Goal: Task Accomplishment & Management: Manage account settings

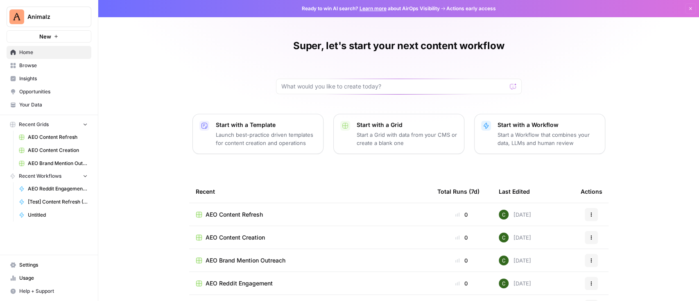
click at [51, 70] on link "Browse" at bounding box center [49, 65] width 85 height 13
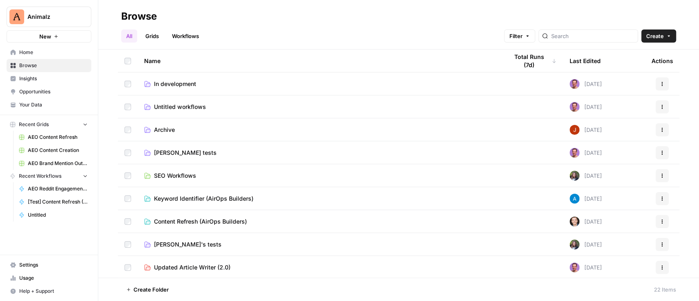
click at [42, 79] on span "Insights" at bounding box center [53, 78] width 68 height 7
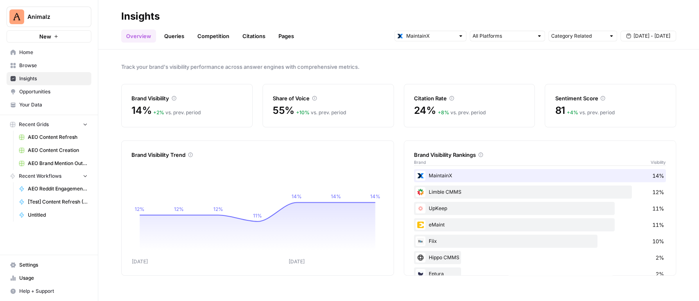
click at [173, 38] on link "Queries" at bounding box center [174, 35] width 30 height 13
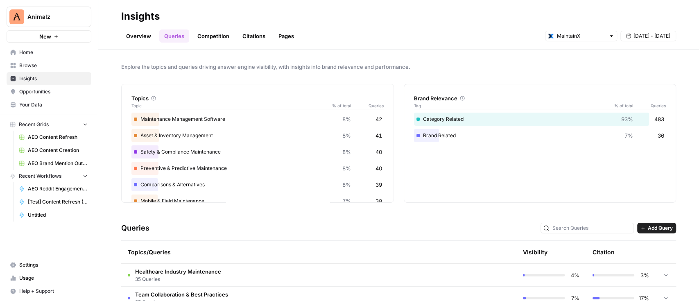
scroll to position [164, 0]
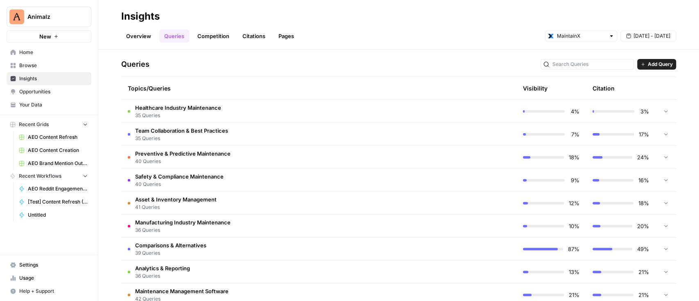
click at [247, 105] on td "Healthcare Industry Maintenance 35 Queries" at bounding box center [283, 111] width 325 height 23
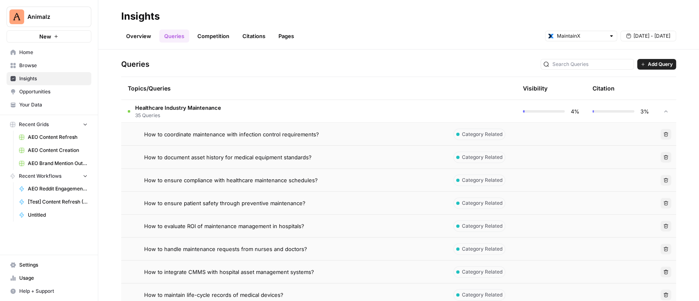
click at [663, 132] on icon "button" at bounding box center [665, 134] width 5 height 5
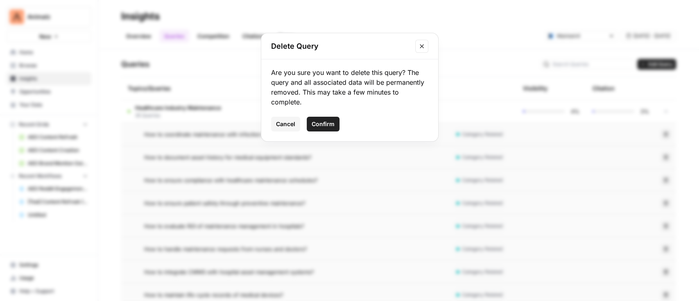
click at [333, 126] on span "Confirm" at bounding box center [323, 124] width 23 height 8
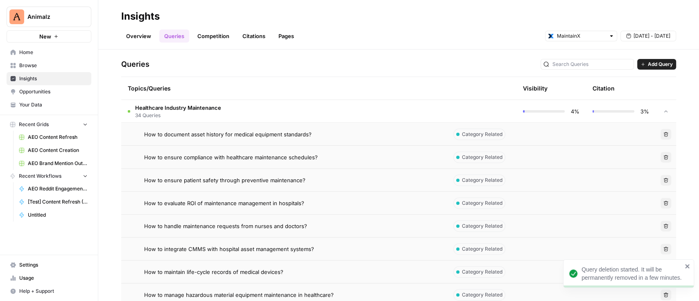
click at [664, 180] on icon "button" at bounding box center [666, 180] width 5 height 5
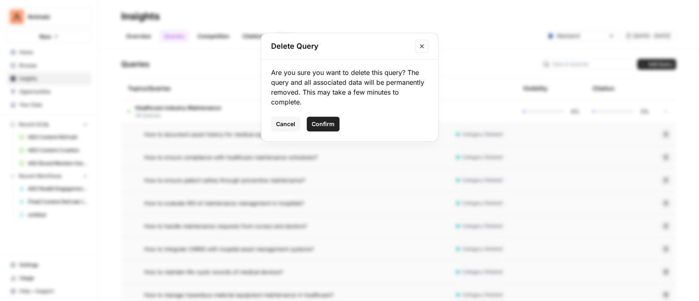
drag, startPoint x: 333, startPoint y: 126, endPoint x: 350, endPoint y: 130, distance: 17.8
click at [332, 125] on span "Confirm" at bounding box center [323, 124] width 23 height 8
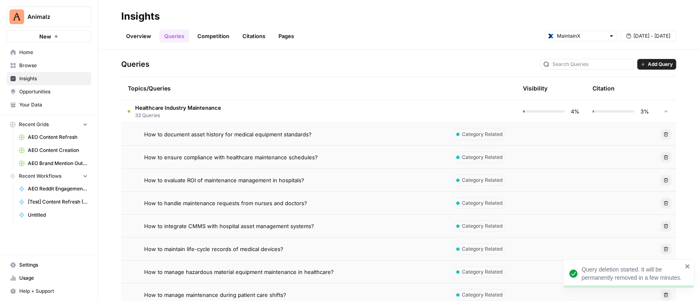
click at [660, 177] on button "Delete" at bounding box center [665, 180] width 11 height 11
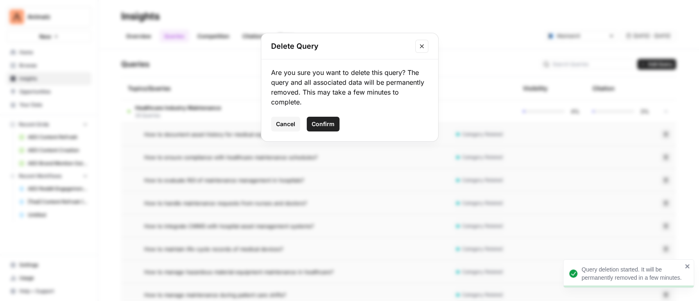
click at [333, 120] on span "Confirm" at bounding box center [323, 124] width 23 height 8
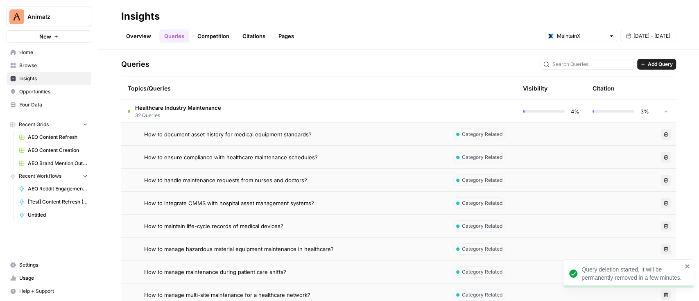
click at [663, 178] on icon "button" at bounding box center [665, 180] width 5 height 5
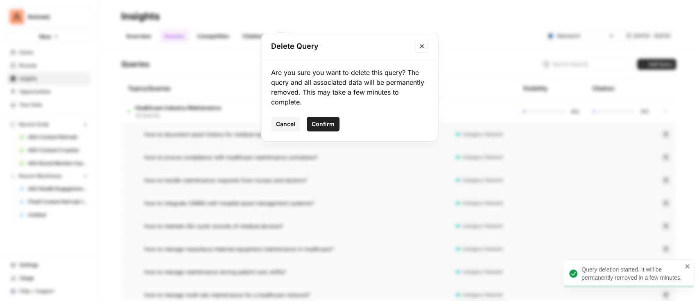
click at [321, 120] on span "Confirm" at bounding box center [323, 124] width 23 height 8
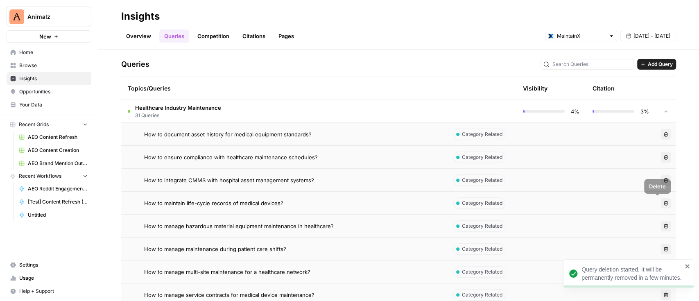
click at [660, 176] on button "Delete" at bounding box center [665, 180] width 11 height 11
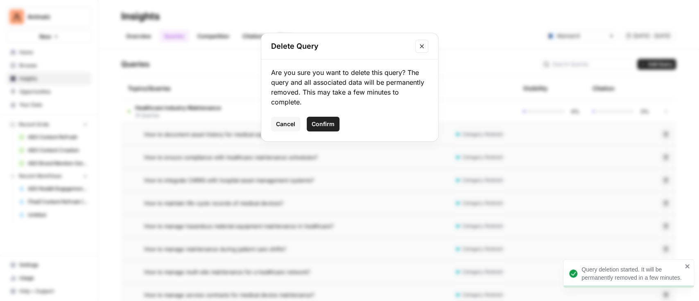
click at [327, 123] on span "Confirm" at bounding box center [323, 124] width 23 height 8
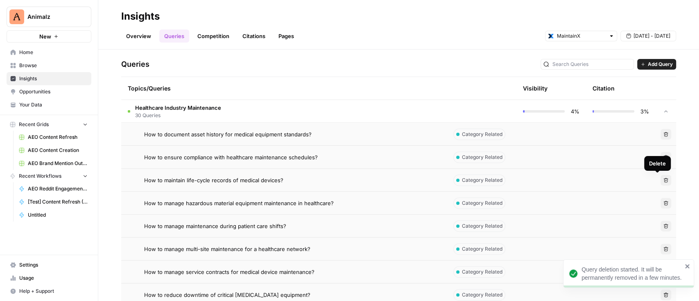
click at [664, 182] on icon "button" at bounding box center [666, 180] width 5 height 5
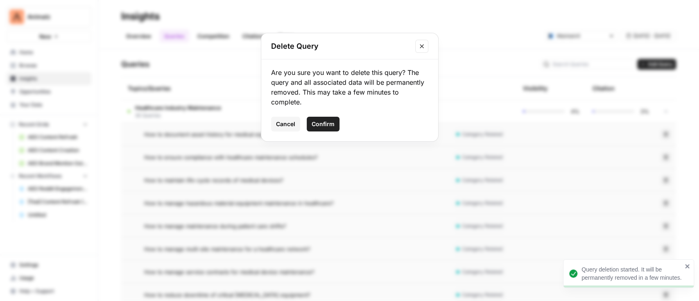
click at [332, 126] on span "Confirm" at bounding box center [323, 124] width 23 height 8
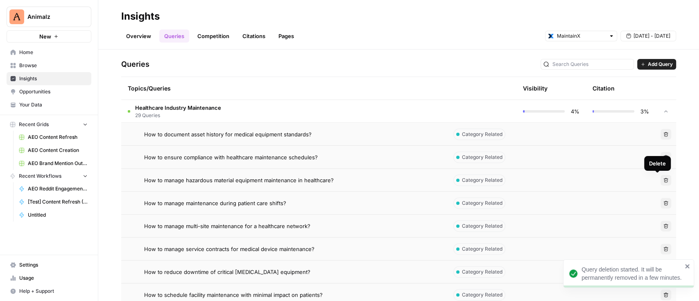
click at [662, 181] on button "Delete" at bounding box center [665, 180] width 11 height 11
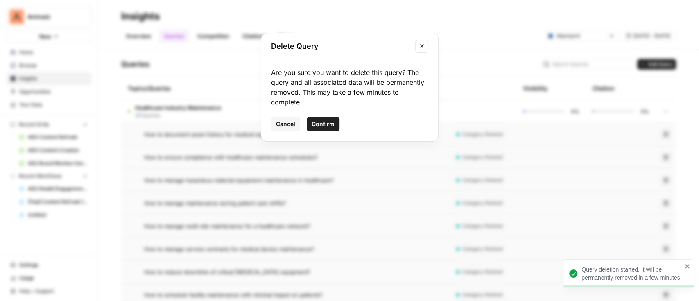
click at [320, 123] on span "Confirm" at bounding box center [323, 124] width 23 height 8
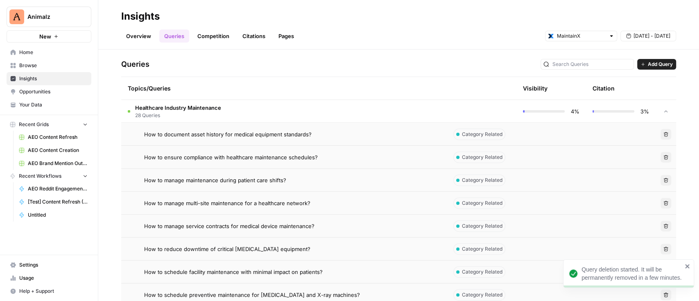
click at [660, 181] on button "Delete" at bounding box center [665, 180] width 11 height 11
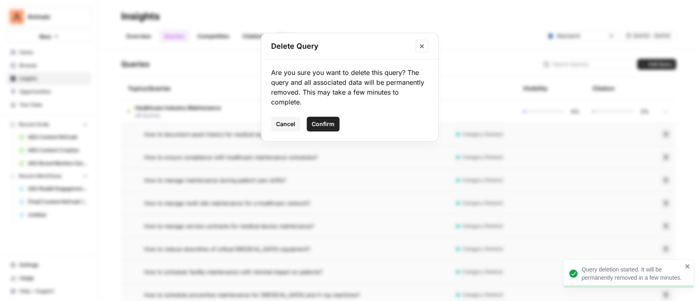
click at [325, 129] on button "Confirm" at bounding box center [323, 124] width 33 height 15
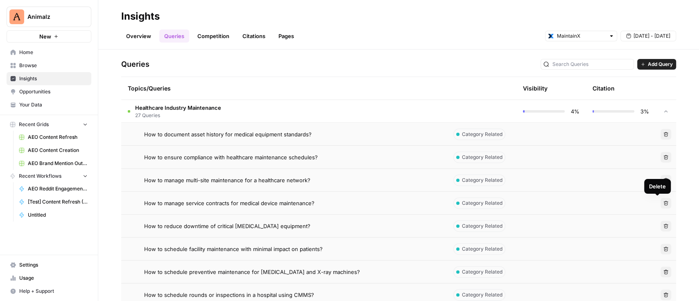
click at [660, 206] on button "Delete" at bounding box center [665, 203] width 11 height 11
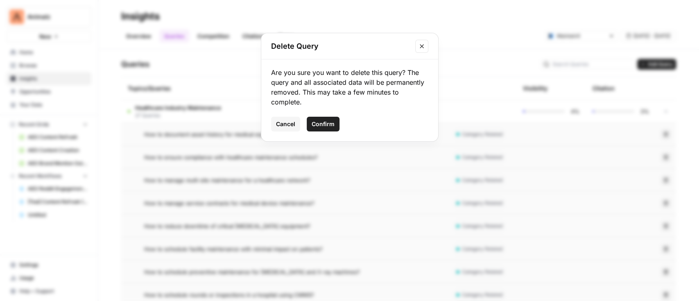
click at [326, 119] on button "Confirm" at bounding box center [323, 124] width 33 height 15
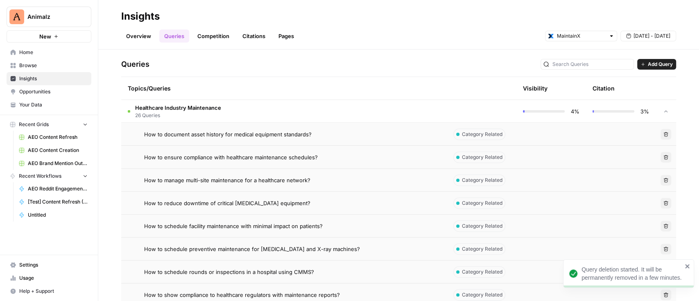
click at [664, 202] on icon "button" at bounding box center [666, 203] width 5 height 5
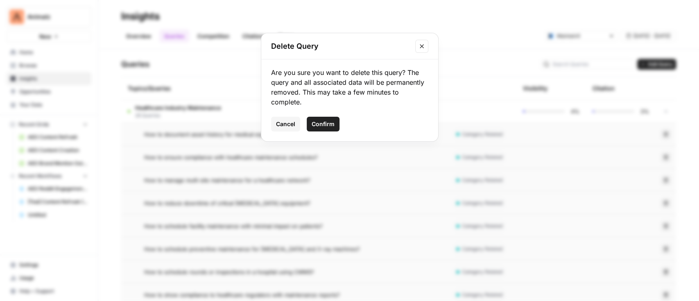
click at [315, 120] on span "Confirm" at bounding box center [323, 124] width 23 height 8
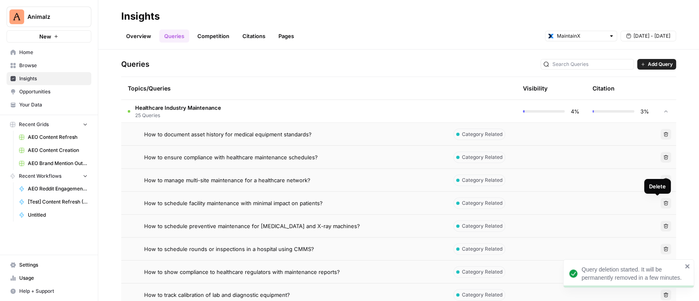
click at [661, 203] on button "Delete" at bounding box center [665, 203] width 11 height 11
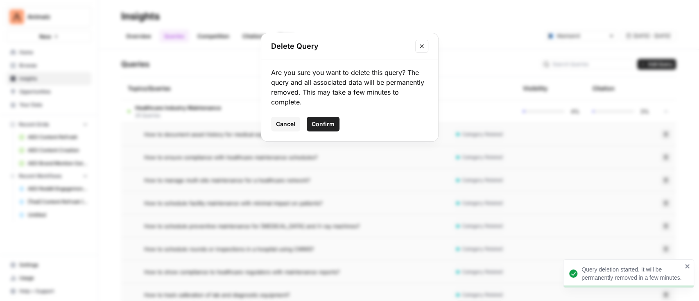
drag, startPoint x: 333, startPoint y: 127, endPoint x: 370, endPoint y: 133, distance: 37.6
click at [333, 128] on span "Confirm" at bounding box center [323, 124] width 23 height 8
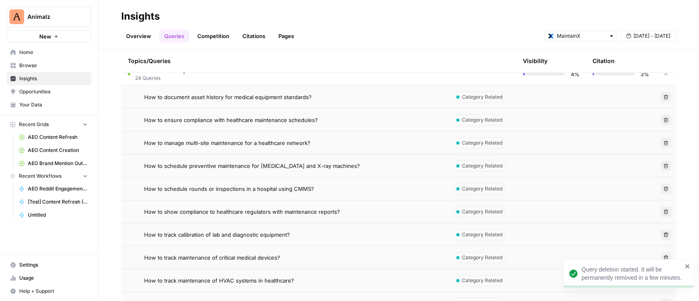
scroll to position [218, 0]
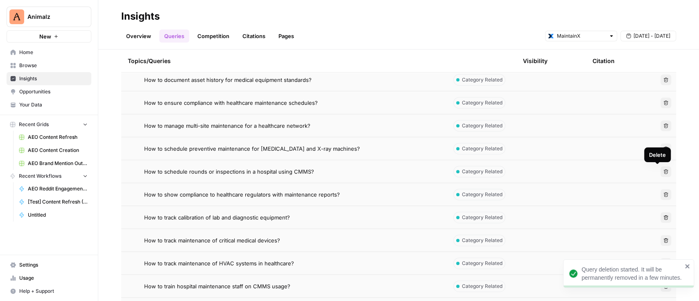
click at [660, 169] on button "Delete" at bounding box center [665, 171] width 11 height 11
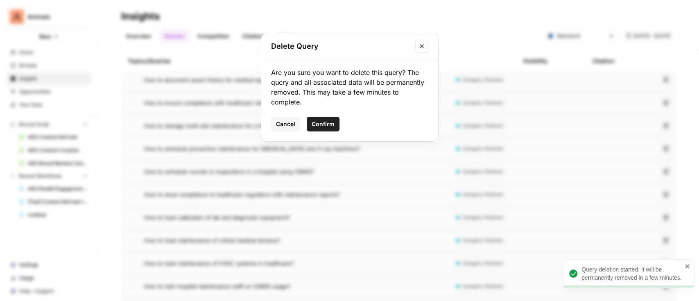
drag, startPoint x: 325, startPoint y: 122, endPoint x: 351, endPoint y: 126, distance: 25.7
click at [328, 122] on span "Confirm" at bounding box center [323, 124] width 23 height 8
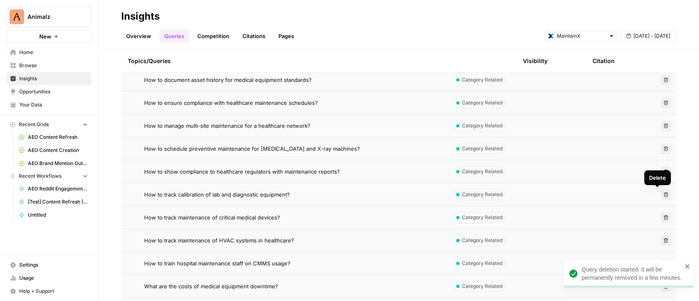
click at [660, 191] on button "Delete" at bounding box center [665, 194] width 11 height 11
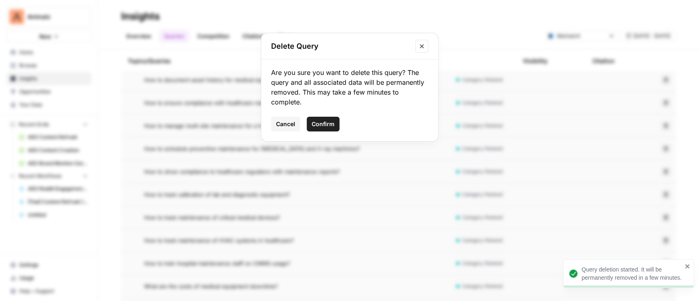
click at [325, 126] on span "Confirm" at bounding box center [323, 124] width 23 height 8
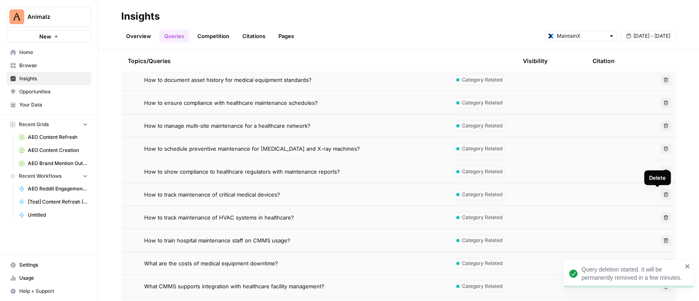
click at [664, 192] on icon "button" at bounding box center [666, 194] width 5 height 5
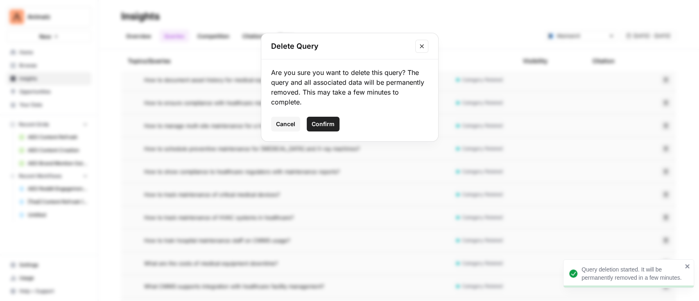
click at [325, 126] on span "Confirm" at bounding box center [323, 124] width 23 height 8
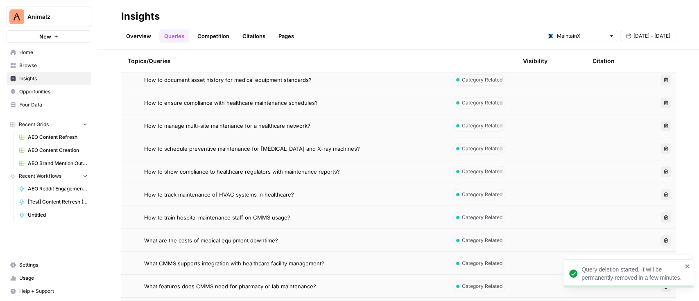
click at [660, 196] on button "Delete" at bounding box center [665, 194] width 11 height 11
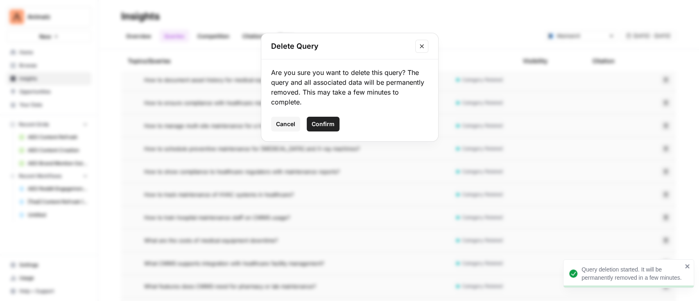
click at [329, 125] on span "Confirm" at bounding box center [323, 124] width 23 height 8
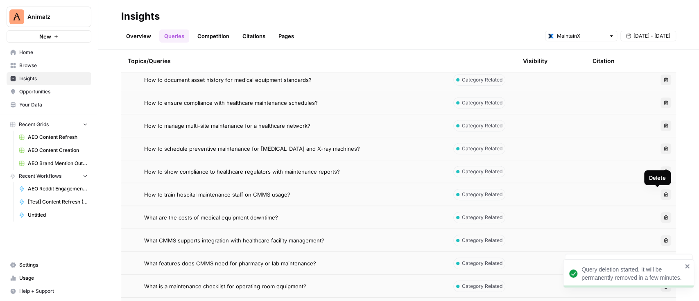
click at [664, 192] on icon "button" at bounding box center [666, 194] width 5 height 5
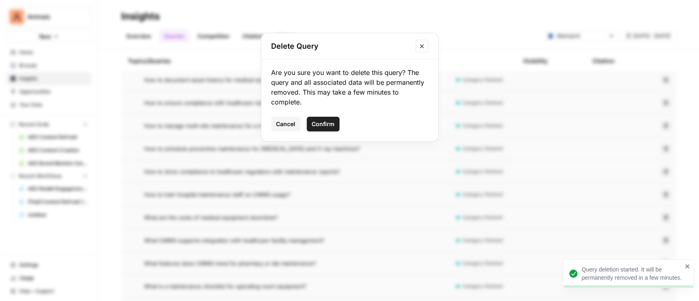
click at [330, 124] on span "Confirm" at bounding box center [323, 124] width 23 height 8
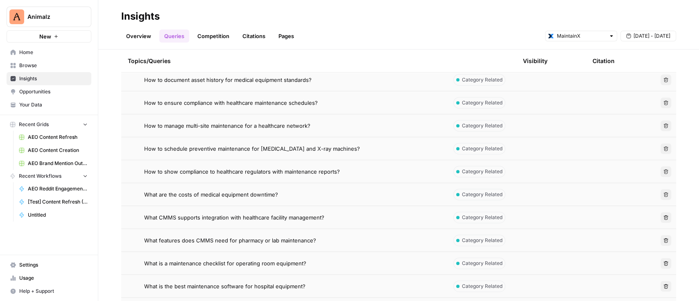
scroll to position [273, 0]
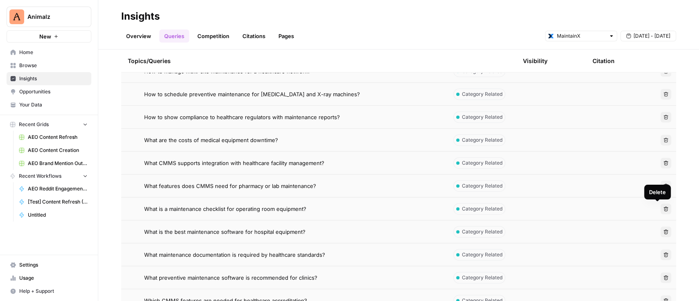
click at [660, 208] on button "Delete" at bounding box center [665, 208] width 11 height 11
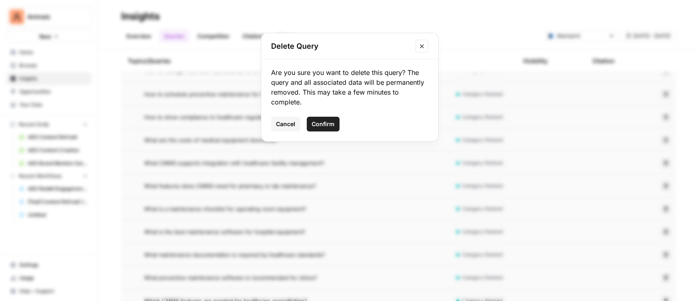
click at [322, 122] on span "Confirm" at bounding box center [323, 124] width 23 height 8
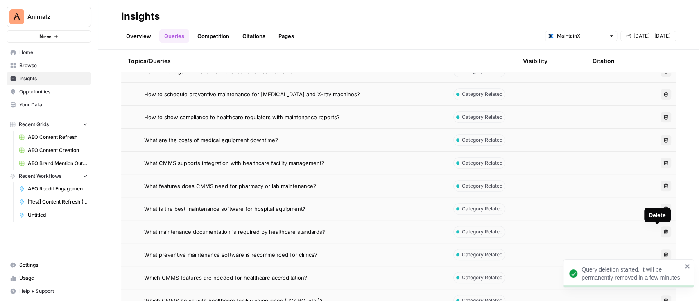
click at [660, 228] on button "Delete" at bounding box center [665, 231] width 11 height 11
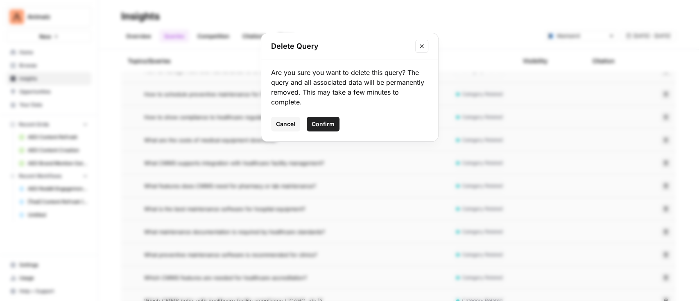
click at [321, 123] on span "Confirm" at bounding box center [323, 124] width 23 height 8
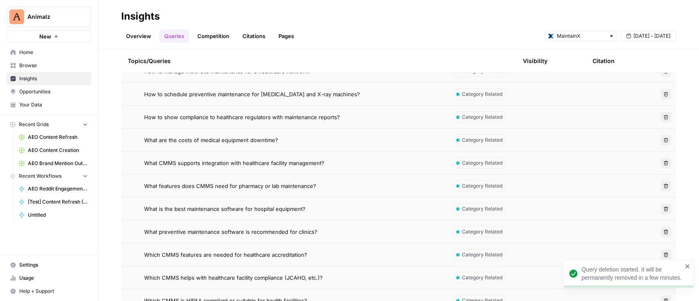
scroll to position [327, 0]
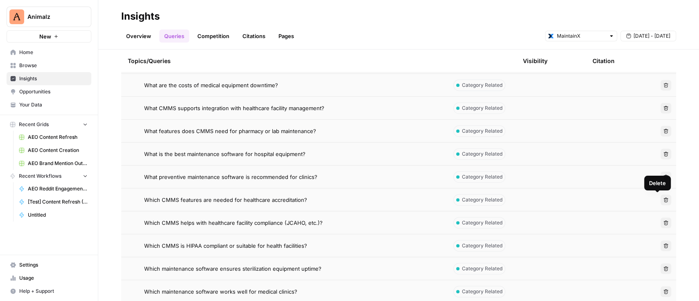
click at [663, 199] on icon "button" at bounding box center [665, 199] width 5 height 5
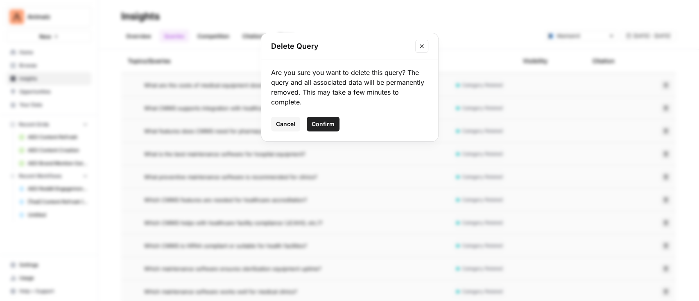
drag, startPoint x: 325, startPoint y: 124, endPoint x: 336, endPoint y: 125, distance: 11.9
click at [325, 124] on span "Confirm" at bounding box center [323, 124] width 23 height 8
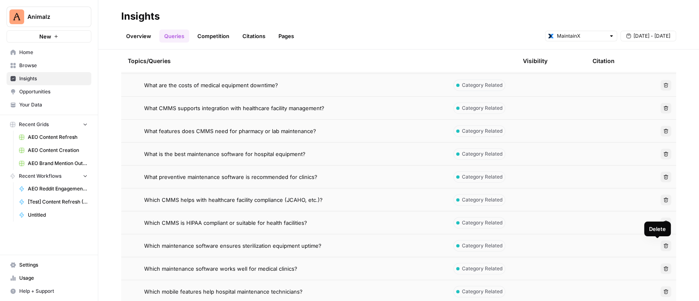
click at [663, 244] on icon "button" at bounding box center [665, 245] width 5 height 5
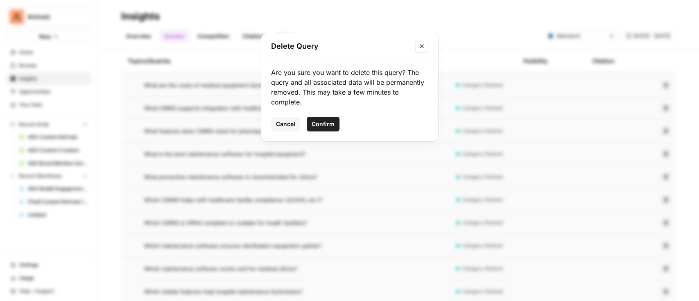
click at [330, 124] on span "Confirm" at bounding box center [323, 124] width 23 height 8
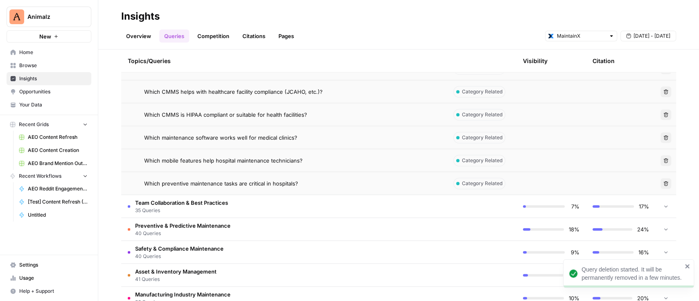
scroll to position [436, 0]
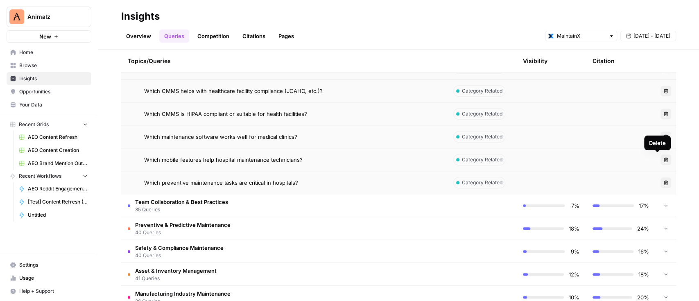
click at [663, 157] on icon "button" at bounding box center [665, 159] width 5 height 5
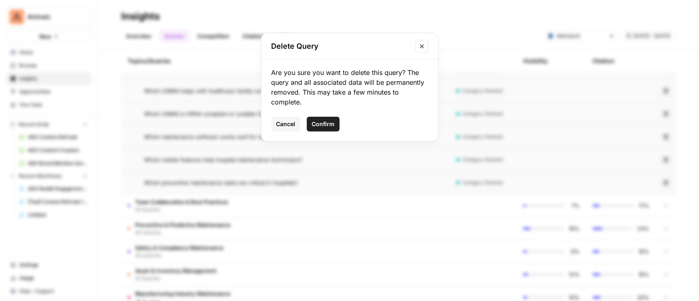
click at [320, 120] on span "Confirm" at bounding box center [323, 124] width 23 height 8
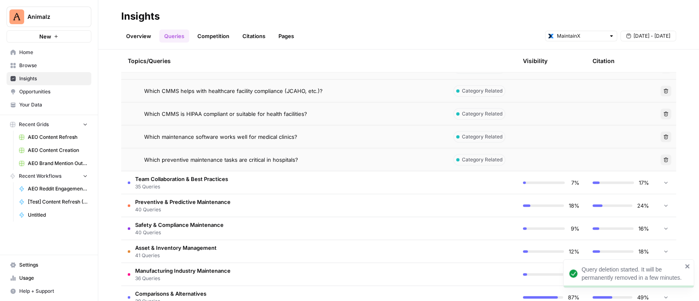
click at [664, 160] on icon "button" at bounding box center [666, 159] width 5 height 5
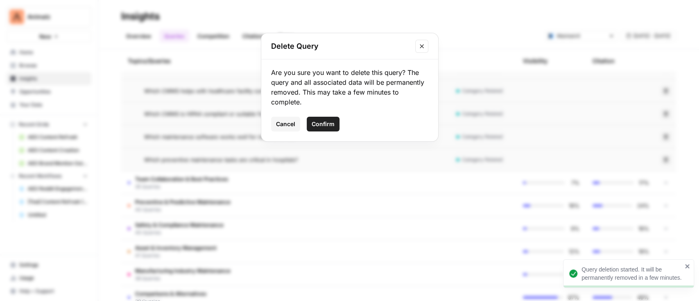
click at [317, 117] on button "Confirm" at bounding box center [323, 124] width 33 height 15
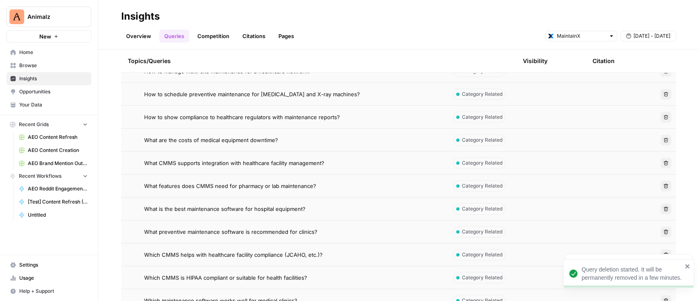
scroll to position [164, 0]
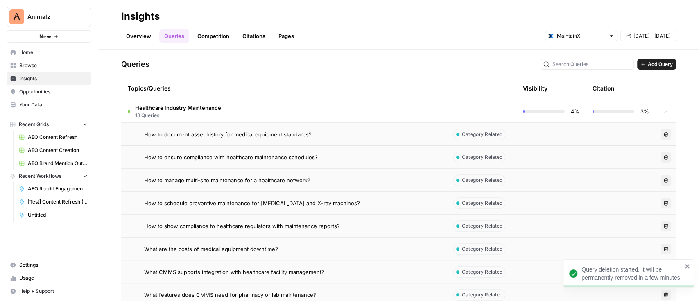
click at [200, 109] on span "Healthcare Industry Maintenance" at bounding box center [178, 108] width 86 height 8
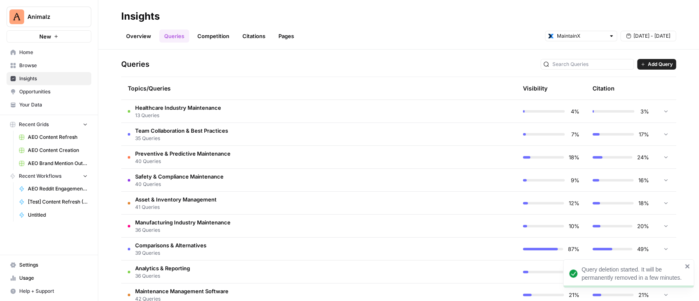
click at [218, 139] on span "35 Queries" at bounding box center [181, 138] width 93 height 7
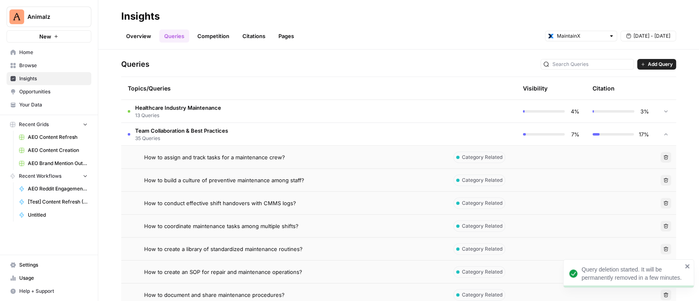
click at [660, 156] on button "Delete" at bounding box center [665, 157] width 11 height 11
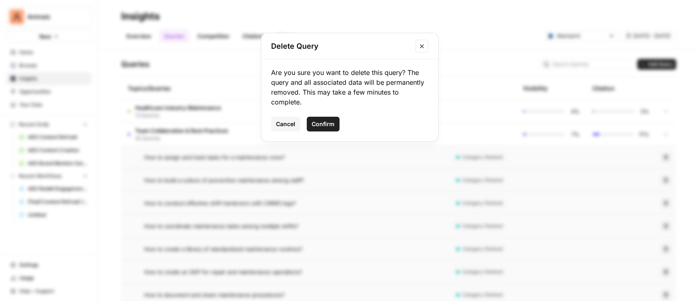
click at [326, 125] on span "Confirm" at bounding box center [323, 124] width 23 height 8
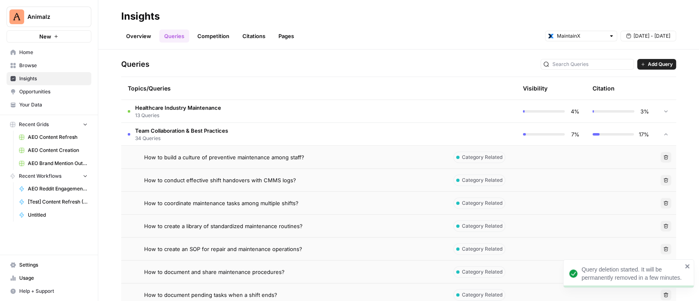
click at [663, 158] on icon "button" at bounding box center [665, 157] width 5 height 5
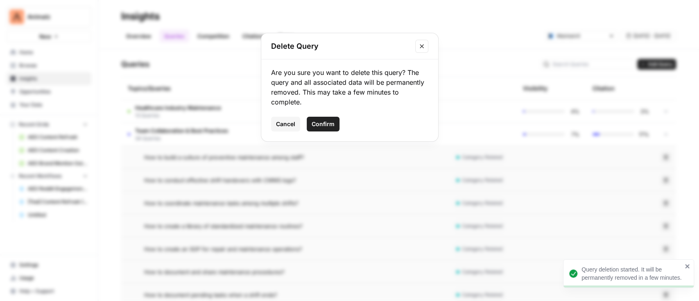
drag, startPoint x: 375, startPoint y: 174, endPoint x: 449, endPoint y: 170, distance: 74.6
click at [375, 174] on div "Delete Query Are you sure you want to delete this query? The query and all asso…" at bounding box center [349, 150] width 699 height 301
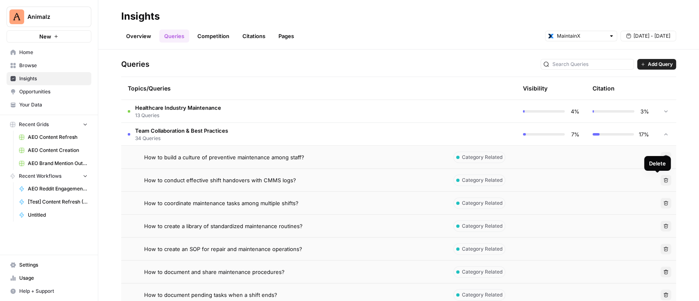
click at [660, 154] on button "Delete" at bounding box center [665, 157] width 11 height 11
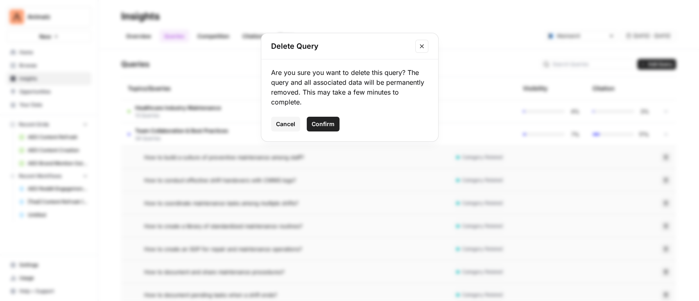
drag, startPoint x: 327, startPoint y: 120, endPoint x: 442, endPoint y: 129, distance: 115.9
click at [327, 120] on span "Confirm" at bounding box center [323, 124] width 23 height 8
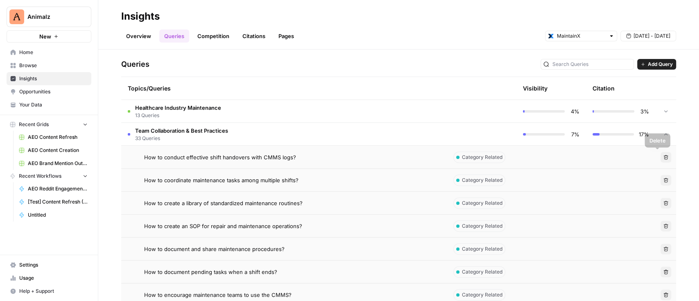
click at [663, 157] on span "Delete" at bounding box center [663, 157] width 0 height 0
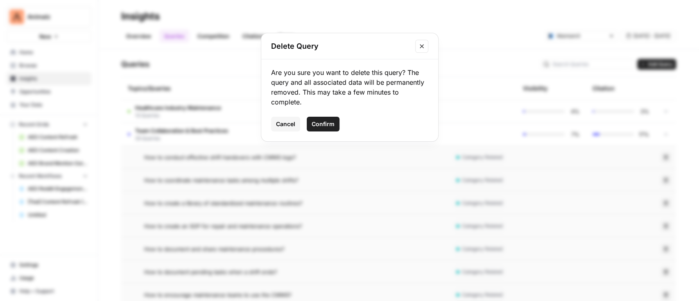
click at [322, 123] on span "Confirm" at bounding box center [323, 124] width 23 height 8
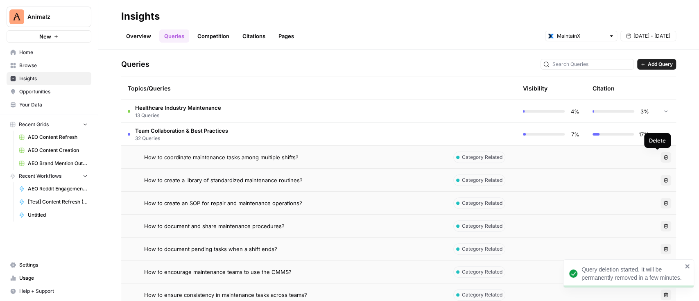
click at [660, 154] on button "Delete" at bounding box center [665, 157] width 11 height 11
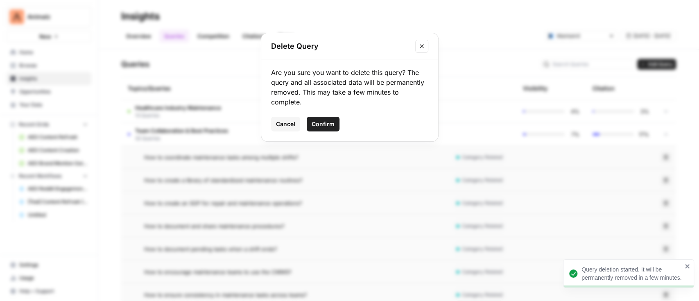
click at [418, 182] on div "Delete Query Are you sure you want to delete this query? The query and all asso…" at bounding box center [349, 150] width 699 height 301
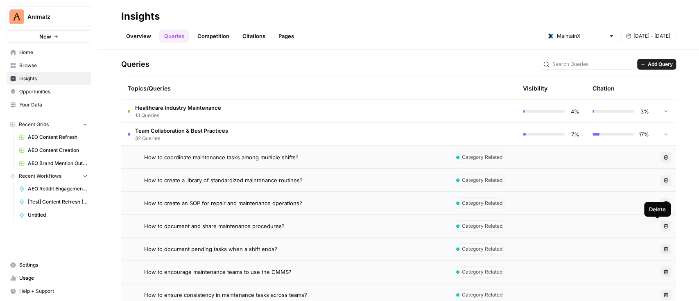
click at [660, 225] on button "Delete" at bounding box center [665, 226] width 11 height 11
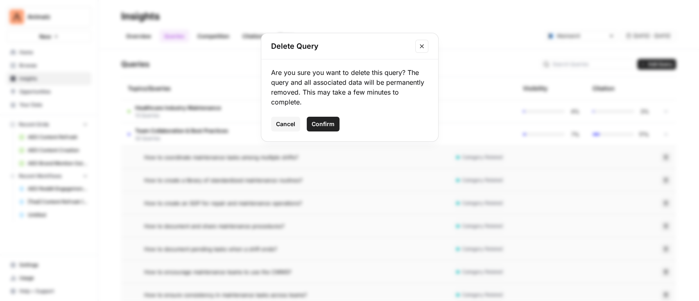
drag, startPoint x: 325, startPoint y: 122, endPoint x: 366, endPoint y: 140, distance: 43.8
click at [326, 122] on span "Confirm" at bounding box center [323, 124] width 23 height 8
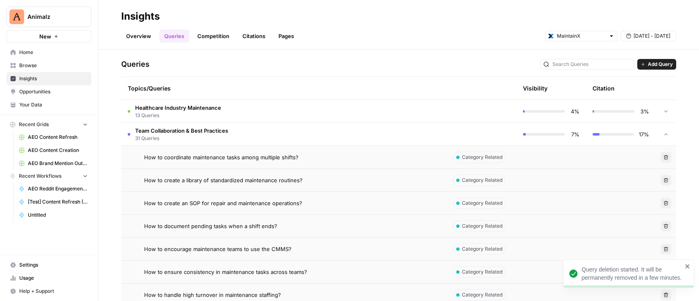
click at [663, 224] on icon "button" at bounding box center [665, 226] width 5 height 5
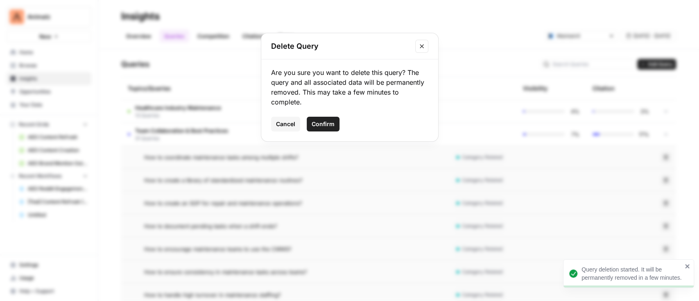
click at [326, 123] on span "Confirm" at bounding box center [323, 124] width 23 height 8
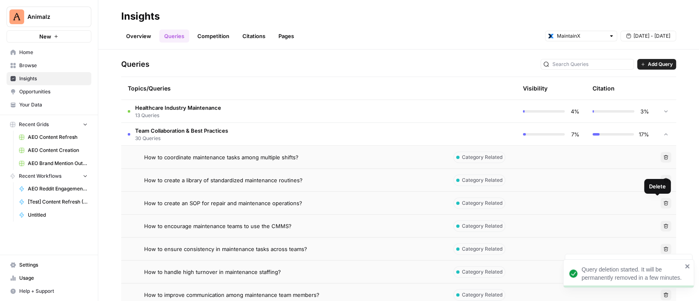
scroll to position [218, 0]
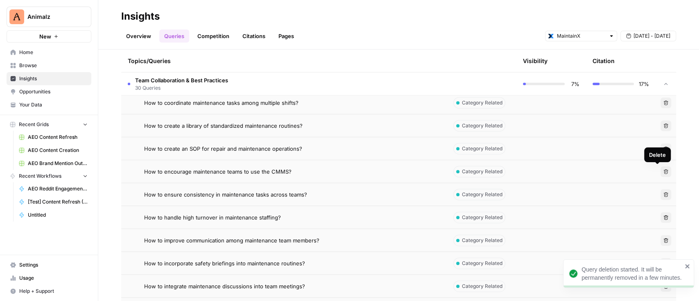
click at [664, 170] on icon "button" at bounding box center [666, 171] width 5 height 5
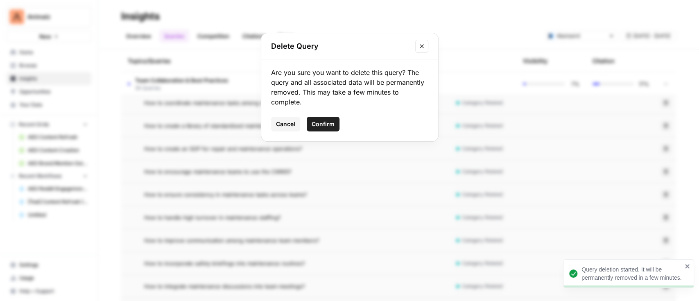
drag, startPoint x: 324, startPoint y: 128, endPoint x: 329, endPoint y: 126, distance: 5.1
click at [326, 127] on span "Confirm" at bounding box center [323, 124] width 23 height 8
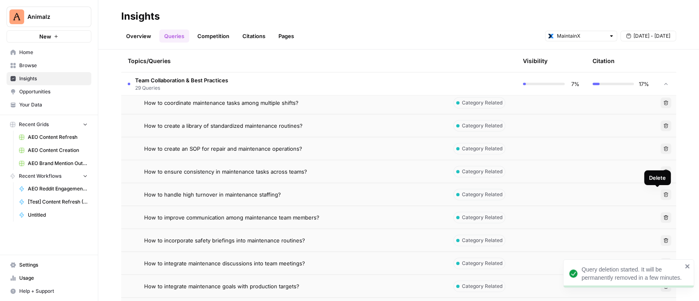
click at [660, 191] on button "Delete" at bounding box center [665, 194] width 11 height 11
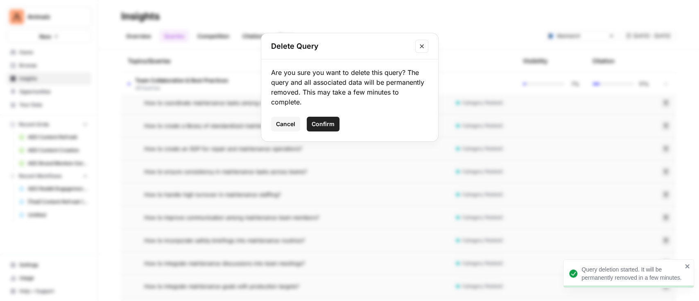
click at [328, 126] on span "Confirm" at bounding box center [323, 124] width 23 height 8
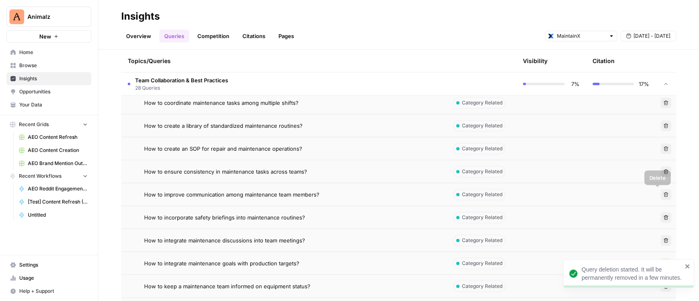
click at [660, 195] on button "Delete" at bounding box center [665, 194] width 11 height 11
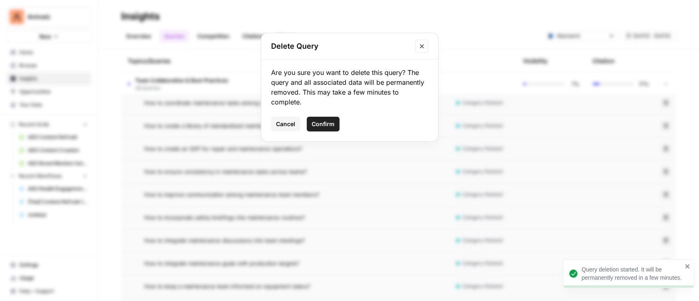
click at [322, 119] on button "Confirm" at bounding box center [323, 124] width 33 height 15
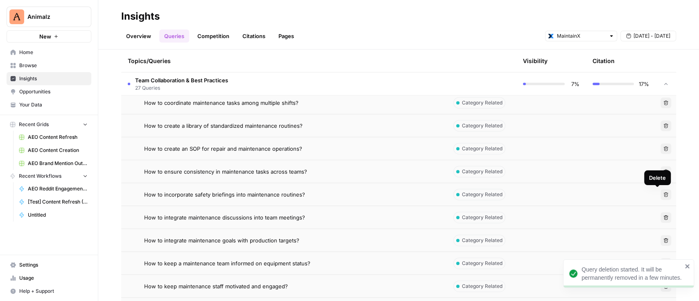
click at [664, 192] on icon "button" at bounding box center [666, 194] width 5 height 5
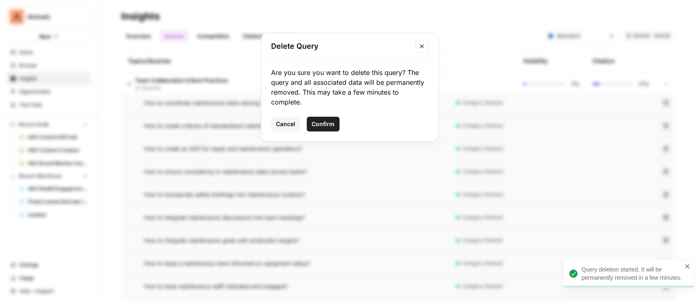
click at [312, 121] on span "Confirm" at bounding box center [323, 124] width 23 height 8
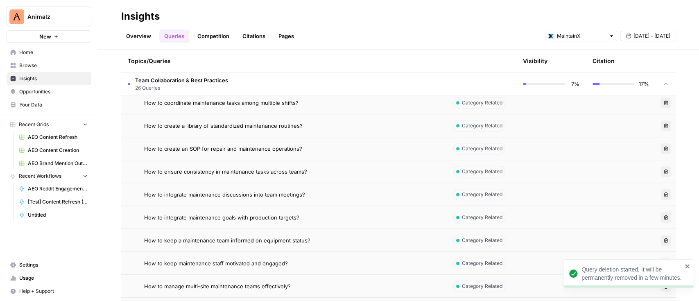
click at [661, 194] on button "Delete" at bounding box center [665, 194] width 11 height 11
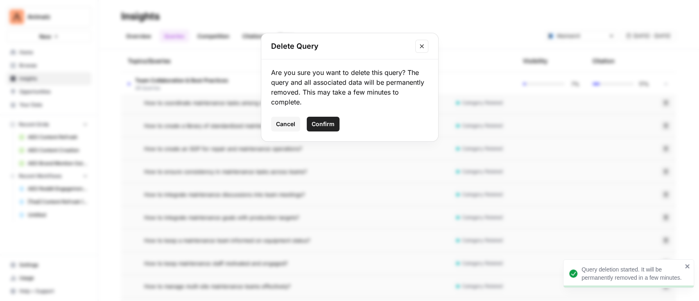
click at [324, 121] on span "Confirm" at bounding box center [323, 124] width 23 height 8
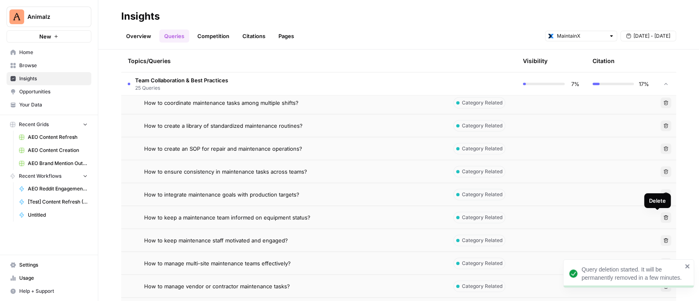
click at [663, 215] on icon "button" at bounding box center [665, 217] width 5 height 5
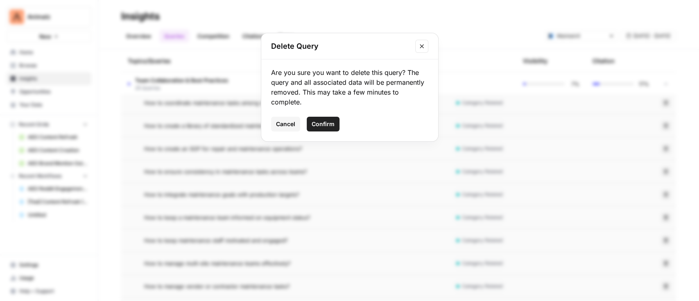
click at [319, 124] on span "Confirm" at bounding box center [323, 124] width 23 height 8
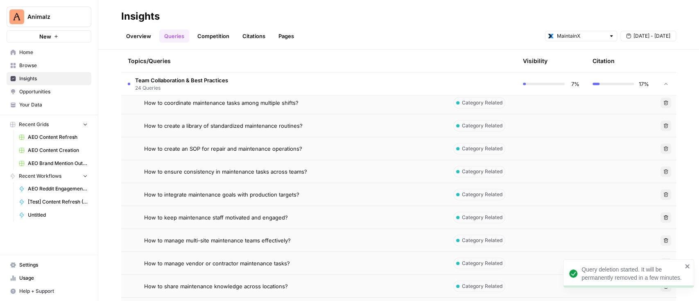
click at [660, 221] on button "Delete" at bounding box center [665, 217] width 11 height 11
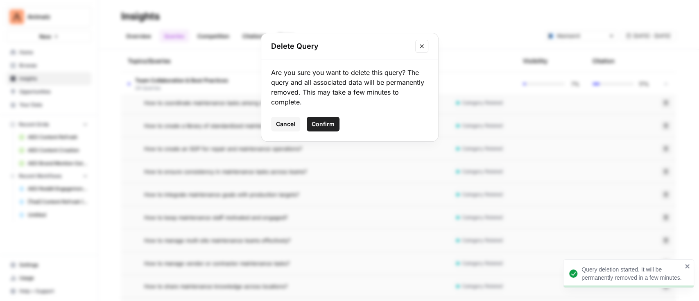
click at [321, 126] on span "Confirm" at bounding box center [323, 124] width 23 height 8
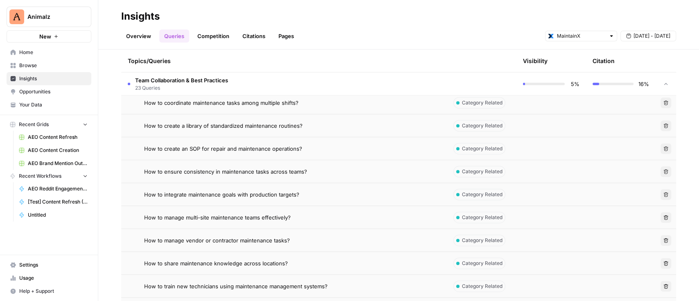
click at [660, 241] on button "Delete" at bounding box center [665, 240] width 11 height 11
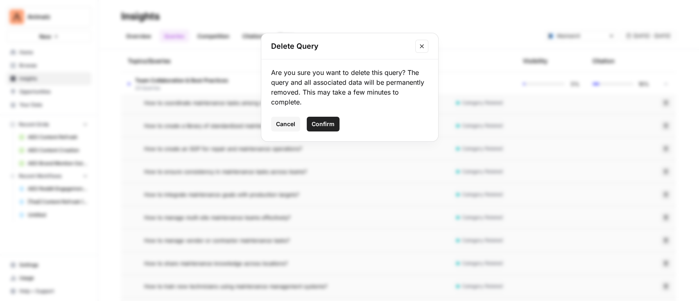
click at [566, 216] on div "Delete Query Are you sure you want to delete this query? The query and all asso…" at bounding box center [349, 150] width 699 height 301
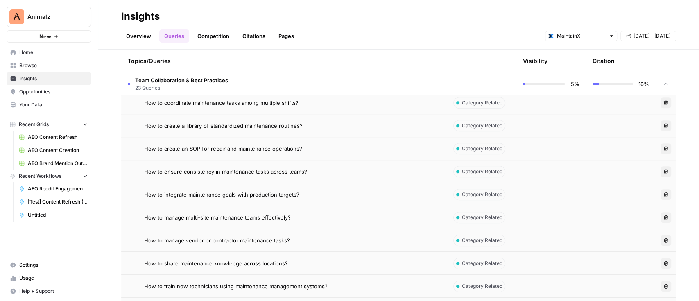
click at [663, 239] on icon "button" at bounding box center [665, 240] width 5 height 5
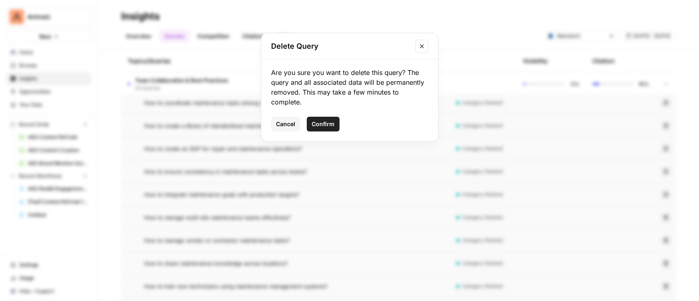
click at [319, 126] on span "Confirm" at bounding box center [323, 124] width 23 height 8
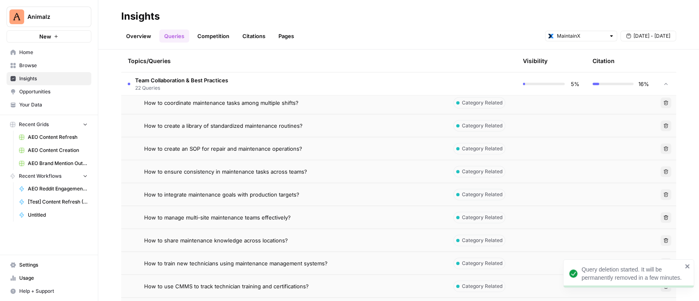
scroll to position [273, 0]
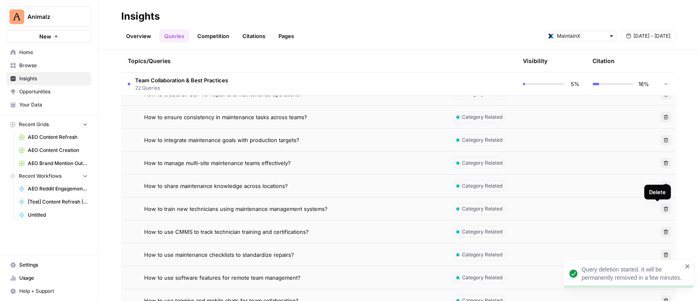
click at [662, 209] on button "Delete" at bounding box center [665, 208] width 11 height 11
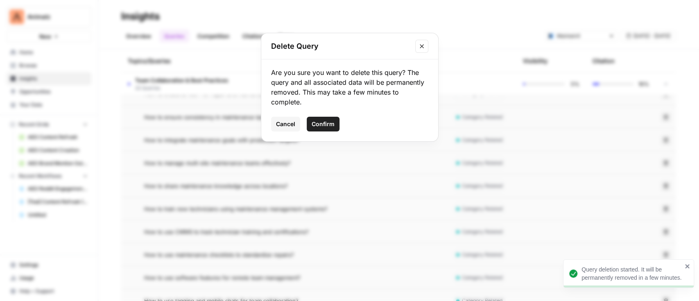
click at [331, 122] on span "Confirm" at bounding box center [323, 124] width 23 height 8
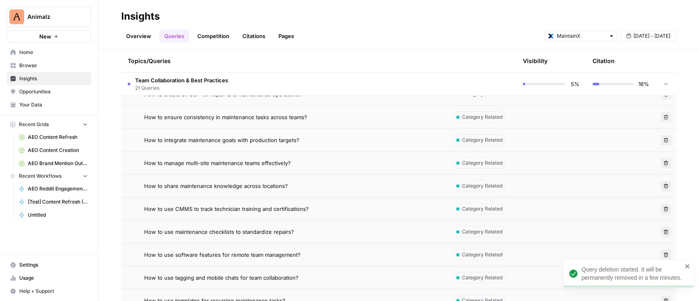
click at [660, 211] on button "Delete" at bounding box center [665, 208] width 11 height 11
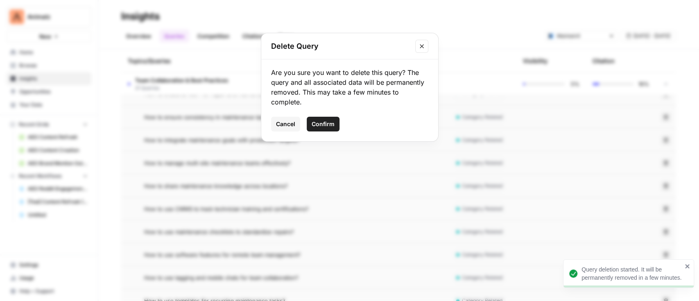
click at [324, 126] on span "Confirm" at bounding box center [323, 124] width 23 height 8
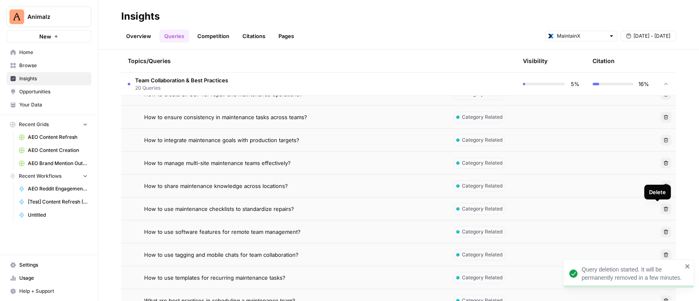
click at [663, 208] on icon "button" at bounding box center [665, 208] width 5 height 5
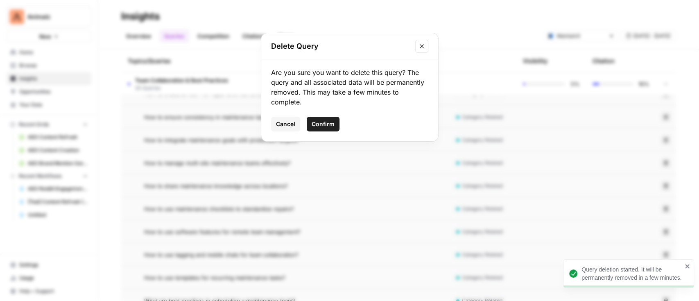
click at [319, 122] on span "Confirm" at bounding box center [323, 124] width 23 height 8
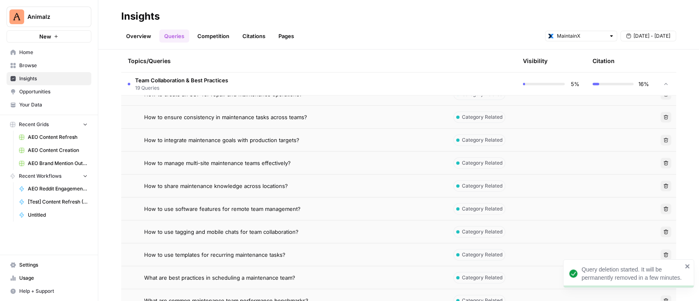
click at [663, 210] on icon "button" at bounding box center [665, 208] width 5 height 5
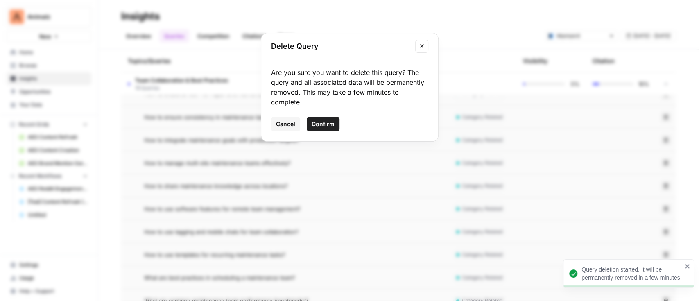
click at [325, 123] on span "Confirm" at bounding box center [323, 124] width 23 height 8
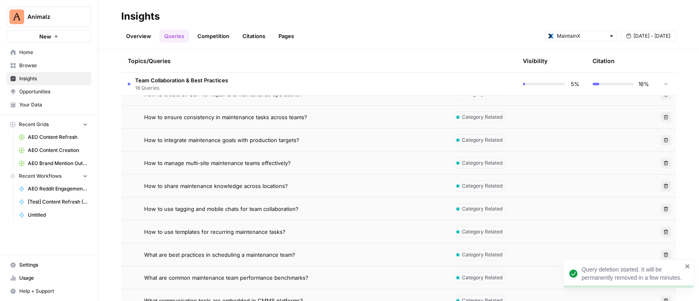
click at [660, 211] on button "Delete" at bounding box center [665, 208] width 11 height 11
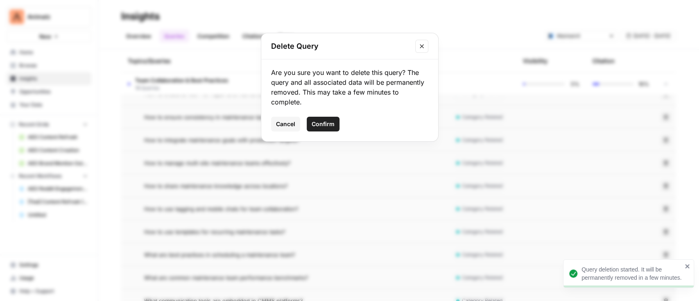
click at [312, 120] on span "Confirm" at bounding box center [323, 124] width 23 height 8
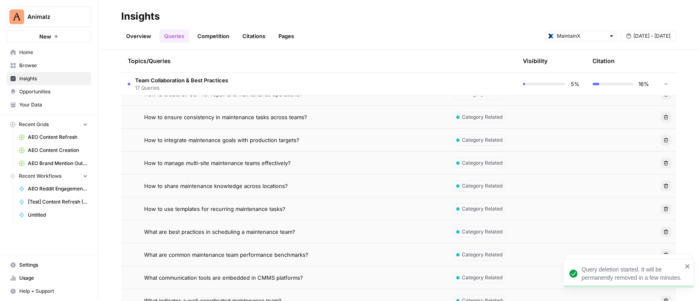
click at [663, 208] on icon "button" at bounding box center [665, 208] width 5 height 5
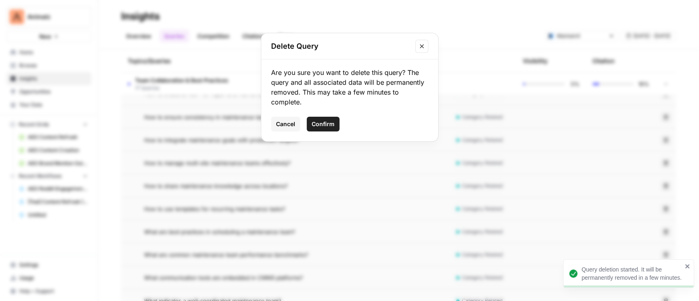
click at [332, 126] on span "Confirm" at bounding box center [323, 124] width 23 height 8
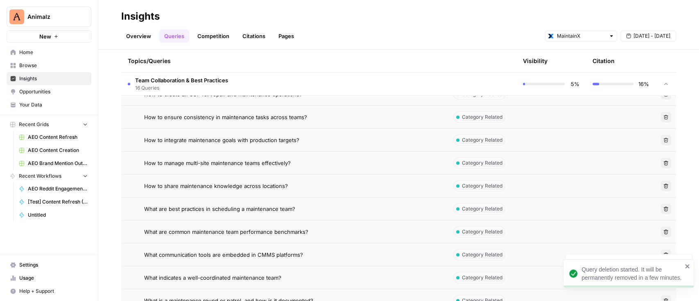
click at [660, 208] on button "Delete" at bounding box center [665, 208] width 11 height 11
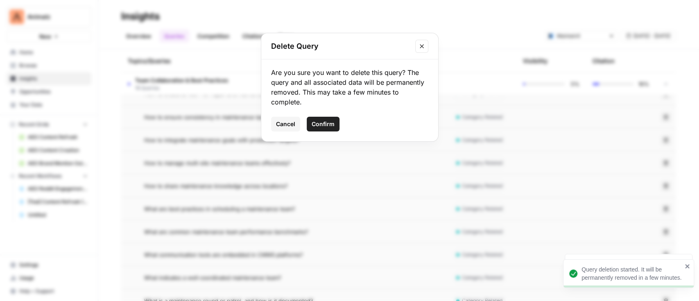
click at [316, 124] on span "Confirm" at bounding box center [323, 124] width 23 height 8
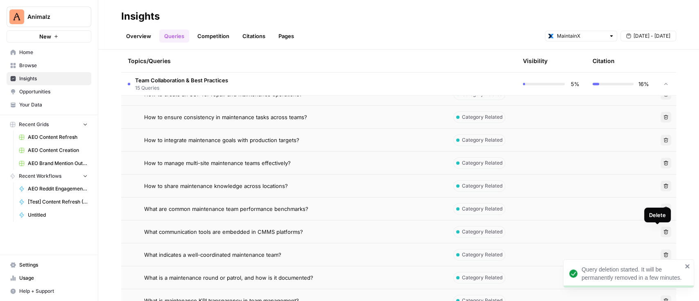
click at [664, 230] on icon "button" at bounding box center [666, 231] width 5 height 5
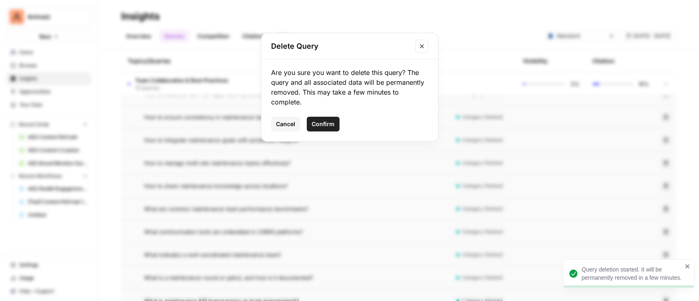
click at [330, 123] on span "Confirm" at bounding box center [323, 124] width 23 height 8
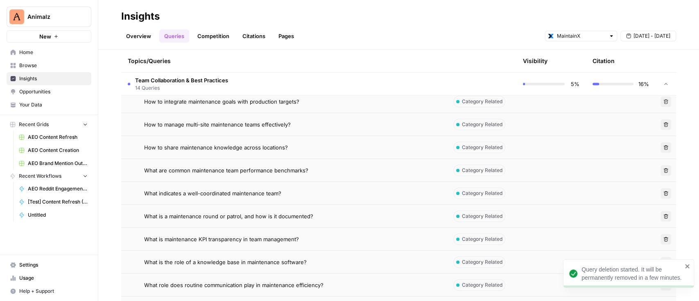
scroll to position [327, 0]
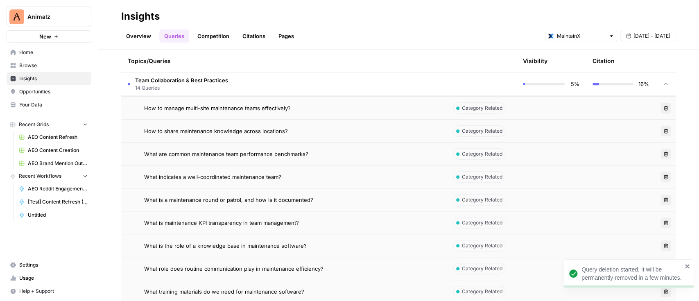
click at [663, 175] on icon "button" at bounding box center [665, 176] width 5 height 5
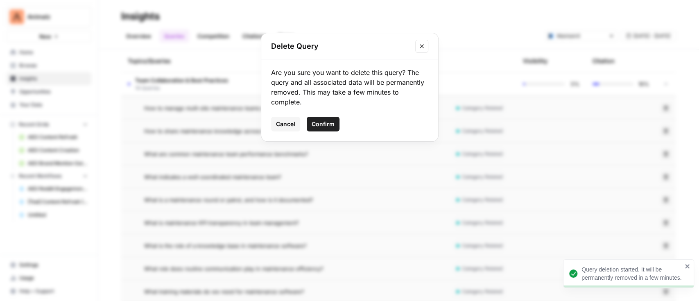
click at [334, 124] on button "Confirm" at bounding box center [323, 124] width 33 height 15
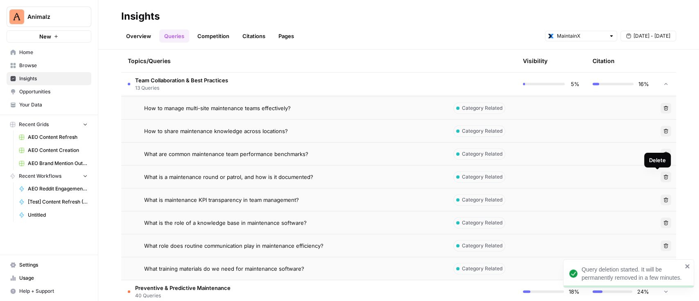
click at [663, 178] on icon "button" at bounding box center [665, 176] width 5 height 5
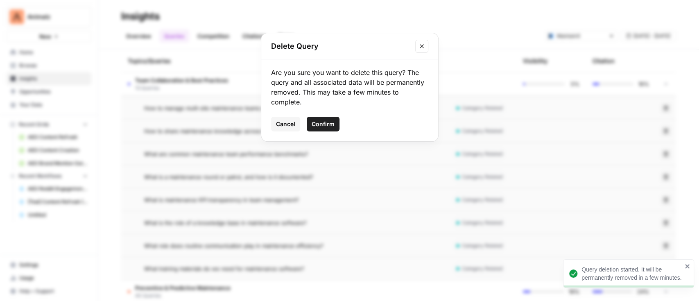
click at [324, 122] on span "Confirm" at bounding box center [323, 124] width 23 height 8
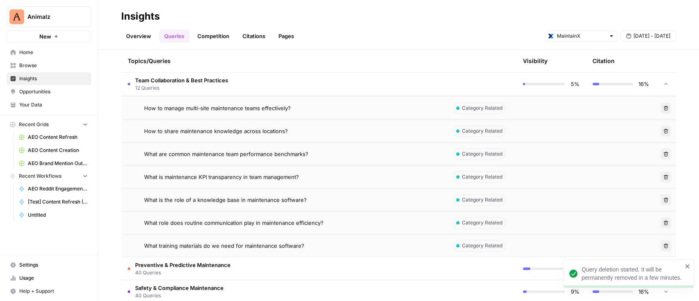
click at [660, 176] on button "Delete" at bounding box center [665, 177] width 11 height 11
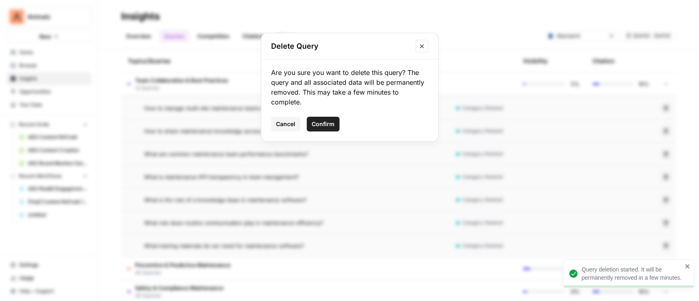
click at [329, 120] on span "Confirm" at bounding box center [323, 124] width 23 height 8
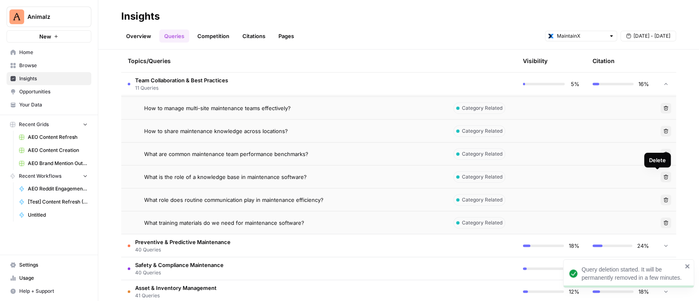
click at [663, 176] on span "Delete" at bounding box center [663, 176] width 0 height 0
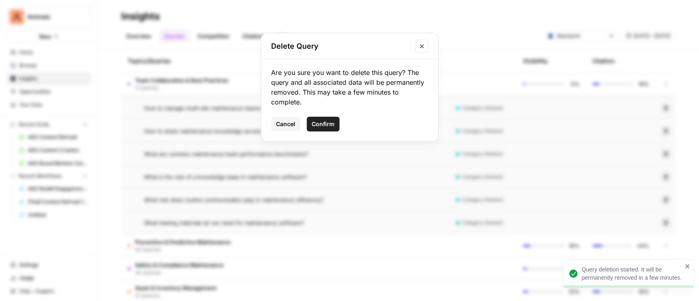
click at [323, 121] on span "Confirm" at bounding box center [323, 124] width 23 height 8
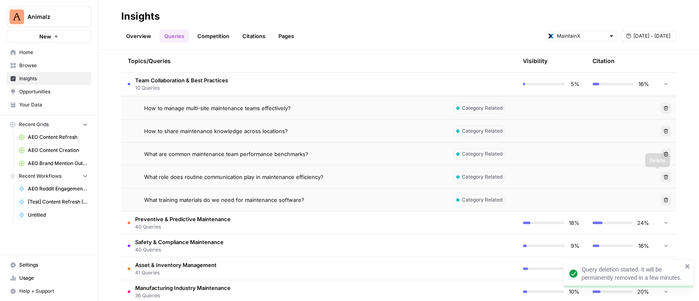
click at [660, 180] on button "Delete" at bounding box center [665, 177] width 11 height 11
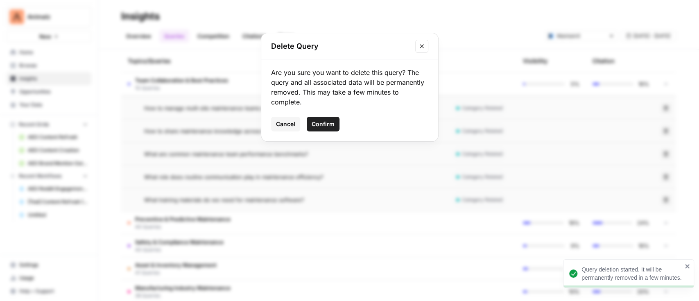
click at [329, 128] on span "Confirm" at bounding box center [323, 124] width 23 height 8
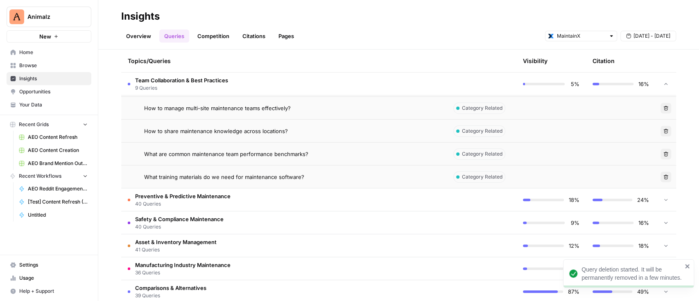
click at [661, 178] on button "Delete" at bounding box center [665, 177] width 11 height 11
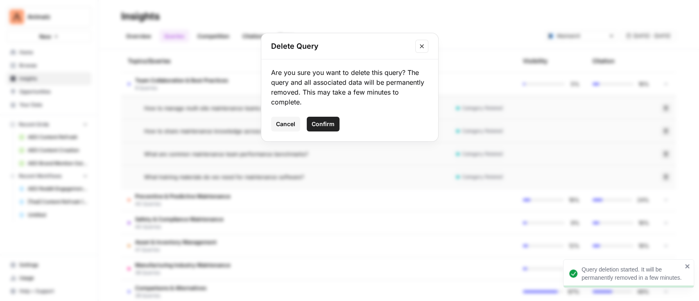
click at [310, 121] on button "Confirm" at bounding box center [323, 124] width 33 height 15
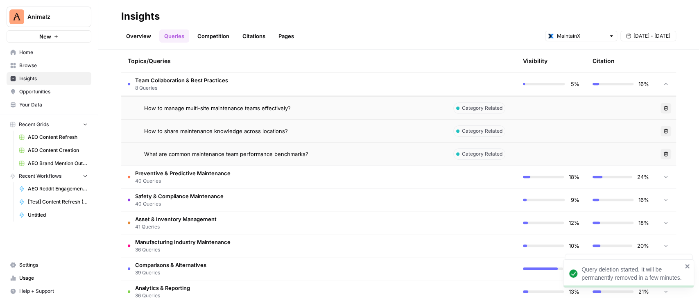
click at [268, 169] on td "Preventive & Predictive Maintenance 40 Queries" at bounding box center [283, 176] width 325 height 23
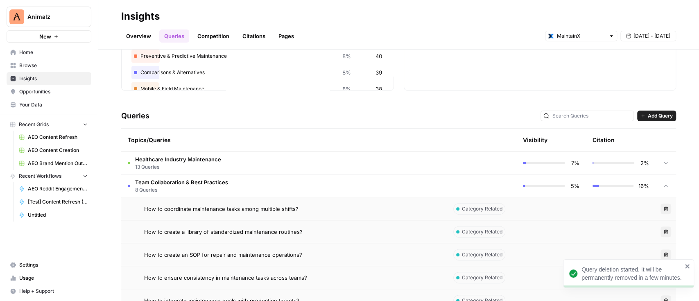
scroll to position [109, 0]
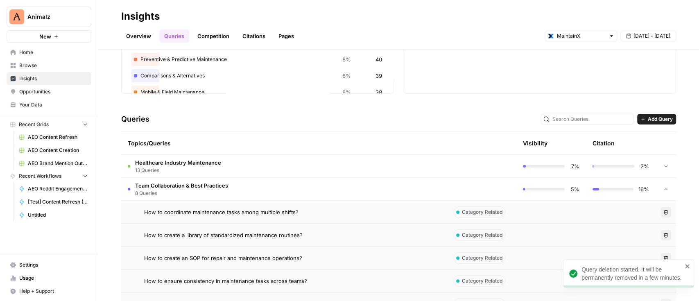
click at [235, 183] on td "Team Collaboration & Best Practices 8 Queries" at bounding box center [283, 189] width 325 height 23
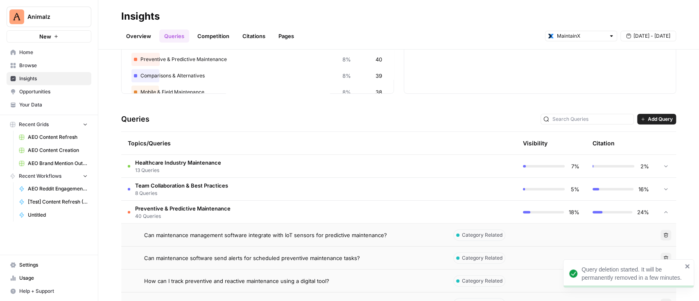
scroll to position [218, 0]
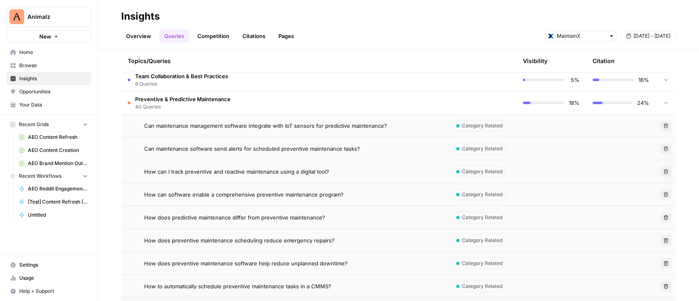
click at [269, 146] on span "Can maintenance software send alerts for scheduled preventive maintenance tasks?" at bounding box center [252, 149] width 216 height 8
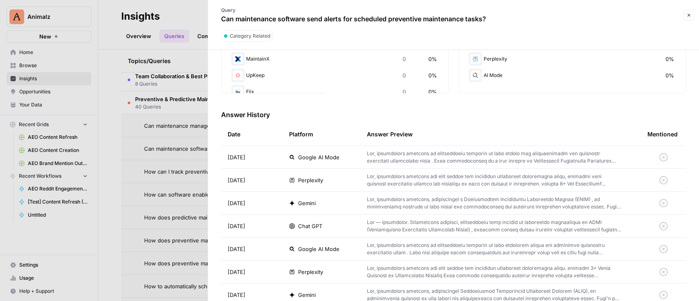
scroll to position [218, 0]
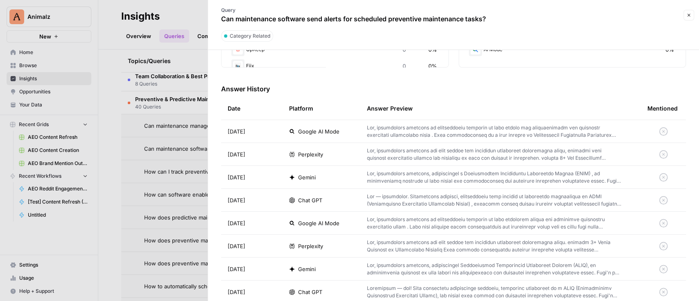
click at [503, 132] on p at bounding box center [494, 131] width 254 height 15
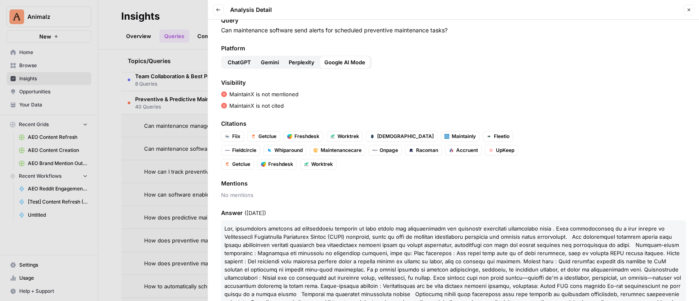
scroll to position [88, 0]
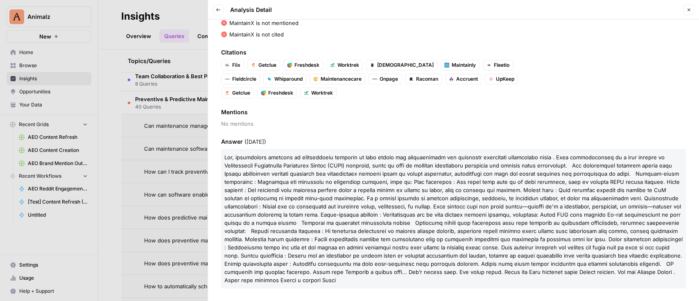
click at [685, 9] on button "Close" at bounding box center [688, 10] width 11 height 11
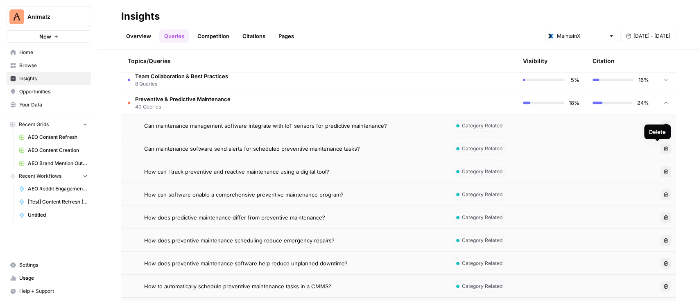
click at [660, 146] on button "Delete" at bounding box center [665, 148] width 11 height 11
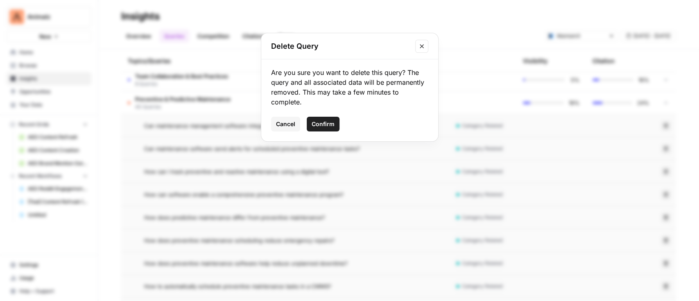
click at [308, 126] on button "Confirm" at bounding box center [323, 124] width 33 height 15
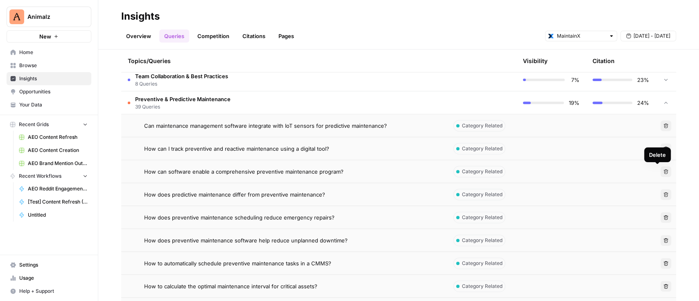
click at [663, 195] on icon "button" at bounding box center [665, 194] width 5 height 5
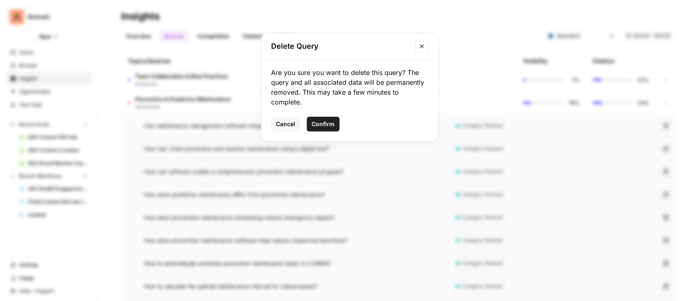
click at [318, 126] on span "Confirm" at bounding box center [323, 124] width 23 height 8
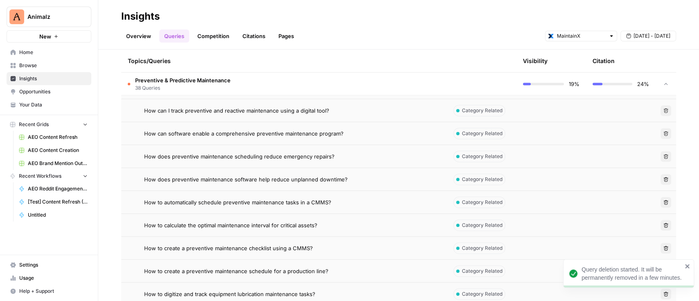
scroll to position [273, 0]
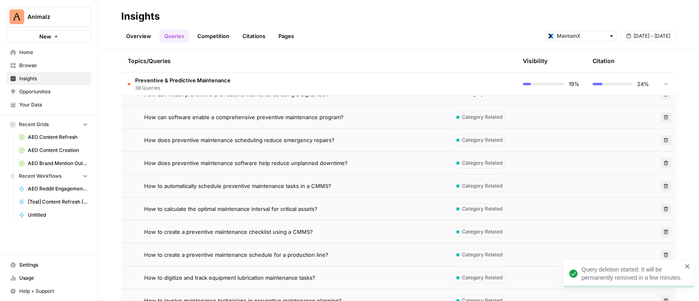
click at [663, 139] on td "Delete" at bounding box center [665, 140] width 20 height 23
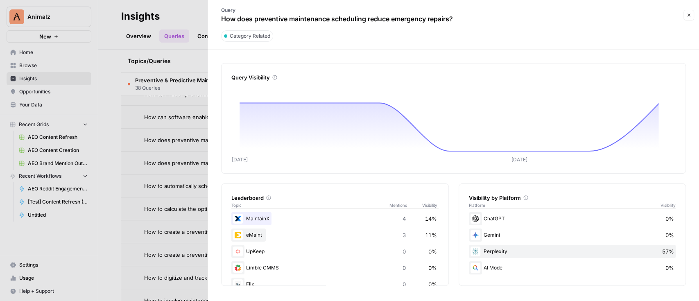
click at [686, 16] on icon "button" at bounding box center [688, 15] width 5 height 5
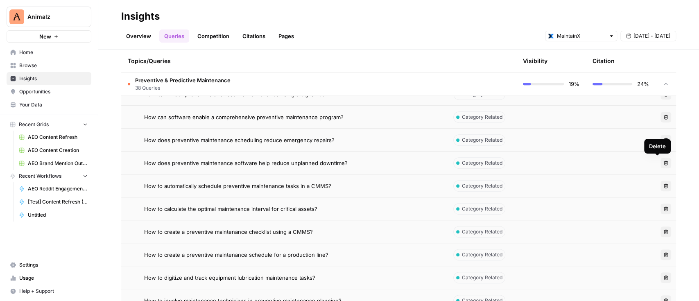
click at [663, 162] on icon "button" at bounding box center [665, 162] width 5 height 5
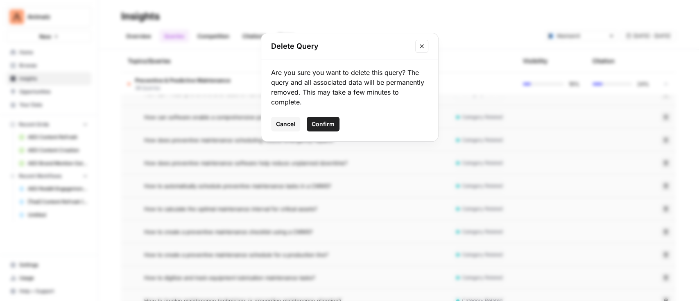
drag, startPoint x: 319, startPoint y: 125, endPoint x: 333, endPoint y: 125, distance: 13.9
click at [321, 125] on span "Confirm" at bounding box center [323, 124] width 23 height 8
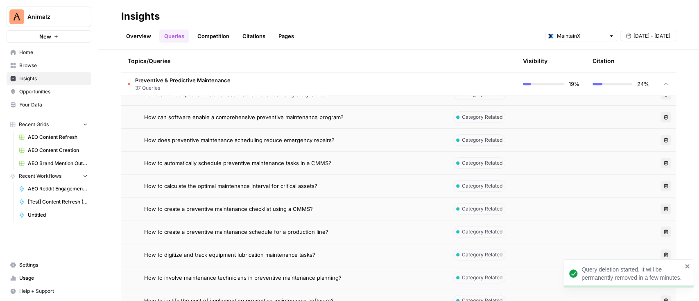
click at [663, 163] on icon "button" at bounding box center [665, 162] width 5 height 5
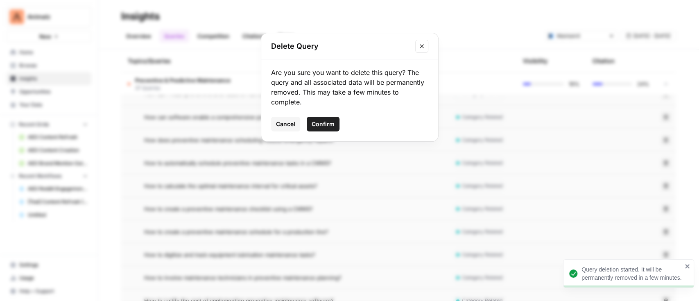
click at [325, 122] on span "Confirm" at bounding box center [323, 124] width 23 height 8
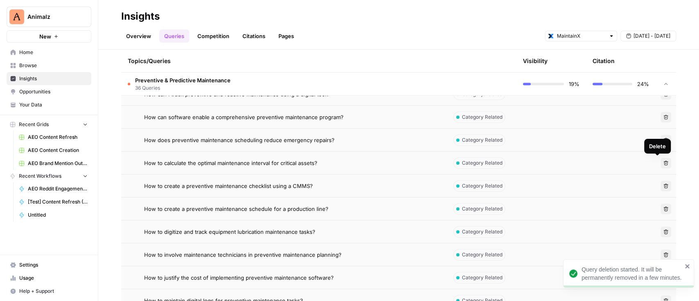
click at [663, 162] on icon "button" at bounding box center [665, 162] width 5 height 5
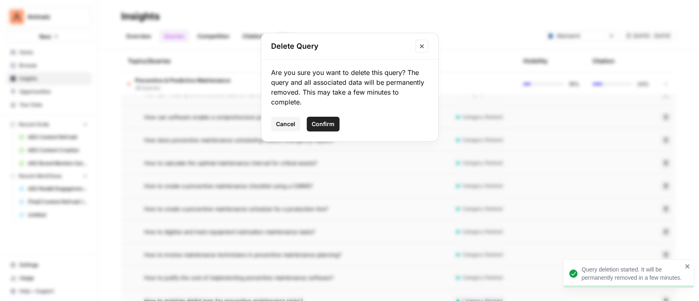
click at [328, 122] on span "Confirm" at bounding box center [323, 124] width 23 height 8
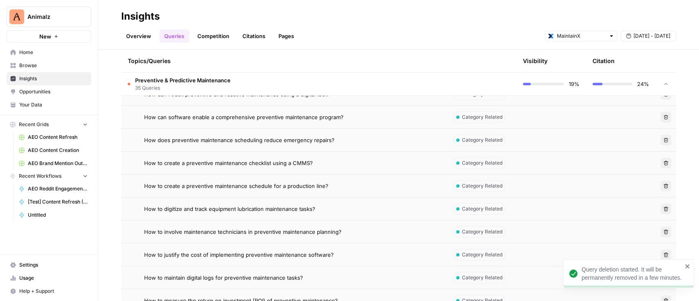
click at [664, 161] on icon "button" at bounding box center [666, 162] width 5 height 5
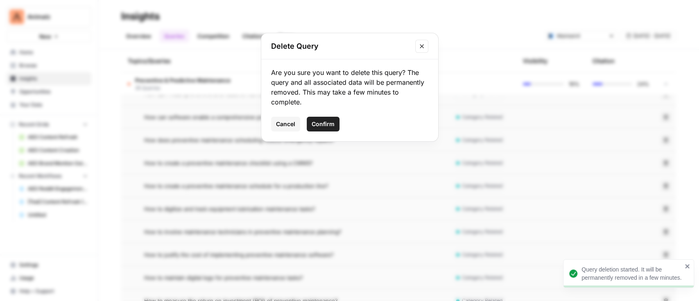
click at [327, 124] on span "Confirm" at bounding box center [323, 124] width 23 height 8
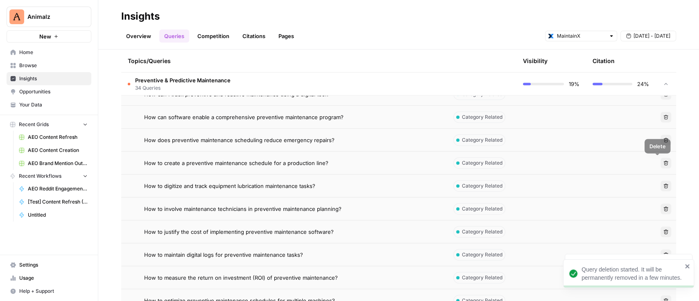
click at [660, 165] on button "Delete" at bounding box center [665, 163] width 11 height 11
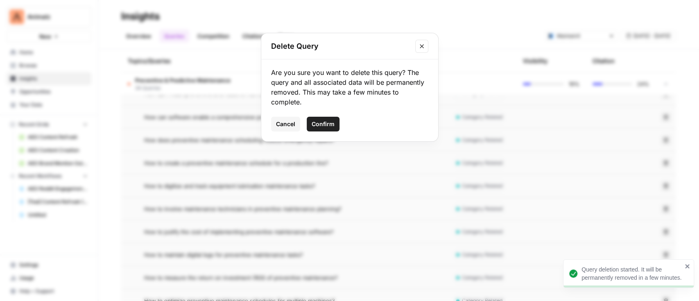
click at [334, 125] on button "Confirm" at bounding box center [323, 124] width 33 height 15
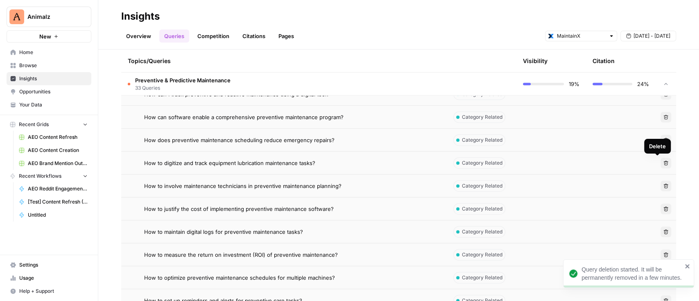
click at [663, 163] on span "Delete" at bounding box center [663, 163] width 0 height 0
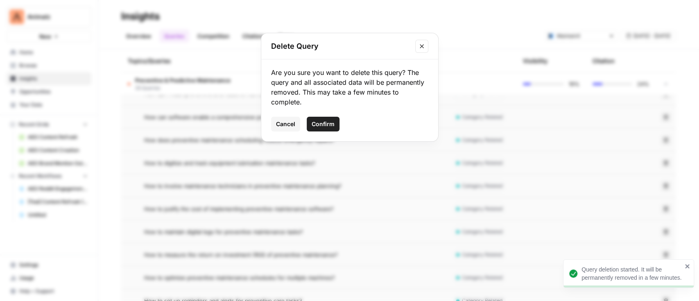
click at [474, 179] on div "Delete Query Are you sure you want to delete this query? The query and all asso…" at bounding box center [349, 150] width 699 height 301
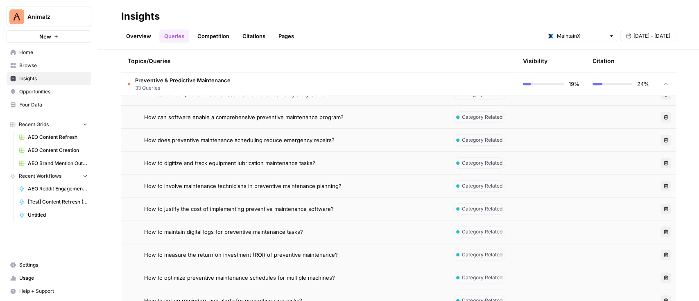
click at [535, 165] on td at bounding box center [551, 162] width 70 height 23
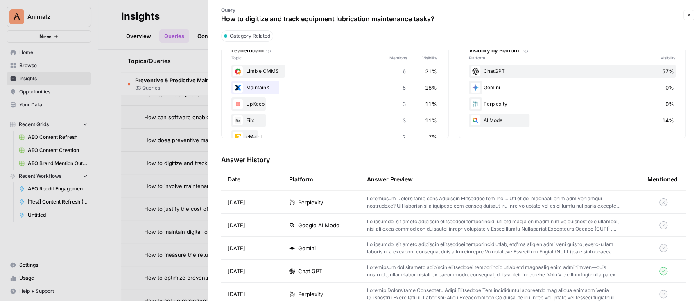
scroll to position [164, 0]
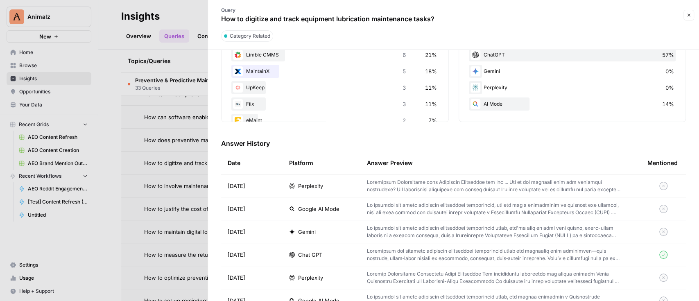
click at [426, 252] on p at bounding box center [494, 254] width 254 height 15
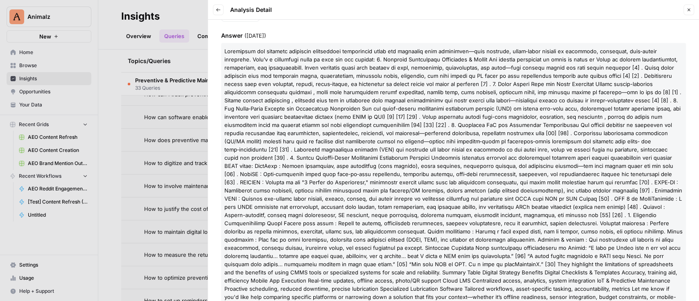
scroll to position [213, 0]
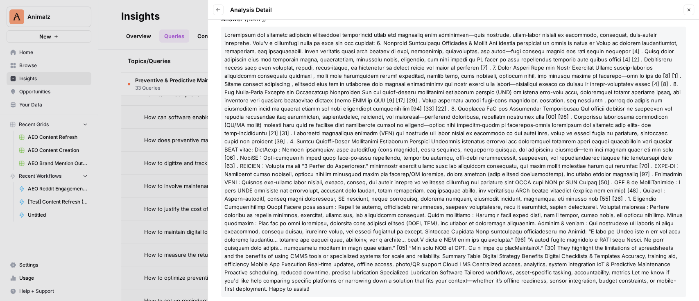
click at [685, 9] on button "Close" at bounding box center [688, 10] width 11 height 11
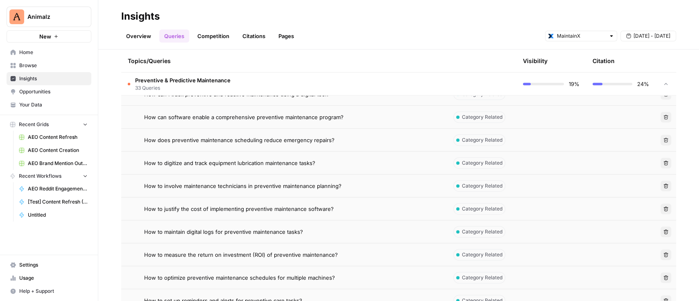
scroll to position [327, 0]
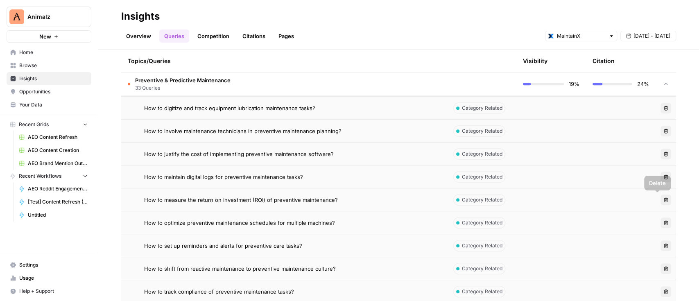
click at [663, 198] on icon "button" at bounding box center [665, 199] width 5 height 5
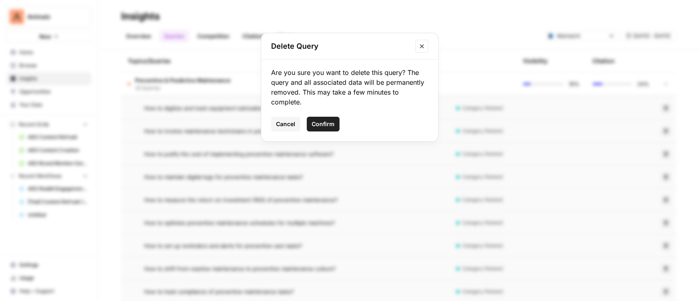
click at [333, 124] on button "Confirm" at bounding box center [323, 124] width 33 height 15
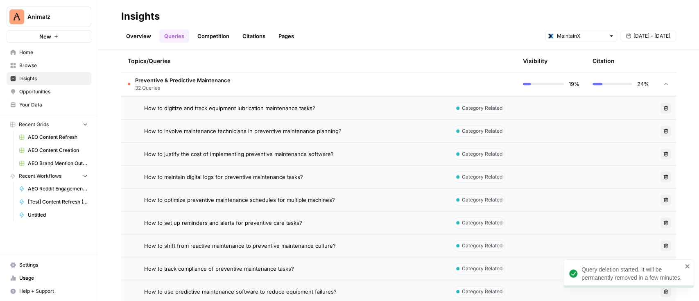
click at [660, 222] on button "Delete" at bounding box center [665, 222] width 11 height 11
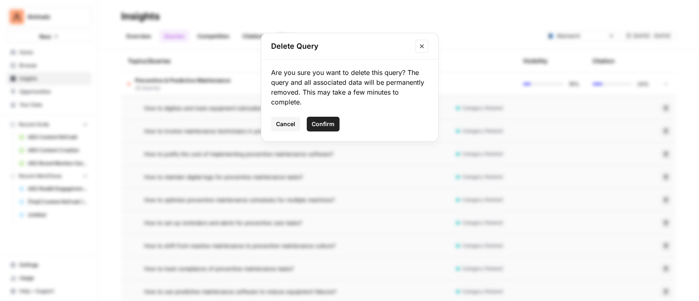
click at [325, 123] on span "Confirm" at bounding box center [323, 124] width 23 height 8
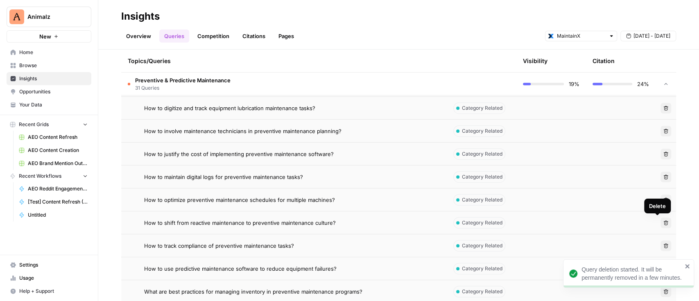
click at [663, 223] on icon "button" at bounding box center [665, 222] width 5 height 5
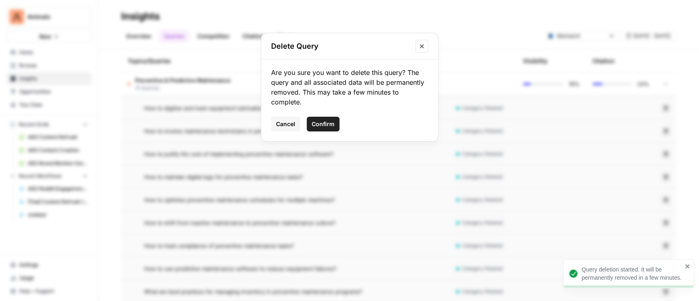
click at [330, 122] on span "Confirm" at bounding box center [323, 124] width 23 height 8
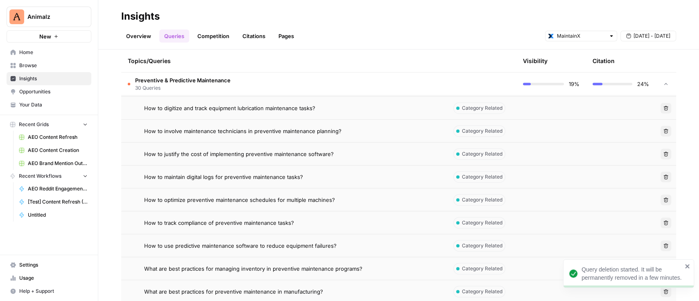
click at [663, 222] on icon "button" at bounding box center [665, 222] width 5 height 5
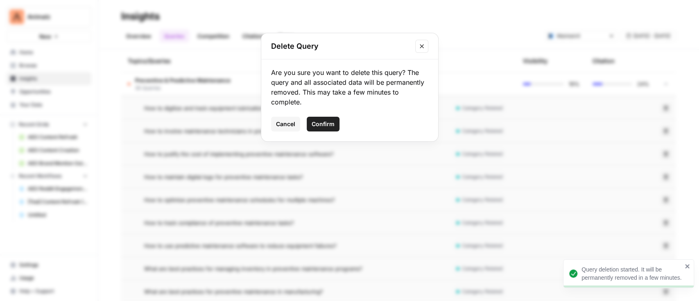
click at [593, 221] on div "Delete Query Are you sure you want to delete this query? The query and all asso…" at bounding box center [349, 150] width 699 height 301
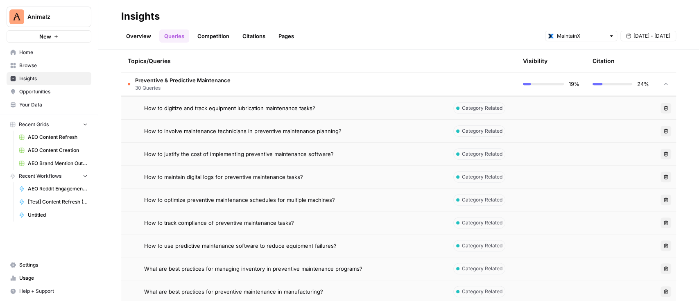
scroll to position [382, 0]
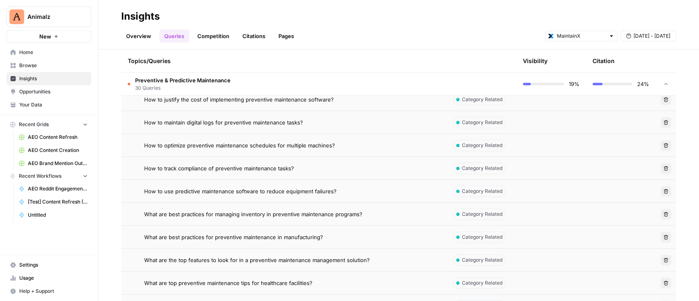
click at [663, 189] on icon "button" at bounding box center [665, 191] width 5 height 5
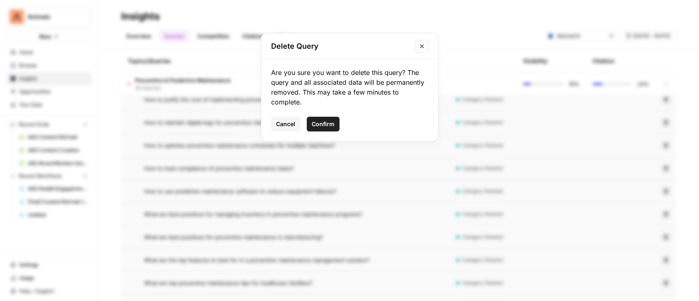
click at [574, 191] on div "Delete Query Are you sure you want to delete this query? The query and all asso…" at bounding box center [349, 150] width 699 height 301
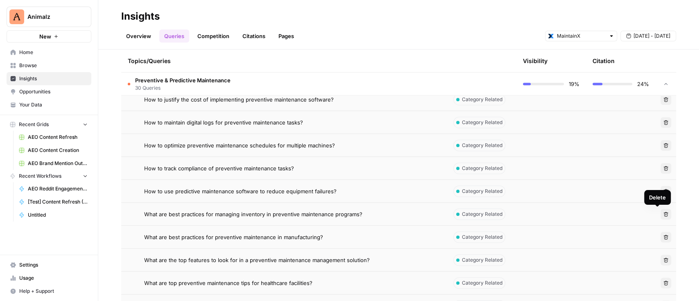
click at [664, 215] on icon "button" at bounding box center [666, 214] width 5 height 5
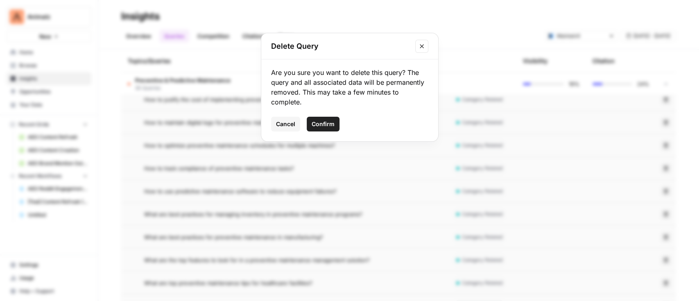
click at [322, 119] on button "Confirm" at bounding box center [323, 124] width 33 height 15
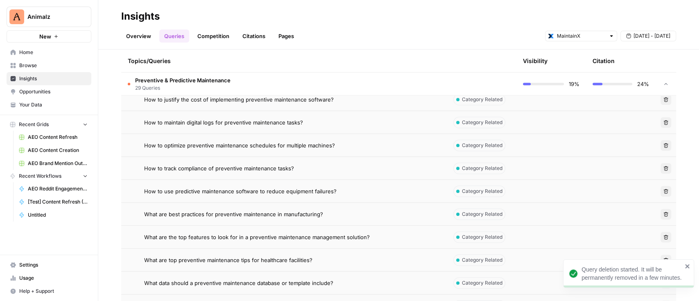
click at [663, 213] on icon "button" at bounding box center [665, 214] width 5 height 5
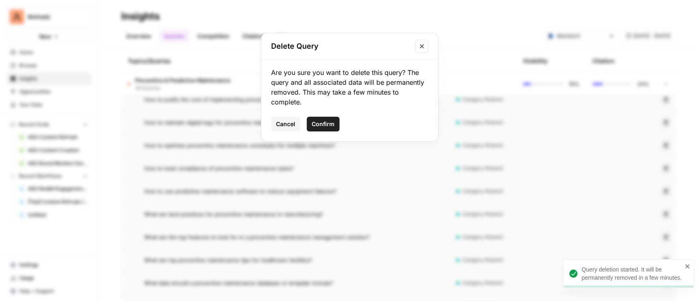
click at [317, 126] on span "Confirm" at bounding box center [323, 124] width 23 height 8
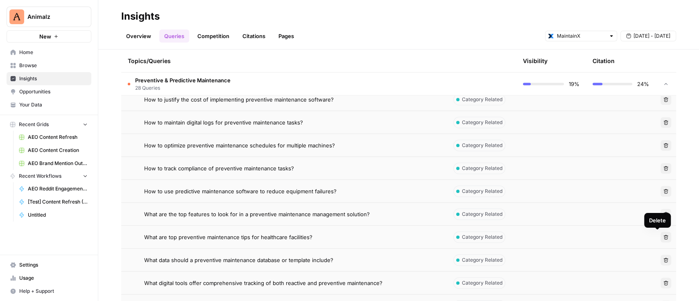
click at [660, 236] on button "Delete" at bounding box center [665, 237] width 11 height 11
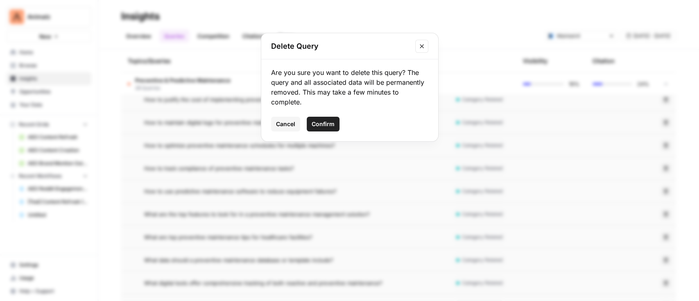
click at [327, 121] on span "Confirm" at bounding box center [323, 124] width 23 height 8
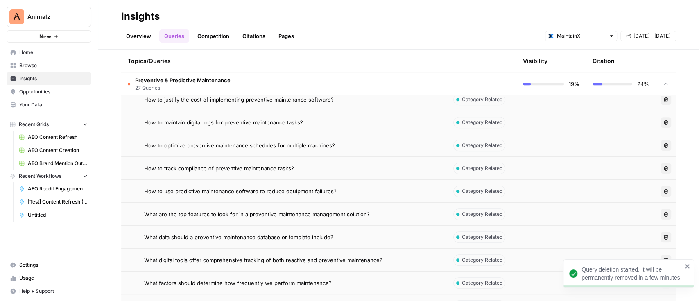
scroll to position [436, 0]
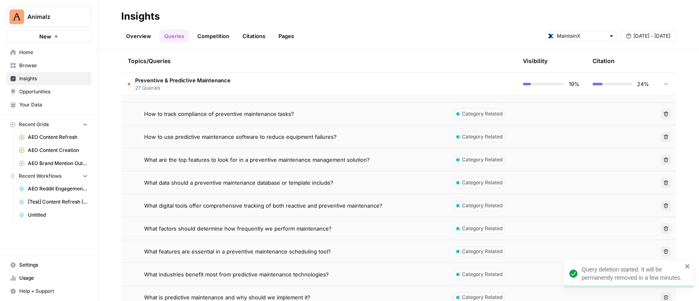
click at [664, 183] on icon "button" at bounding box center [666, 182] width 5 height 5
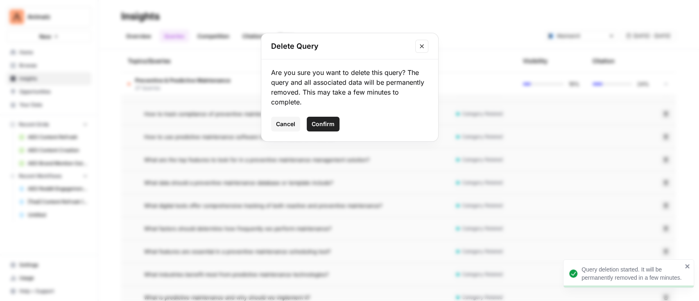
click at [324, 125] on span "Confirm" at bounding box center [323, 124] width 23 height 8
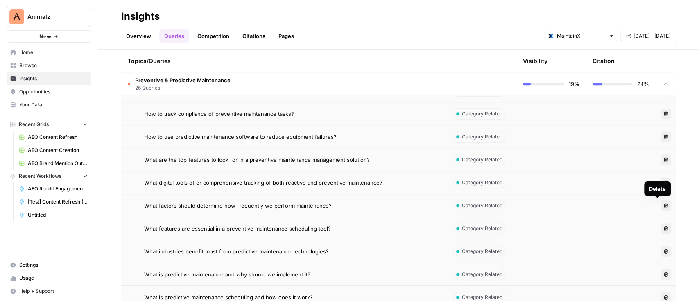
click at [663, 204] on icon "button" at bounding box center [665, 205] width 5 height 5
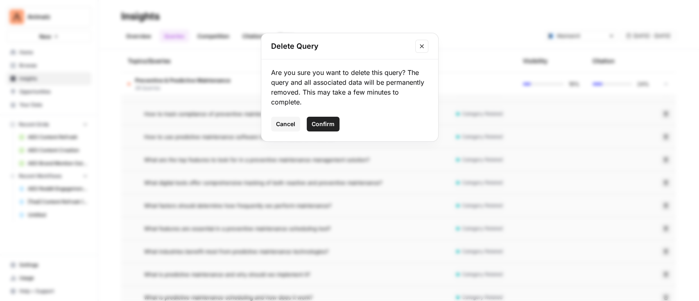
click at [318, 126] on span "Confirm" at bounding box center [323, 124] width 23 height 8
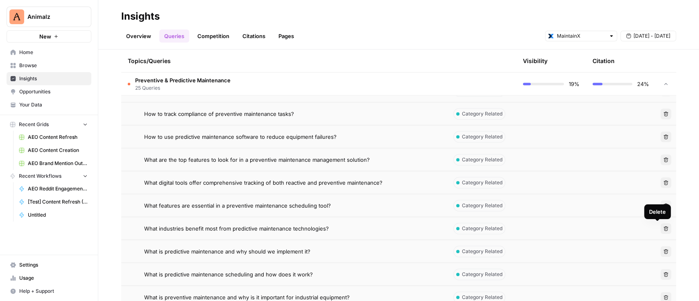
click at [664, 229] on icon "button" at bounding box center [666, 228] width 5 height 5
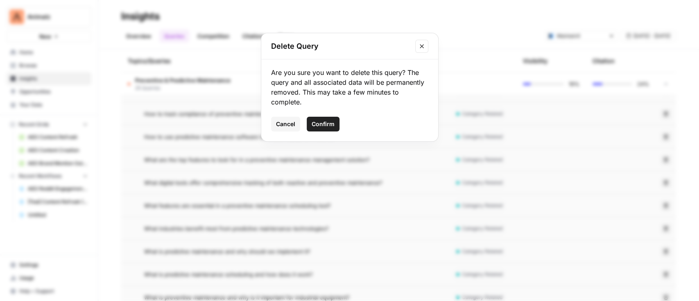
drag, startPoint x: 331, startPoint y: 126, endPoint x: 339, endPoint y: 126, distance: 7.8
click at [331, 124] on span "Confirm" at bounding box center [323, 124] width 23 height 8
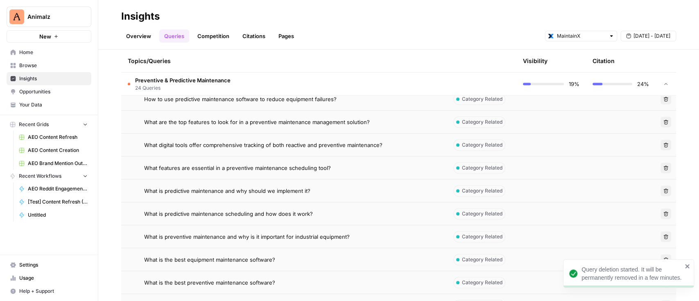
scroll to position [491, 0]
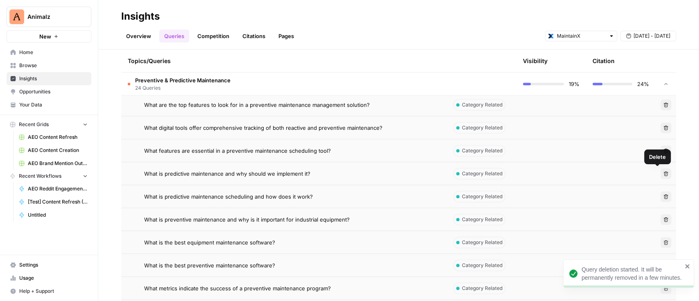
click at [660, 173] on button "Delete" at bounding box center [665, 173] width 11 height 11
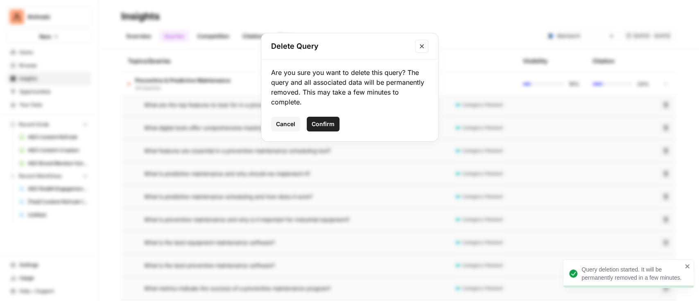
click at [324, 129] on button "Confirm" at bounding box center [323, 124] width 33 height 15
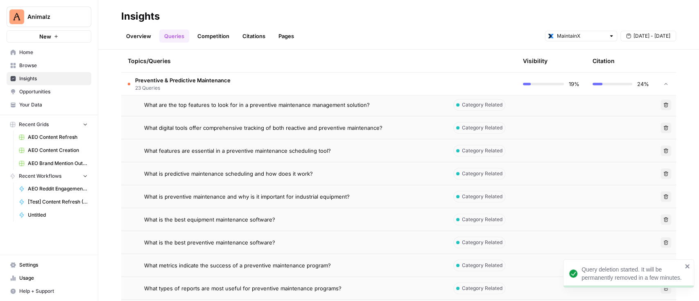
click at [663, 171] on icon "button" at bounding box center [665, 173] width 5 height 5
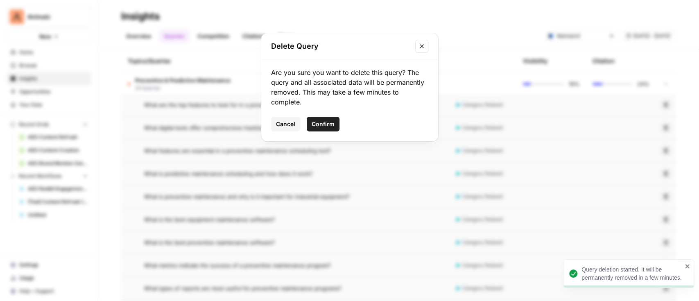
click at [332, 123] on span "Confirm" at bounding box center [323, 124] width 23 height 8
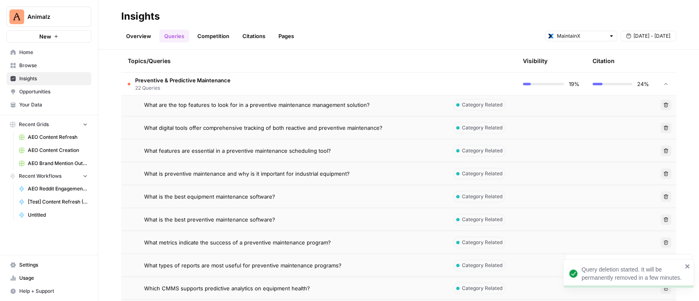
click at [660, 177] on button "Delete" at bounding box center [665, 173] width 11 height 11
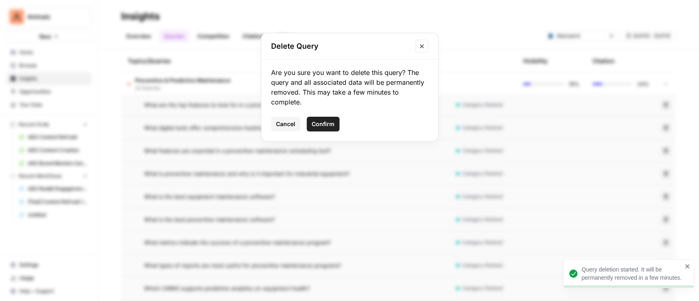
click at [333, 124] on span "Confirm" at bounding box center [323, 124] width 23 height 8
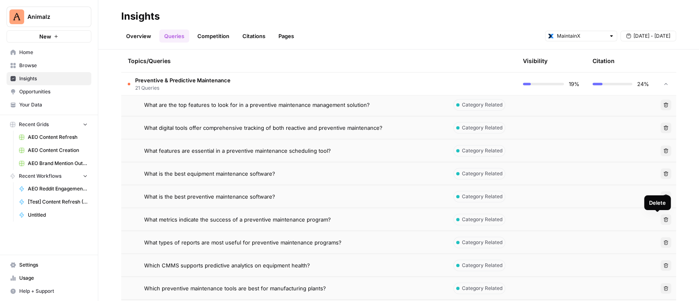
click at [663, 221] on icon "button" at bounding box center [665, 219] width 5 height 5
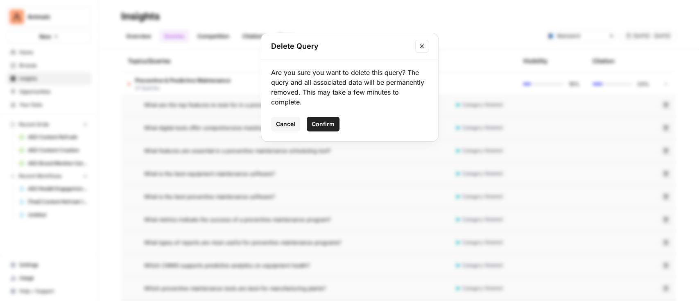
click at [321, 120] on button "Confirm" at bounding box center [323, 124] width 33 height 15
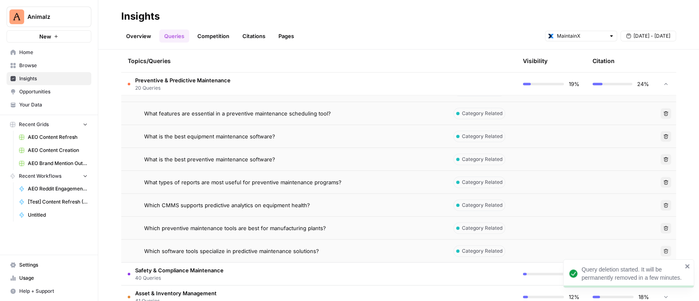
scroll to position [546, 0]
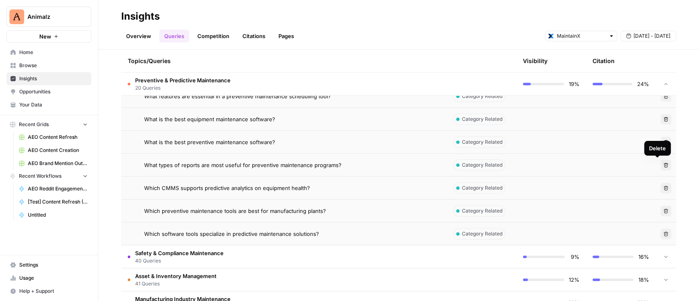
click at [664, 166] on icon "button" at bounding box center [666, 165] width 5 height 5
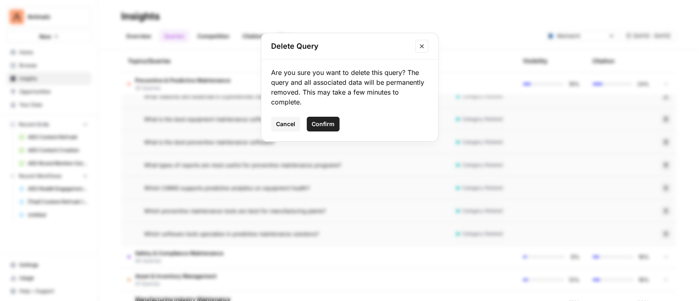
click at [322, 124] on span "Confirm" at bounding box center [323, 124] width 23 height 8
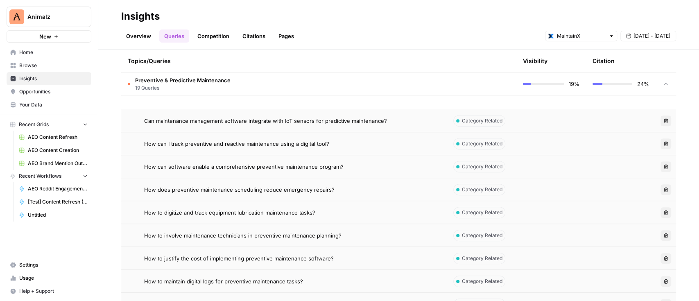
scroll to position [218, 0]
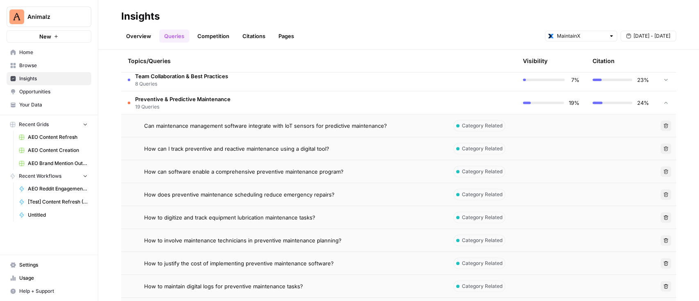
click at [242, 103] on td "Preventive & Predictive Maintenance 19 Queries" at bounding box center [283, 102] width 325 height 23
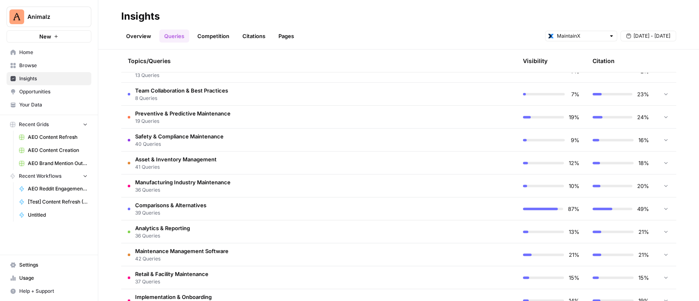
scroll to position [187, 0]
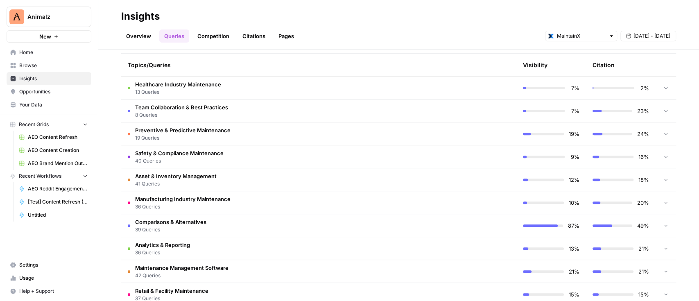
click at [250, 154] on td "Safety & Compliance Maintenance 40 Queries" at bounding box center [283, 156] width 325 height 23
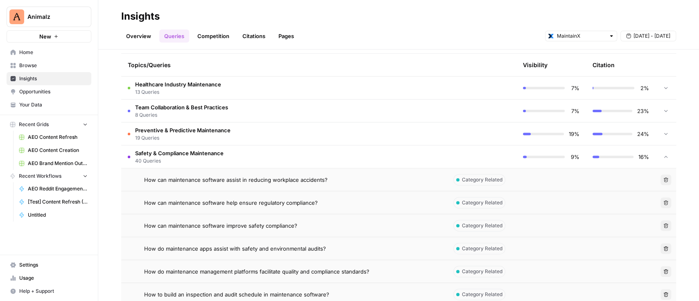
scroll to position [242, 0]
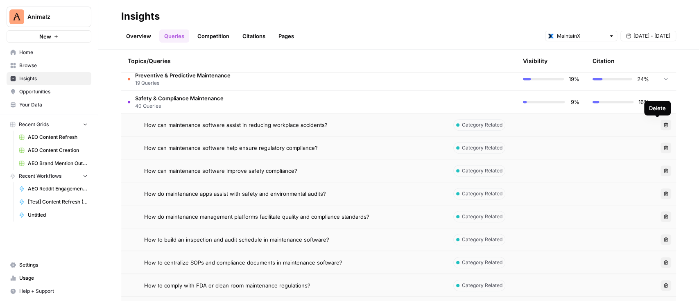
click at [660, 122] on button "Delete" at bounding box center [665, 125] width 11 height 11
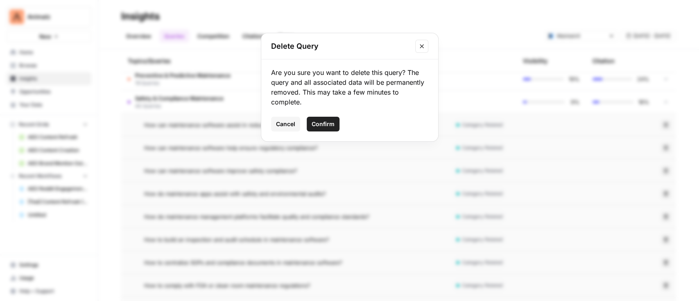
click at [315, 122] on span "Confirm" at bounding box center [323, 124] width 23 height 8
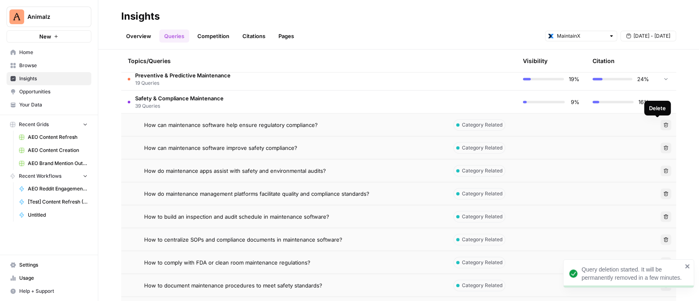
click at [662, 120] on button "Delete" at bounding box center [665, 125] width 11 height 11
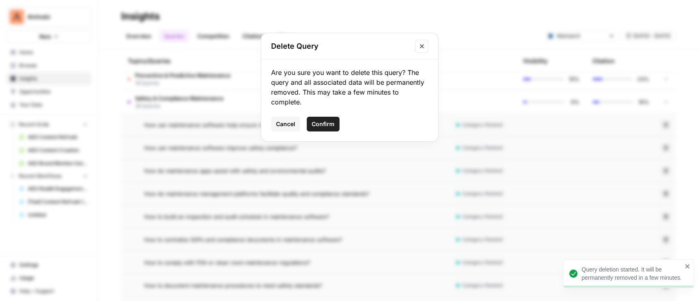
click at [320, 120] on span "Confirm" at bounding box center [323, 124] width 23 height 8
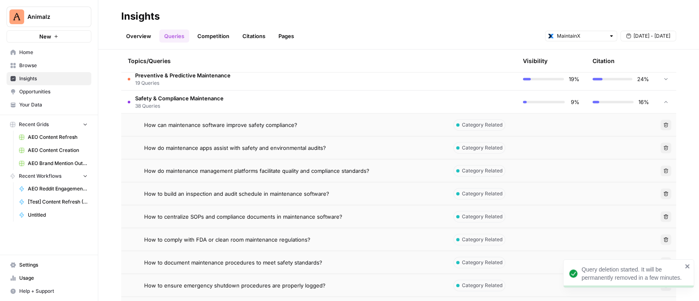
click at [663, 126] on icon "button" at bounding box center [665, 124] width 5 height 5
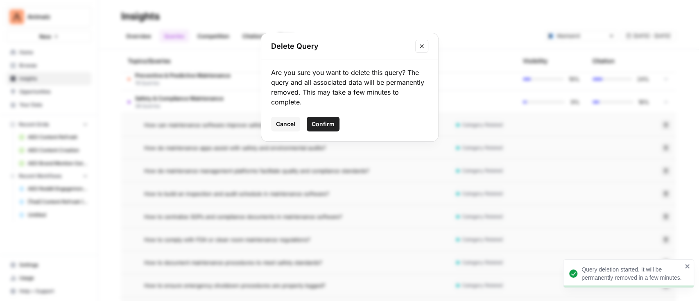
click at [321, 123] on span "Confirm" at bounding box center [323, 124] width 23 height 8
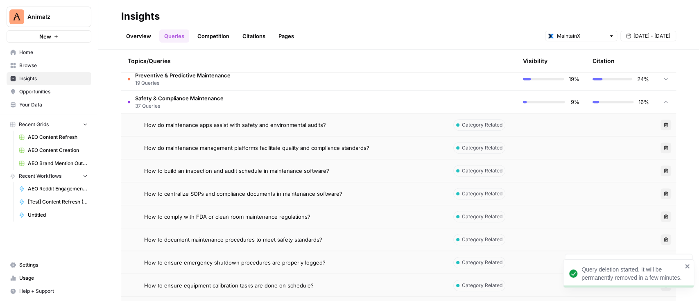
click at [663, 125] on icon "button" at bounding box center [665, 124] width 5 height 5
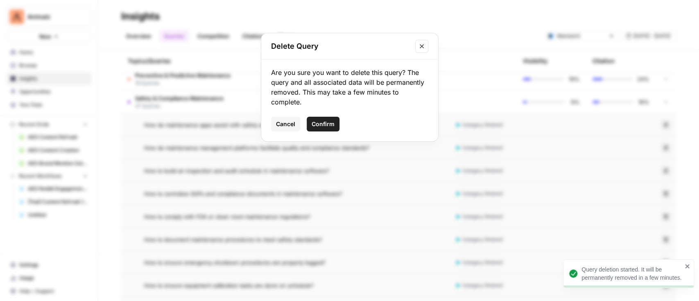
click at [326, 124] on span "Confirm" at bounding box center [323, 124] width 23 height 8
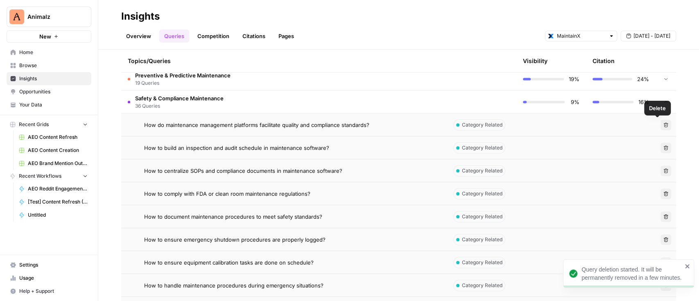
click at [660, 123] on button "Delete" at bounding box center [665, 125] width 11 height 11
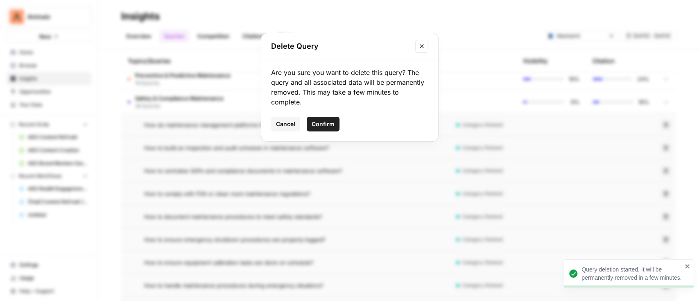
click at [319, 122] on span "Confirm" at bounding box center [323, 124] width 23 height 8
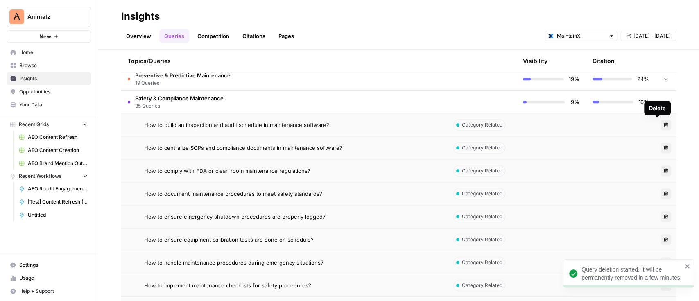
click at [660, 125] on button "Delete" at bounding box center [665, 125] width 11 height 11
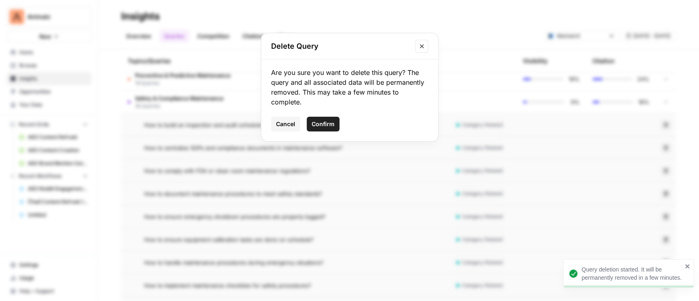
click at [324, 124] on span "Confirm" at bounding box center [323, 124] width 23 height 8
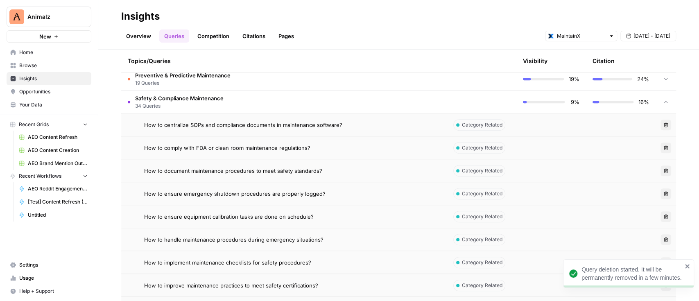
click at [660, 120] on button "Delete" at bounding box center [665, 125] width 11 height 11
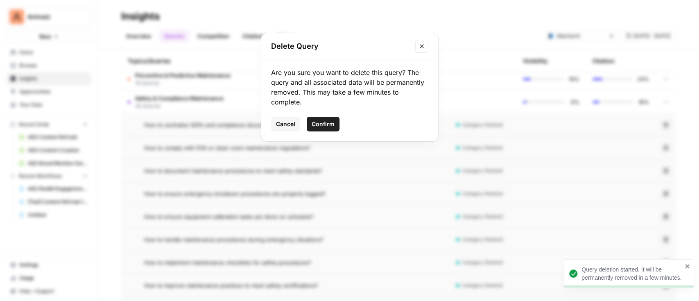
click at [326, 123] on span "Confirm" at bounding box center [323, 124] width 23 height 8
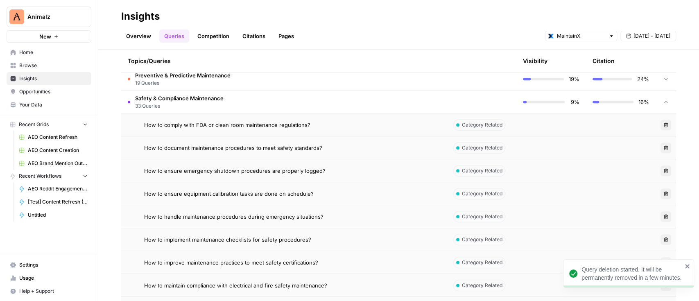
click at [664, 124] on icon "button" at bounding box center [666, 124] width 5 height 5
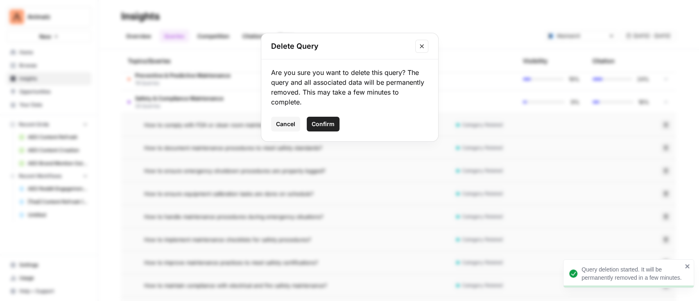
click at [321, 122] on span "Confirm" at bounding box center [323, 124] width 23 height 8
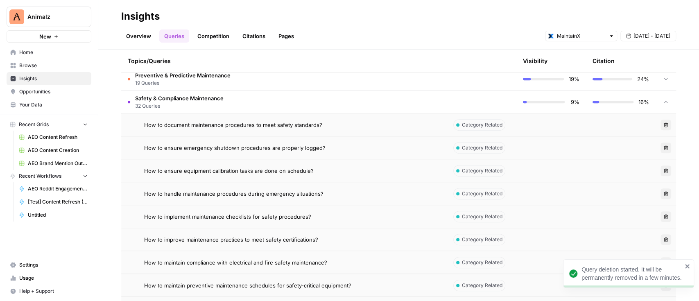
click at [663, 124] on icon "button" at bounding box center [665, 124] width 5 height 5
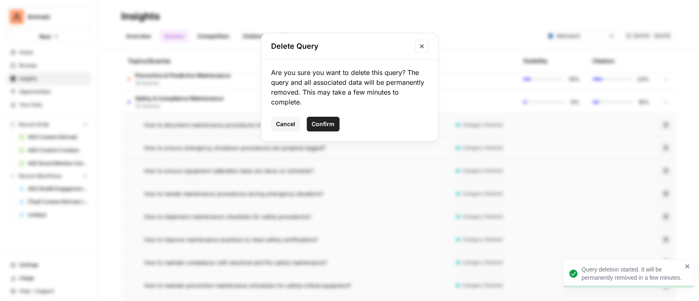
click at [559, 126] on div "Delete Query Are you sure you want to delete this query? The query and all asso…" at bounding box center [349, 150] width 699 height 301
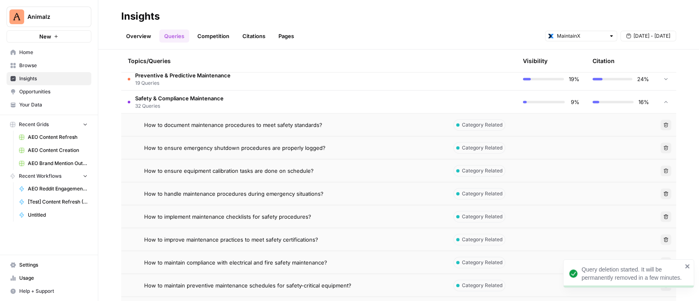
click at [663, 123] on icon "button" at bounding box center [665, 124] width 5 height 5
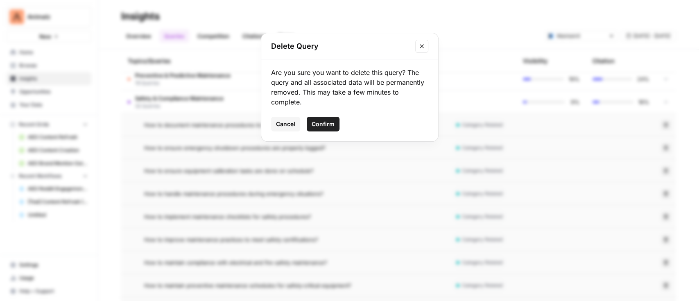
click at [550, 126] on div "Delete Query Are you sure you want to delete this query? The query and all asso…" at bounding box center [349, 150] width 699 height 301
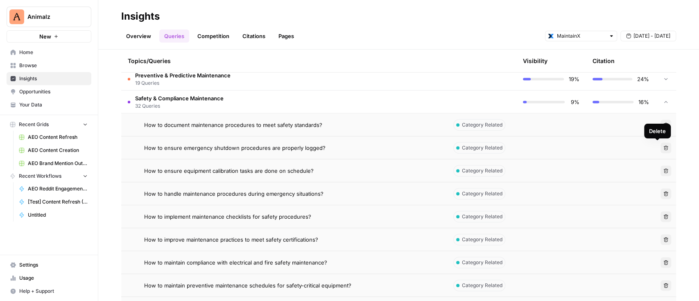
click at [663, 146] on icon "button" at bounding box center [665, 147] width 5 height 5
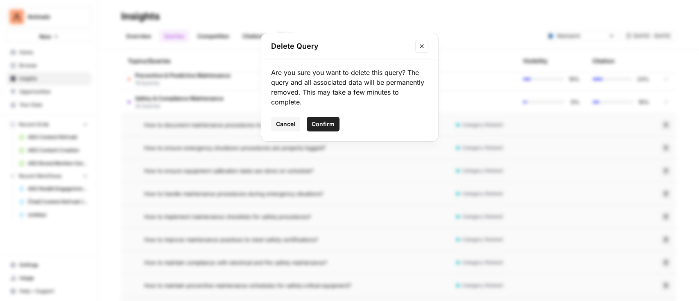
click at [301, 126] on div "Cancel Confirm" at bounding box center [349, 124] width 157 height 15
click at [318, 125] on span "Confirm" at bounding box center [323, 124] width 23 height 8
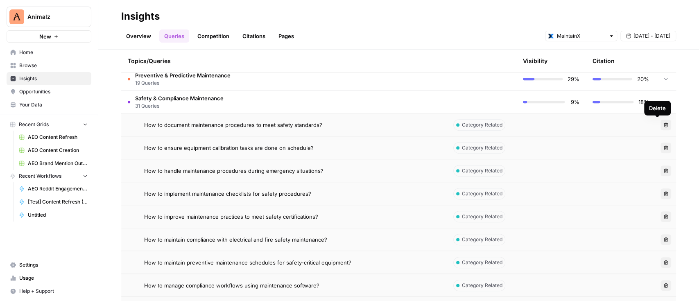
click at [663, 123] on icon "button" at bounding box center [665, 124] width 5 height 5
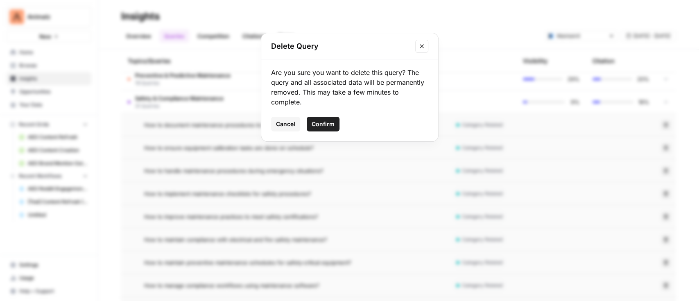
click at [331, 121] on span "Confirm" at bounding box center [323, 124] width 23 height 8
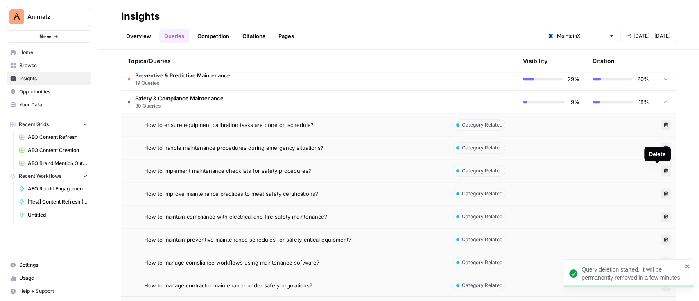
click at [663, 170] on icon "button" at bounding box center [665, 170] width 5 height 5
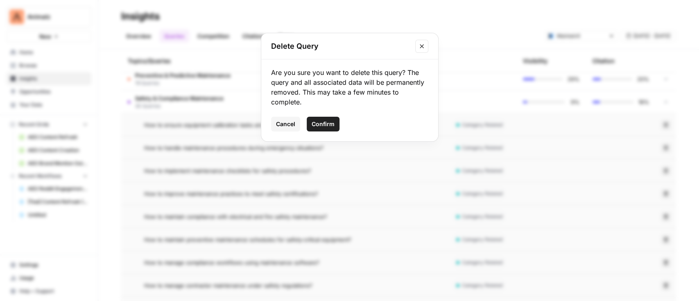
click at [327, 123] on span "Confirm" at bounding box center [323, 124] width 23 height 8
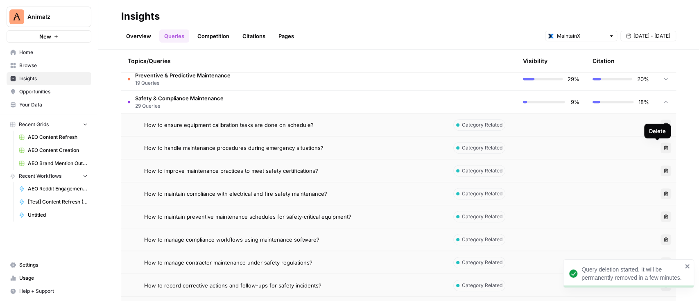
click at [663, 149] on icon "button" at bounding box center [665, 147] width 5 height 5
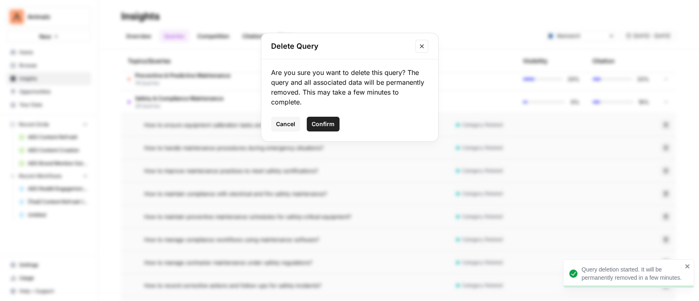
click at [322, 123] on span "Confirm" at bounding box center [323, 124] width 23 height 8
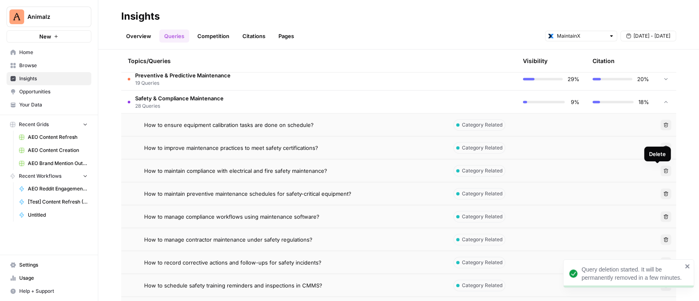
click at [663, 170] on icon "button" at bounding box center [665, 170] width 5 height 5
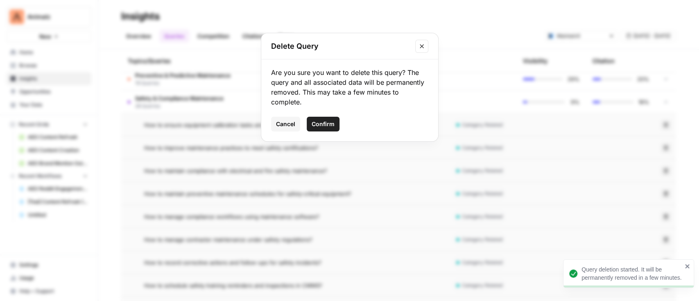
click at [309, 116] on div "Are you sure you want to delete this query? The query and all associated data w…" at bounding box center [349, 100] width 177 height 82
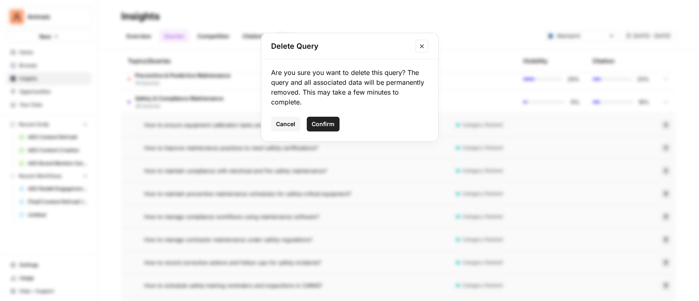
click at [313, 121] on span "Confirm" at bounding box center [323, 124] width 23 height 8
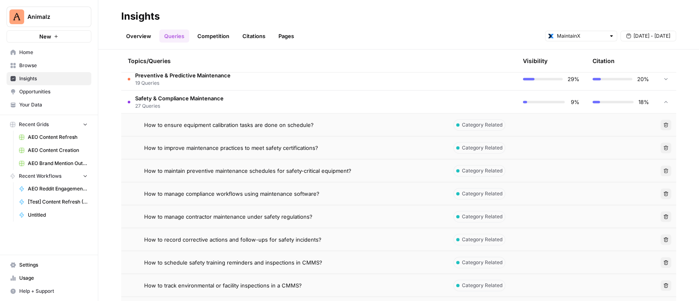
click at [660, 169] on button "Delete" at bounding box center [665, 170] width 11 height 11
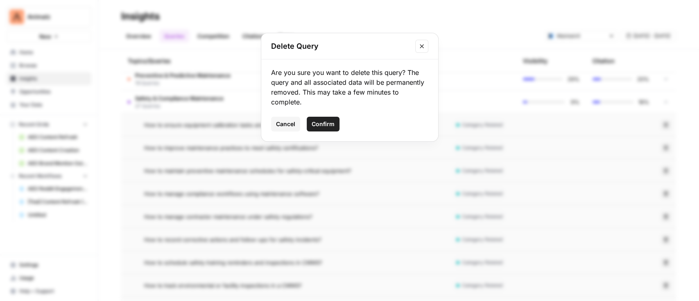
click at [327, 124] on span "Confirm" at bounding box center [323, 124] width 23 height 8
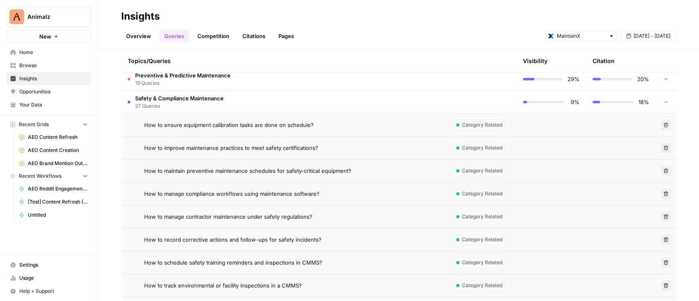
click at [660, 190] on button "Delete" at bounding box center [665, 193] width 11 height 11
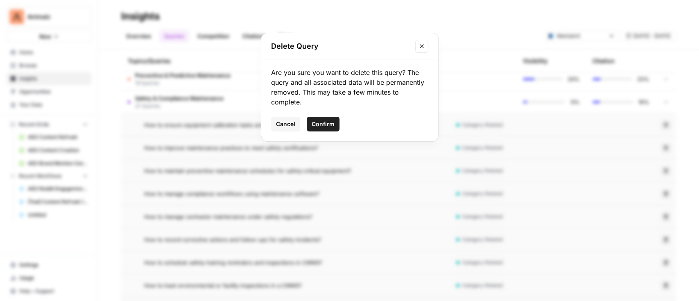
click at [323, 126] on span "Confirm" at bounding box center [323, 124] width 23 height 8
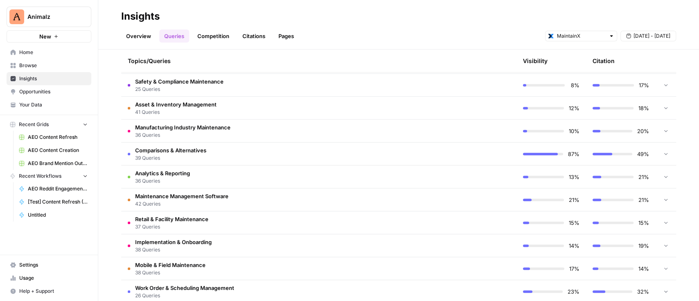
scroll to position [242, 0]
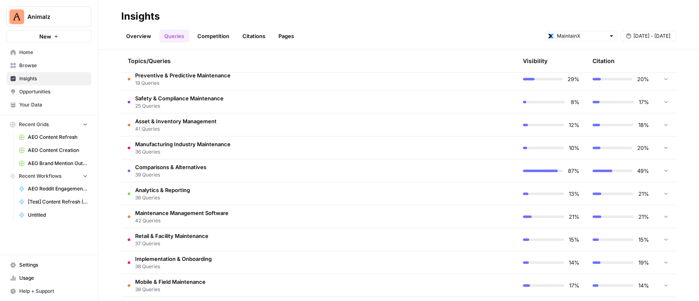
click at [223, 108] on td "Safety & Compliance Maintenance 25 Queries" at bounding box center [283, 101] width 325 height 23
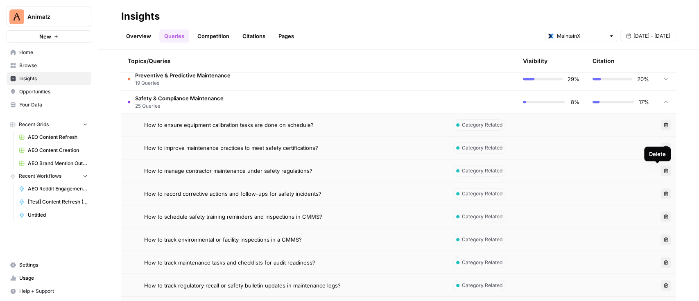
click at [663, 172] on icon "button" at bounding box center [665, 170] width 5 height 5
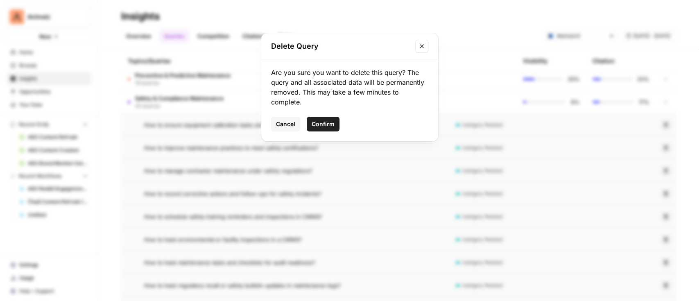
click at [331, 123] on span "Confirm" at bounding box center [323, 124] width 23 height 8
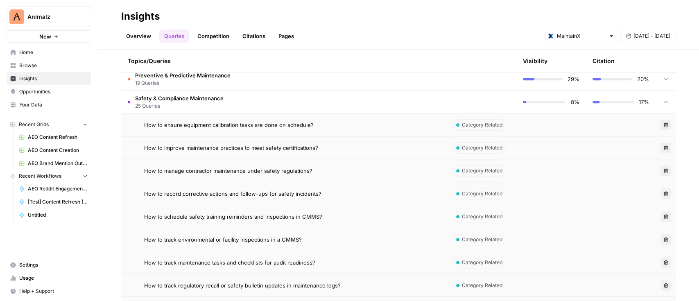
click at [663, 191] on icon "button" at bounding box center [665, 193] width 5 height 5
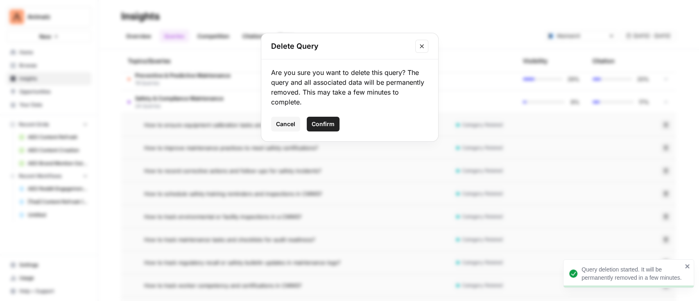
click at [328, 126] on span "Confirm" at bounding box center [323, 124] width 23 height 8
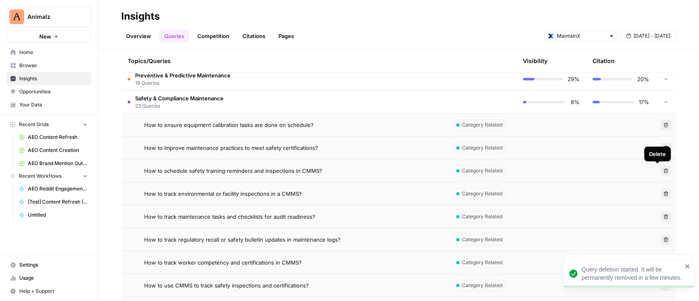
click at [663, 169] on icon "button" at bounding box center [665, 170] width 5 height 5
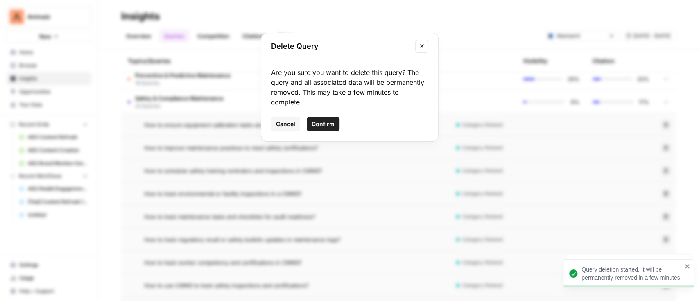
click at [329, 125] on span "Confirm" at bounding box center [323, 124] width 23 height 8
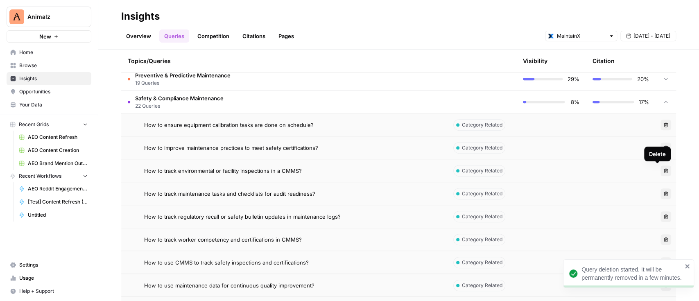
click at [664, 172] on icon "button" at bounding box center [666, 170] width 5 height 5
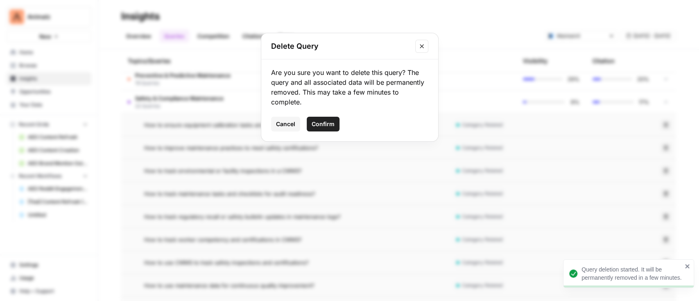
click at [330, 126] on span "Confirm" at bounding box center [323, 124] width 23 height 8
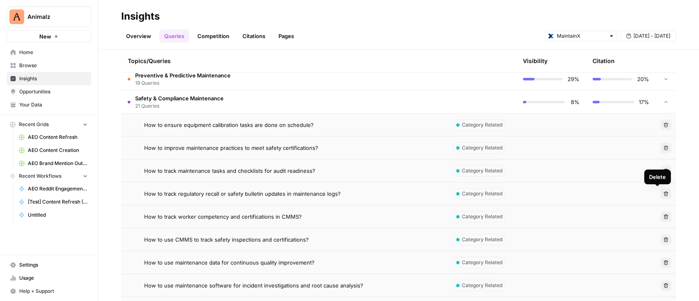
click at [664, 194] on icon "button" at bounding box center [666, 193] width 5 height 5
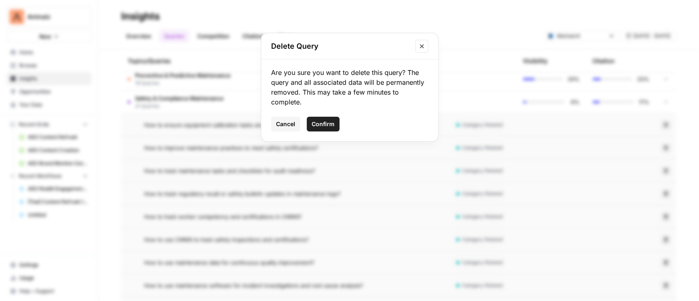
click at [328, 119] on button "Confirm" at bounding box center [323, 124] width 33 height 15
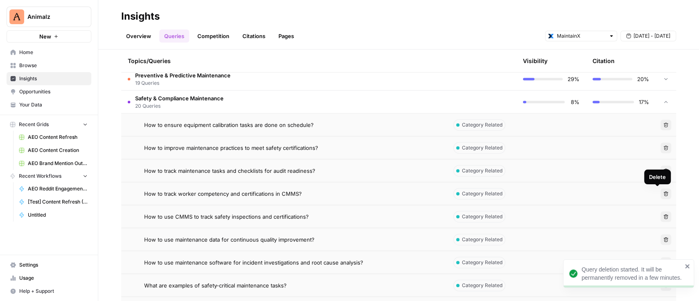
click at [664, 192] on icon "button" at bounding box center [666, 193] width 5 height 5
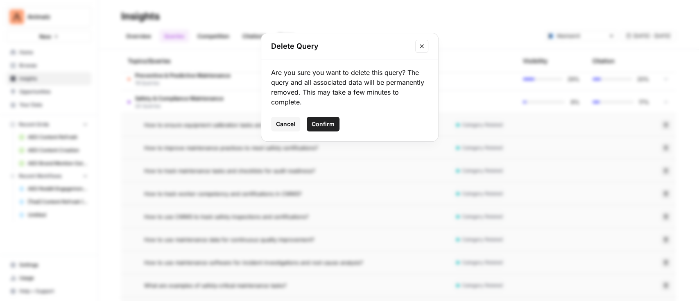
click at [326, 122] on span "Confirm" at bounding box center [323, 124] width 23 height 8
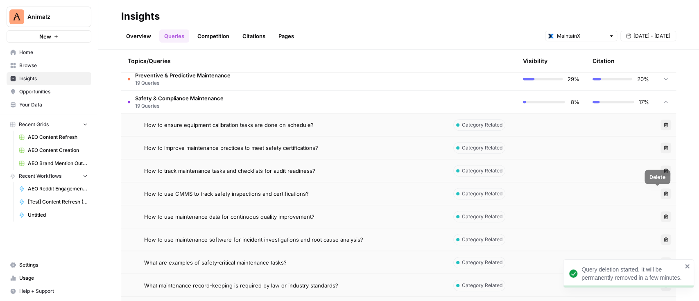
click at [663, 193] on icon "button" at bounding box center [665, 193] width 5 height 5
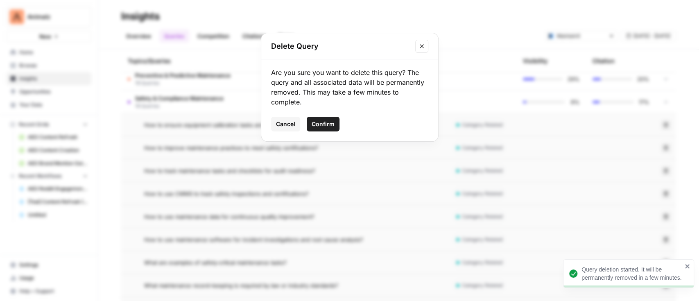
click at [325, 124] on span "Confirm" at bounding box center [323, 124] width 23 height 8
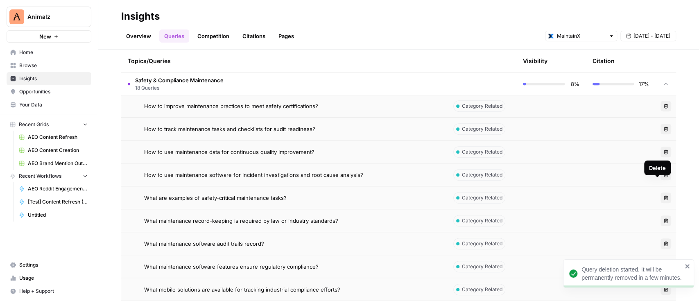
scroll to position [296, 0]
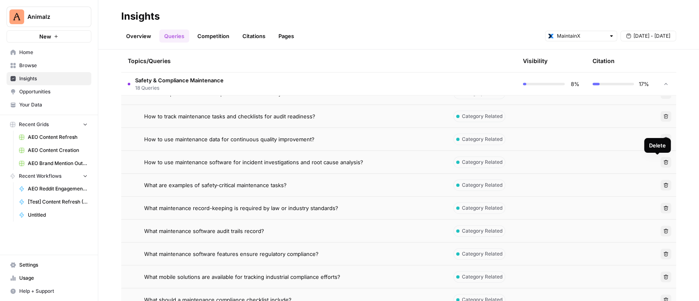
click at [664, 162] on icon "button" at bounding box center [666, 162] width 5 height 5
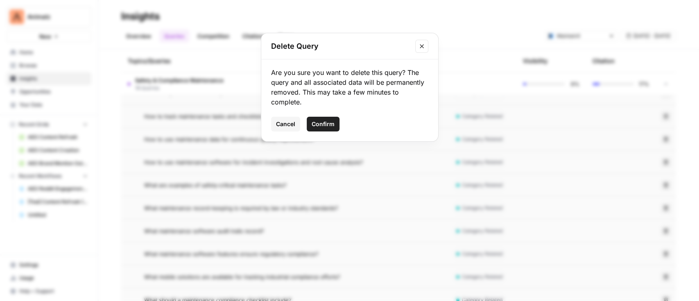
click at [326, 123] on span "Confirm" at bounding box center [323, 124] width 23 height 8
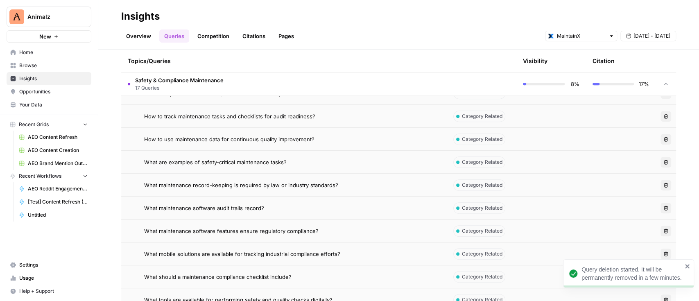
click at [664, 160] on icon "button" at bounding box center [666, 162] width 5 height 5
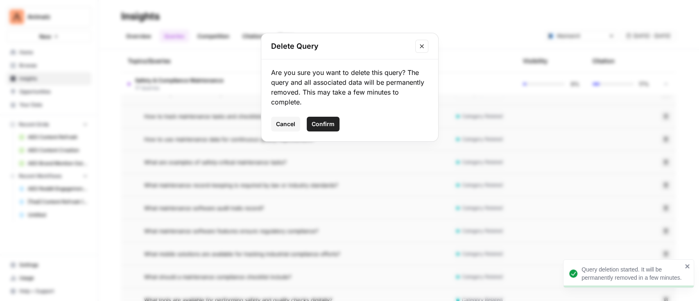
click at [321, 122] on span "Confirm" at bounding box center [323, 124] width 23 height 8
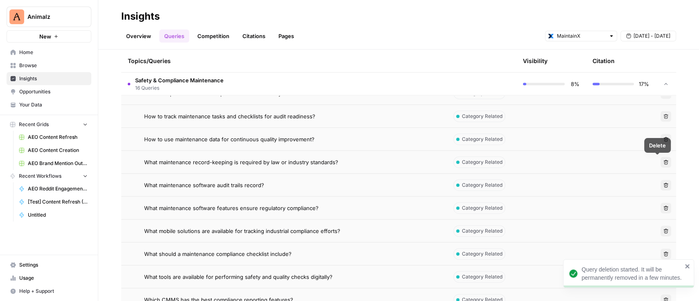
click at [663, 160] on icon "button" at bounding box center [665, 162] width 5 height 5
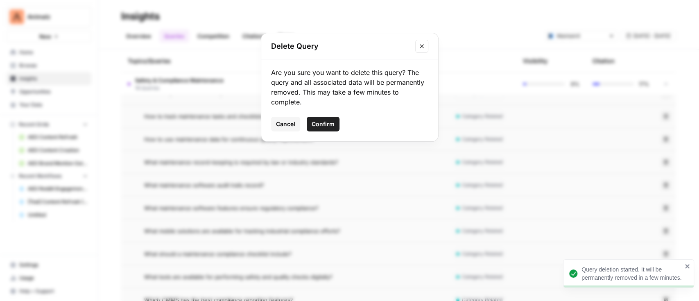
click at [322, 122] on span "Confirm" at bounding box center [323, 124] width 23 height 8
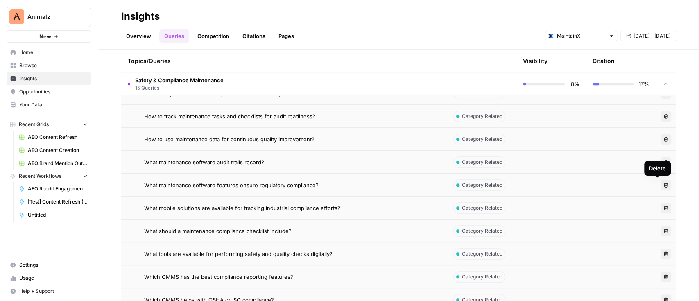
click at [660, 182] on button "Delete" at bounding box center [665, 185] width 11 height 11
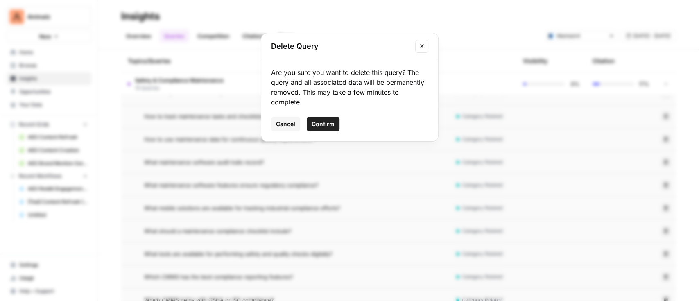
click at [325, 127] on span "Confirm" at bounding box center [323, 124] width 23 height 8
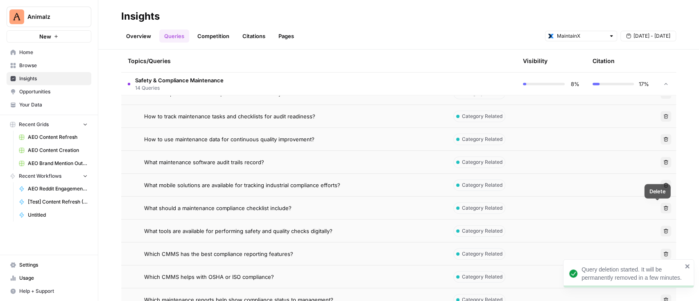
click at [663, 208] on icon "button" at bounding box center [665, 208] width 5 height 5
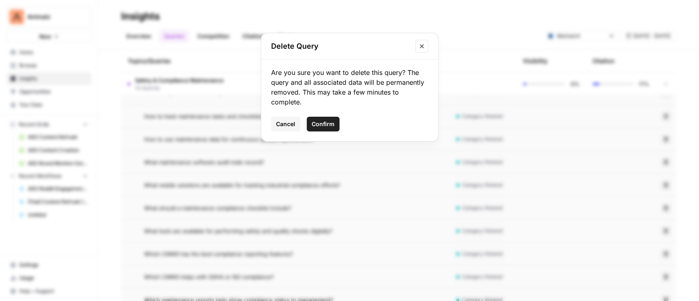
click at [324, 124] on span "Confirm" at bounding box center [323, 124] width 23 height 8
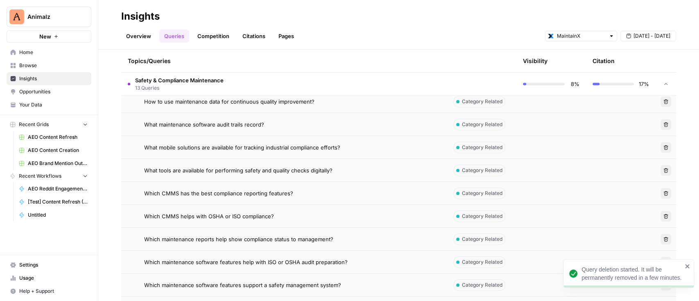
scroll to position [351, 0]
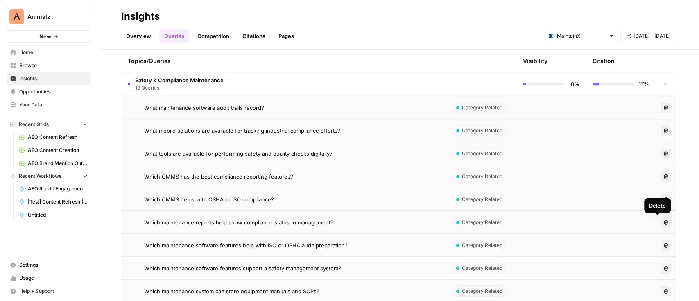
click at [663, 222] on icon "button" at bounding box center [665, 222] width 5 height 5
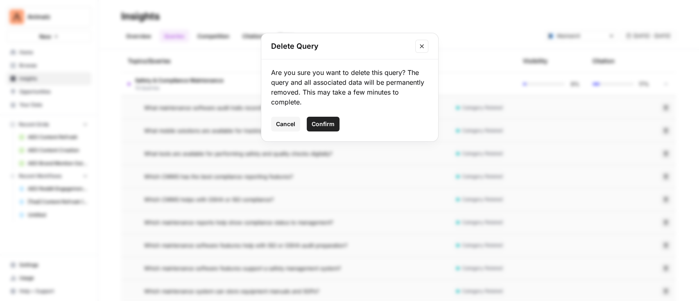
click at [330, 120] on span "Confirm" at bounding box center [323, 124] width 23 height 8
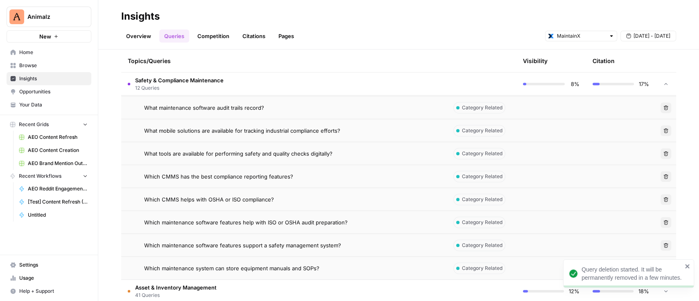
click at [663, 220] on icon "button" at bounding box center [665, 222] width 5 height 5
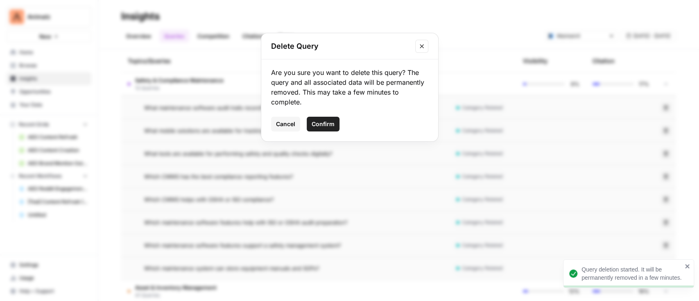
click at [324, 126] on span "Confirm" at bounding box center [323, 124] width 23 height 8
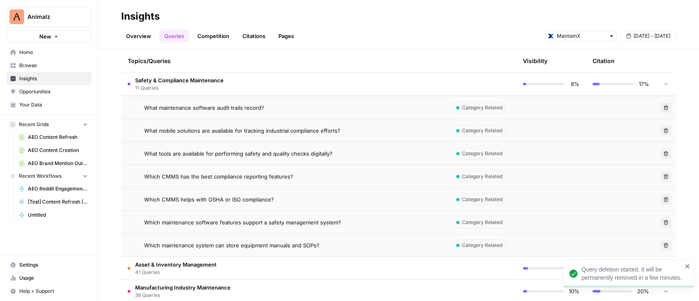
click at [663, 224] on icon "button" at bounding box center [665, 222] width 5 height 5
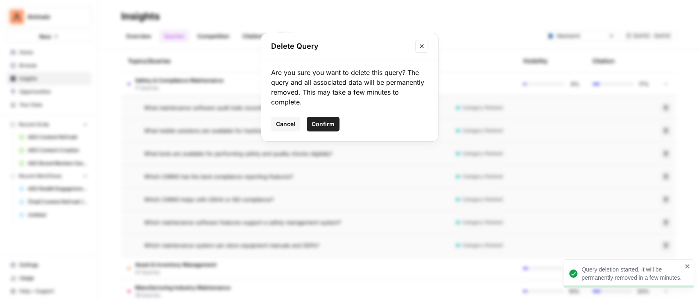
click at [307, 126] on button "Confirm" at bounding box center [323, 124] width 33 height 15
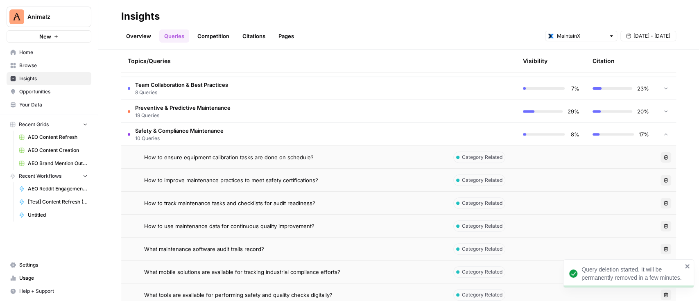
scroll to position [187, 0]
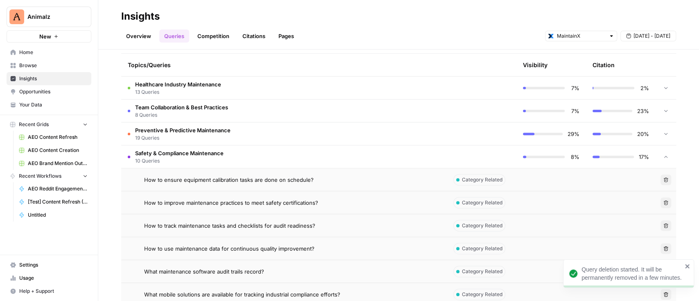
click at [232, 154] on td "Safety & Compliance Maintenance 10 Queries" at bounding box center [283, 156] width 325 height 23
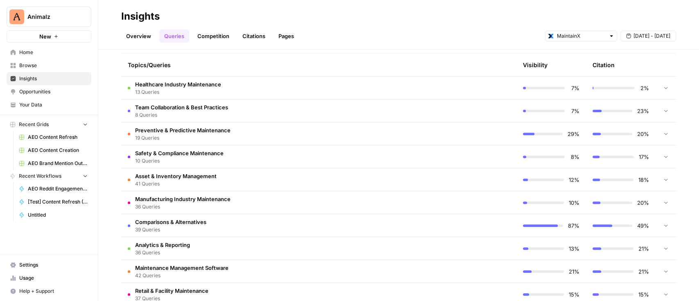
click at [210, 180] on span "41 Queries" at bounding box center [175, 183] width 81 height 7
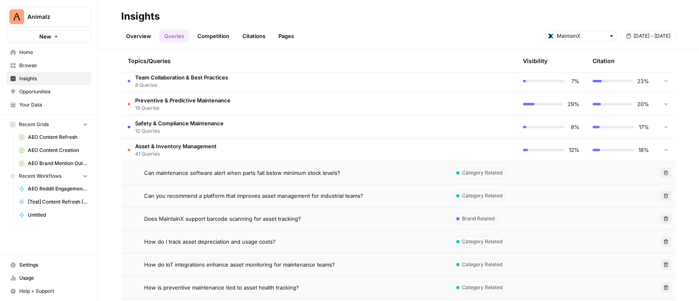
scroll to position [242, 0]
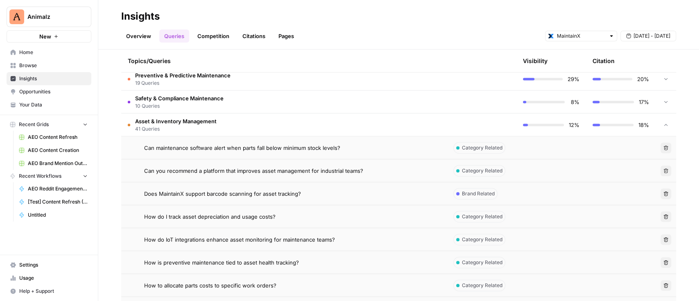
click at [663, 147] on icon "button" at bounding box center [665, 147] width 5 height 5
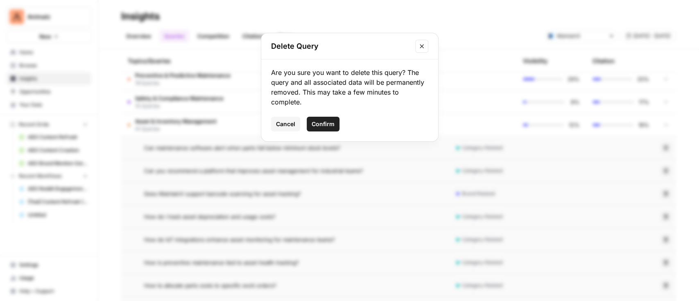
click at [333, 124] on span "Confirm" at bounding box center [323, 124] width 23 height 8
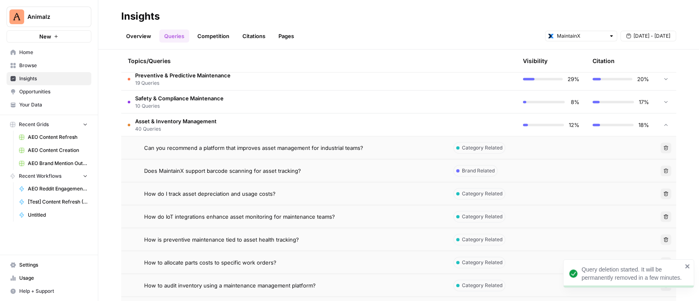
click at [664, 168] on icon "button" at bounding box center [666, 170] width 5 height 5
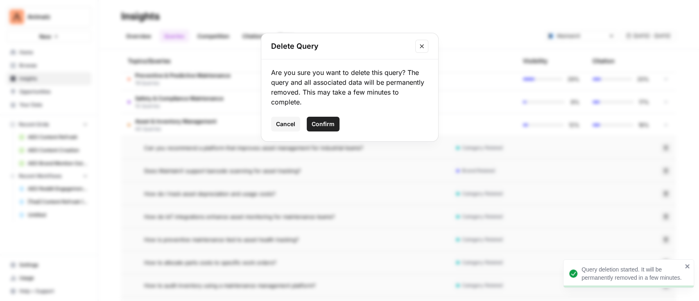
click at [321, 128] on span "Confirm" at bounding box center [323, 124] width 23 height 8
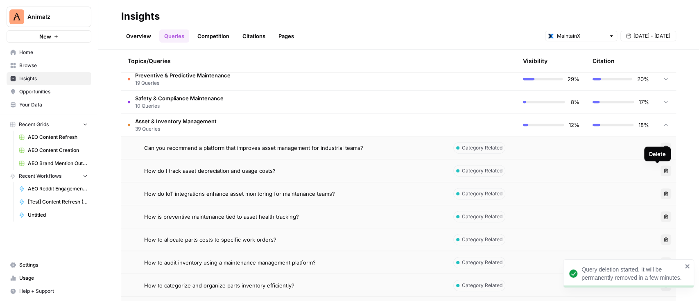
click at [663, 170] on icon "button" at bounding box center [665, 170] width 5 height 5
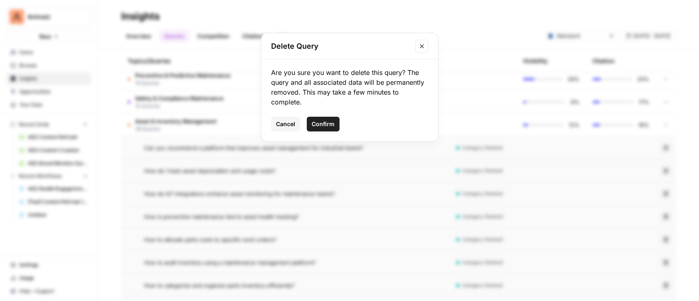
click at [405, 200] on div "Delete Query Are you sure you want to delete this query? The query and all asso…" at bounding box center [349, 150] width 699 height 301
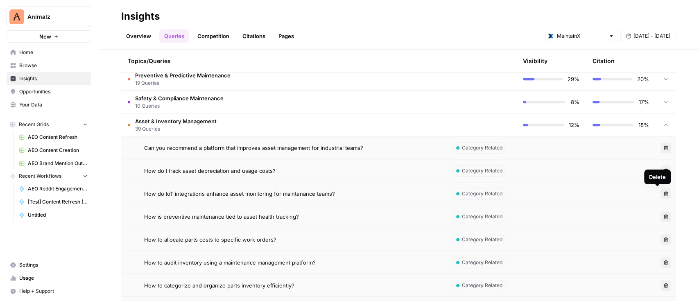
click at [663, 192] on icon "button" at bounding box center [665, 193] width 5 height 5
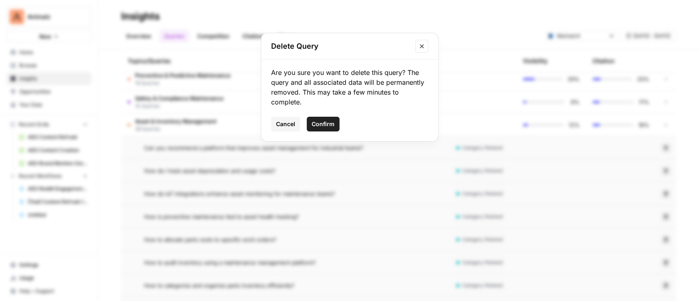
click at [323, 121] on span "Confirm" at bounding box center [323, 124] width 23 height 8
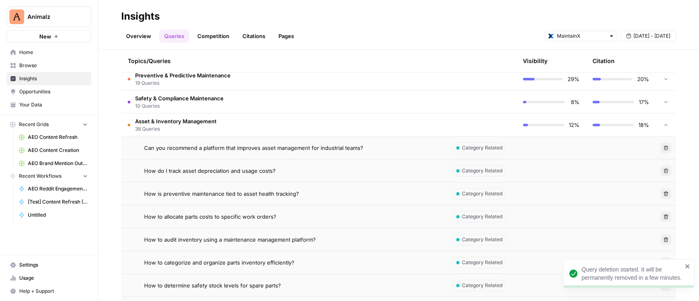
scroll to position [296, 0]
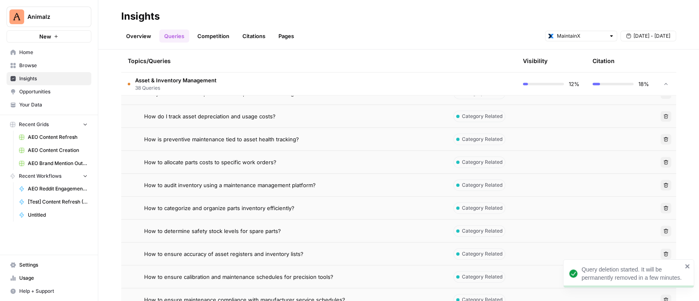
click at [663, 139] on icon "button" at bounding box center [665, 139] width 5 height 5
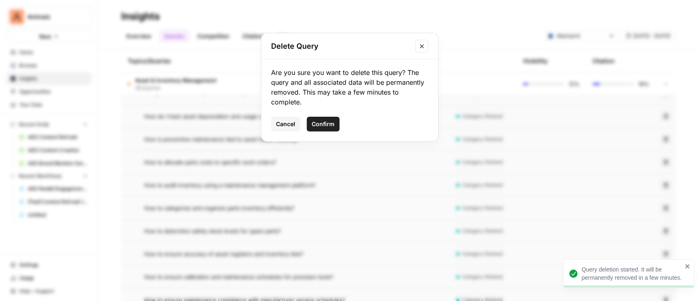
click at [318, 121] on span "Confirm" at bounding box center [323, 124] width 23 height 8
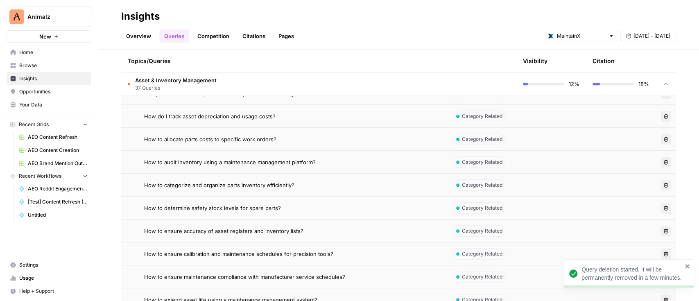
click at [660, 138] on button "Delete" at bounding box center [665, 139] width 11 height 11
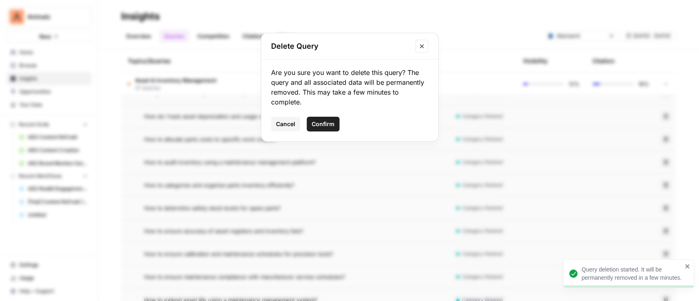
click at [334, 122] on button "Confirm" at bounding box center [323, 124] width 33 height 15
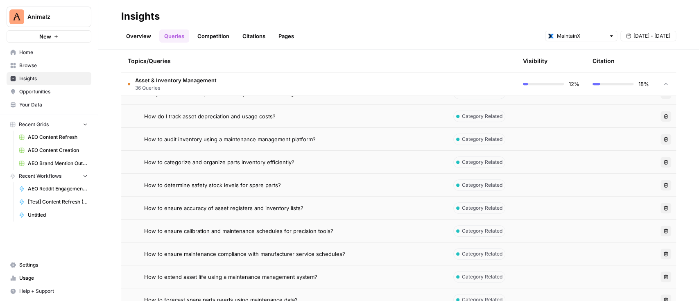
click at [357, 153] on td "How to categorize and organize parts inventory efficiently?" at bounding box center [283, 162] width 325 height 23
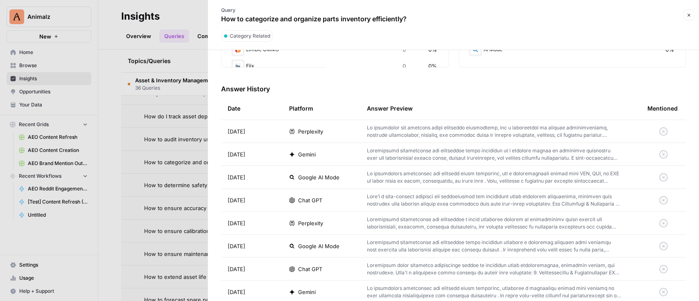
scroll to position [273, 0]
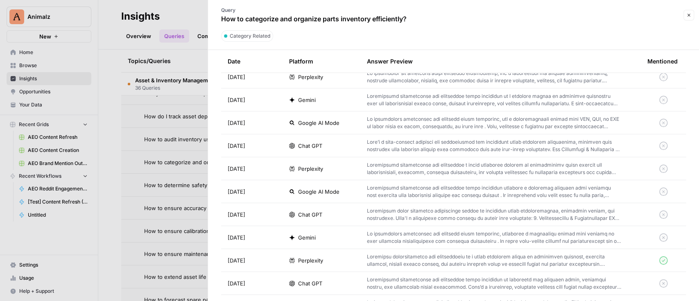
click at [433, 278] on p at bounding box center [494, 283] width 254 height 15
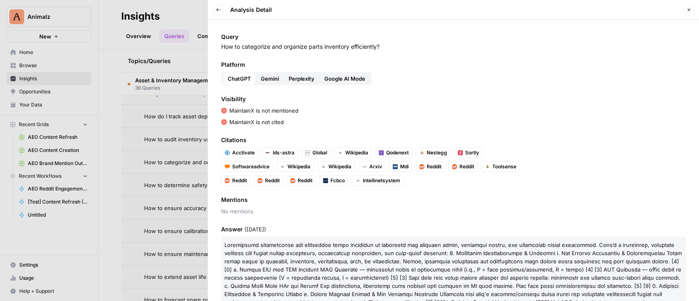
click at [690, 11] on icon "button" at bounding box center [688, 9] width 5 height 5
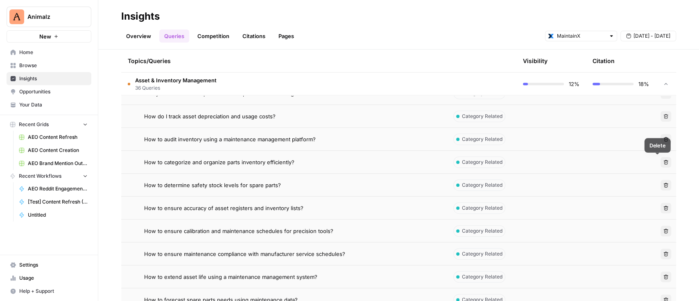
click at [663, 163] on icon "button" at bounding box center [665, 162] width 5 height 5
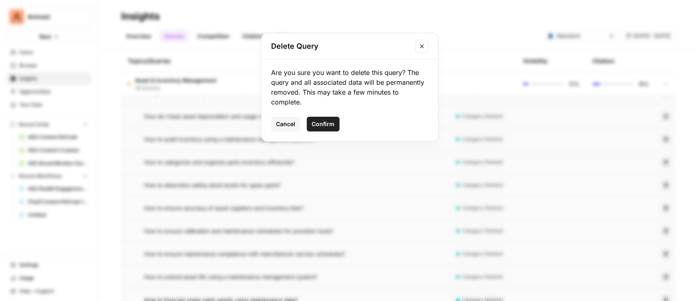
click at [328, 122] on span "Confirm" at bounding box center [323, 124] width 23 height 8
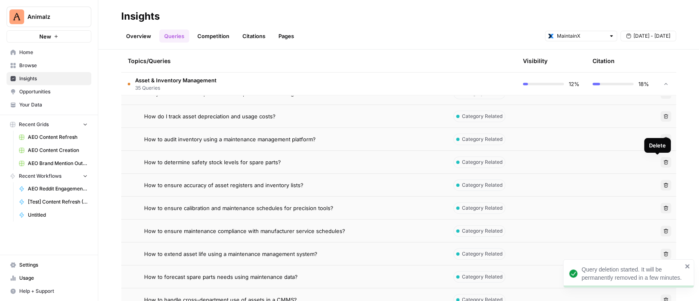
click at [663, 160] on icon "button" at bounding box center [665, 162] width 5 height 5
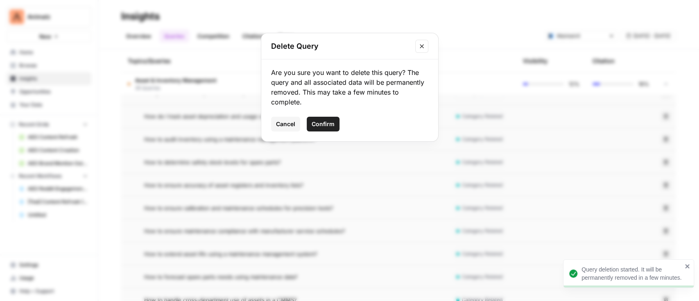
click at [335, 123] on button "Confirm" at bounding box center [323, 124] width 33 height 15
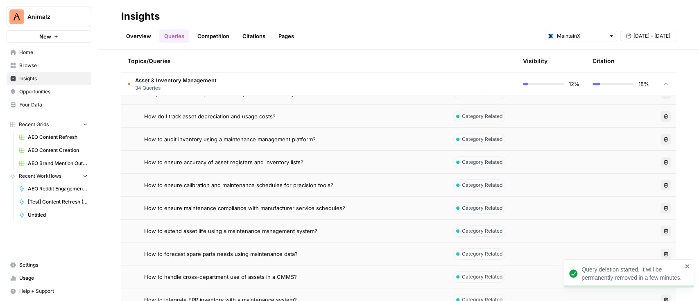
click at [663, 161] on icon "button" at bounding box center [665, 162] width 5 height 5
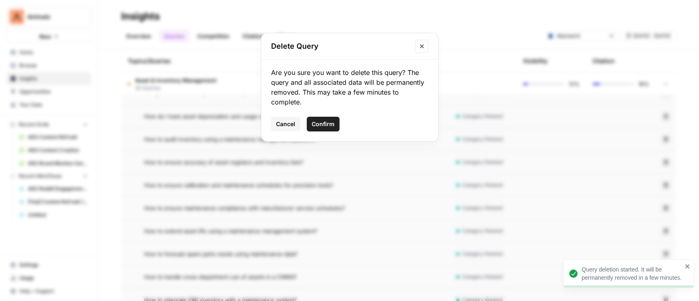
click at [625, 165] on div "Delete Query Are you sure you want to delete this query? The query and all asso…" at bounding box center [349, 150] width 699 height 301
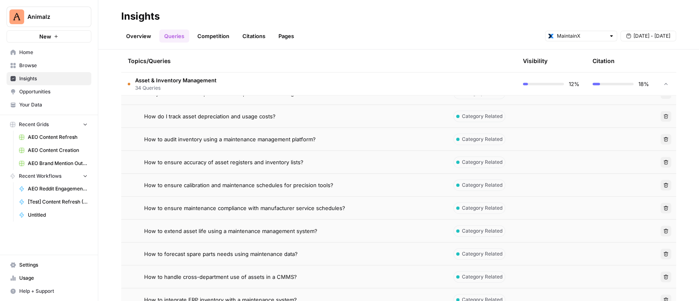
click at [660, 158] on button "Delete" at bounding box center [665, 162] width 11 height 11
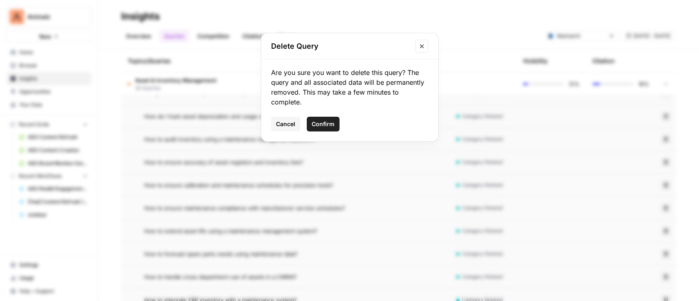
click at [336, 122] on button "Confirm" at bounding box center [323, 124] width 33 height 15
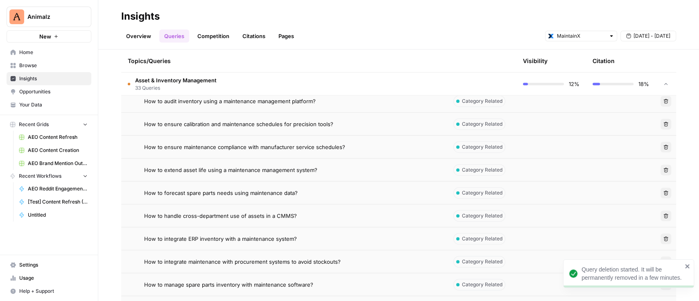
scroll to position [351, 0]
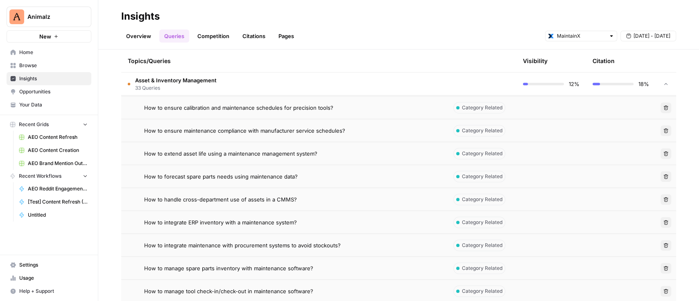
click at [663, 154] on icon "button" at bounding box center [665, 153] width 5 height 5
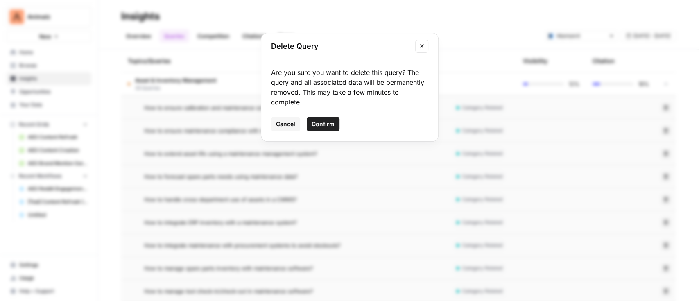
click at [330, 129] on button "Confirm" at bounding box center [323, 124] width 33 height 15
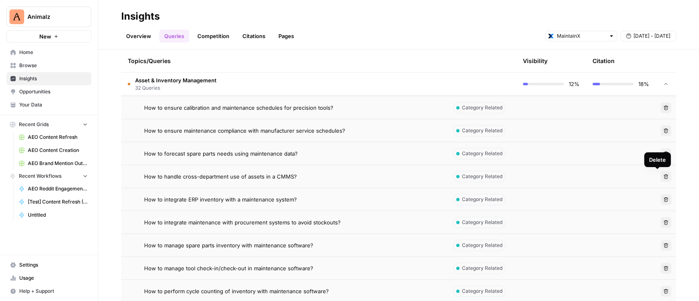
click at [663, 177] on icon "button" at bounding box center [665, 176] width 5 height 5
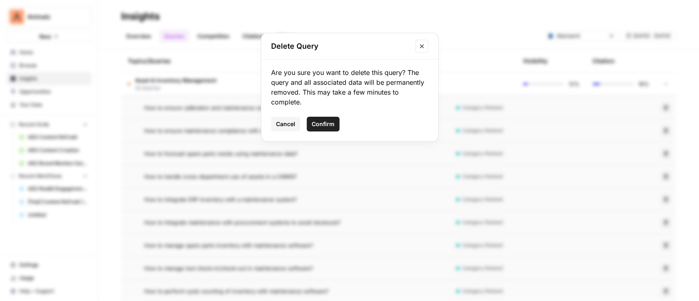
click at [335, 126] on button "Confirm" at bounding box center [323, 124] width 33 height 15
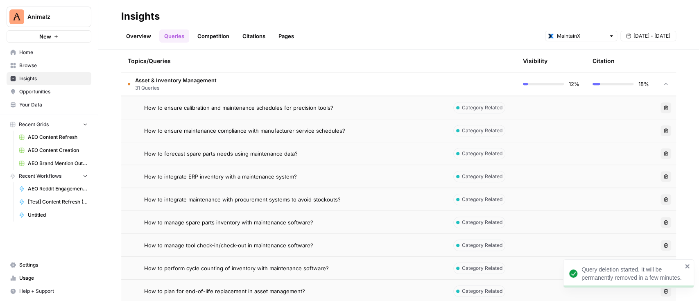
click at [660, 179] on button "Delete" at bounding box center [665, 176] width 11 height 11
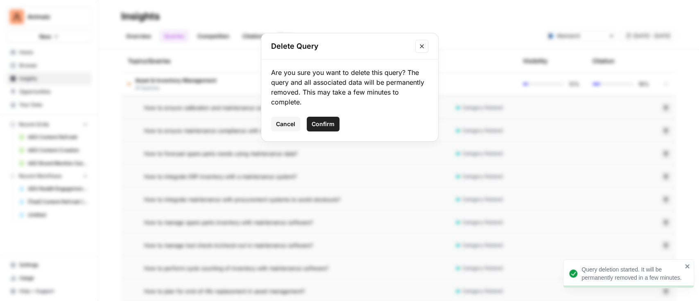
click at [330, 122] on span "Confirm" at bounding box center [323, 124] width 23 height 8
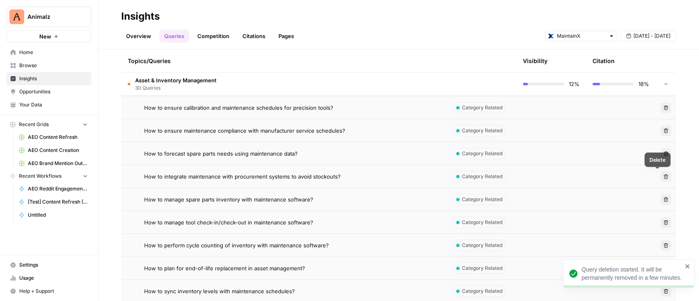
click at [664, 174] on icon "button" at bounding box center [666, 176] width 5 height 5
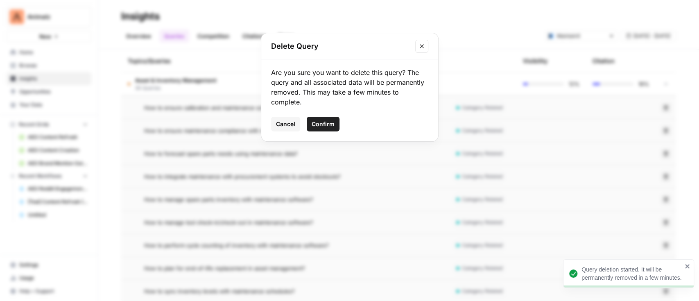
click at [327, 122] on span "Confirm" at bounding box center [323, 124] width 23 height 8
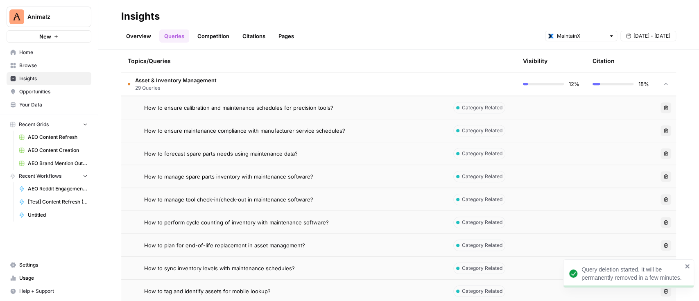
click at [662, 175] on td "Delete" at bounding box center [665, 176] width 20 height 23
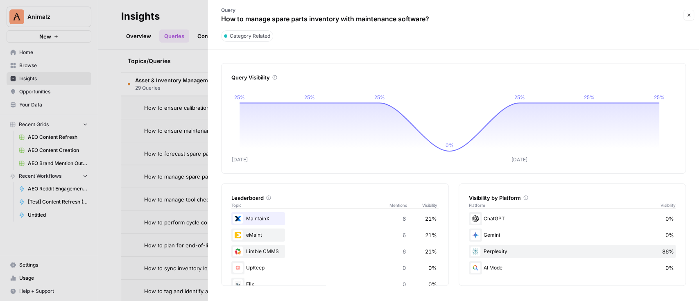
click at [157, 152] on div at bounding box center [349, 150] width 699 height 301
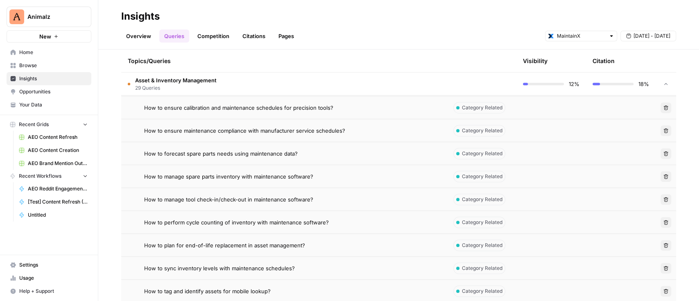
click at [660, 221] on button "Delete" at bounding box center [665, 222] width 11 height 11
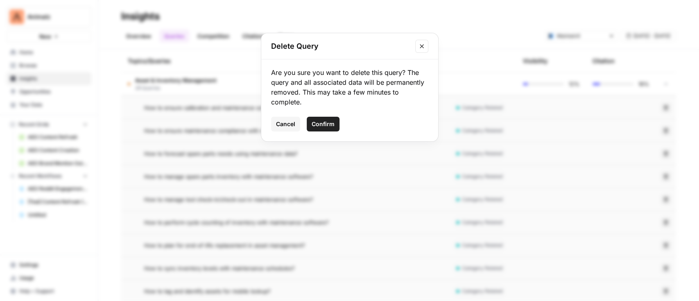
click at [330, 127] on span "Confirm" at bounding box center [323, 124] width 23 height 8
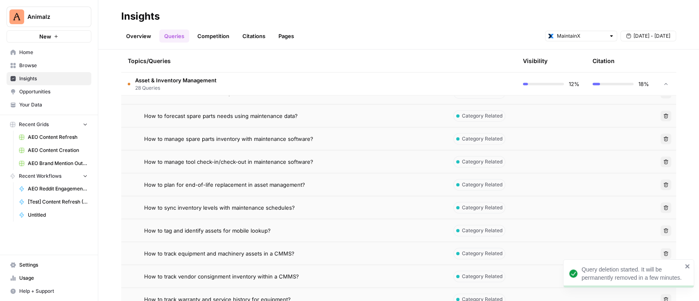
scroll to position [406, 0]
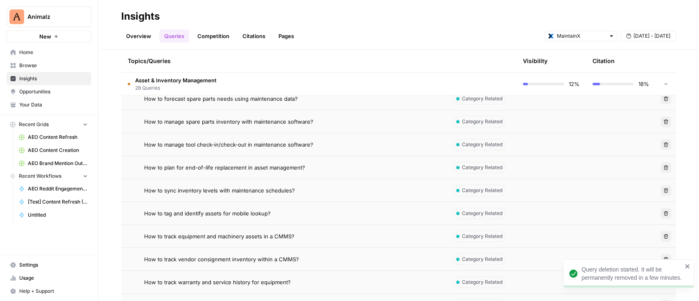
click at [663, 192] on icon "button" at bounding box center [665, 190] width 5 height 5
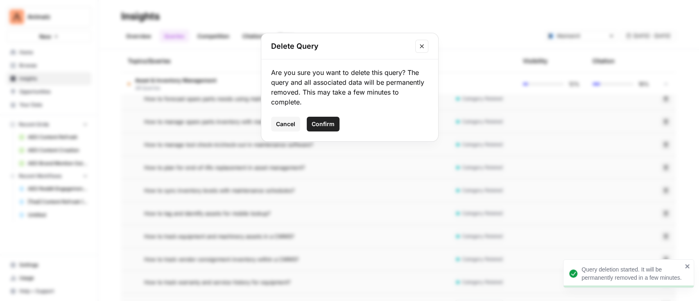
click at [321, 124] on span "Confirm" at bounding box center [323, 124] width 23 height 8
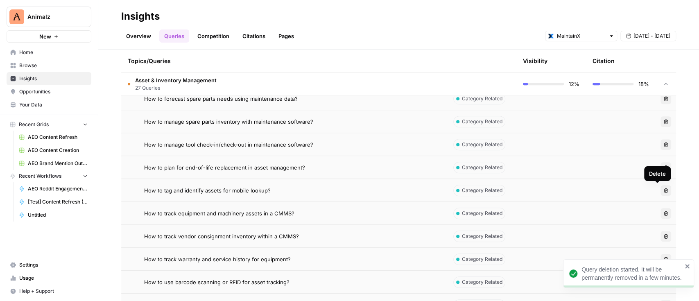
click at [663, 189] on icon "button" at bounding box center [665, 190] width 5 height 5
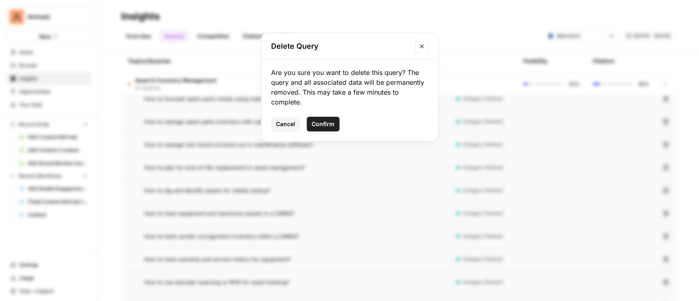
click at [324, 120] on span "Confirm" at bounding box center [323, 124] width 23 height 8
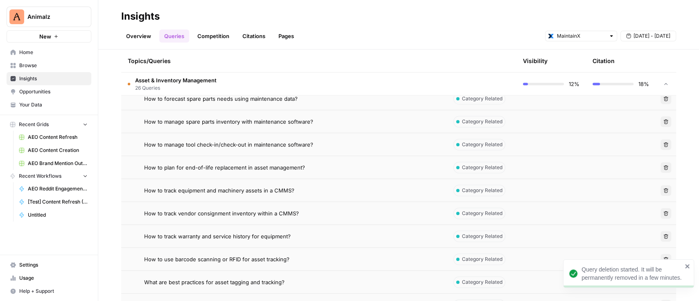
click at [663, 188] on icon "button" at bounding box center [665, 190] width 5 height 5
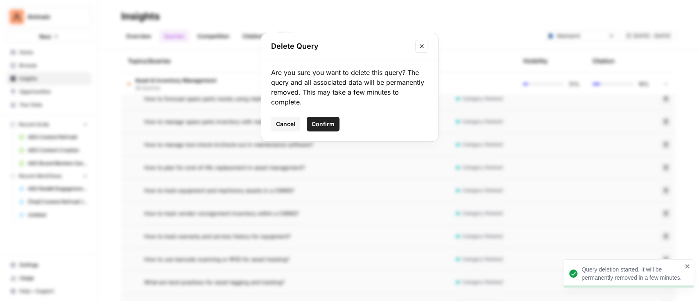
click at [318, 129] on button "Confirm" at bounding box center [323, 124] width 33 height 15
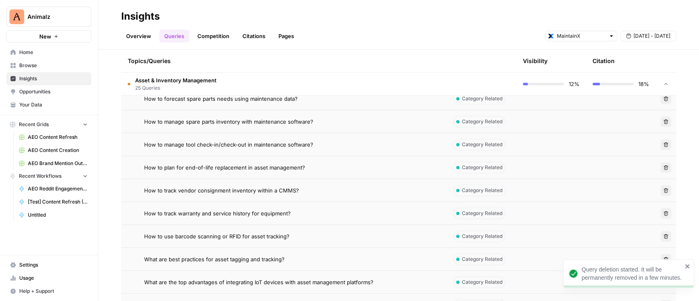
click at [660, 192] on button "Delete" at bounding box center [665, 190] width 11 height 11
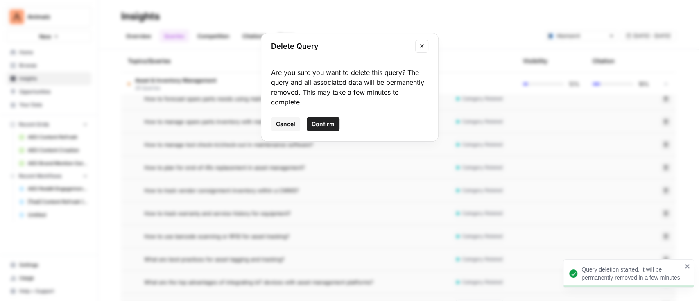
click at [323, 128] on button "Confirm" at bounding box center [323, 124] width 33 height 15
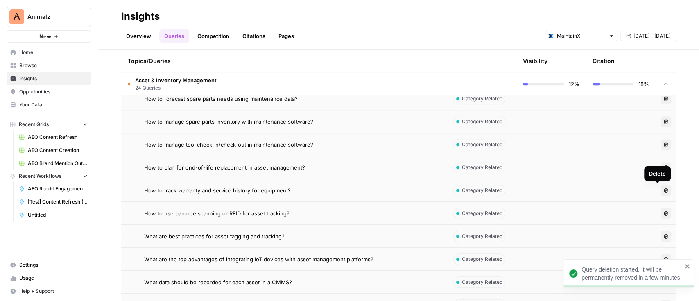
click at [660, 189] on button "Delete" at bounding box center [665, 190] width 11 height 11
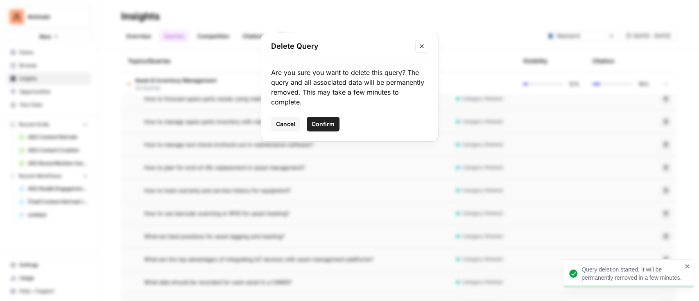
click at [602, 202] on div "Delete Query Are you sure you want to delete this query? The query and all asso…" at bounding box center [349, 150] width 699 height 301
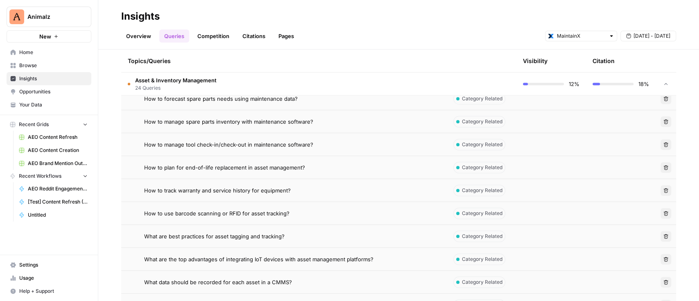
click at [664, 237] on icon "button" at bounding box center [666, 236] width 5 height 5
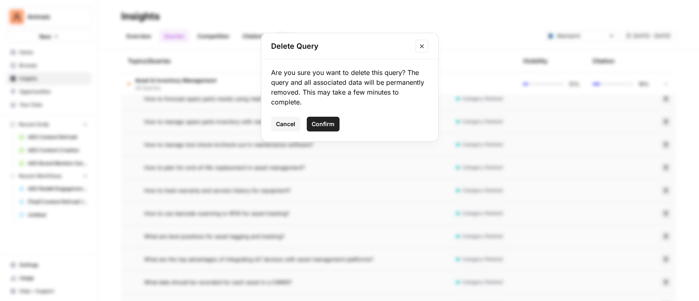
click at [327, 122] on span "Confirm" at bounding box center [323, 124] width 23 height 8
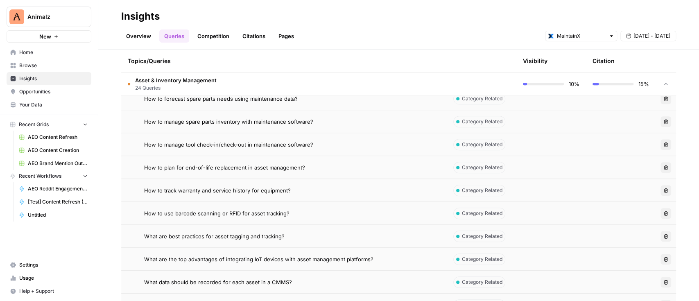
click at [663, 168] on icon "button" at bounding box center [665, 167] width 5 height 5
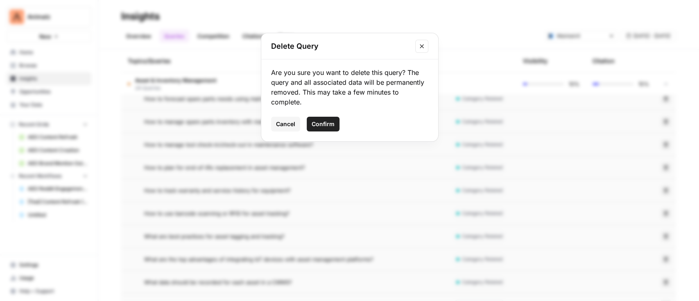
click at [315, 120] on span "Confirm" at bounding box center [323, 124] width 23 height 8
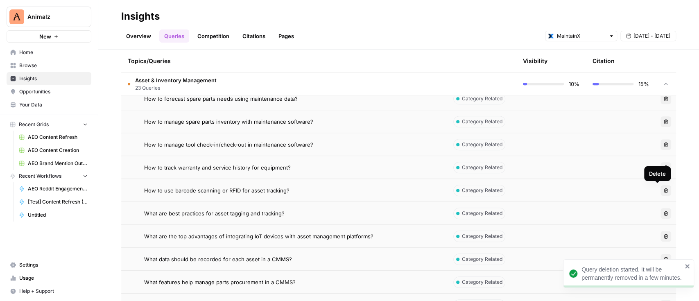
click at [664, 192] on icon "button" at bounding box center [666, 190] width 5 height 5
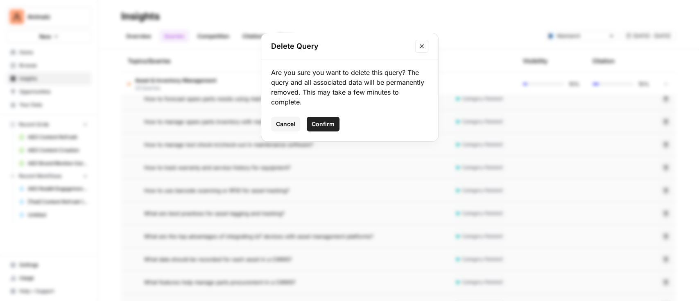
click at [327, 126] on span "Confirm" at bounding box center [323, 124] width 23 height 8
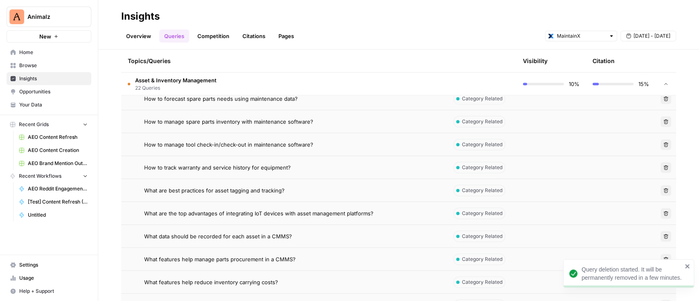
click at [660, 191] on button "Delete" at bounding box center [665, 190] width 11 height 11
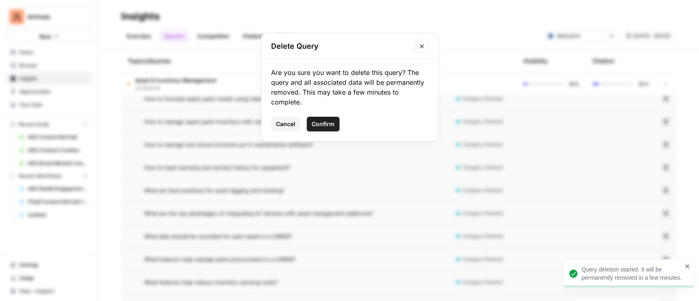
drag, startPoint x: 317, startPoint y: 123, endPoint x: 395, endPoint y: 134, distance: 79.0
click at [318, 123] on span "Confirm" at bounding box center [323, 124] width 23 height 8
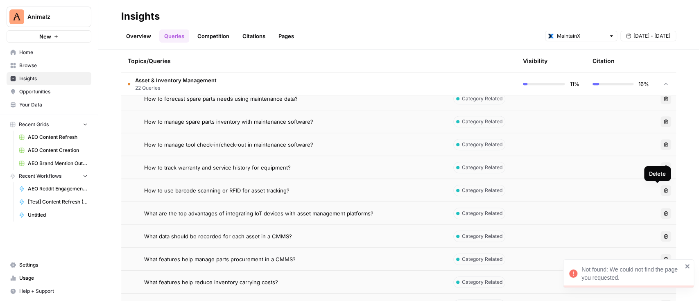
click at [660, 189] on button "Delete" at bounding box center [665, 190] width 11 height 11
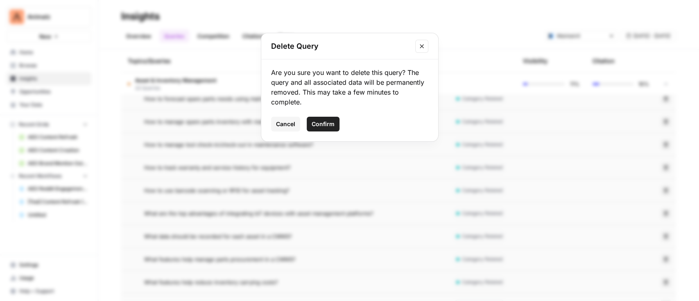
drag, startPoint x: 325, startPoint y: 125, endPoint x: 331, endPoint y: 123, distance: 6.9
click at [325, 125] on span "Confirm" at bounding box center [323, 124] width 23 height 8
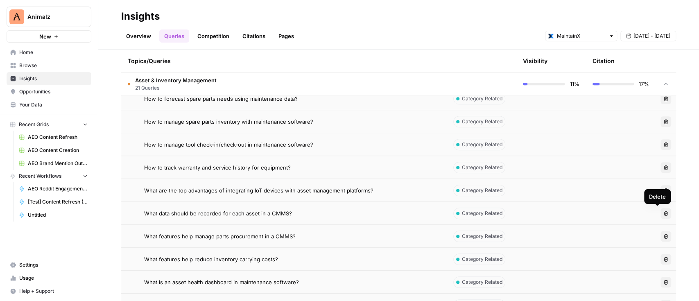
click at [655, 191] on div "Delete" at bounding box center [657, 196] width 27 height 15
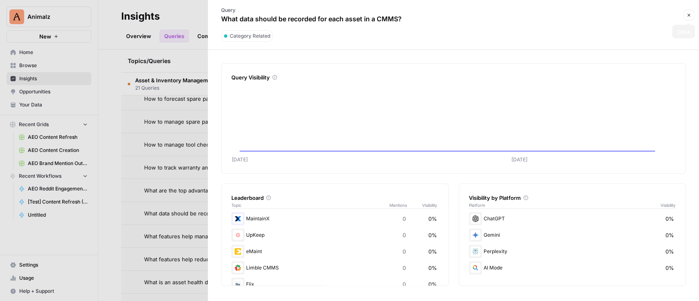
click at [686, 14] on icon "button" at bounding box center [688, 15] width 5 height 5
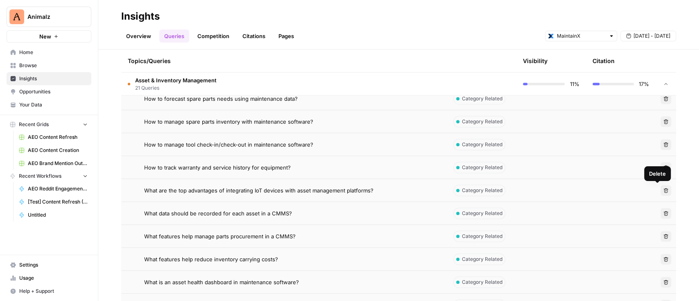
click at [663, 190] on icon "button" at bounding box center [665, 190] width 5 height 5
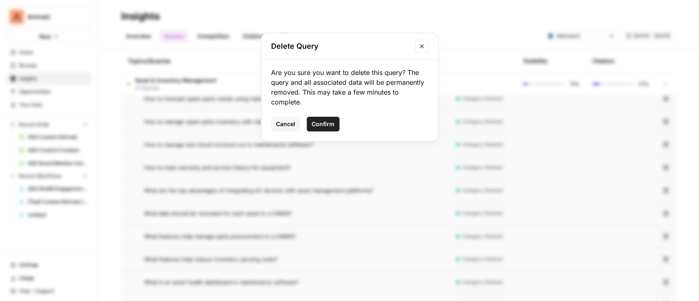
click at [329, 126] on span "Confirm" at bounding box center [323, 124] width 23 height 8
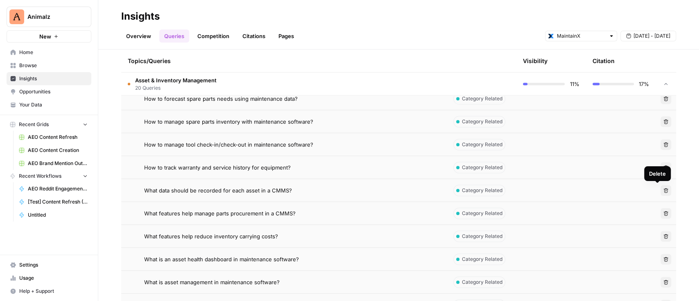
click at [660, 192] on button "Delete" at bounding box center [665, 190] width 11 height 11
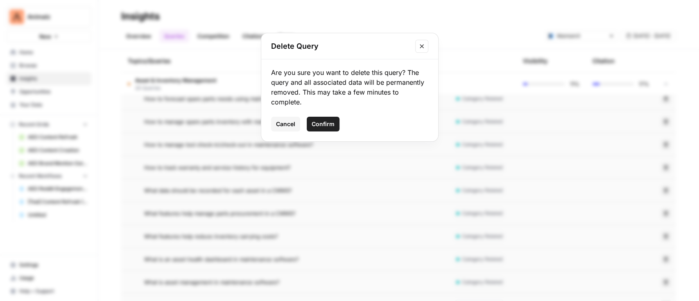
drag, startPoint x: 330, startPoint y: 127, endPoint x: 334, endPoint y: 124, distance: 5.2
click at [330, 126] on span "Confirm" at bounding box center [323, 124] width 23 height 8
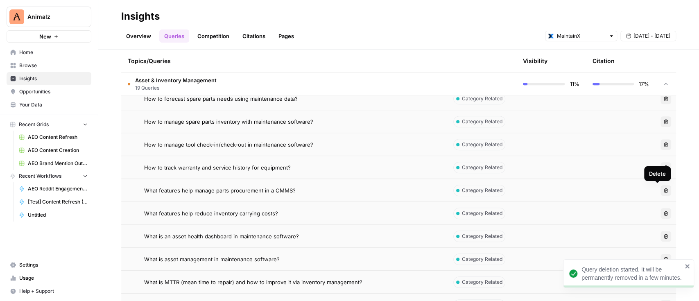
click at [660, 193] on button "Delete" at bounding box center [665, 190] width 11 height 11
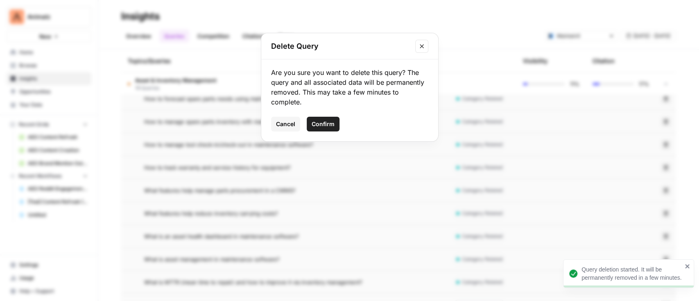
click at [321, 123] on span "Confirm" at bounding box center [323, 124] width 23 height 8
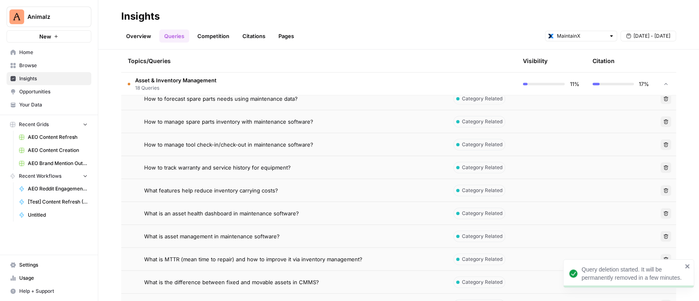
click at [663, 190] on icon "button" at bounding box center [665, 190] width 5 height 5
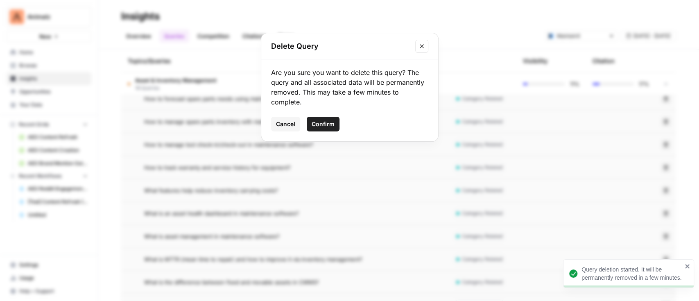
click at [321, 124] on span "Confirm" at bounding box center [323, 124] width 23 height 8
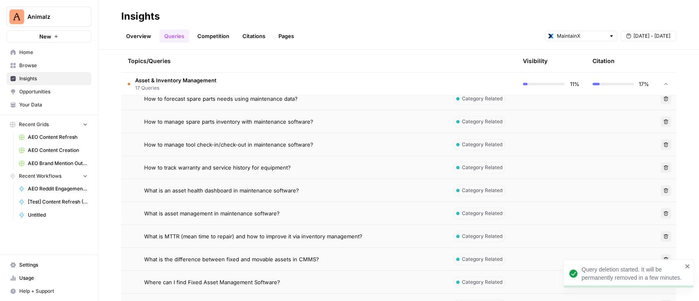
click at [663, 192] on icon "button" at bounding box center [665, 190] width 5 height 5
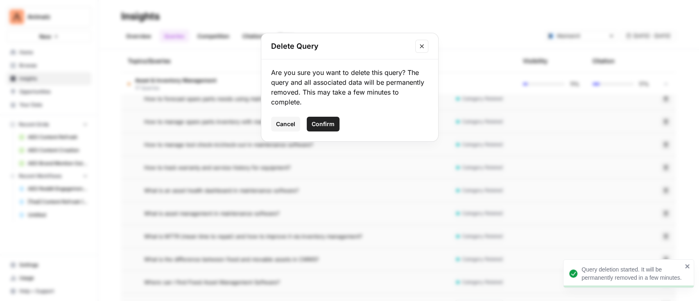
click at [327, 122] on span "Confirm" at bounding box center [323, 124] width 23 height 8
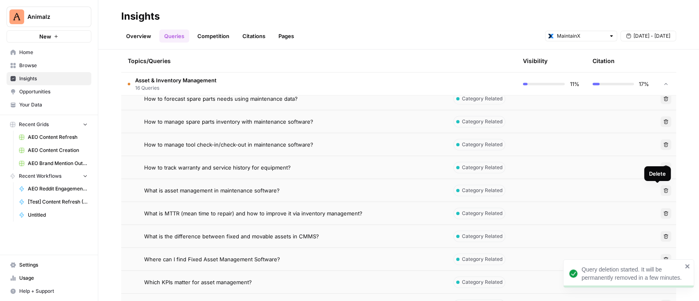
click at [660, 190] on button "Delete" at bounding box center [665, 190] width 11 height 11
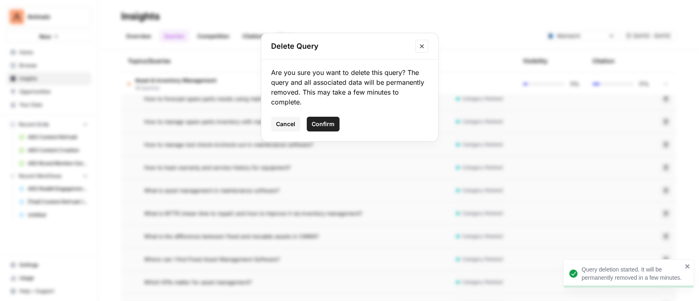
click at [316, 122] on span "Confirm" at bounding box center [323, 124] width 23 height 8
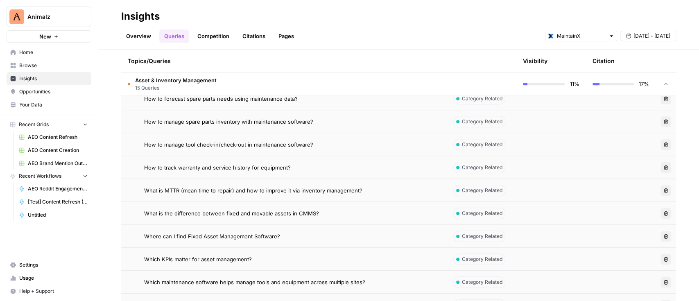
click at [660, 211] on button "Delete" at bounding box center [665, 213] width 11 height 11
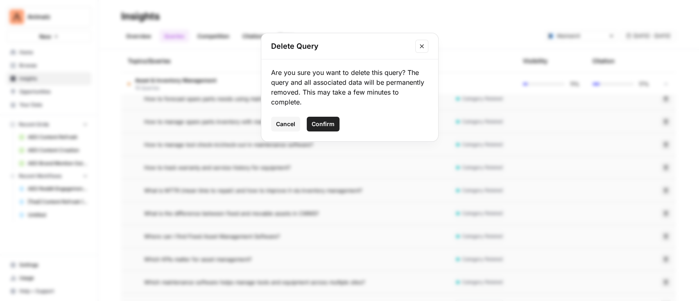
click at [327, 124] on span "Confirm" at bounding box center [323, 124] width 23 height 8
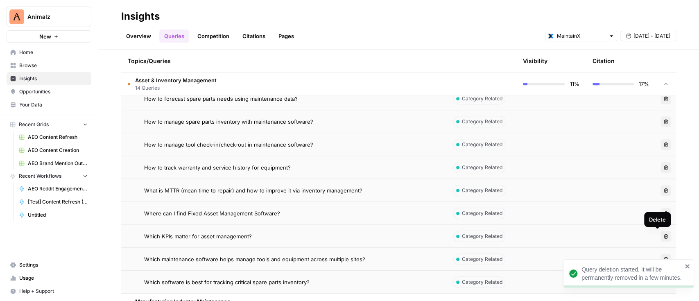
click at [663, 236] on icon "button" at bounding box center [665, 236] width 5 height 5
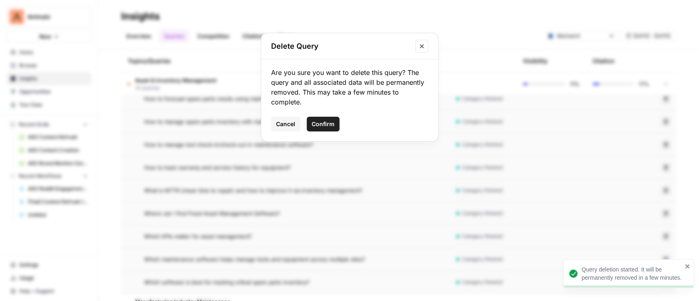
drag, startPoint x: 332, startPoint y: 125, endPoint x: 352, endPoint y: 126, distance: 20.5
click at [332, 124] on span "Confirm" at bounding box center [323, 124] width 23 height 8
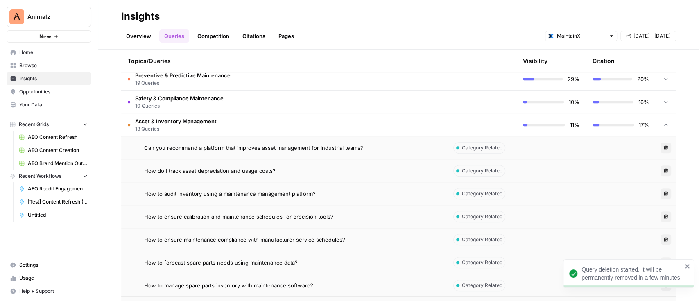
scroll to position [187, 0]
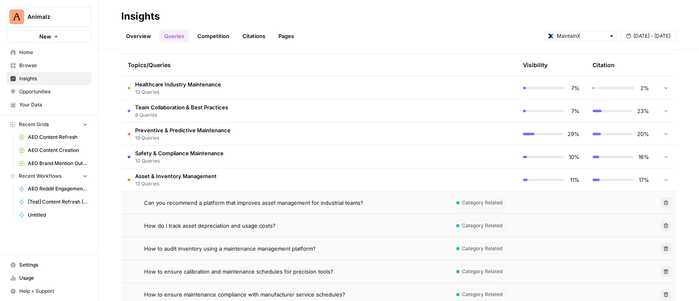
click at [233, 173] on td "Asset & Inventory Management 13 Queries" at bounding box center [283, 179] width 325 height 23
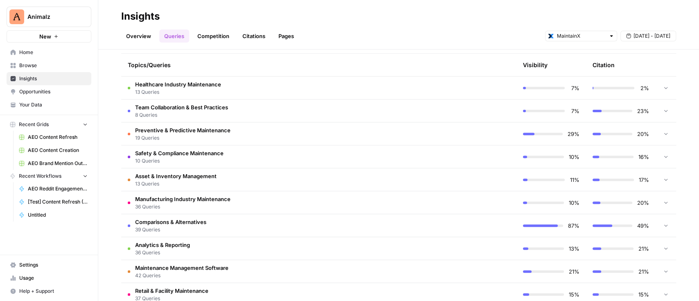
click at [216, 200] on span "Manufacturing Industry Maintenance" at bounding box center [182, 199] width 95 height 8
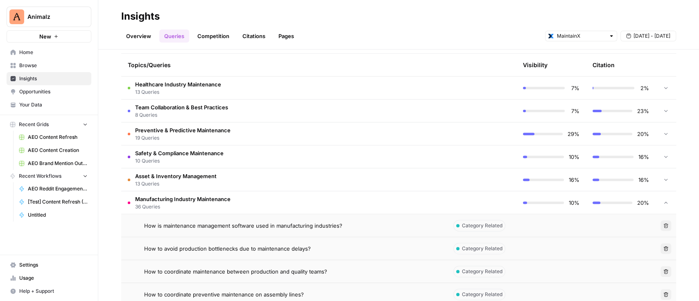
scroll to position [242, 0]
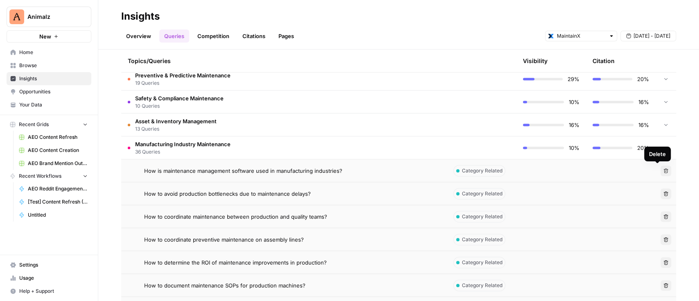
click at [660, 169] on button "Delete" at bounding box center [665, 170] width 11 height 11
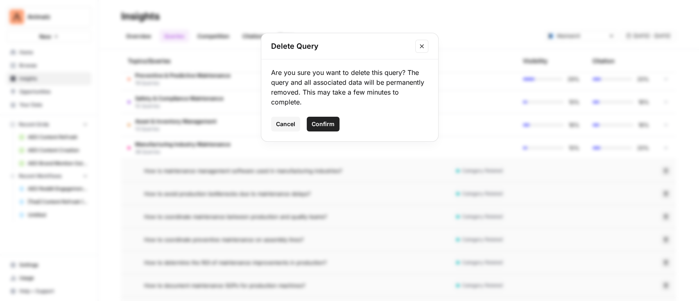
click at [317, 126] on span "Confirm" at bounding box center [323, 124] width 23 height 8
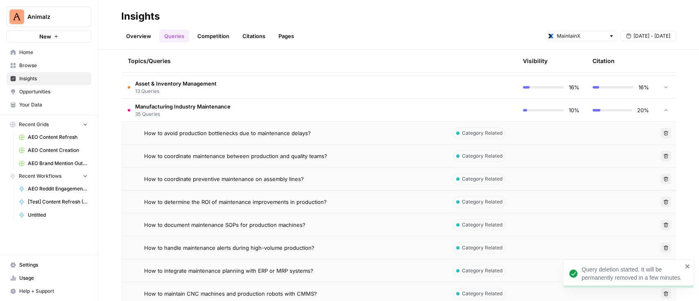
scroll to position [296, 0]
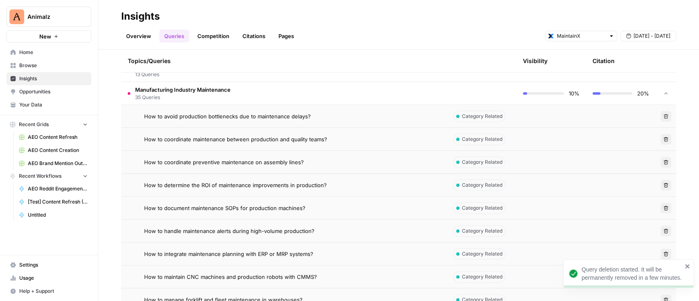
click at [664, 114] on icon "button" at bounding box center [666, 116] width 5 height 5
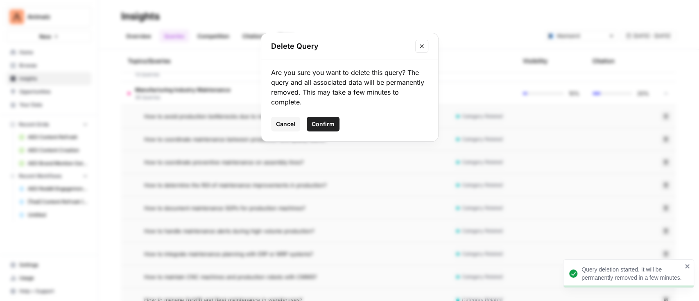
click at [323, 123] on span "Confirm" at bounding box center [323, 124] width 23 height 8
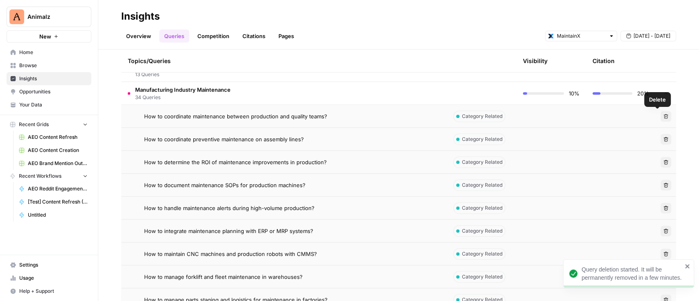
click at [660, 115] on button "Delete" at bounding box center [665, 116] width 11 height 11
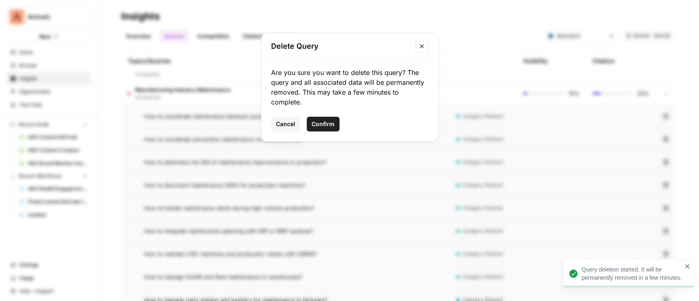
click at [323, 126] on span "Confirm" at bounding box center [323, 124] width 23 height 8
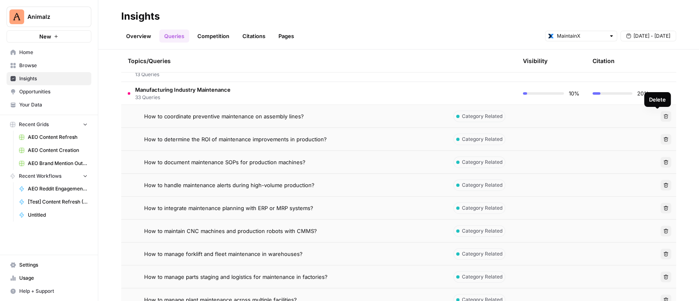
click at [663, 116] on span "Delete" at bounding box center [663, 116] width 0 height 0
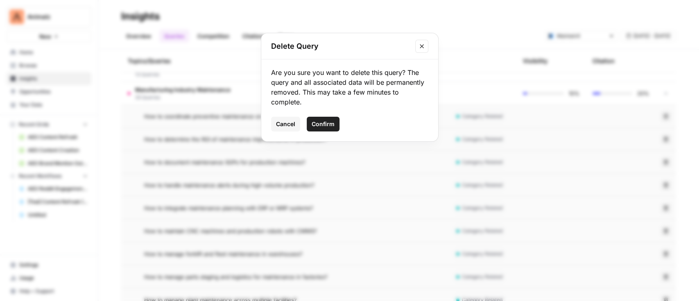
click at [320, 126] on span "Confirm" at bounding box center [323, 124] width 23 height 8
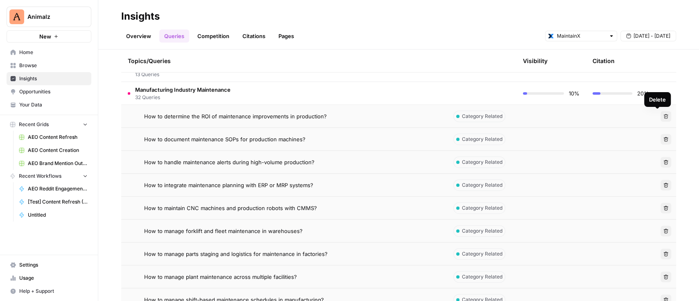
click at [660, 119] on button "Delete" at bounding box center [665, 116] width 11 height 11
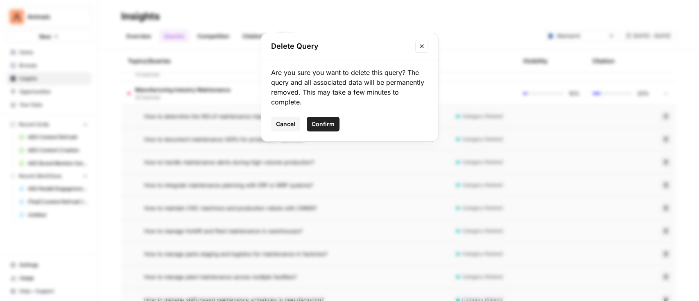
click at [321, 120] on span "Confirm" at bounding box center [323, 124] width 23 height 8
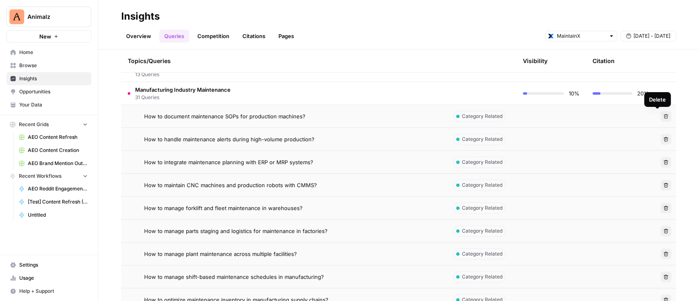
click at [664, 117] on icon "button" at bounding box center [666, 116] width 5 height 5
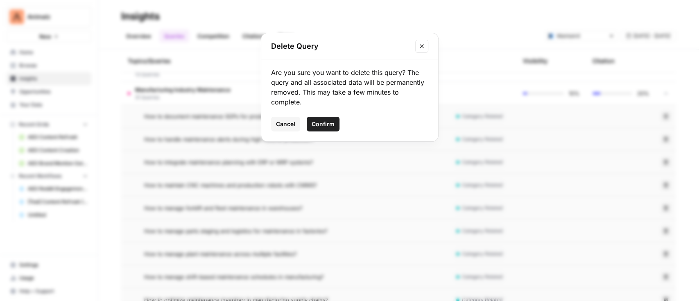
click at [318, 125] on span "Confirm" at bounding box center [323, 124] width 23 height 8
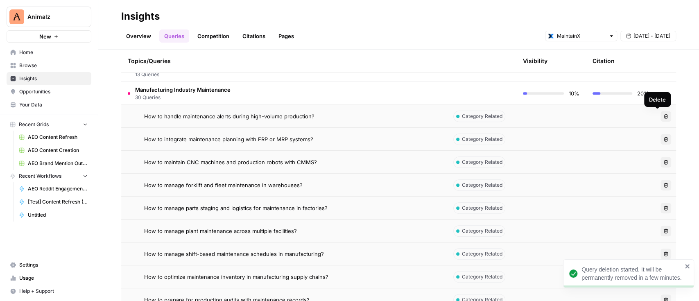
click at [663, 115] on icon "button" at bounding box center [665, 116] width 5 height 5
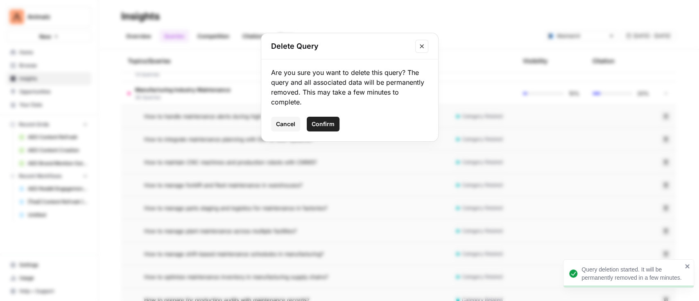
click at [325, 119] on button "Confirm" at bounding box center [323, 124] width 33 height 15
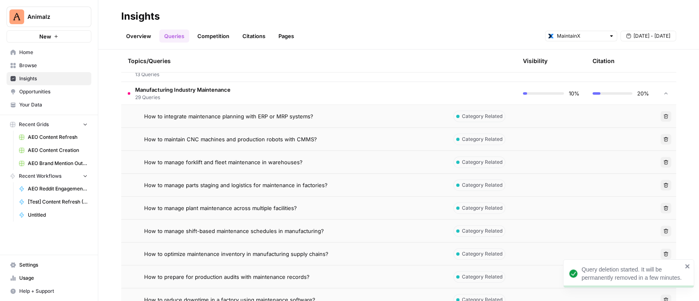
click at [660, 138] on button "Delete" at bounding box center [665, 139] width 11 height 11
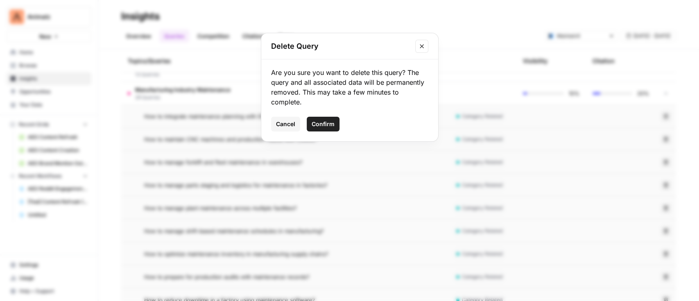
click at [321, 121] on span "Confirm" at bounding box center [323, 124] width 23 height 8
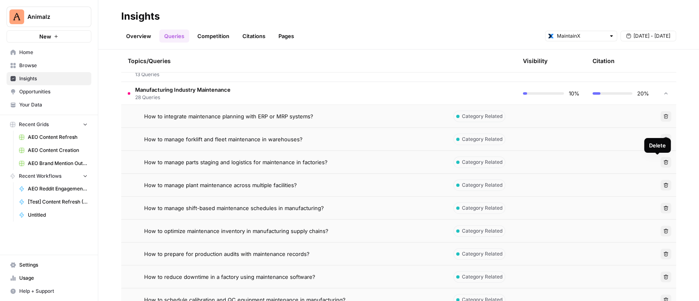
click at [660, 160] on button "Delete" at bounding box center [665, 162] width 11 height 11
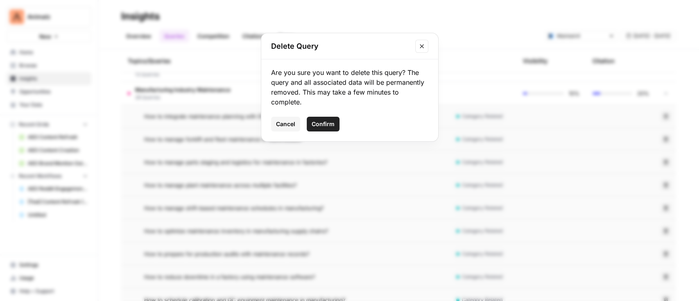
click at [331, 128] on button "Confirm" at bounding box center [323, 124] width 33 height 15
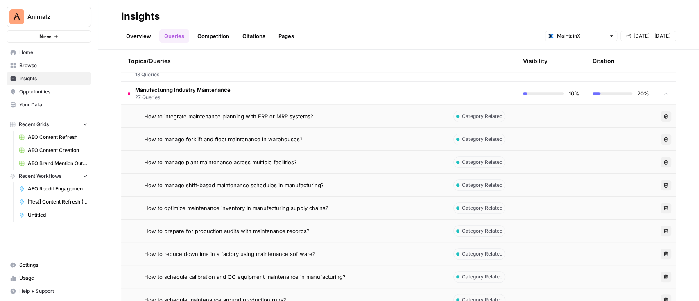
click at [660, 185] on button "Delete" at bounding box center [665, 185] width 11 height 11
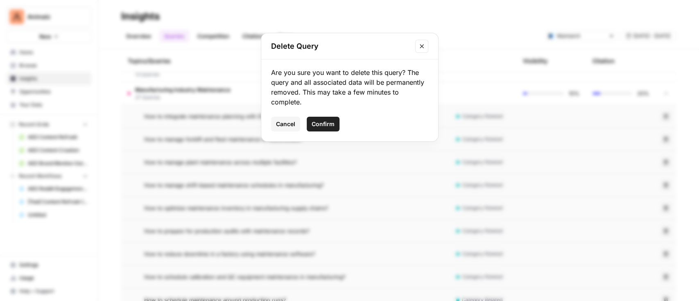
drag, startPoint x: 322, startPoint y: 129, endPoint x: 326, endPoint y: 126, distance: 4.8
click at [325, 126] on button "Confirm" at bounding box center [323, 124] width 33 height 15
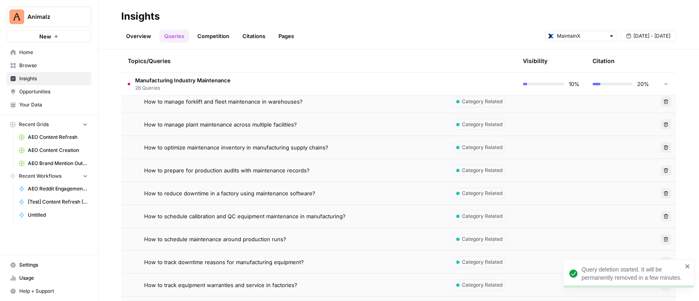
scroll to position [351, 0]
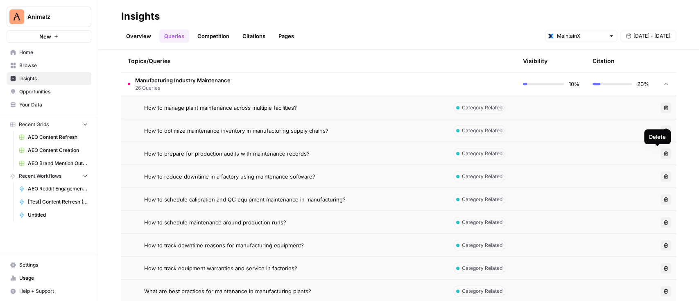
click at [660, 151] on button "Delete" at bounding box center [665, 153] width 11 height 11
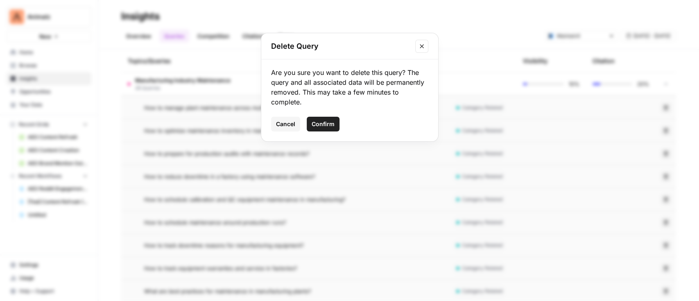
click at [331, 120] on span "Confirm" at bounding box center [323, 124] width 23 height 8
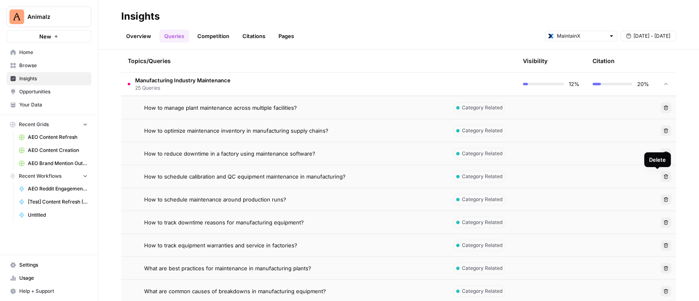
click at [660, 174] on button "Delete" at bounding box center [665, 176] width 11 height 11
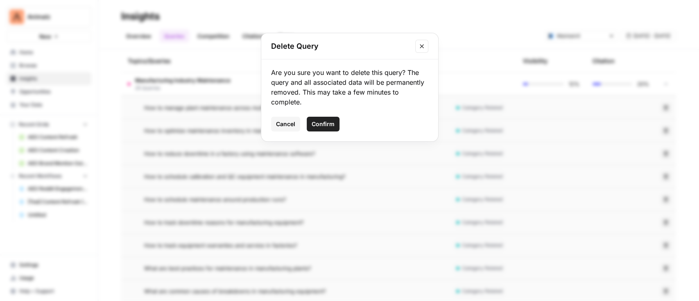
click at [314, 122] on span "Confirm" at bounding box center [323, 124] width 23 height 8
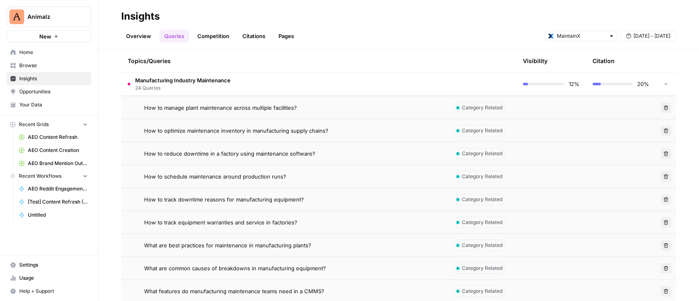
scroll to position [406, 0]
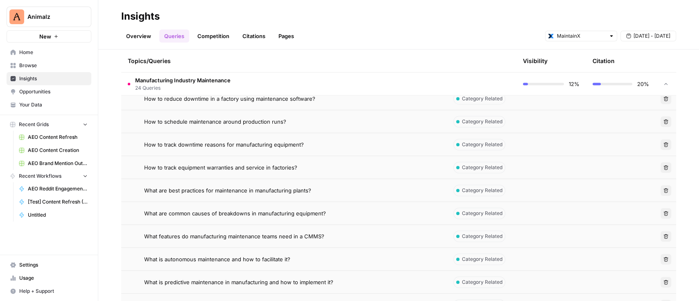
click at [663, 188] on icon "button" at bounding box center [665, 190] width 5 height 5
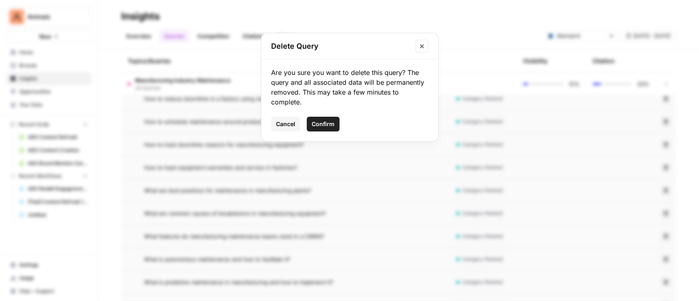
click at [326, 124] on span "Confirm" at bounding box center [323, 124] width 23 height 8
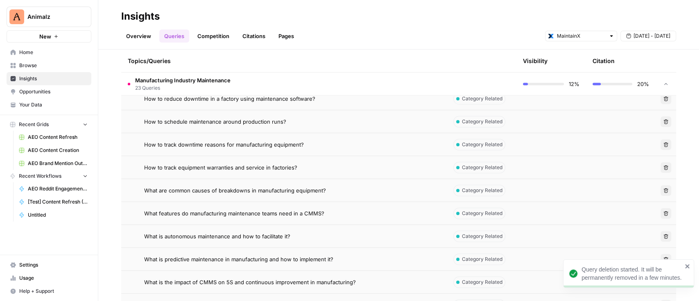
scroll to position [460, 0]
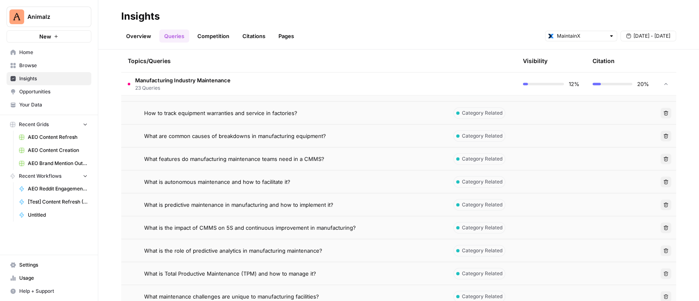
click at [663, 136] on icon "button" at bounding box center [665, 135] width 5 height 5
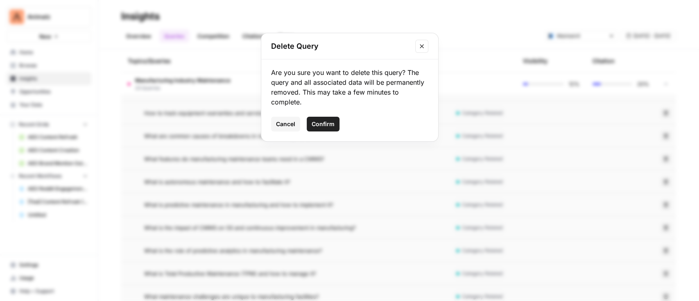
drag, startPoint x: 299, startPoint y: 122, endPoint x: 314, endPoint y: 122, distance: 14.7
click at [314, 122] on div "Cancel Confirm" at bounding box center [349, 124] width 157 height 15
click at [314, 122] on span "Confirm" at bounding box center [323, 124] width 23 height 8
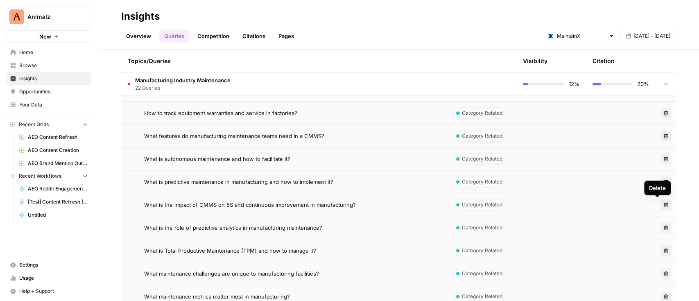
click at [663, 203] on icon "button" at bounding box center [665, 204] width 5 height 5
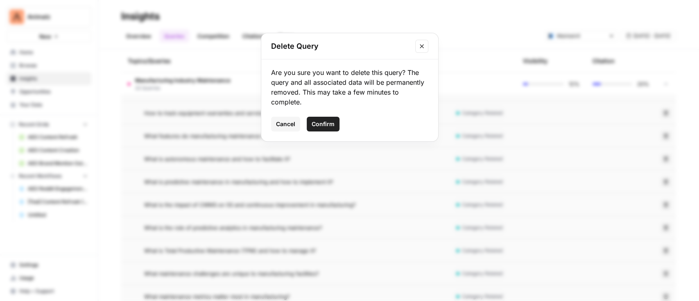
click at [329, 129] on button "Confirm" at bounding box center [323, 124] width 33 height 15
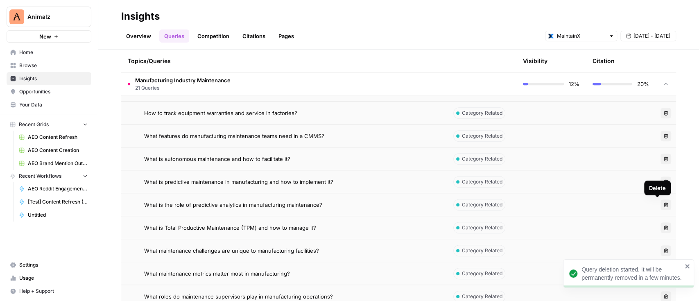
click at [660, 201] on button "Delete" at bounding box center [665, 204] width 11 height 11
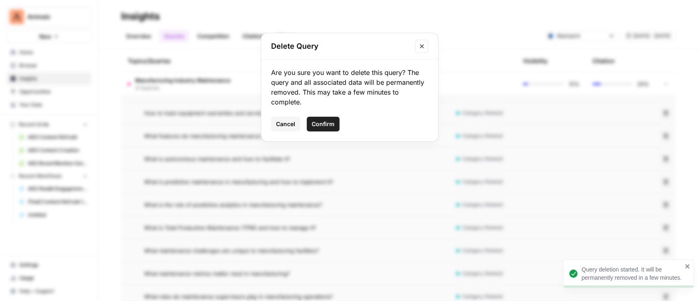
click at [312, 129] on button "Confirm" at bounding box center [323, 124] width 33 height 15
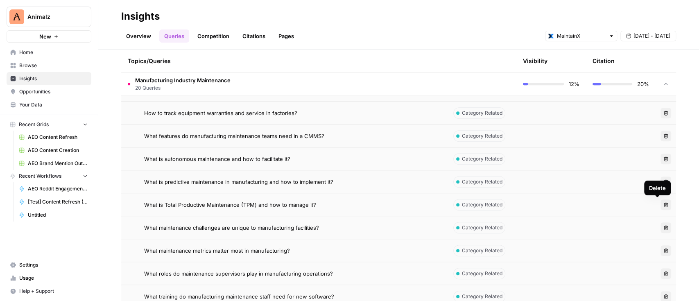
click at [660, 201] on button "Delete" at bounding box center [665, 204] width 11 height 11
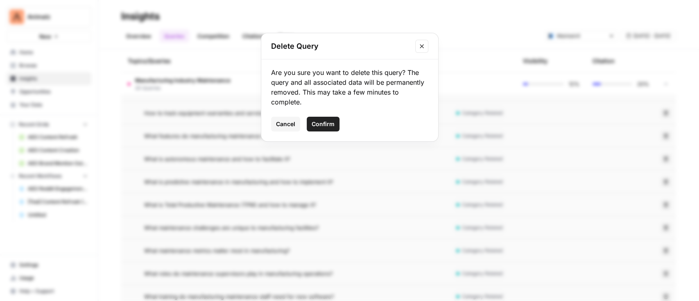
click at [329, 123] on span "Confirm" at bounding box center [323, 124] width 23 height 8
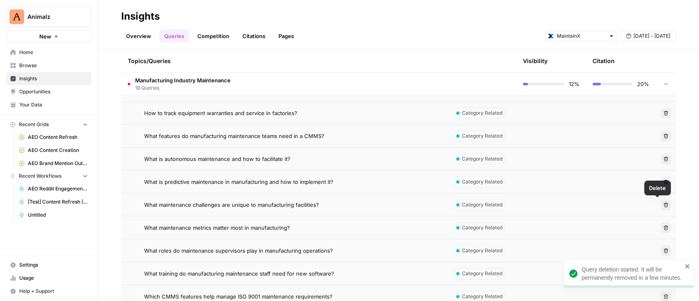
click at [663, 205] on icon "button" at bounding box center [665, 204] width 5 height 5
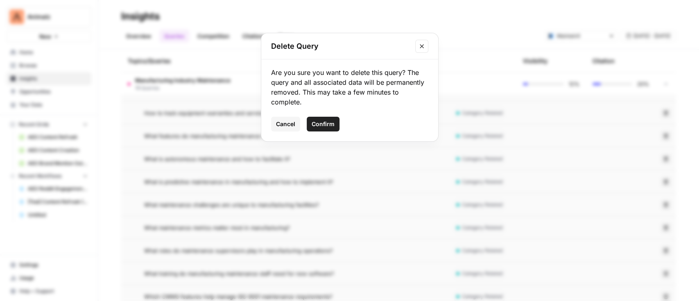
click at [319, 122] on span "Confirm" at bounding box center [323, 124] width 23 height 8
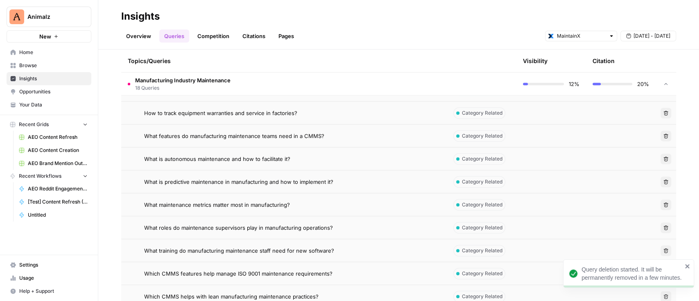
click at [663, 205] on icon "button" at bounding box center [665, 204] width 5 height 5
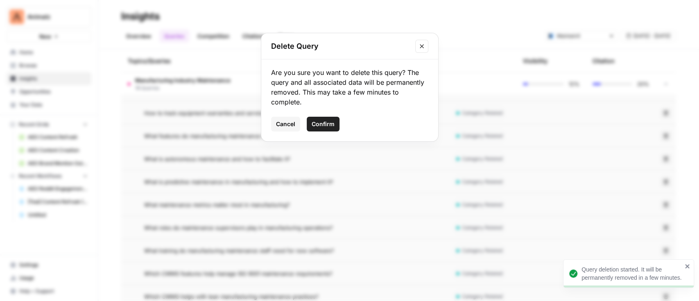
click at [324, 121] on span "Confirm" at bounding box center [323, 124] width 23 height 8
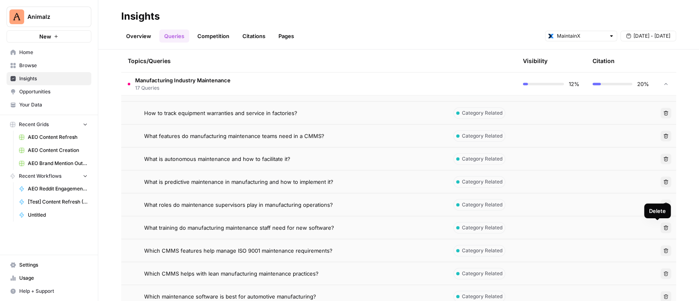
click at [664, 225] on icon "button" at bounding box center [666, 227] width 5 height 5
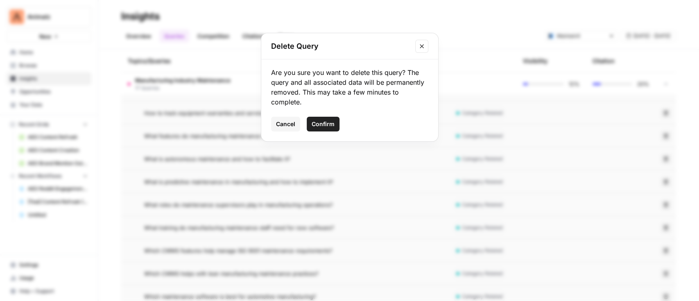
click at [325, 120] on span "Confirm" at bounding box center [323, 124] width 23 height 8
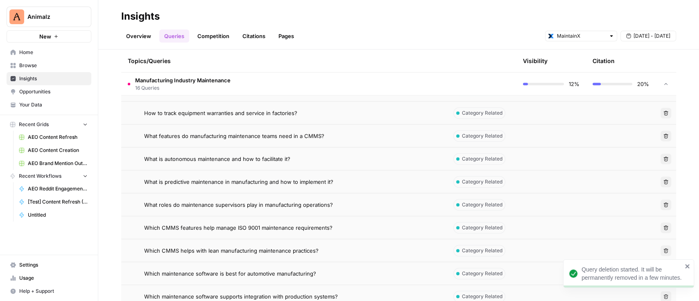
click at [663, 203] on icon "button" at bounding box center [665, 204] width 5 height 5
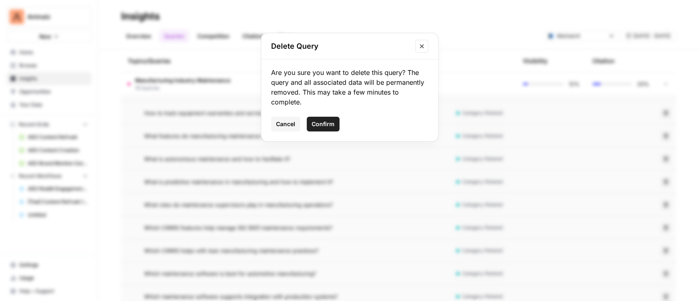
click at [329, 123] on span "Confirm" at bounding box center [323, 124] width 23 height 8
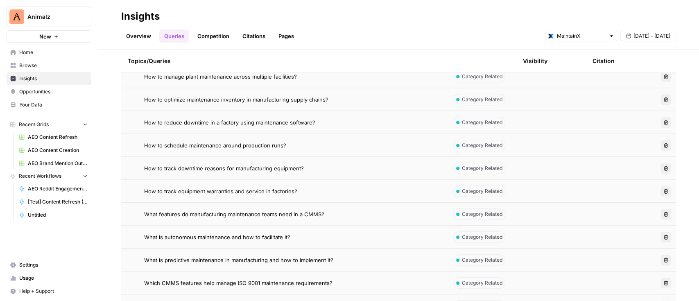
scroll to position [296, 0]
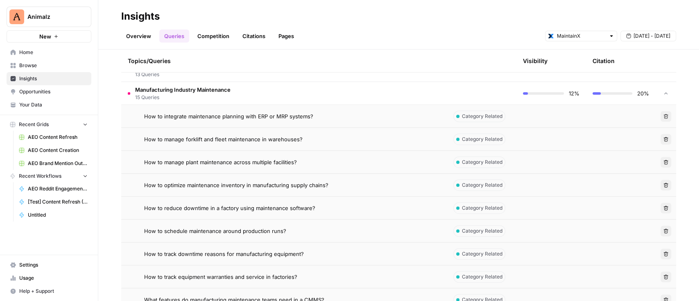
click at [202, 86] on span "Manufacturing Industry Maintenance" at bounding box center [182, 90] width 95 height 8
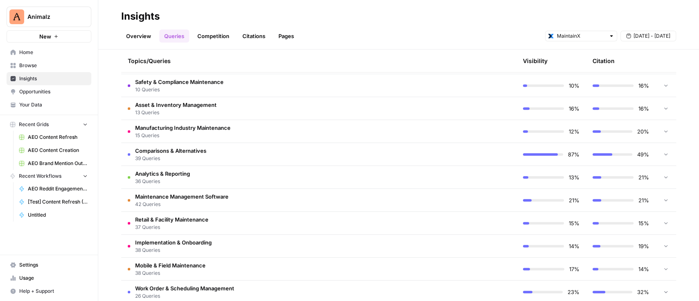
scroll to position [242, 0]
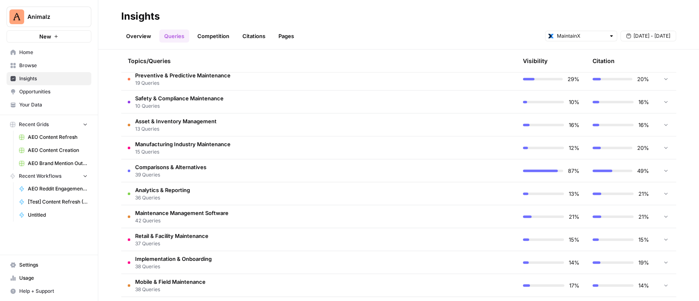
click at [186, 171] on span "39 Queries" at bounding box center [170, 174] width 71 height 7
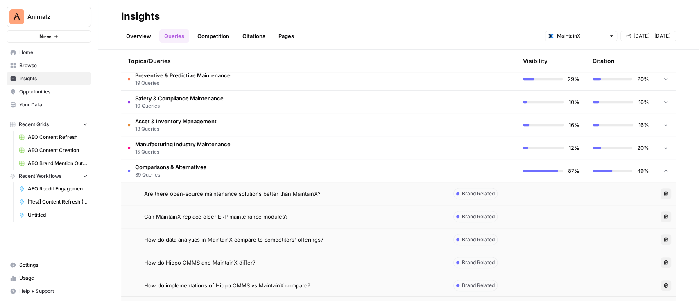
click at [660, 195] on button "Delete" at bounding box center [665, 193] width 11 height 11
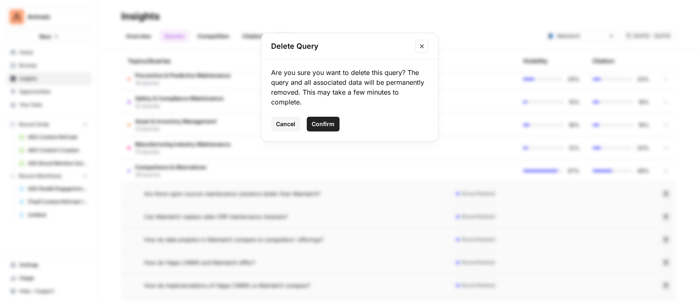
click at [317, 117] on button "Confirm" at bounding box center [323, 124] width 33 height 15
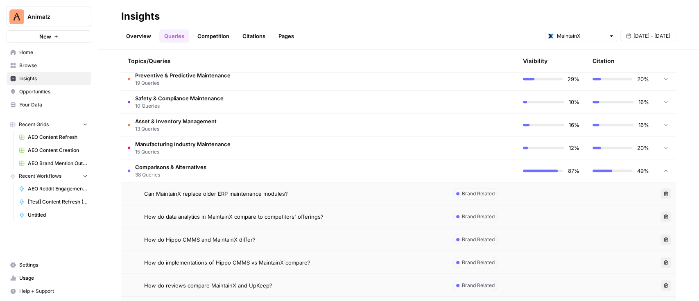
click at [291, 170] on td "Comparisons & Alternatives 38 Queries" at bounding box center [283, 170] width 325 height 23
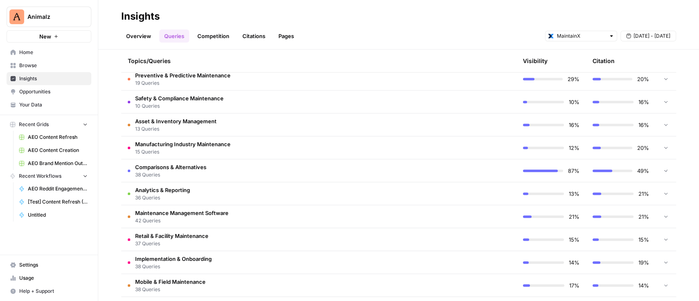
click at [291, 170] on td "Comparisons & Alternatives 38 Queries" at bounding box center [283, 170] width 325 height 23
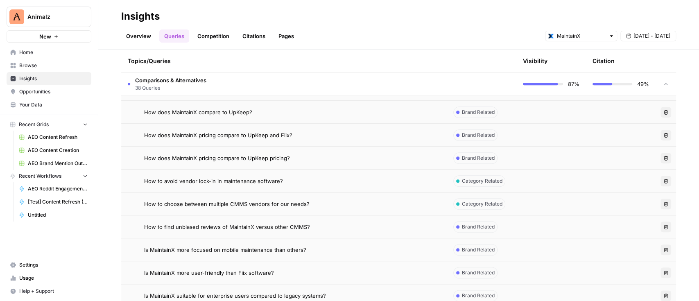
scroll to position [569, 0]
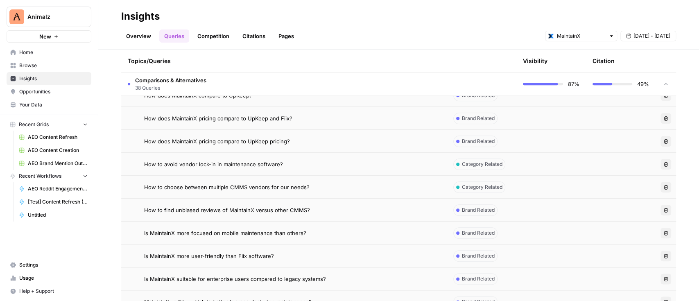
click at [662, 163] on button "Delete" at bounding box center [665, 164] width 11 height 11
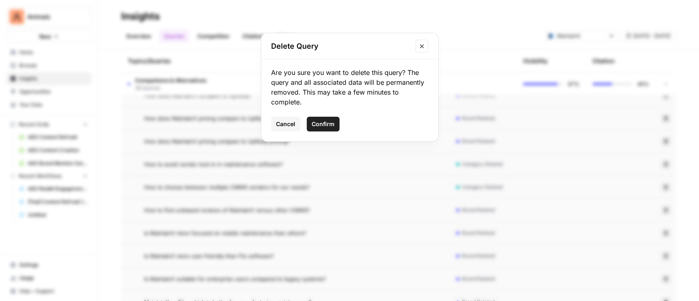
click at [331, 117] on button "Confirm" at bounding box center [323, 124] width 33 height 15
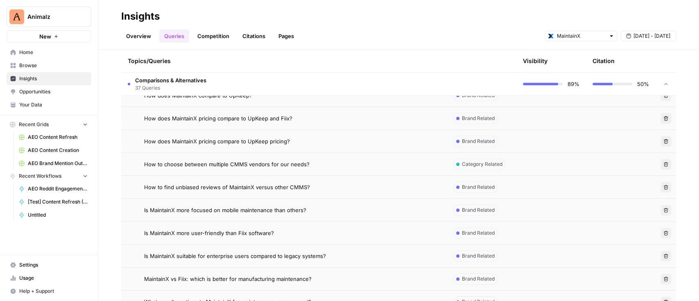
click at [663, 185] on icon "button" at bounding box center [665, 187] width 5 height 5
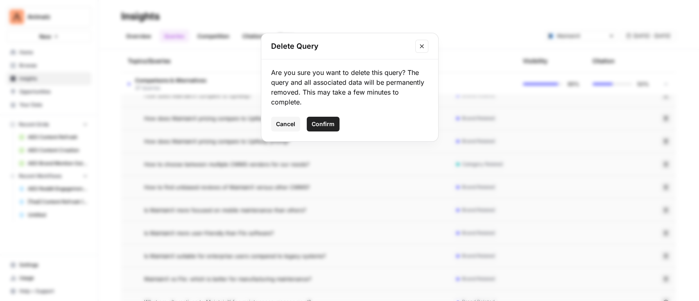
click at [327, 122] on span "Confirm" at bounding box center [323, 124] width 23 height 8
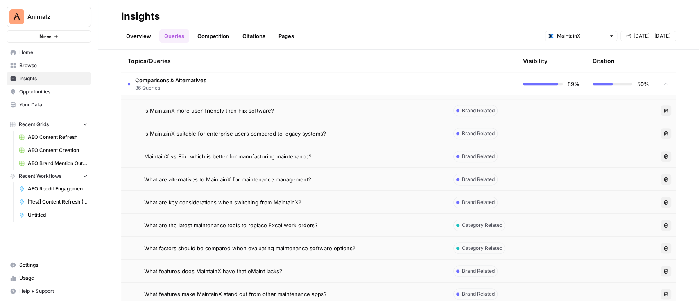
scroll to position [678, 0]
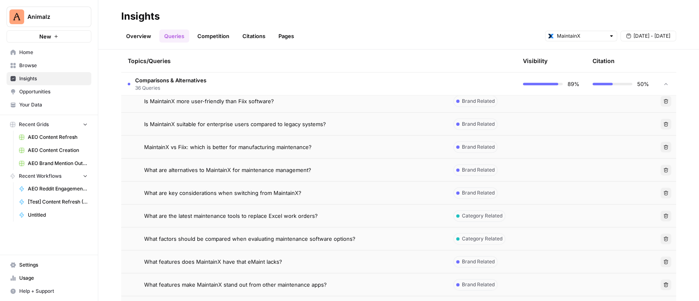
click at [661, 169] on button "Delete" at bounding box center [665, 170] width 11 height 11
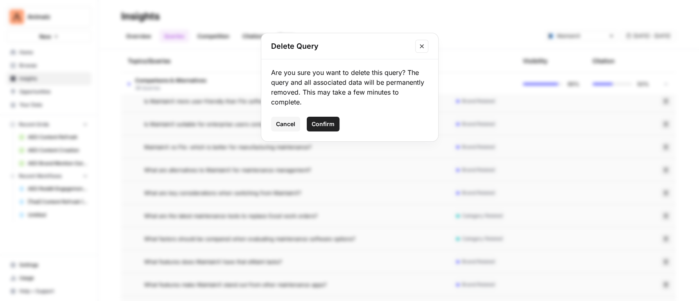
click at [325, 126] on span "Confirm" at bounding box center [323, 124] width 23 height 8
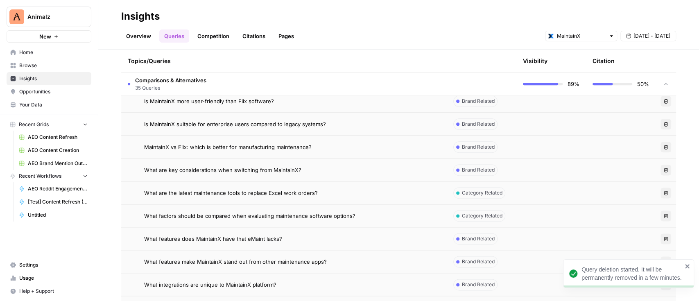
click at [664, 170] on icon "button" at bounding box center [666, 169] width 5 height 5
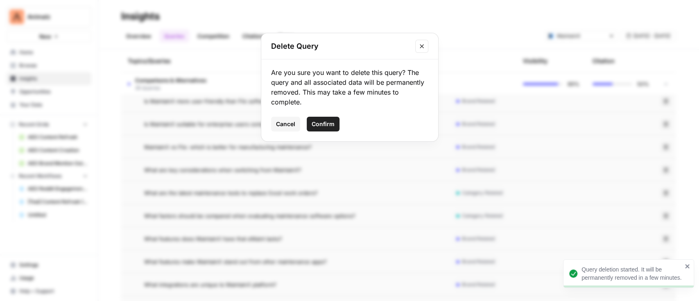
click at [326, 121] on span "Confirm" at bounding box center [323, 124] width 23 height 8
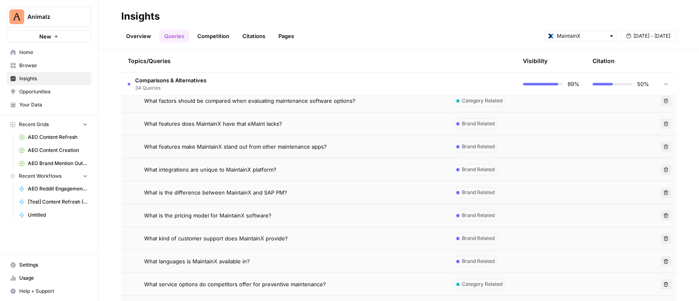
scroll to position [788, 0]
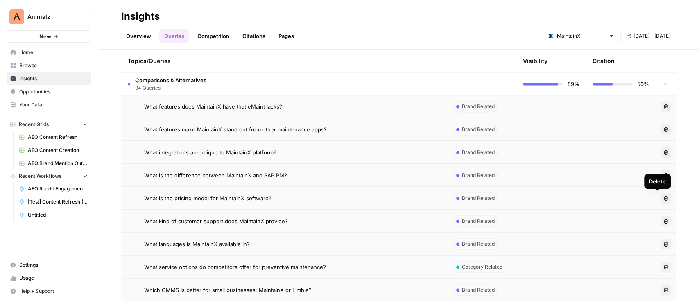
click at [660, 200] on button "Delete" at bounding box center [665, 198] width 11 height 11
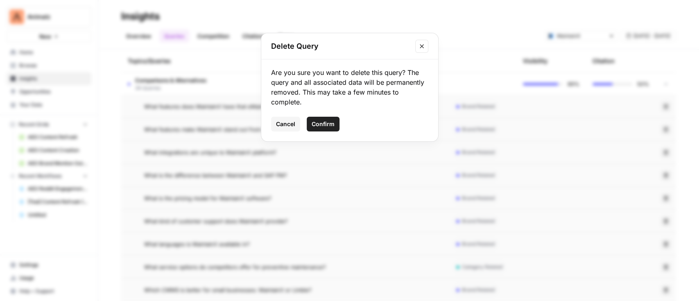
click at [321, 124] on span "Confirm" at bounding box center [323, 124] width 23 height 8
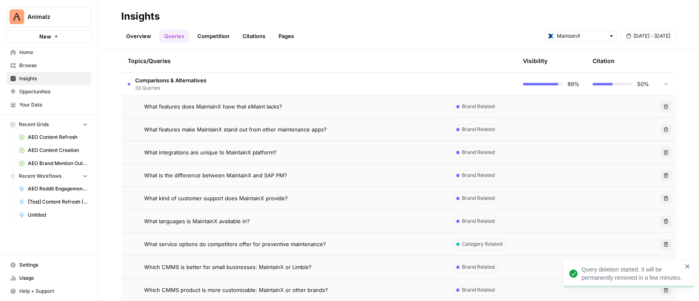
click at [664, 198] on icon "button" at bounding box center [666, 198] width 5 height 5
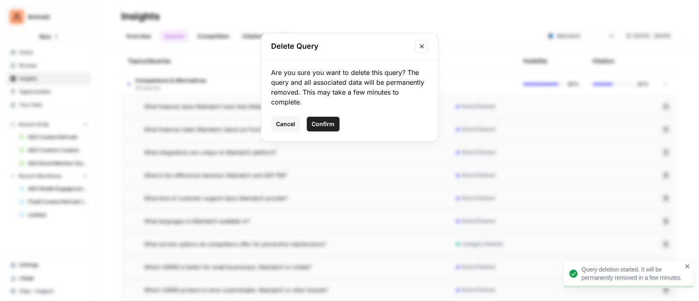
click at [321, 126] on span "Confirm" at bounding box center [323, 124] width 23 height 8
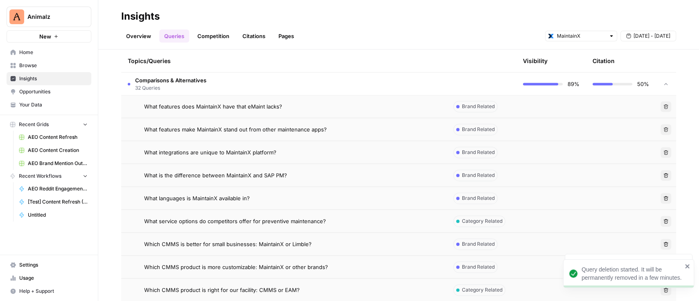
click at [660, 199] on button "Delete" at bounding box center [665, 198] width 11 height 11
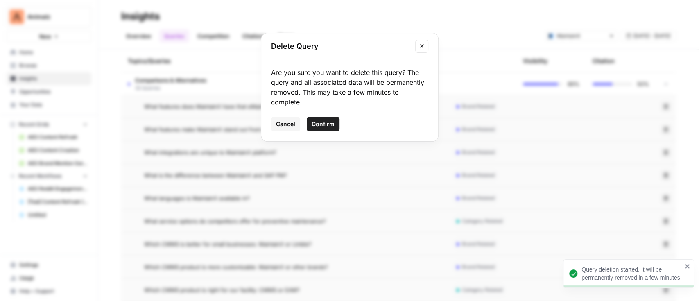
click at [326, 123] on span "Confirm" at bounding box center [323, 124] width 23 height 8
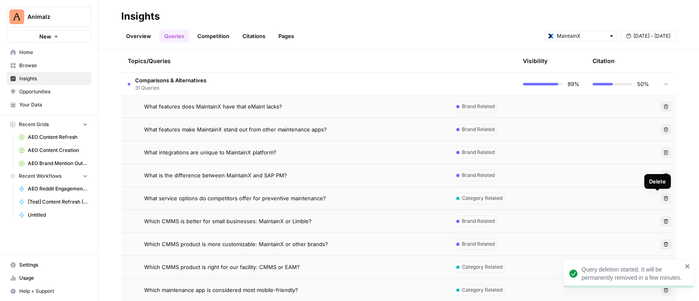
click at [660, 193] on button "Delete" at bounding box center [665, 198] width 11 height 11
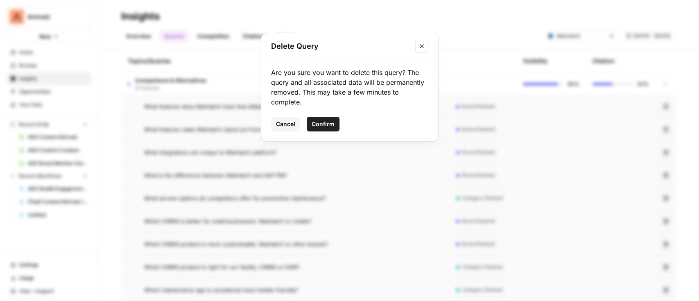
click at [330, 126] on span "Confirm" at bounding box center [323, 124] width 23 height 8
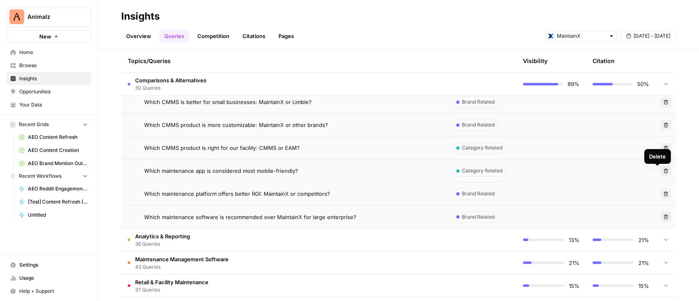
scroll to position [897, 0]
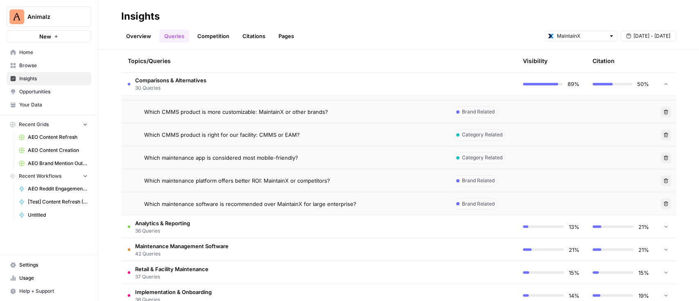
click at [660, 200] on button "Delete" at bounding box center [665, 203] width 11 height 11
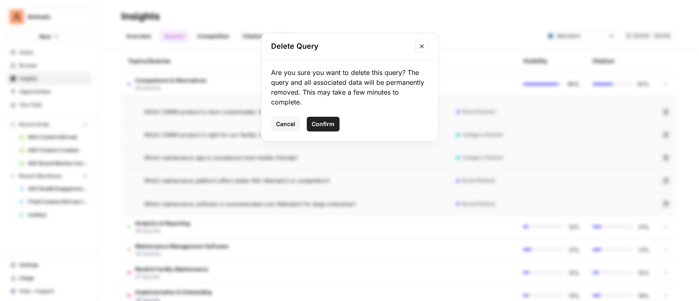
click at [330, 122] on span "Confirm" at bounding box center [323, 124] width 23 height 8
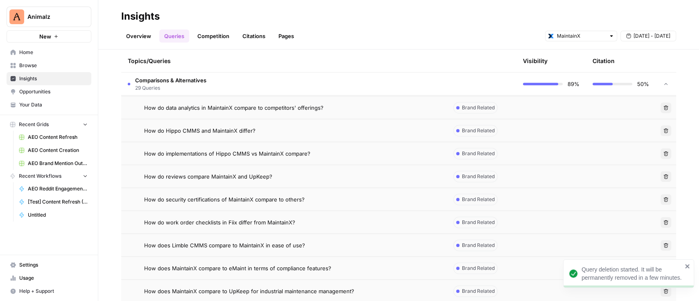
scroll to position [187, 0]
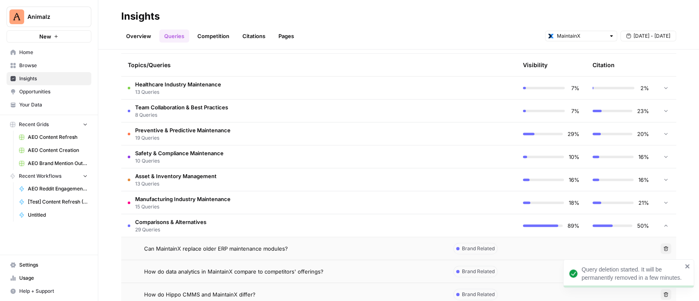
click at [177, 218] on span "Comparisons & Alternatives" at bounding box center [170, 222] width 71 height 8
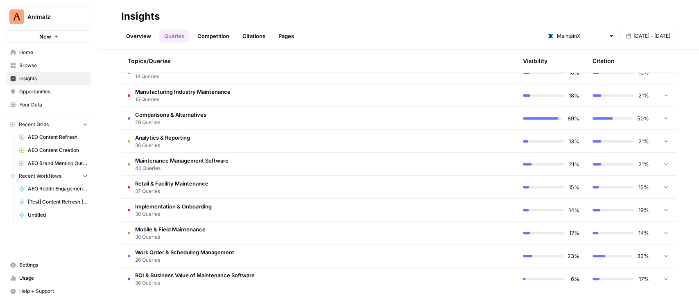
scroll to position [296, 0]
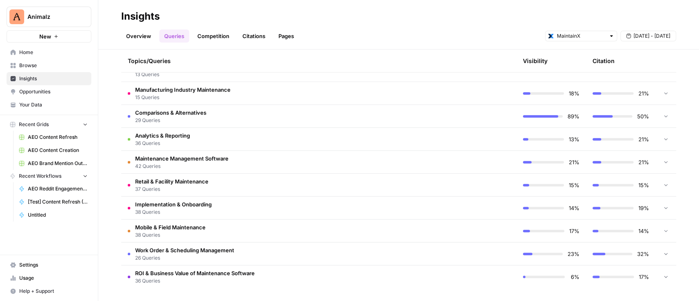
click at [223, 137] on td "Analytics & Reporting 36 Queries" at bounding box center [283, 139] width 325 height 23
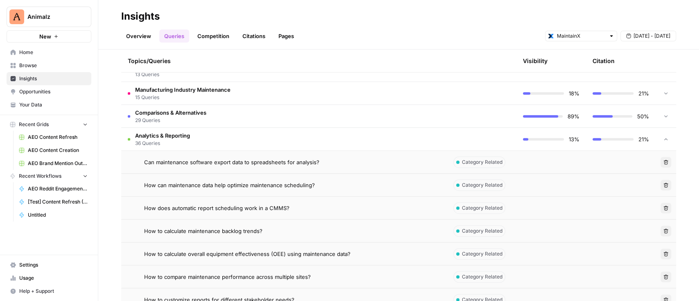
click at [660, 157] on button "Delete" at bounding box center [665, 162] width 11 height 11
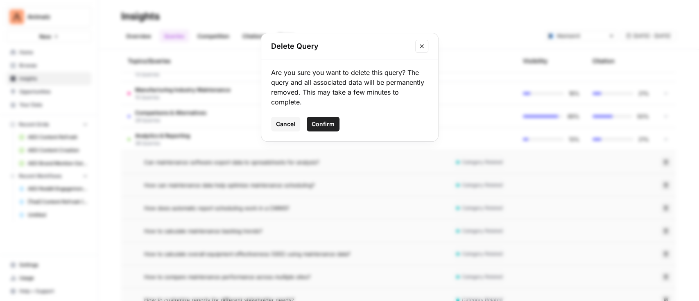
click at [327, 119] on button "Confirm" at bounding box center [323, 124] width 33 height 15
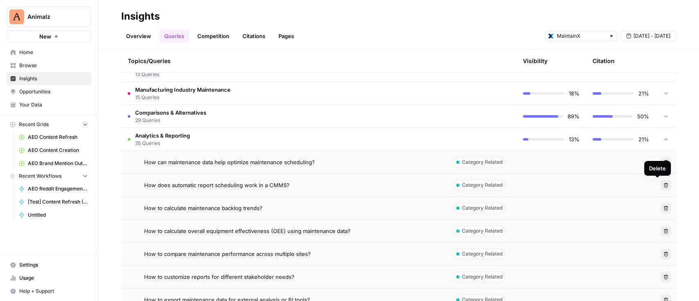
click at [660, 188] on button "Delete" at bounding box center [665, 185] width 11 height 11
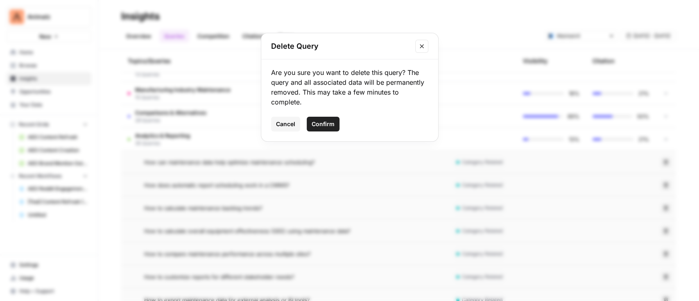
click at [331, 126] on span "Confirm" at bounding box center [323, 124] width 23 height 8
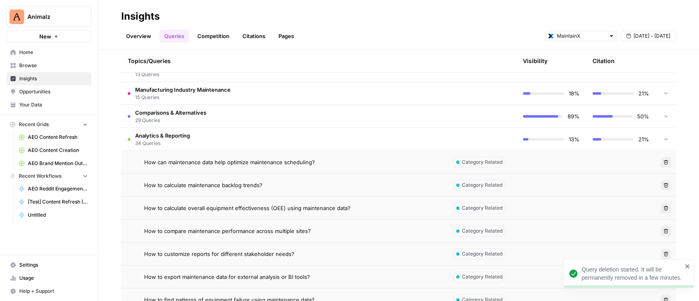
click at [664, 183] on icon "button" at bounding box center [666, 185] width 5 height 5
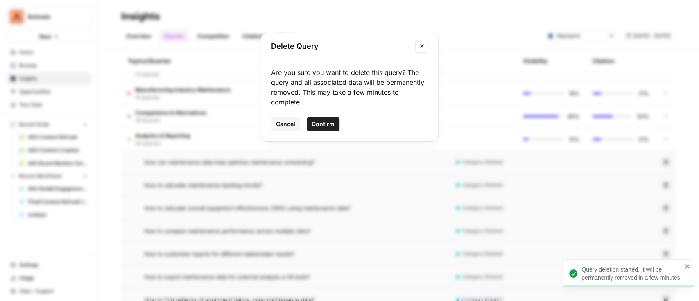
click at [324, 122] on span "Confirm" at bounding box center [323, 124] width 23 height 8
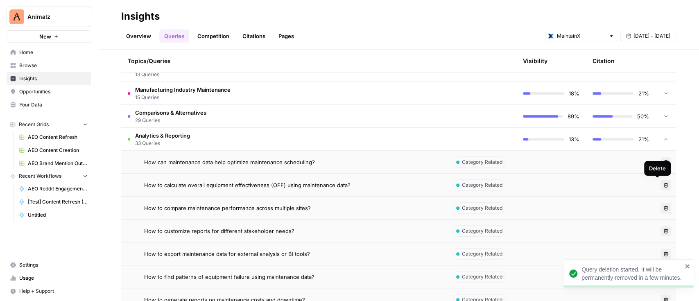
click at [663, 183] on icon "button" at bounding box center [665, 185] width 5 height 5
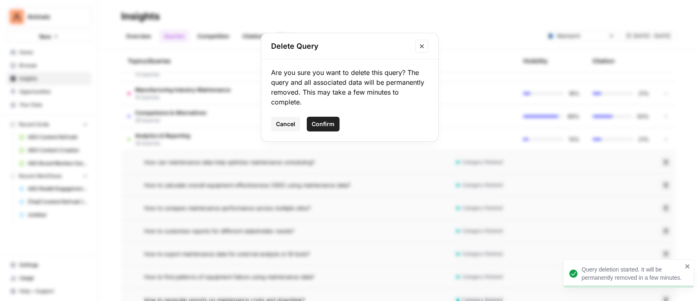
click at [314, 120] on span "Confirm" at bounding box center [323, 124] width 23 height 8
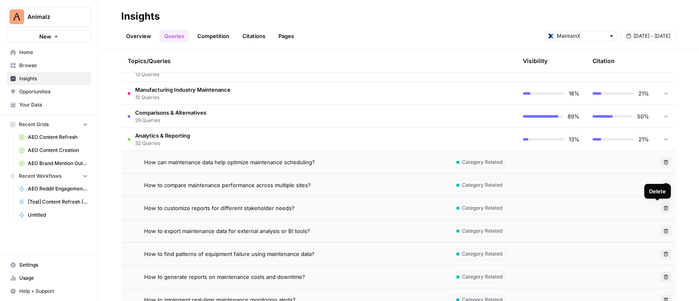
click at [663, 208] on icon "button" at bounding box center [665, 208] width 5 height 5
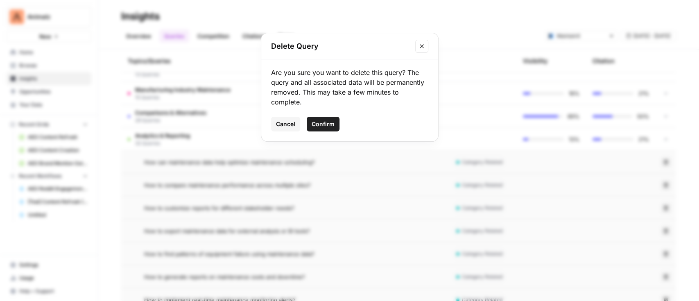
click at [322, 122] on span "Confirm" at bounding box center [323, 124] width 23 height 8
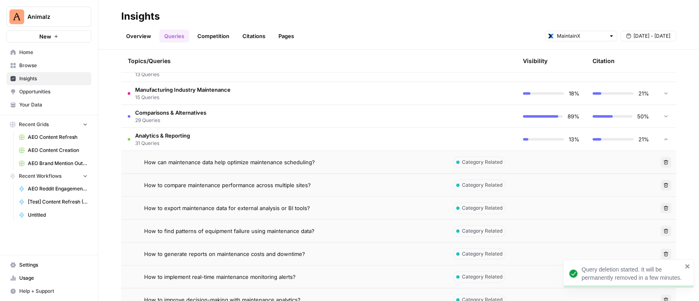
click at [663, 208] on icon "button" at bounding box center [665, 208] width 5 height 5
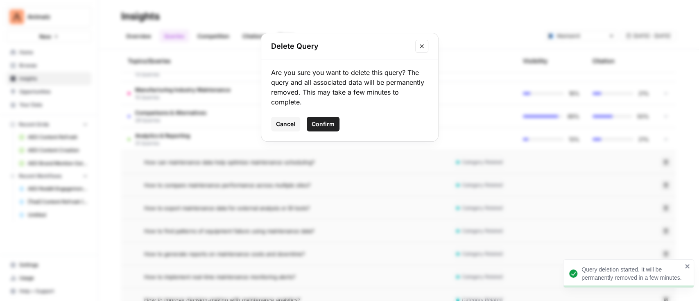
click at [316, 127] on span "Confirm" at bounding box center [323, 124] width 23 height 8
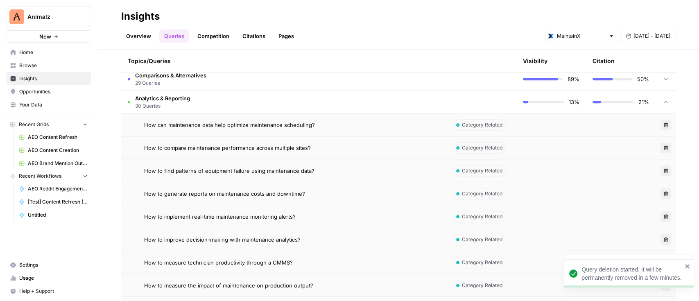
scroll to position [351, 0]
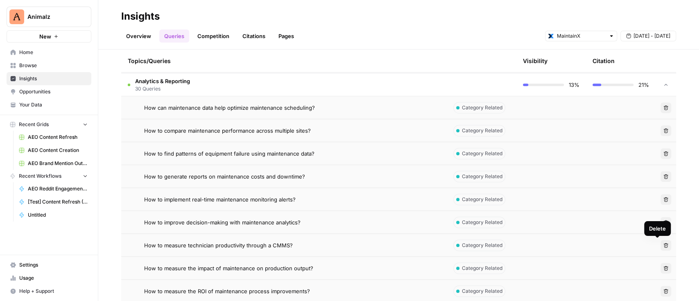
click at [659, 239] on td "Delete" at bounding box center [665, 245] width 20 height 23
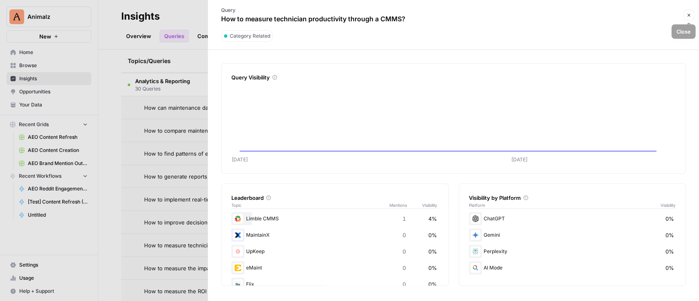
click at [689, 14] on icon "button" at bounding box center [688, 15] width 5 height 5
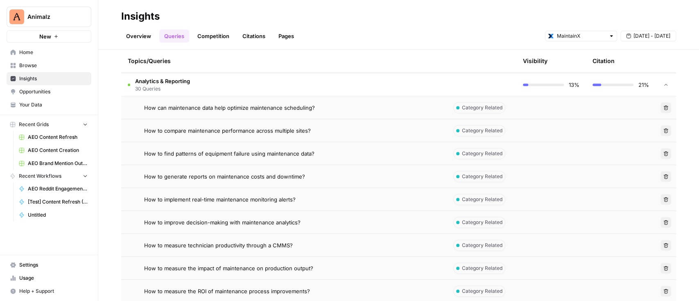
click at [663, 244] on icon "button" at bounding box center [665, 245] width 5 height 5
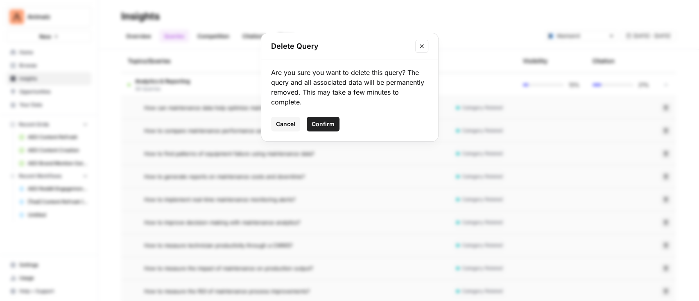
drag, startPoint x: 323, startPoint y: 120, endPoint x: 334, endPoint y: 120, distance: 10.7
click at [323, 120] on span "Confirm" at bounding box center [323, 124] width 23 height 8
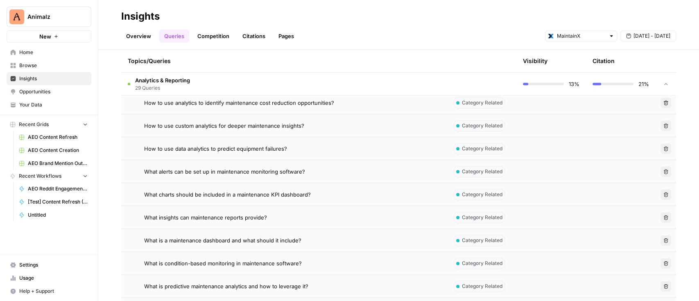
scroll to position [624, 0]
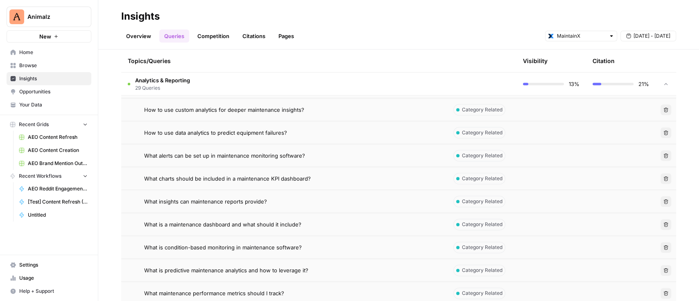
click at [664, 154] on icon "button" at bounding box center [666, 155] width 5 height 5
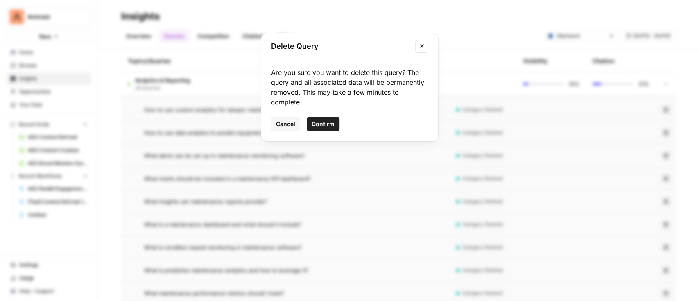
click at [326, 123] on span "Confirm" at bounding box center [323, 124] width 23 height 8
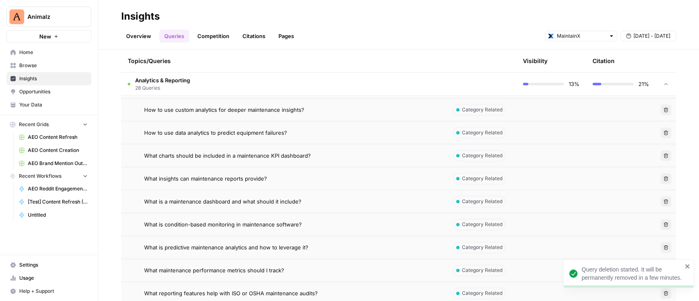
click at [663, 201] on span "Delete" at bounding box center [663, 201] width 0 height 0
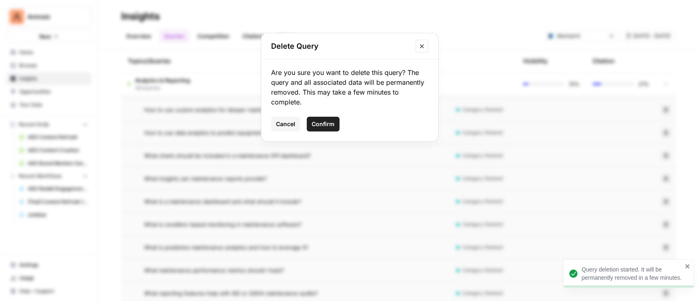
click at [329, 124] on span "Confirm" at bounding box center [323, 124] width 23 height 8
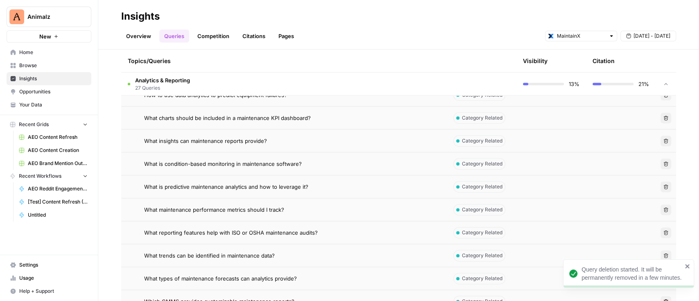
scroll to position [678, 0]
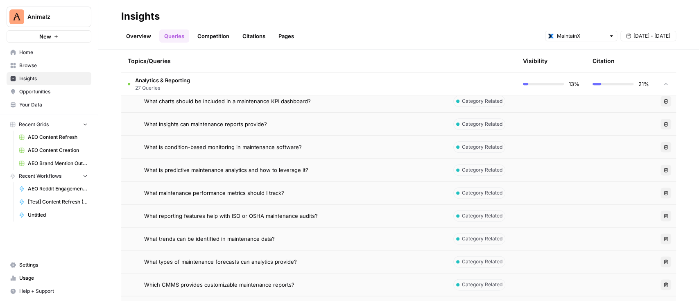
click at [663, 190] on icon "button" at bounding box center [665, 192] width 5 height 5
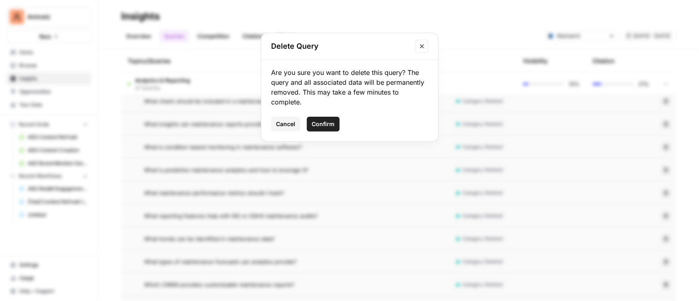
click at [333, 122] on span "Confirm" at bounding box center [323, 124] width 23 height 8
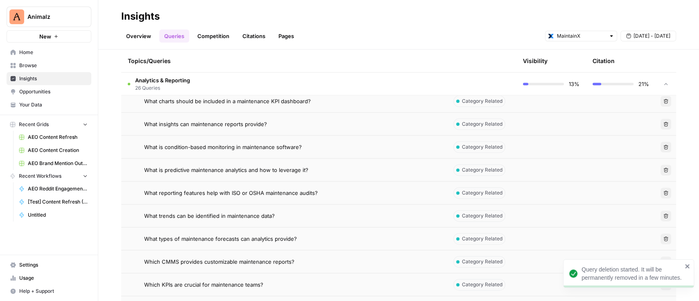
click at [663, 190] on icon "button" at bounding box center [665, 192] width 5 height 5
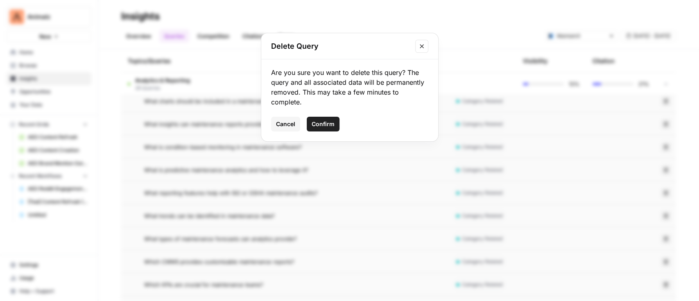
click at [327, 125] on span "Confirm" at bounding box center [323, 124] width 23 height 8
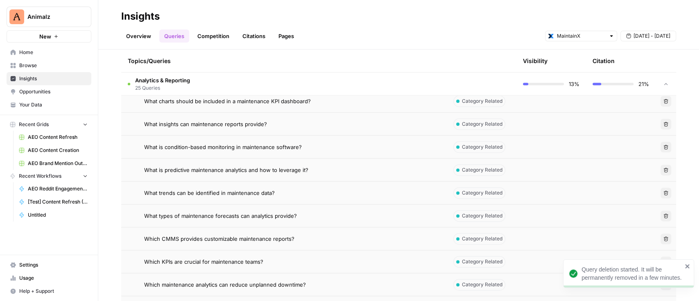
click at [660, 188] on button "Delete" at bounding box center [665, 192] width 11 height 11
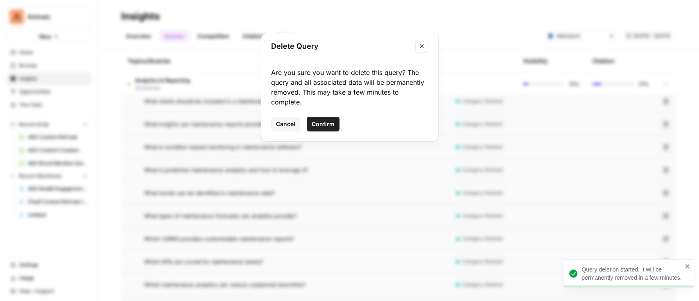
click at [328, 128] on button "Confirm" at bounding box center [323, 124] width 33 height 15
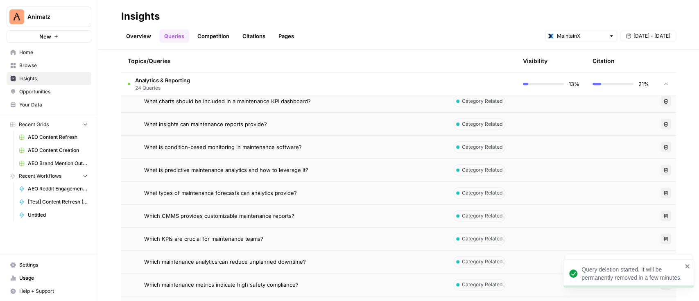
click at [663, 192] on icon "button" at bounding box center [665, 192] width 5 height 5
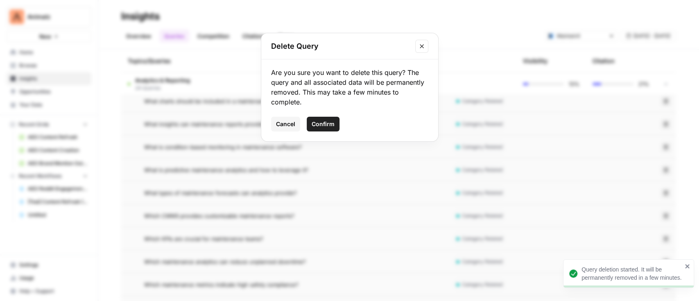
click at [323, 131] on div "Are you sure you want to delete this query? The query and all associated data w…" at bounding box center [349, 100] width 177 height 82
click at [329, 127] on span "Confirm" at bounding box center [323, 124] width 23 height 8
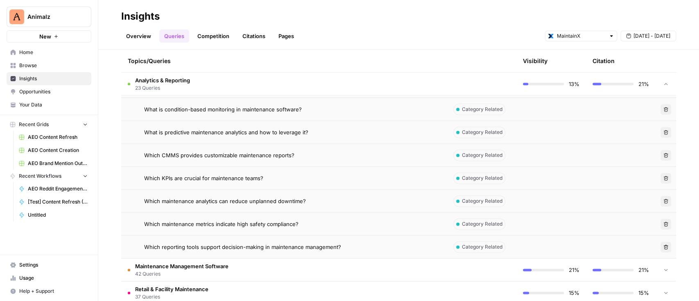
scroll to position [733, 0]
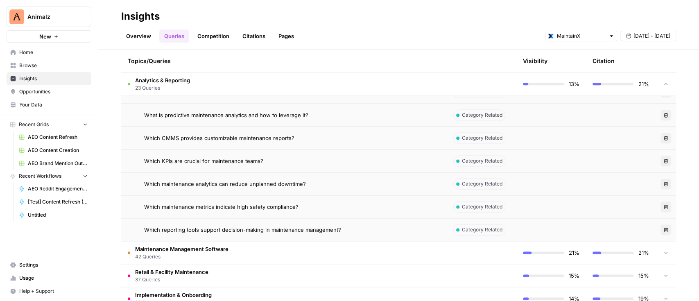
click at [662, 208] on button "Delete" at bounding box center [665, 206] width 11 height 11
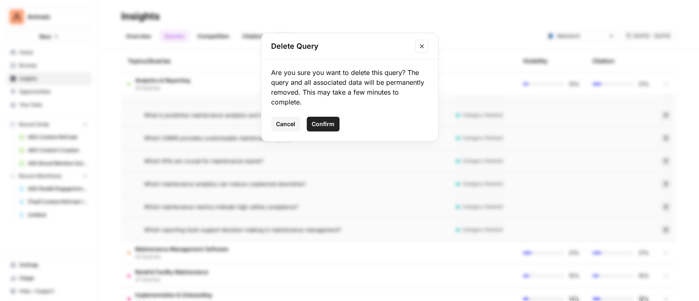
click at [324, 123] on span "Confirm" at bounding box center [323, 124] width 23 height 8
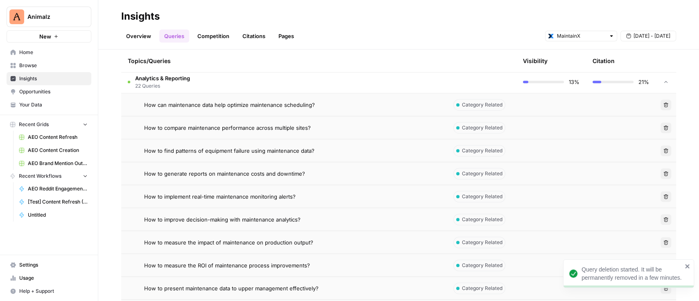
scroll to position [296, 0]
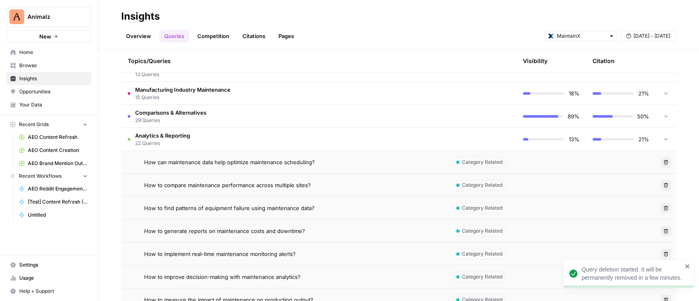
click at [210, 144] on td "Analytics & Reporting 22 Queries" at bounding box center [283, 139] width 325 height 23
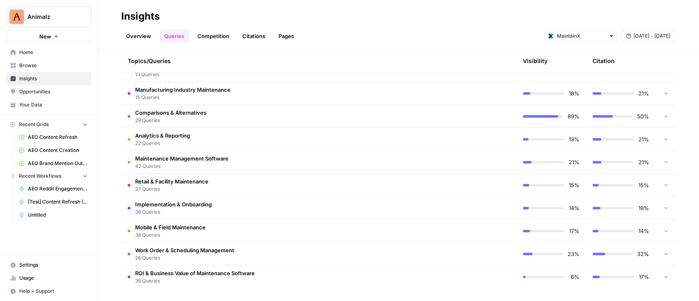
click at [237, 159] on td "Maintenance Management Software 42 Queries" at bounding box center [283, 162] width 325 height 23
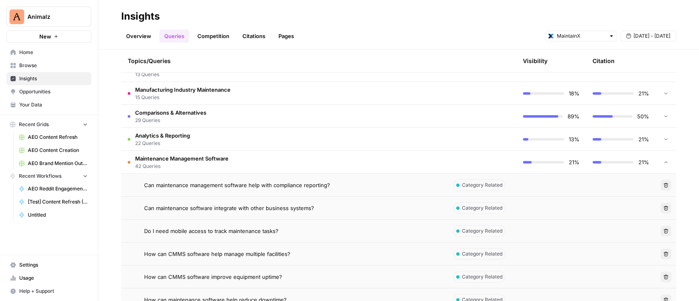
click at [374, 184] on div "Can maintenance management software help with compliance reporting?" at bounding box center [292, 185] width 296 height 8
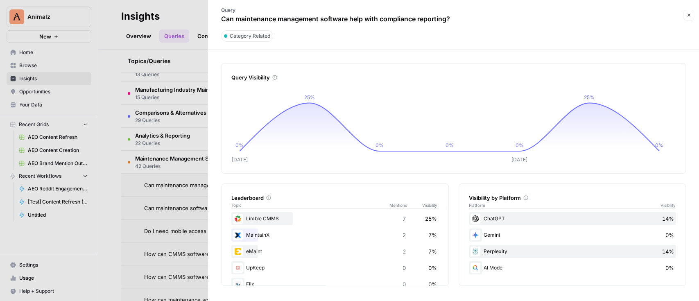
click at [691, 14] on button "Close" at bounding box center [688, 15] width 11 height 11
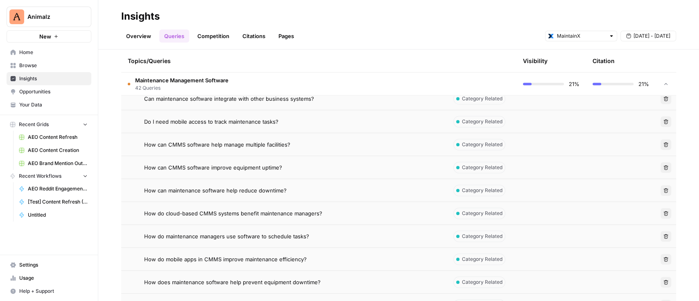
scroll to position [460, 0]
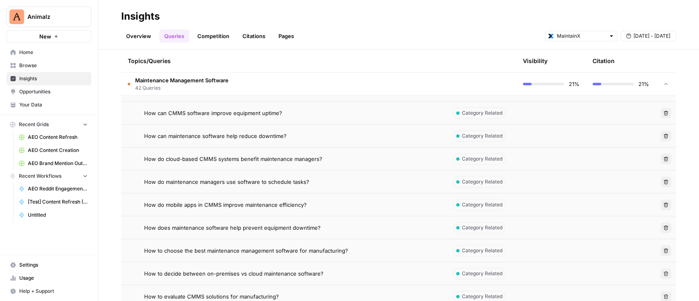
click at [664, 181] on icon "button" at bounding box center [666, 181] width 5 height 5
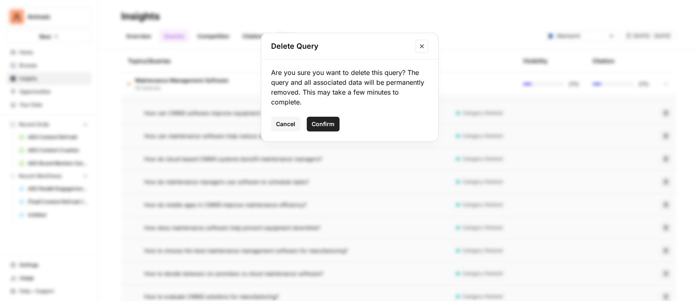
click at [332, 123] on span "Confirm" at bounding box center [323, 124] width 23 height 8
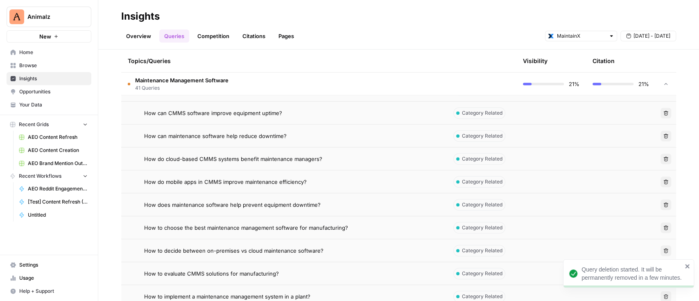
click at [663, 181] on icon "button" at bounding box center [665, 181] width 5 height 5
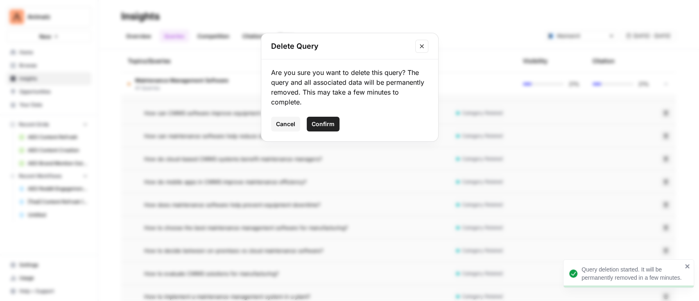
click at [332, 123] on span "Confirm" at bounding box center [323, 124] width 23 height 8
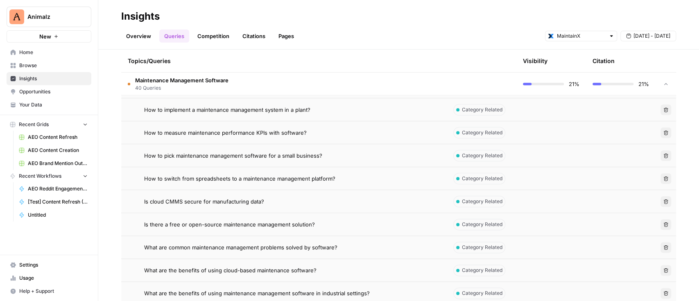
scroll to position [678, 0]
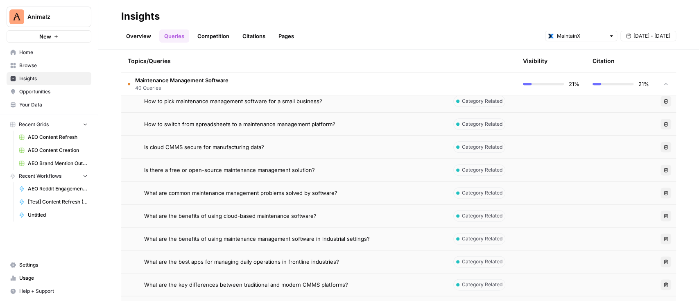
click at [663, 147] on icon "button" at bounding box center [665, 147] width 5 height 5
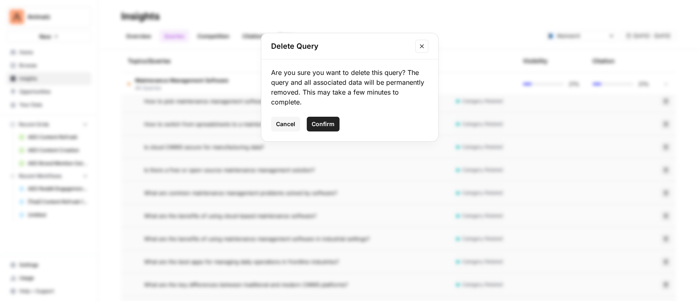
click at [323, 124] on span "Confirm" at bounding box center [323, 124] width 23 height 8
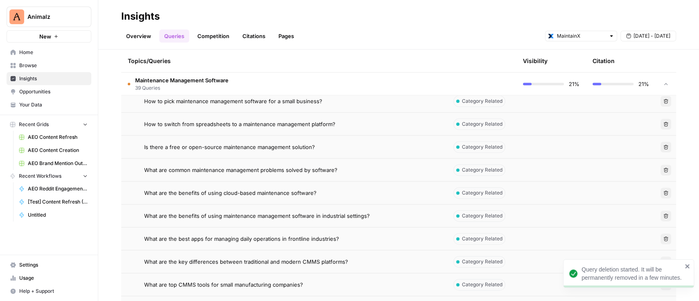
click at [663, 145] on icon "button" at bounding box center [665, 147] width 5 height 5
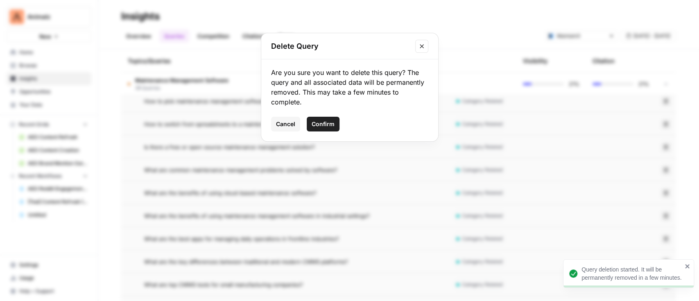
click at [321, 129] on button "Confirm" at bounding box center [323, 124] width 33 height 15
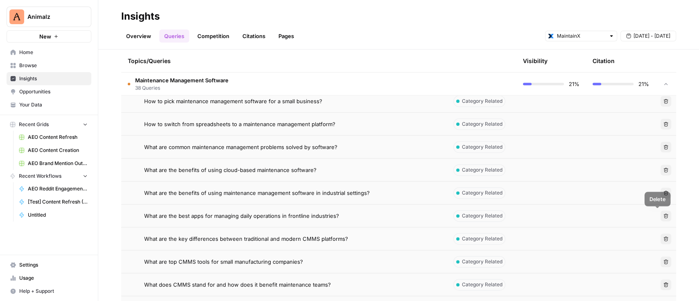
click at [664, 215] on icon "button" at bounding box center [666, 215] width 5 height 5
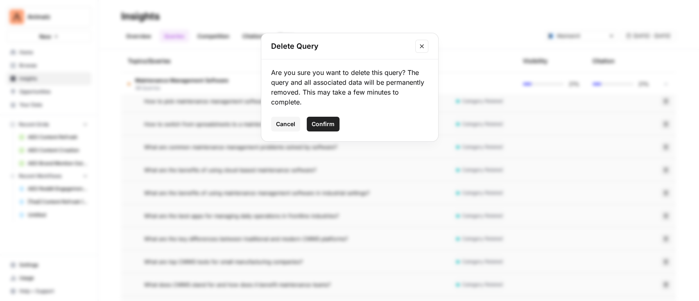
click at [330, 125] on span "Confirm" at bounding box center [323, 124] width 23 height 8
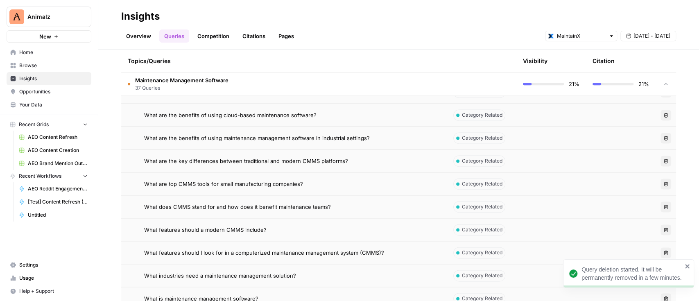
scroll to position [788, 0]
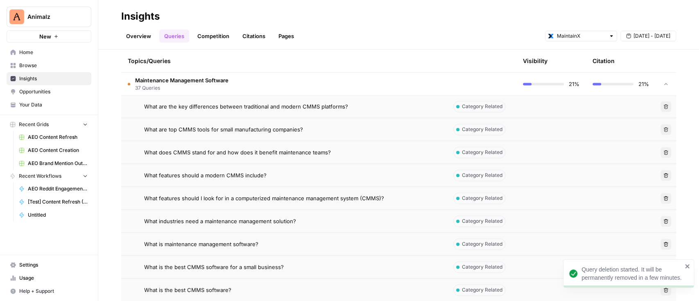
click at [660, 152] on button "Delete" at bounding box center [665, 152] width 11 height 11
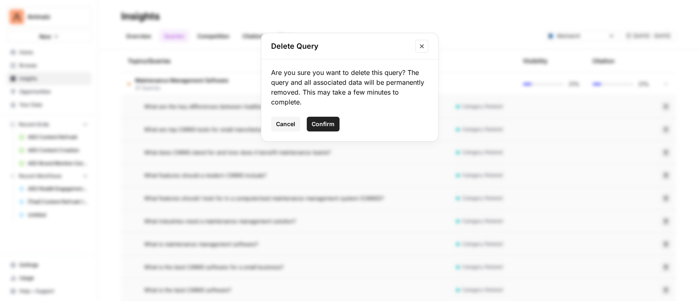
click at [332, 120] on span "Confirm" at bounding box center [323, 124] width 23 height 8
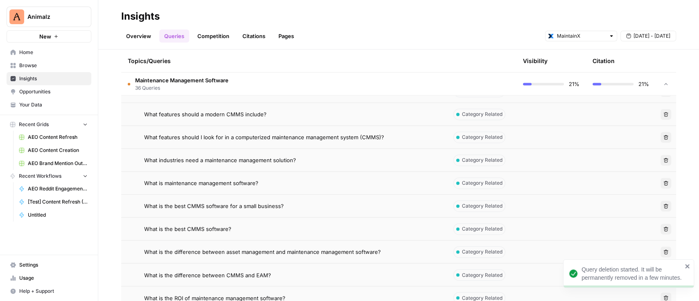
scroll to position [842, 0]
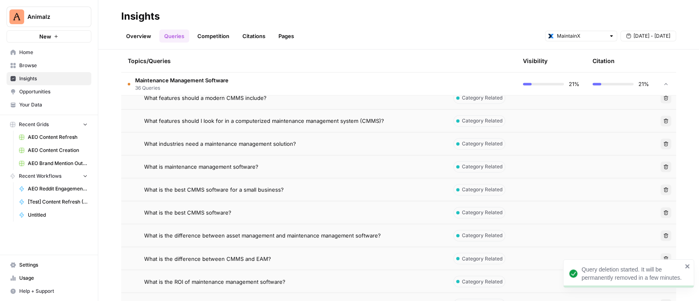
click at [663, 142] on icon "button" at bounding box center [665, 143] width 5 height 5
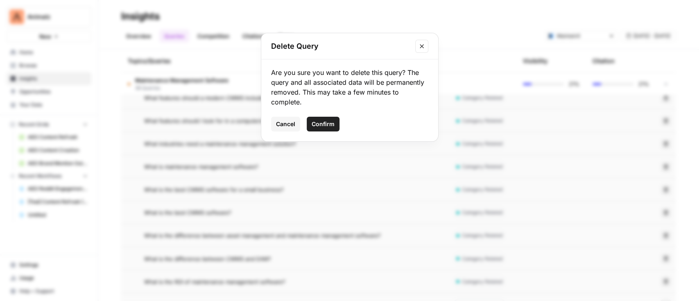
click at [329, 120] on span "Confirm" at bounding box center [323, 124] width 23 height 8
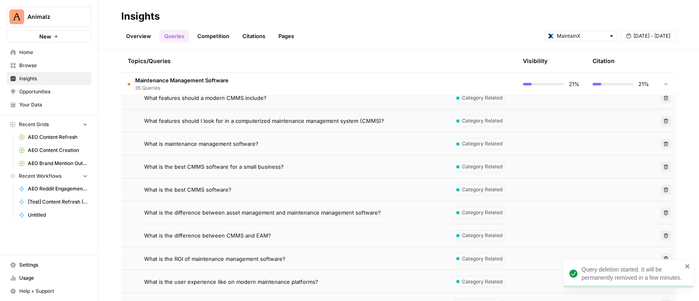
click at [663, 142] on icon "button" at bounding box center [665, 143] width 5 height 5
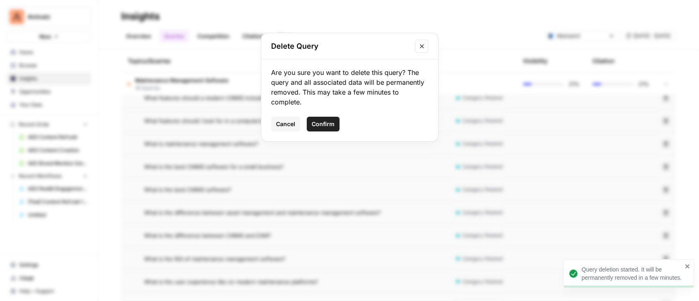
click at [321, 120] on span "Confirm" at bounding box center [323, 124] width 23 height 8
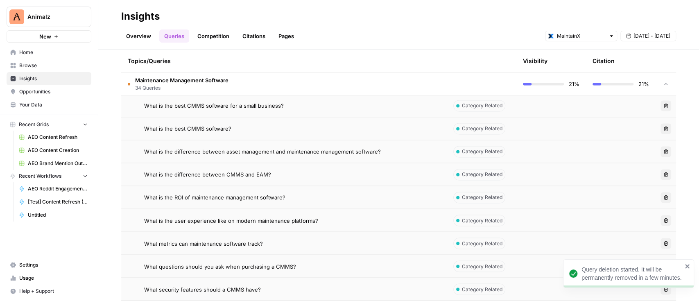
scroll to position [897, 0]
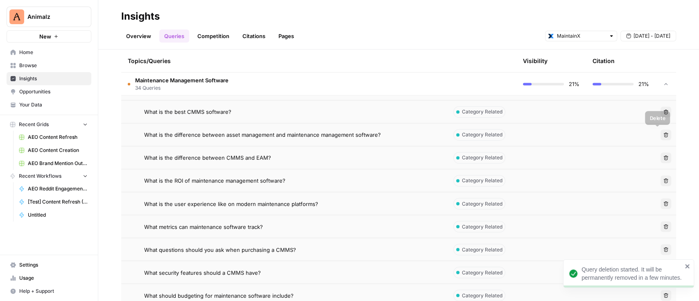
click at [660, 137] on button "Delete" at bounding box center [665, 134] width 11 height 11
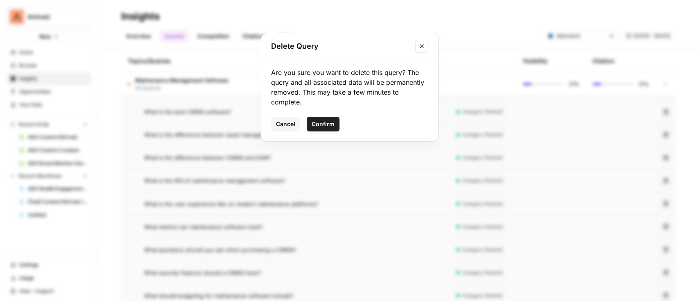
drag, startPoint x: 326, startPoint y: 124, endPoint x: 336, endPoint y: 122, distance: 10.8
click at [327, 123] on span "Confirm" at bounding box center [323, 124] width 23 height 8
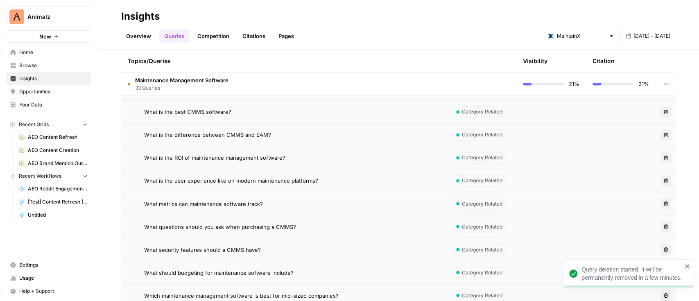
click at [663, 132] on icon "button" at bounding box center [665, 134] width 5 height 5
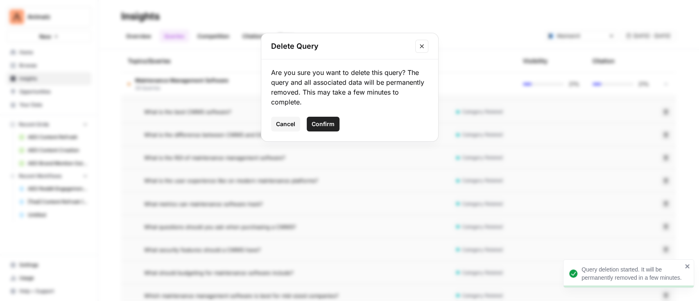
click at [330, 124] on span "Confirm" at bounding box center [323, 124] width 23 height 8
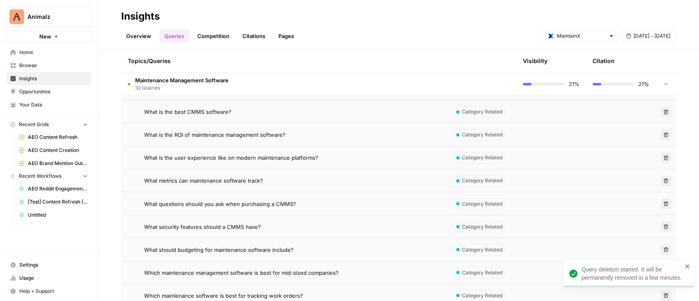
click at [663, 156] on icon "button" at bounding box center [665, 157] width 5 height 5
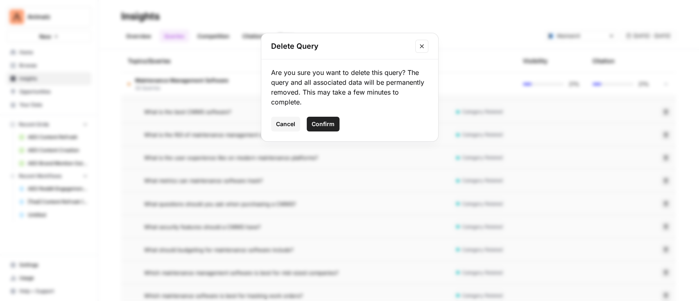
click at [324, 125] on span "Confirm" at bounding box center [323, 124] width 23 height 8
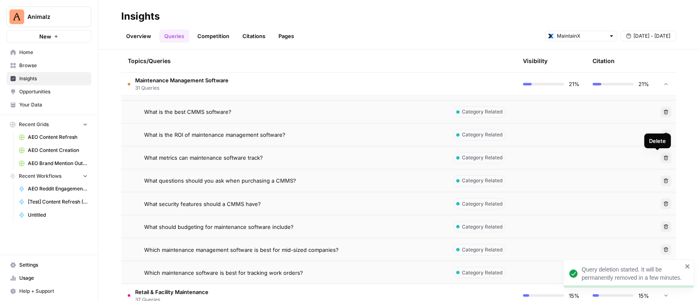
click at [663, 156] on icon "button" at bounding box center [665, 157] width 5 height 5
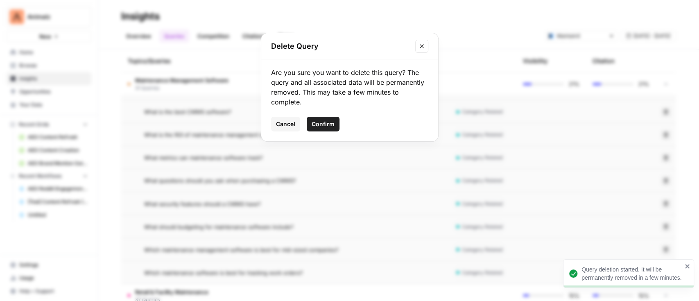
click at [314, 122] on span "Confirm" at bounding box center [323, 124] width 23 height 8
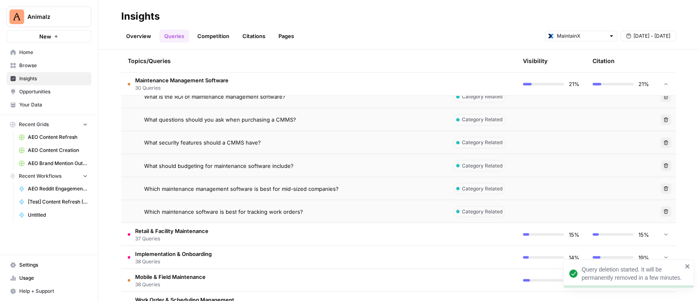
scroll to position [951, 0]
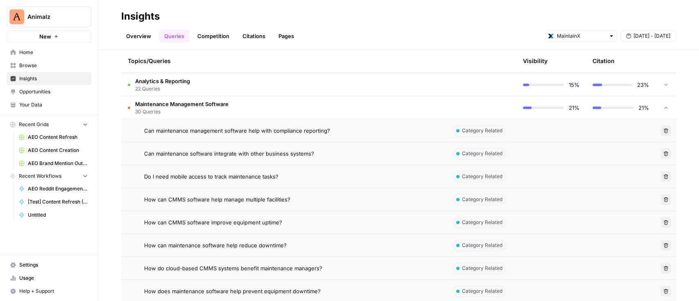
click at [196, 102] on span "Maintenance Management Software" at bounding box center [181, 104] width 93 height 8
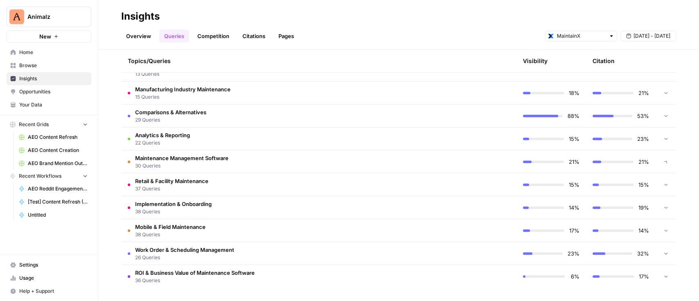
scroll to position [296, 0]
click at [200, 185] on span "37 Queries" at bounding box center [171, 188] width 73 height 7
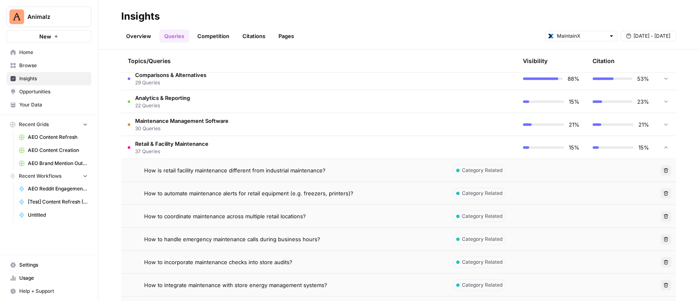
scroll to position [351, 0]
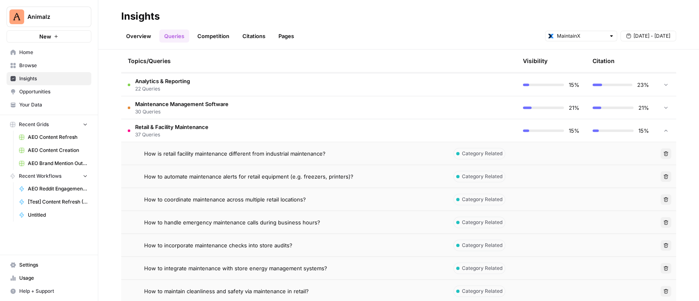
click at [660, 151] on button "Delete" at bounding box center [665, 153] width 11 height 11
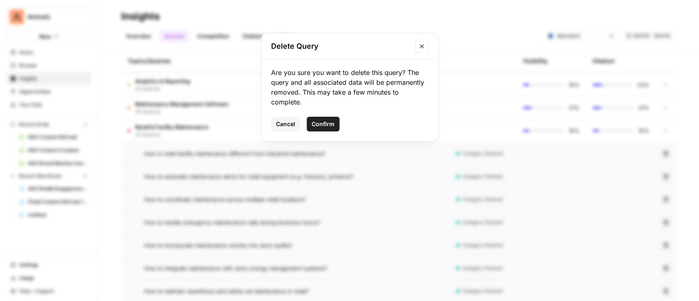
click at [330, 126] on span "Confirm" at bounding box center [323, 124] width 23 height 8
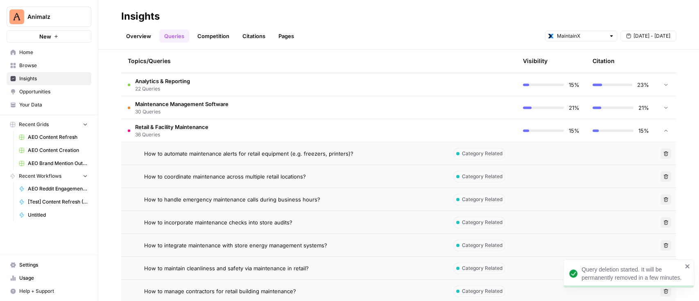
scroll to position [406, 0]
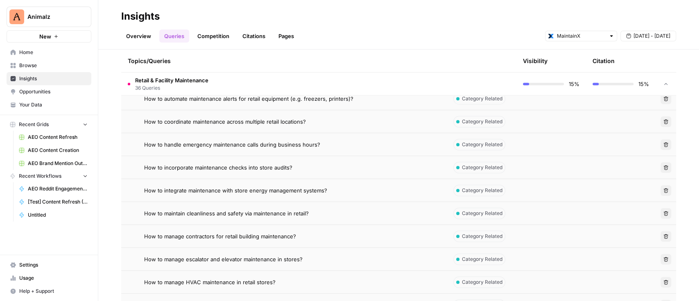
click at [661, 145] on button "Delete" at bounding box center [665, 144] width 11 height 11
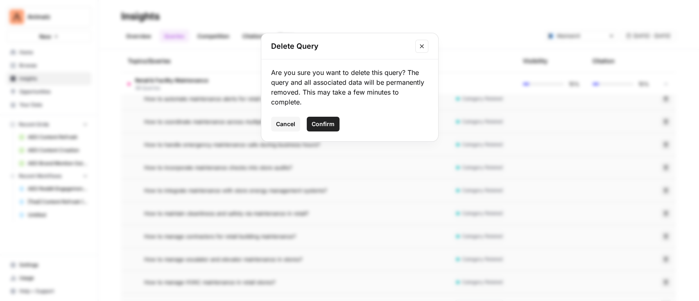
click at [325, 125] on span "Confirm" at bounding box center [323, 124] width 23 height 8
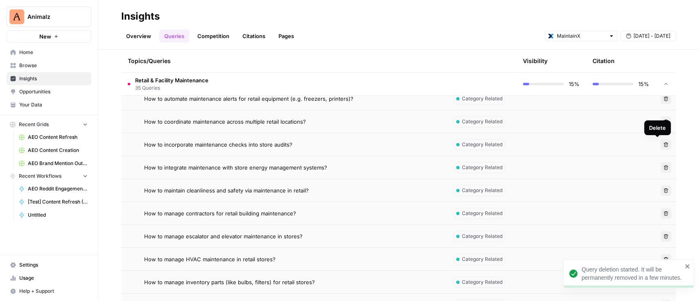
click at [664, 145] on icon "button" at bounding box center [666, 144] width 5 height 5
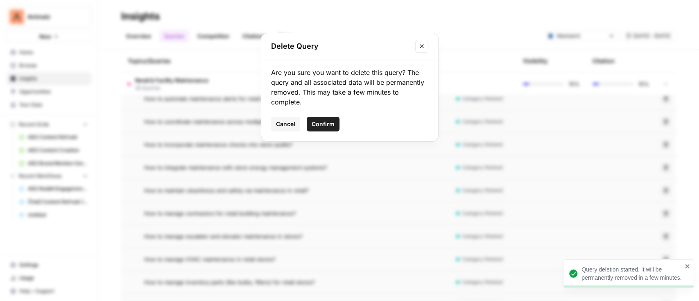
click at [316, 124] on span "Confirm" at bounding box center [323, 124] width 23 height 8
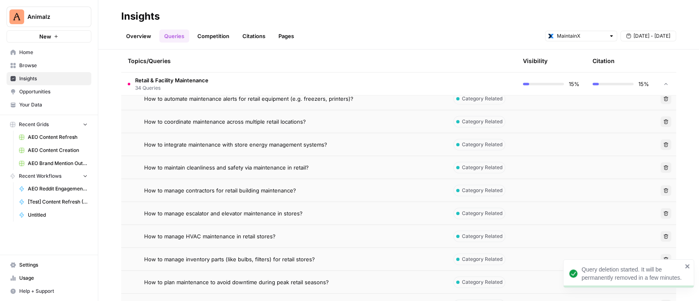
click at [664, 142] on icon "button" at bounding box center [666, 144] width 5 height 5
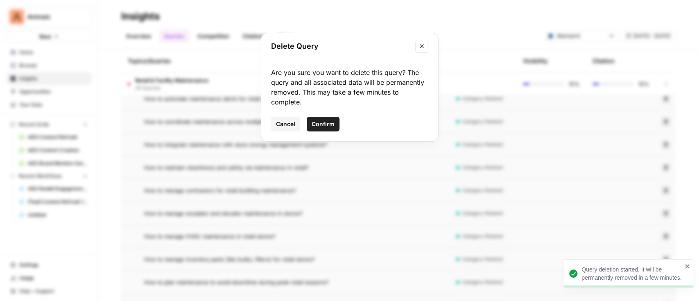
click at [327, 122] on span "Confirm" at bounding box center [323, 124] width 23 height 8
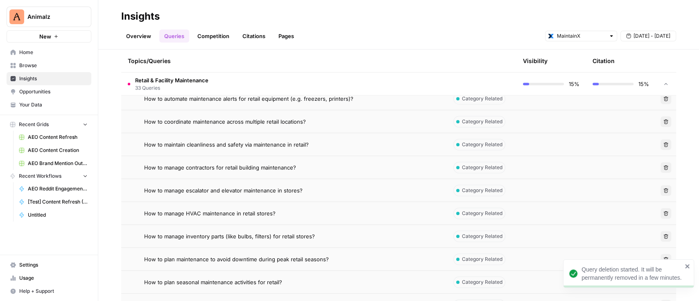
click at [661, 142] on button "Delete" at bounding box center [665, 144] width 11 height 11
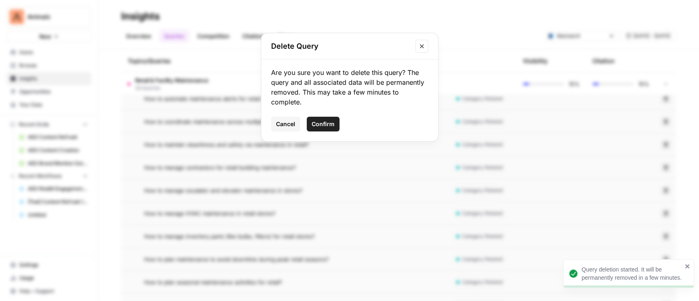
click at [336, 117] on button "Confirm" at bounding box center [323, 124] width 33 height 15
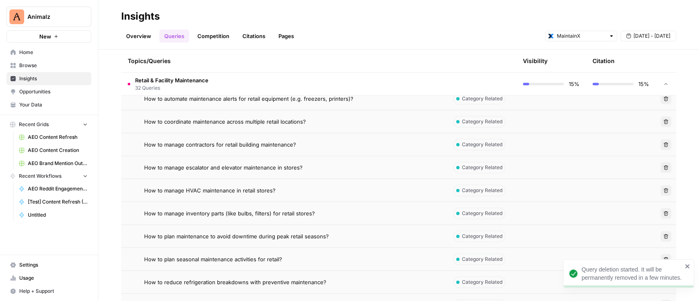
click at [664, 169] on icon "button" at bounding box center [666, 167] width 5 height 5
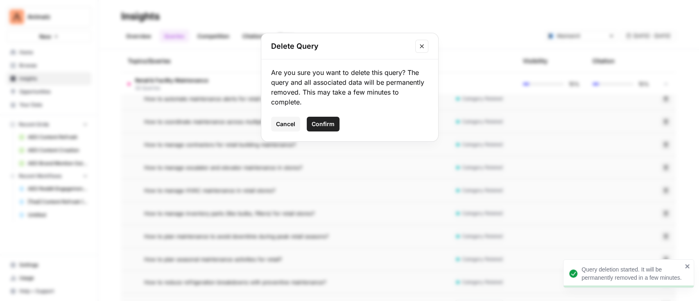
click at [327, 126] on span "Confirm" at bounding box center [323, 124] width 23 height 8
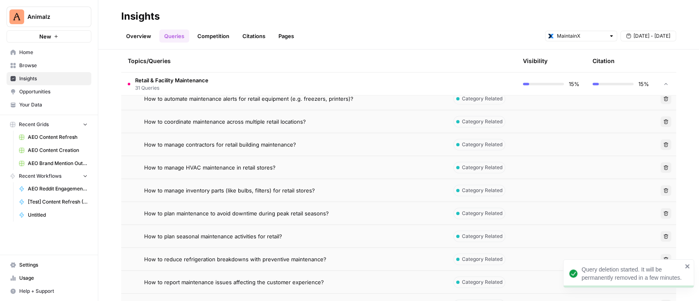
click at [664, 165] on icon "button" at bounding box center [666, 167] width 5 height 5
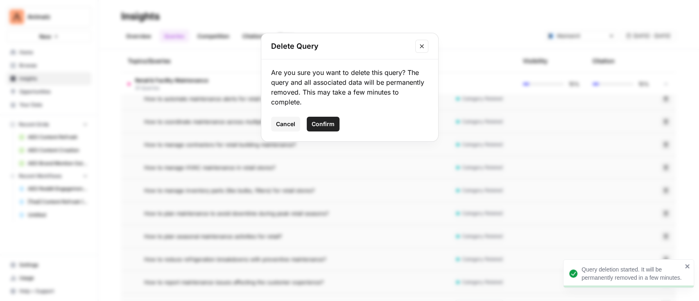
click at [329, 120] on button "Confirm" at bounding box center [323, 124] width 33 height 15
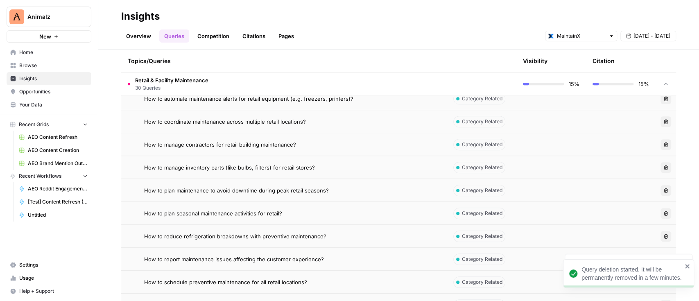
scroll to position [460, 0]
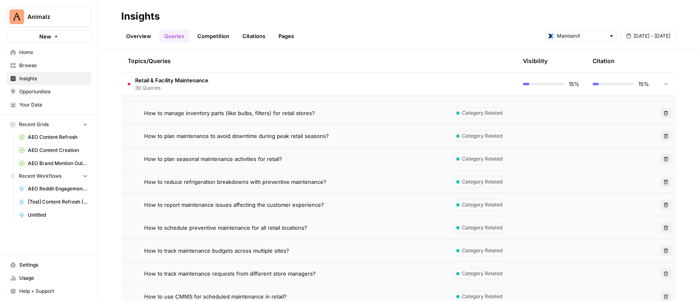
click at [660, 156] on button "Delete" at bounding box center [665, 159] width 11 height 11
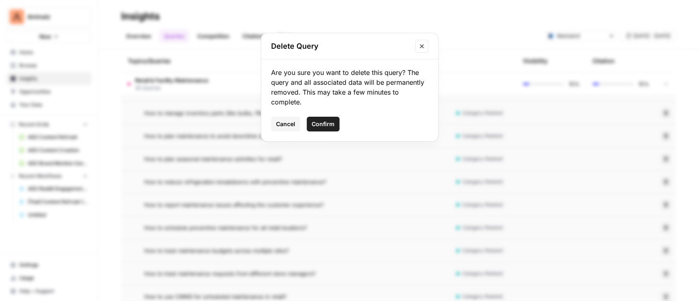
click at [314, 124] on span "Confirm" at bounding box center [323, 124] width 23 height 8
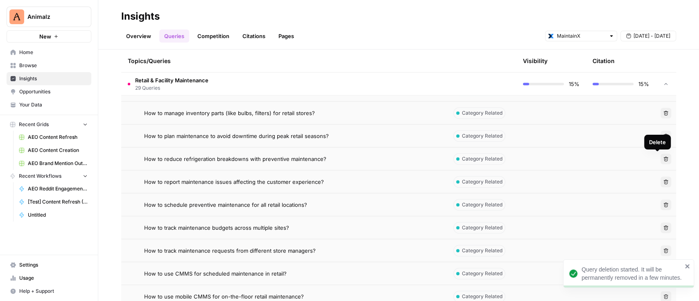
click at [663, 156] on icon "button" at bounding box center [665, 158] width 5 height 5
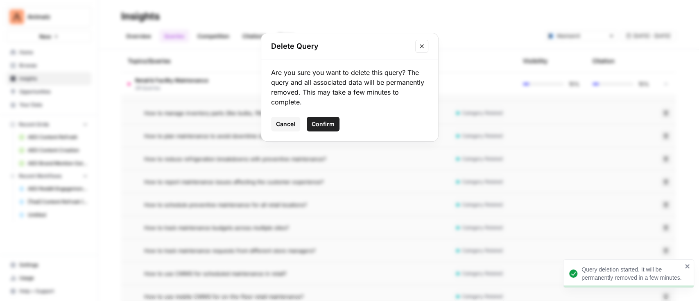
click at [319, 125] on span "Confirm" at bounding box center [323, 124] width 23 height 8
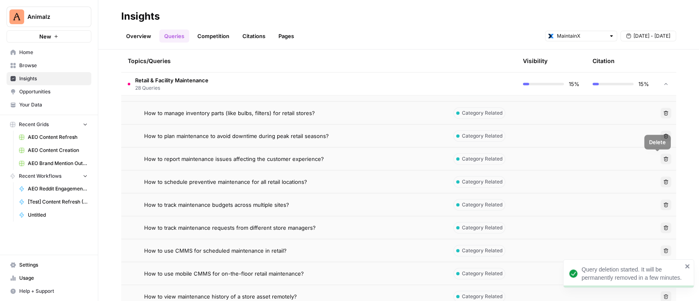
click at [663, 157] on icon "button" at bounding box center [665, 158] width 5 height 5
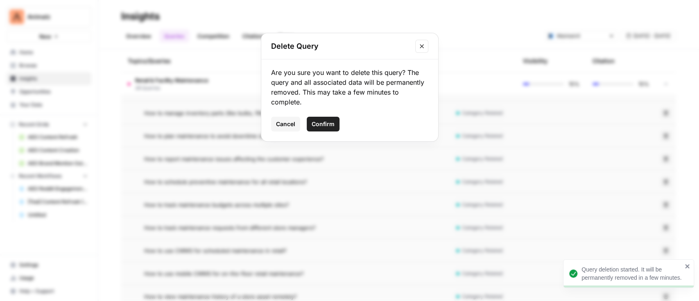
click at [330, 121] on span "Confirm" at bounding box center [323, 124] width 23 height 8
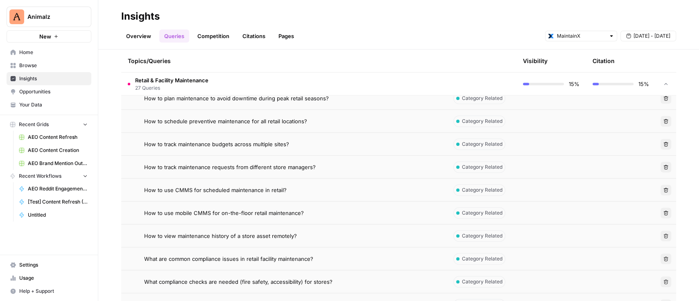
scroll to position [515, 0]
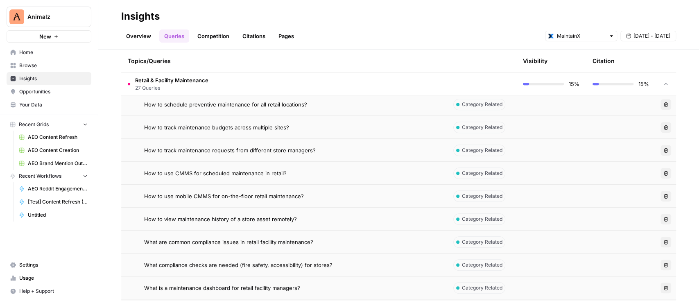
click at [663, 172] on icon "button" at bounding box center [665, 173] width 5 height 5
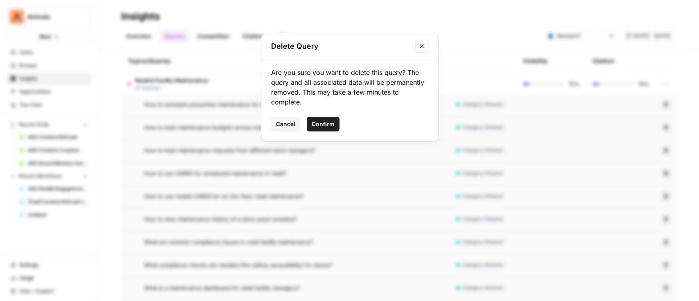
click at [327, 122] on span "Confirm" at bounding box center [323, 124] width 23 height 8
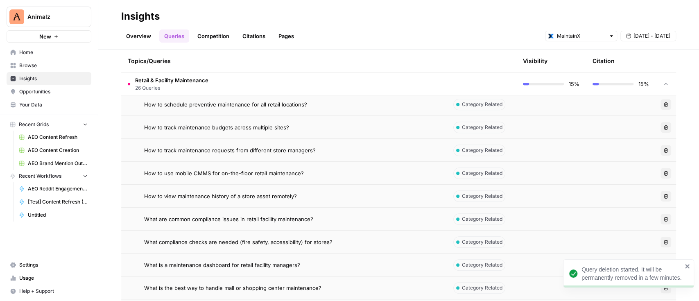
click at [655, 174] on td "Delete" at bounding box center [665, 173] width 20 height 23
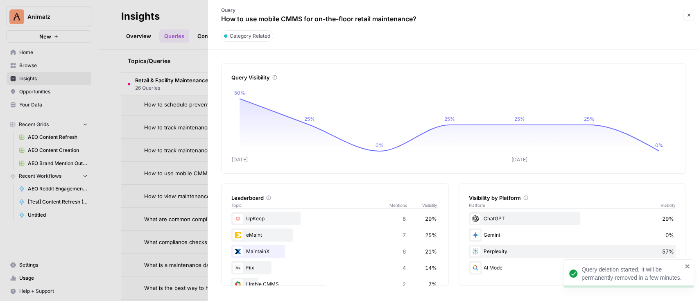
click at [687, 16] on icon "button" at bounding box center [688, 15] width 5 height 5
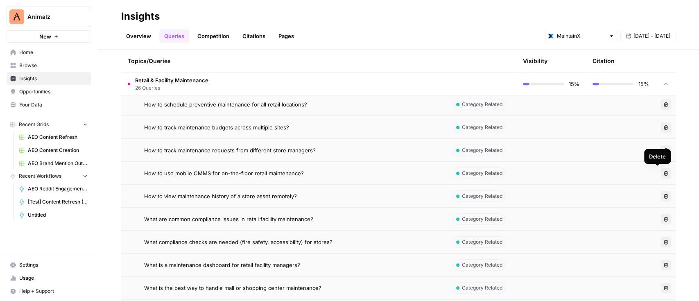
click at [663, 171] on icon "button" at bounding box center [665, 173] width 5 height 5
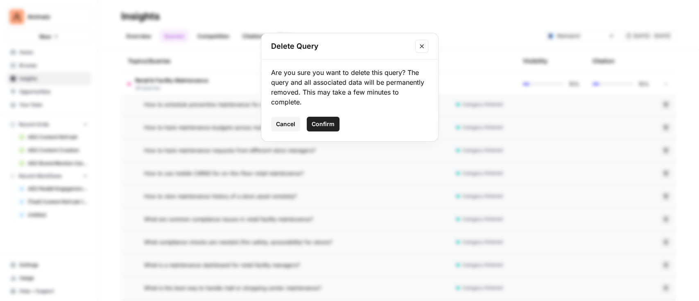
click at [322, 122] on span "Confirm" at bounding box center [323, 124] width 23 height 8
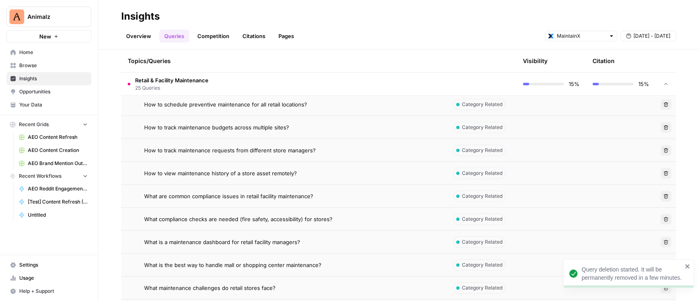
drag, startPoint x: 657, startPoint y: 169, endPoint x: 691, endPoint y: 136, distance: 47.2
click at [691, 136] on div "Explore the topics and queries driving answer engine visibility, with insights …" at bounding box center [398, 175] width 601 height 251
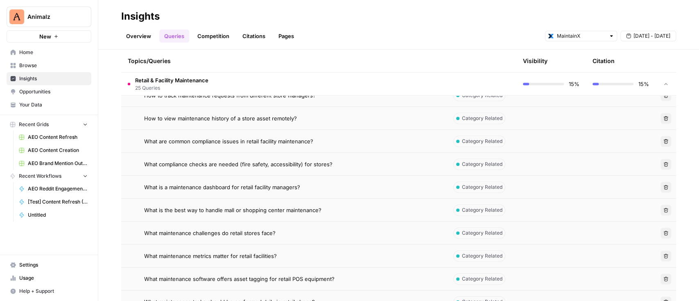
click at [663, 142] on icon "button" at bounding box center [665, 141] width 5 height 5
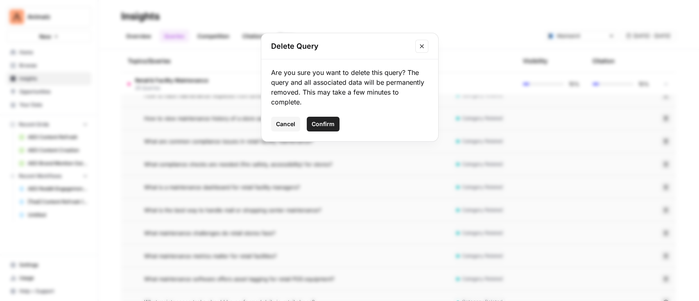
drag, startPoint x: 323, startPoint y: 123, endPoint x: 460, endPoint y: 125, distance: 137.2
click at [324, 122] on span "Confirm" at bounding box center [323, 124] width 23 height 8
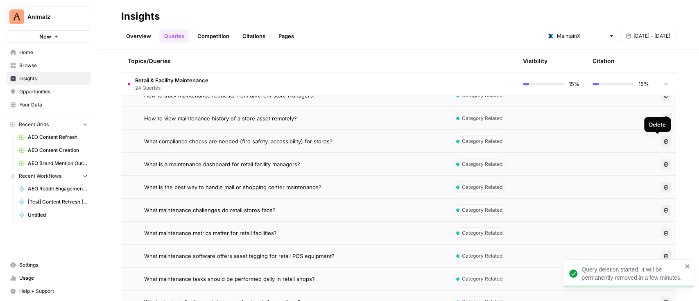
click at [663, 140] on icon "button" at bounding box center [665, 141] width 5 height 5
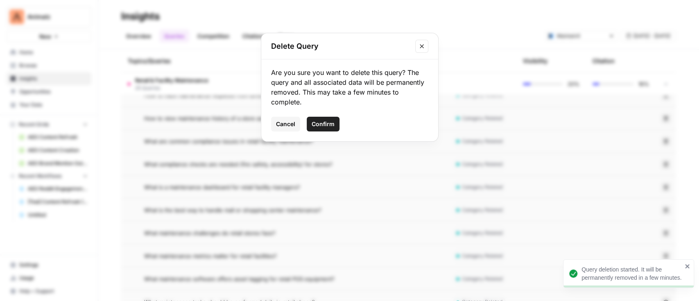
drag, startPoint x: 321, startPoint y: 120, endPoint x: 428, endPoint y: 117, distance: 107.7
click at [321, 120] on button "Confirm" at bounding box center [323, 124] width 33 height 15
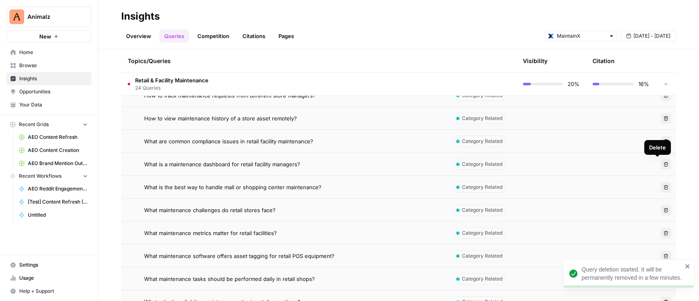
click at [660, 167] on button "Delete" at bounding box center [665, 164] width 11 height 11
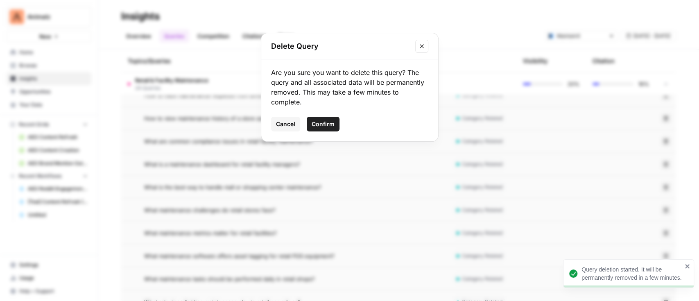
click at [321, 126] on span "Confirm" at bounding box center [323, 124] width 23 height 8
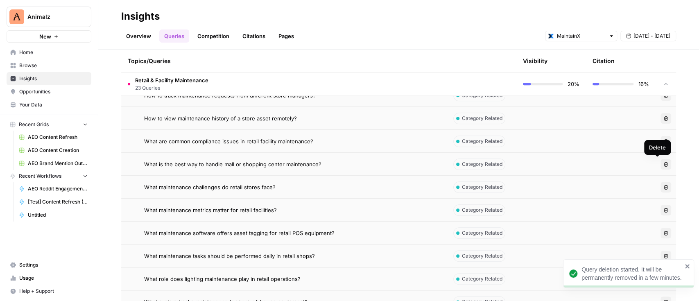
click at [663, 162] on icon "button" at bounding box center [665, 164] width 5 height 5
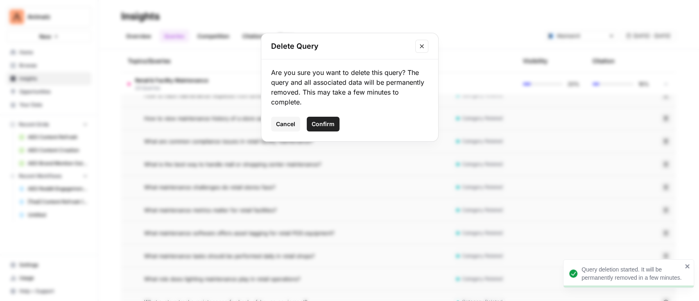
click at [328, 120] on button "Confirm" at bounding box center [323, 124] width 33 height 15
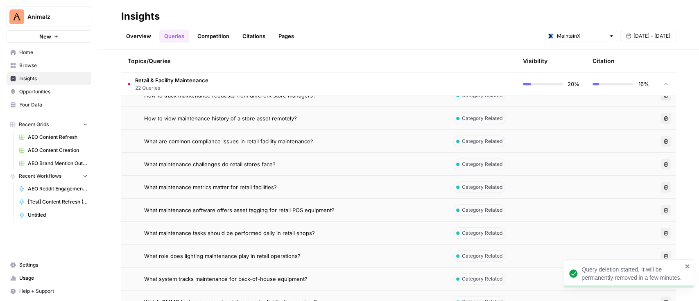
click at [664, 164] on icon "button" at bounding box center [666, 164] width 5 height 5
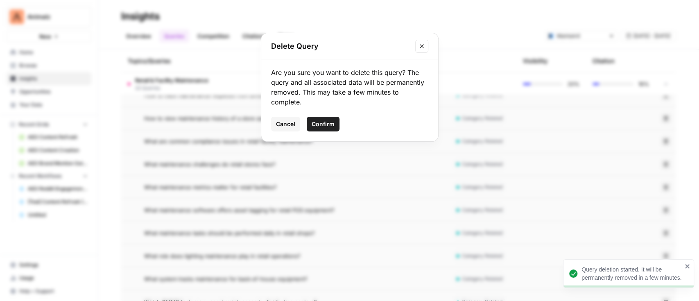
click at [325, 124] on span "Confirm" at bounding box center [323, 124] width 23 height 8
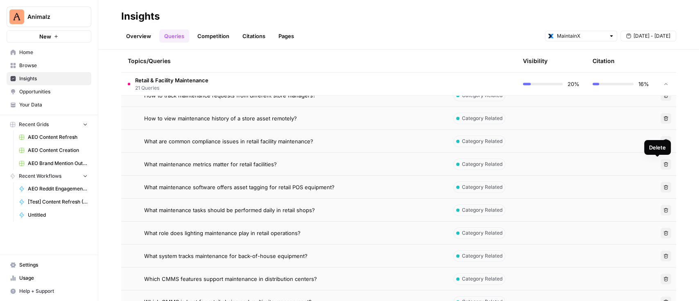
click at [663, 162] on icon "button" at bounding box center [665, 164] width 5 height 5
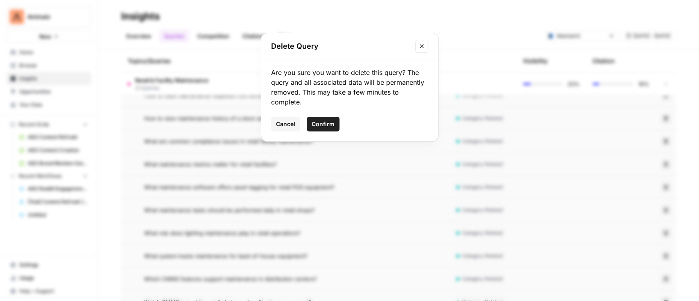
click at [323, 121] on span "Confirm" at bounding box center [323, 124] width 23 height 8
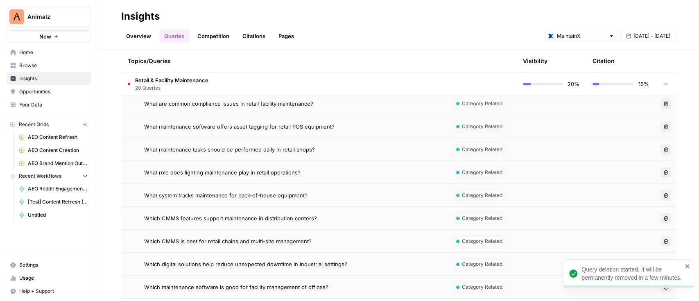
scroll to position [624, 0]
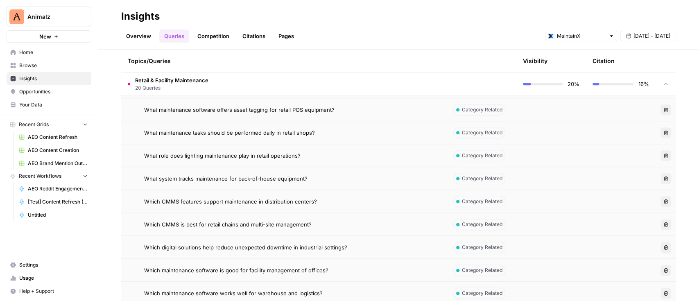
click at [664, 131] on icon "button" at bounding box center [666, 132] width 5 height 5
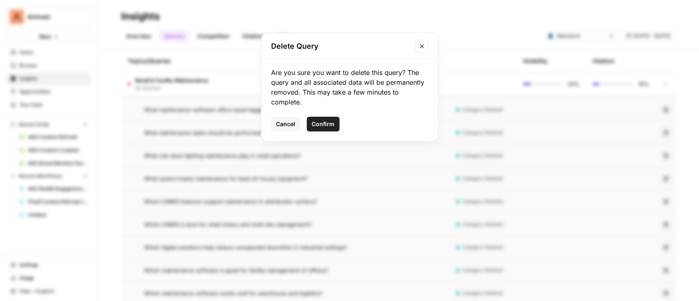
click at [326, 126] on span "Confirm" at bounding box center [323, 124] width 23 height 8
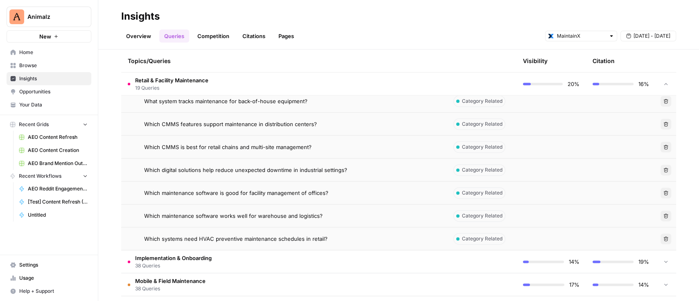
scroll to position [732, 0]
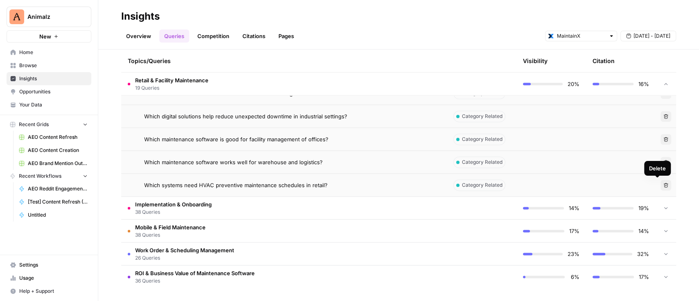
click at [663, 183] on icon "button" at bounding box center [665, 185] width 5 height 5
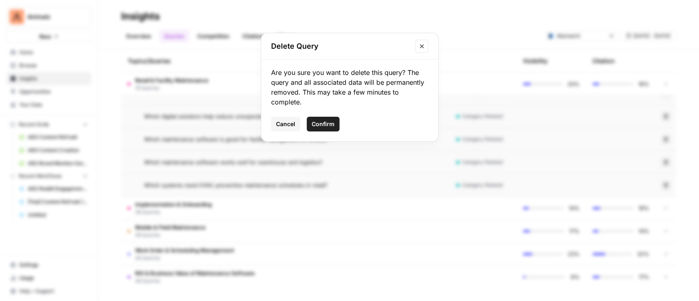
click at [317, 130] on button "Confirm" at bounding box center [323, 124] width 33 height 15
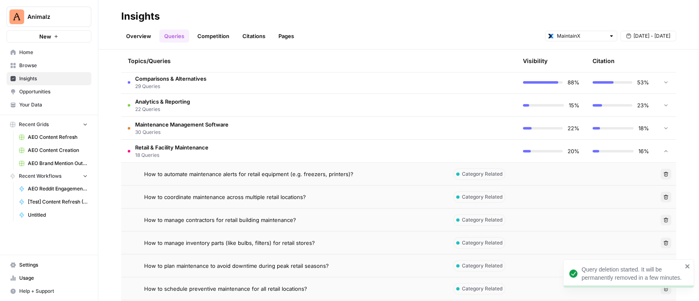
scroll to position [272, 0]
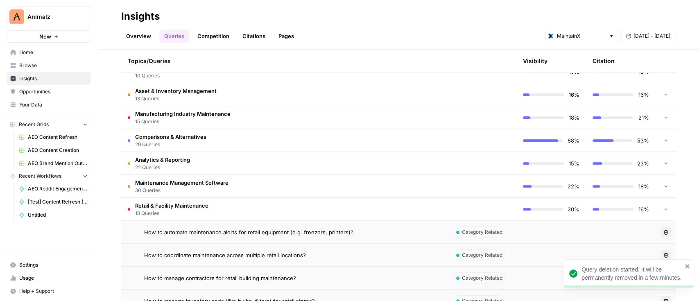
click at [166, 211] on span "18 Queries" at bounding box center [171, 213] width 73 height 7
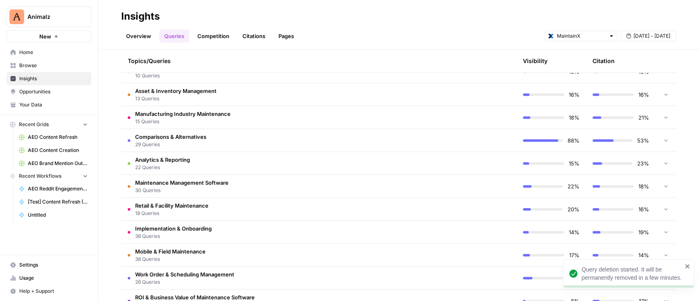
scroll to position [296, 0]
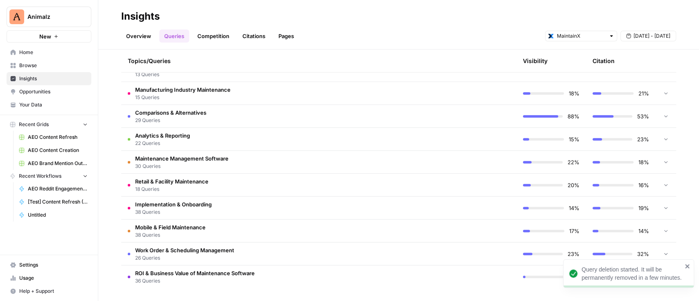
click at [193, 214] on span "38 Queries" at bounding box center [173, 211] width 77 height 7
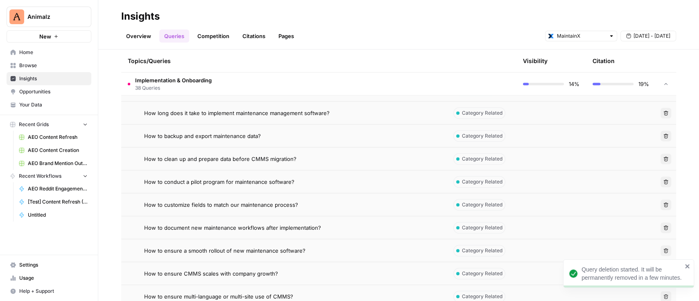
scroll to position [406, 0]
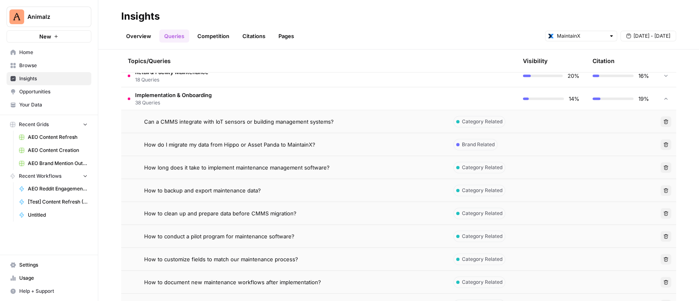
click at [663, 145] on icon "button" at bounding box center [665, 144] width 5 height 5
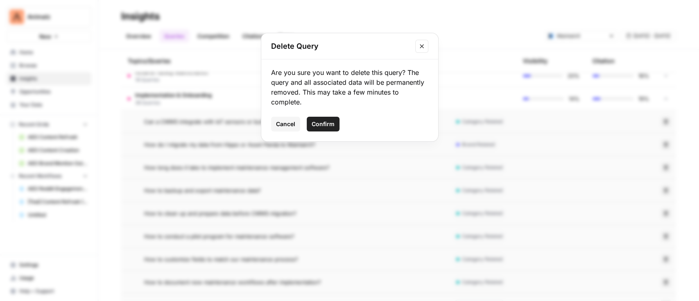
drag, startPoint x: 304, startPoint y: 126, endPoint x: 308, endPoint y: 125, distance: 4.1
click at [308, 125] on div "Cancel Confirm" at bounding box center [349, 124] width 157 height 15
click at [319, 123] on span "Confirm" at bounding box center [323, 124] width 23 height 8
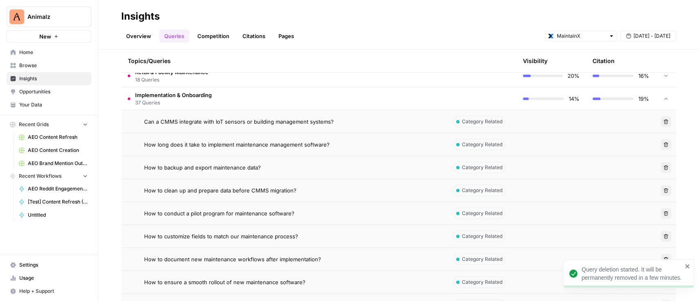
click at [664, 145] on icon "button" at bounding box center [666, 144] width 5 height 5
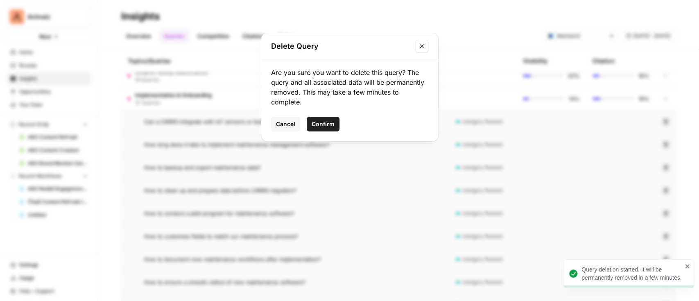
click at [330, 123] on span "Confirm" at bounding box center [323, 124] width 23 height 8
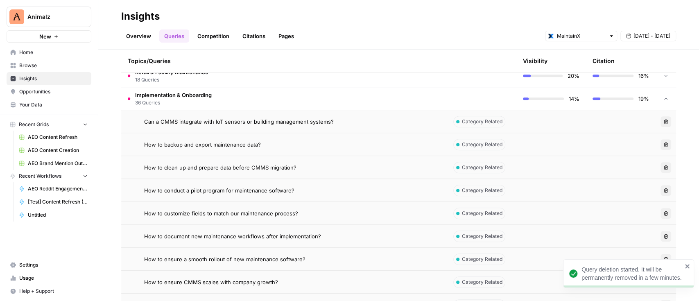
click at [660, 142] on button "Delete" at bounding box center [665, 144] width 11 height 11
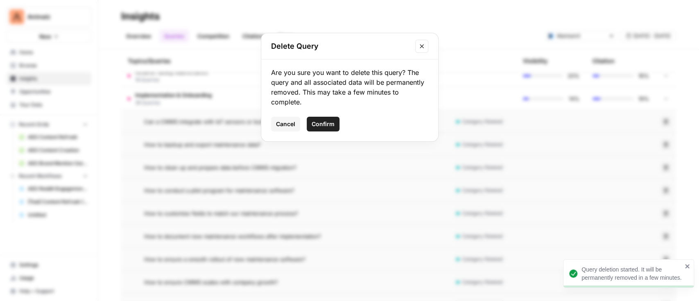
click at [324, 127] on span "Confirm" at bounding box center [323, 124] width 23 height 8
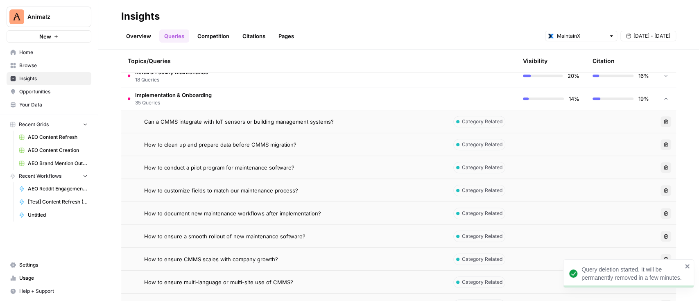
click at [661, 143] on button "Delete" at bounding box center [665, 144] width 11 height 11
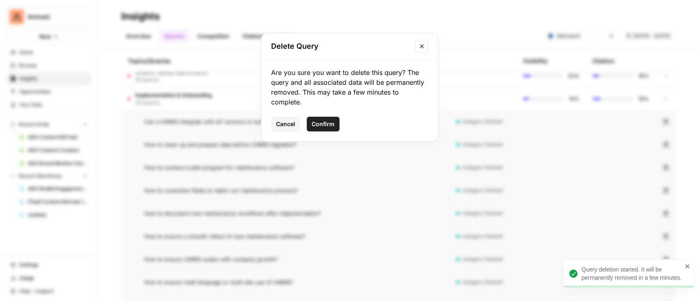
click at [321, 117] on button "Confirm" at bounding box center [323, 124] width 33 height 15
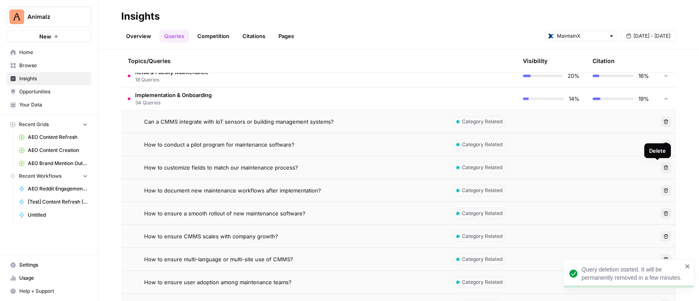
click at [660, 163] on button "Delete" at bounding box center [665, 167] width 11 height 11
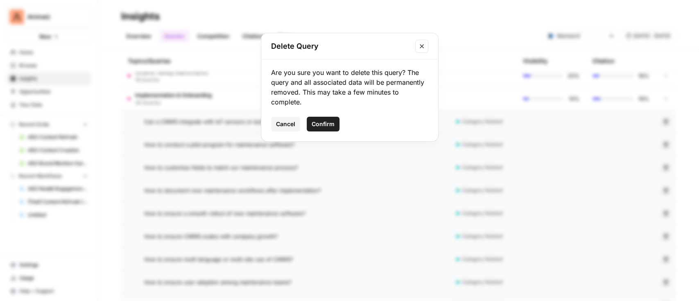
click at [312, 119] on button "Confirm" at bounding box center [323, 124] width 33 height 15
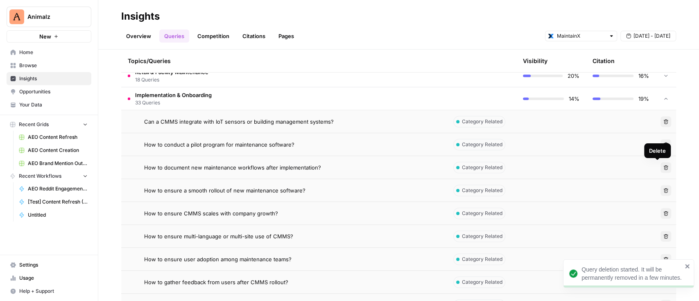
click at [661, 170] on button "Delete" at bounding box center [665, 167] width 11 height 11
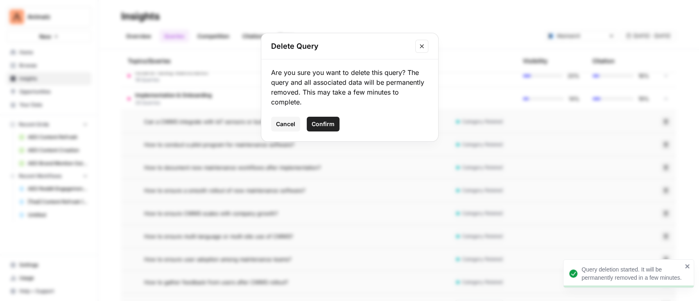
click at [311, 121] on button "Confirm" at bounding box center [323, 124] width 33 height 15
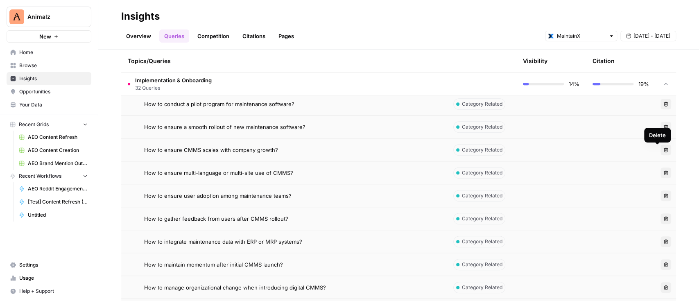
scroll to position [460, 0]
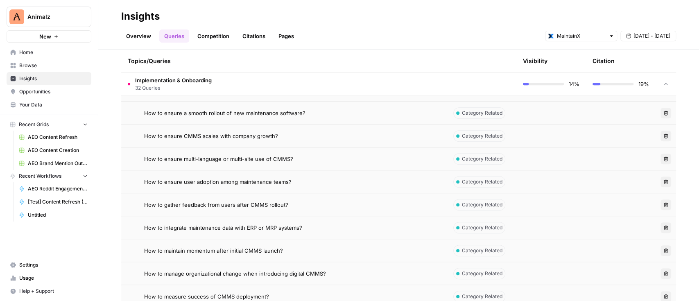
click at [660, 183] on button "Delete" at bounding box center [665, 181] width 11 height 11
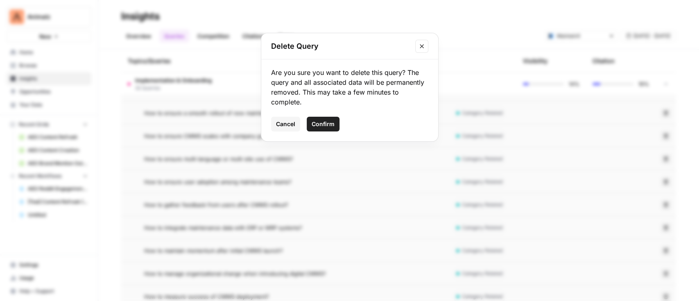
click at [331, 126] on span "Confirm" at bounding box center [323, 124] width 23 height 8
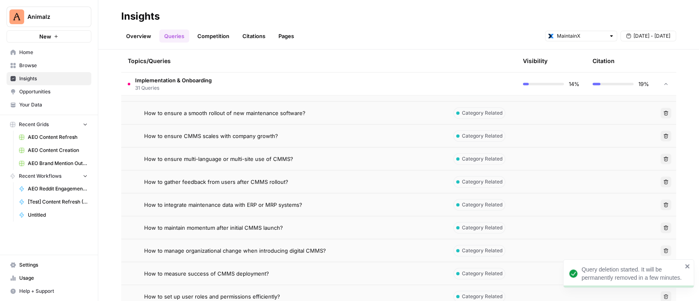
click at [666, 182] on td "Delete" at bounding box center [665, 181] width 20 height 23
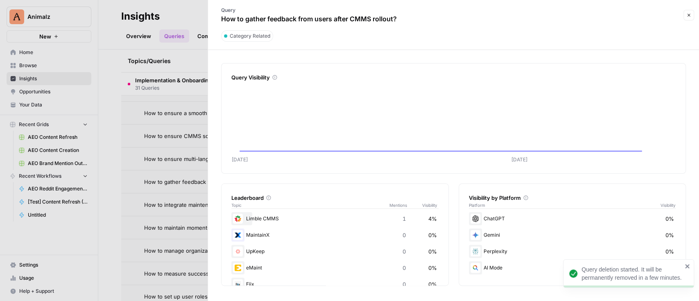
click at [685, 11] on button "Close" at bounding box center [688, 15] width 11 height 11
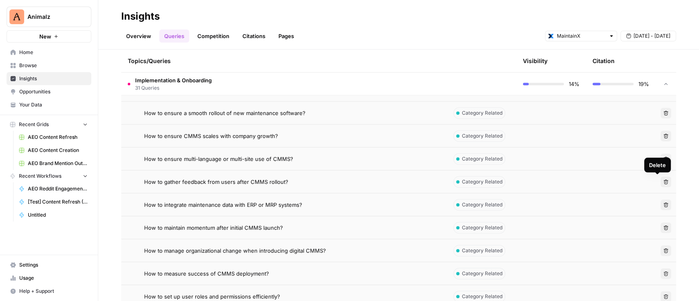
click at [660, 185] on button "Delete" at bounding box center [665, 181] width 11 height 11
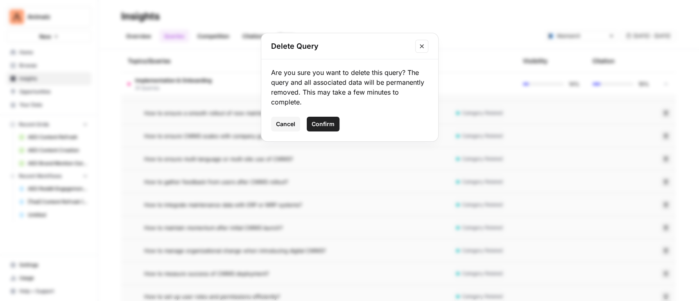
click at [329, 122] on span "Confirm" at bounding box center [323, 124] width 23 height 8
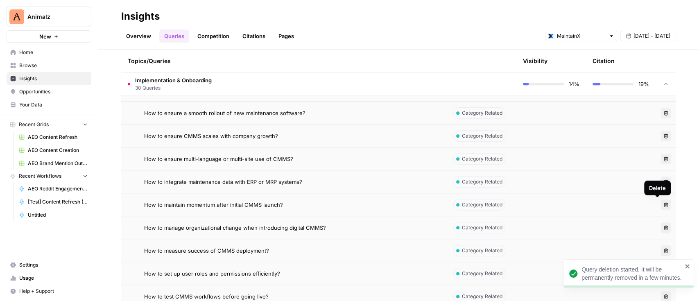
click at [660, 200] on button "Delete" at bounding box center [665, 204] width 11 height 11
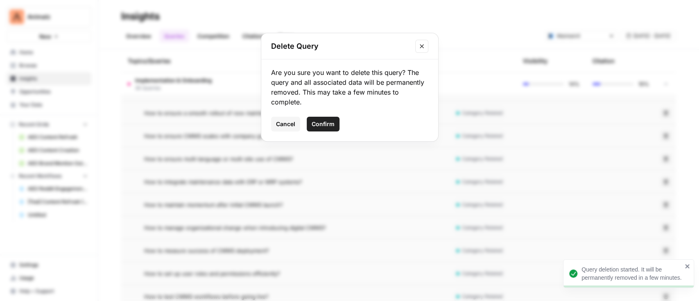
click at [321, 120] on span "Confirm" at bounding box center [323, 124] width 23 height 8
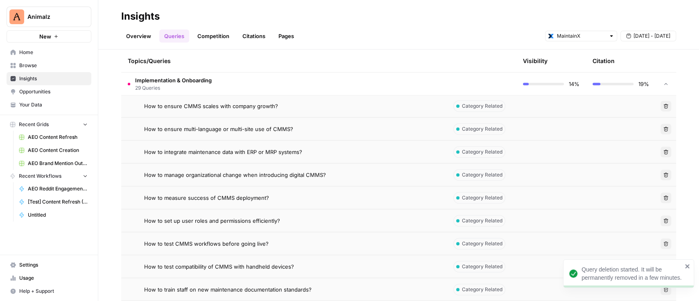
scroll to position [515, 0]
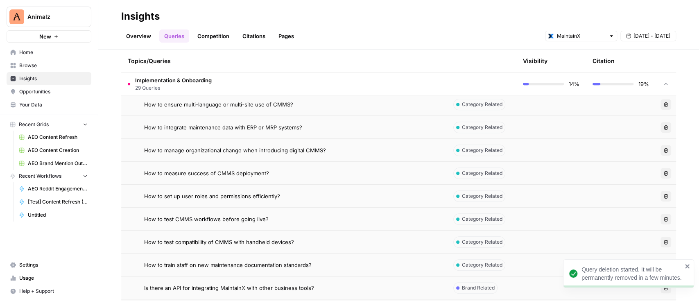
click at [660, 147] on button "Delete" at bounding box center [665, 150] width 11 height 11
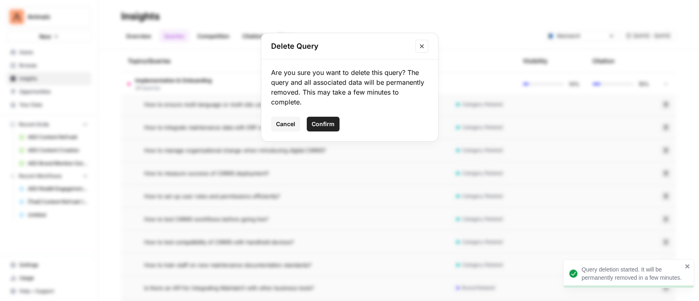
click at [323, 122] on span "Confirm" at bounding box center [323, 124] width 23 height 8
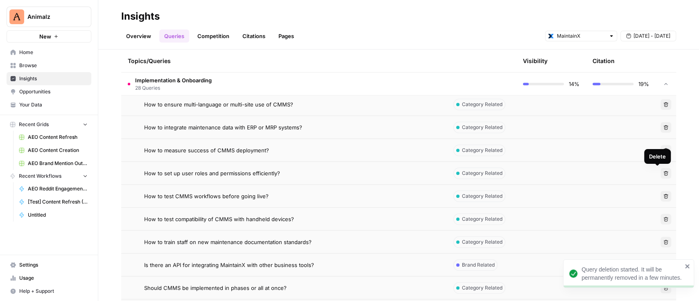
click at [663, 171] on icon "button" at bounding box center [665, 173] width 5 height 5
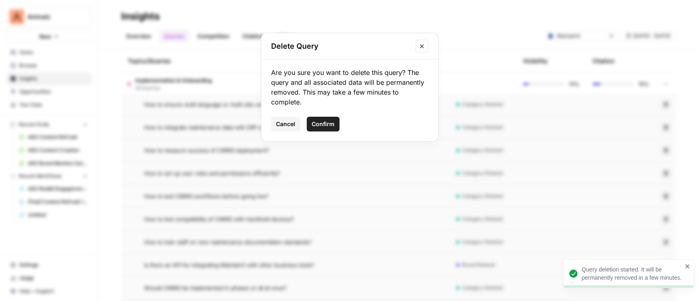
click at [512, 156] on div "Delete Query Are you sure you want to delete this query? The query and all asso…" at bounding box center [349, 150] width 699 height 301
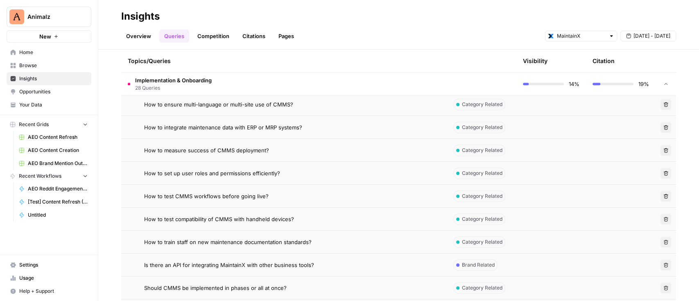
scroll to position [569, 0]
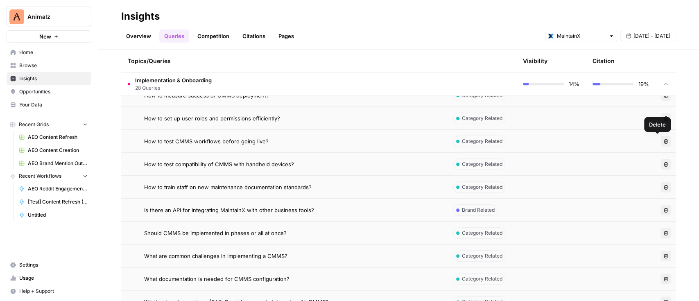
click at [663, 142] on icon "button" at bounding box center [665, 141] width 5 height 5
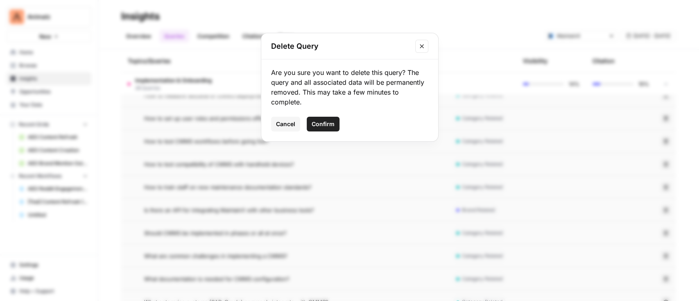
click at [327, 122] on span "Confirm" at bounding box center [323, 124] width 23 height 8
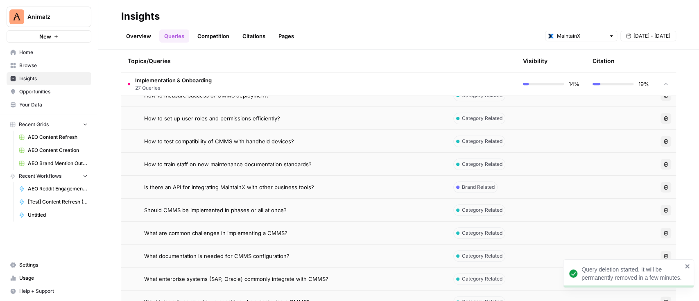
click at [663, 162] on icon "button" at bounding box center [665, 164] width 5 height 5
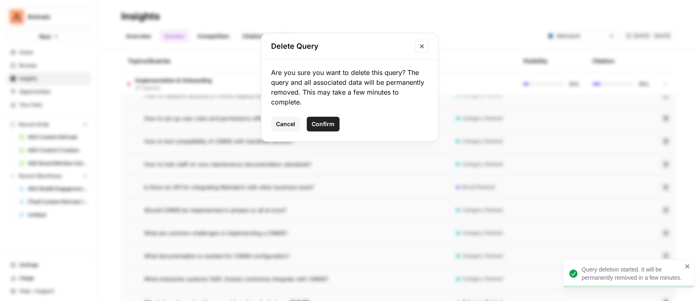
click at [318, 121] on span "Confirm" at bounding box center [323, 124] width 23 height 8
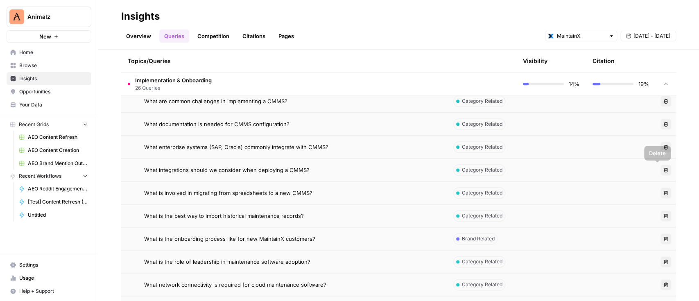
scroll to position [733, 0]
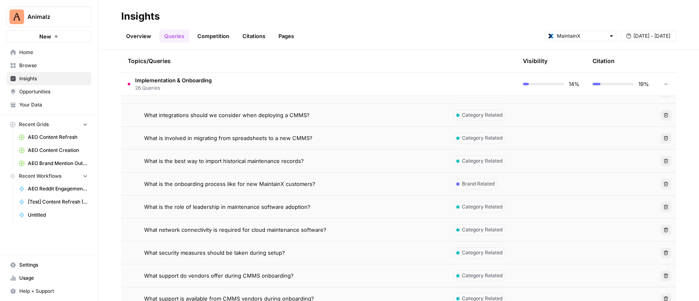
click at [663, 162] on icon "button" at bounding box center [665, 160] width 5 height 5
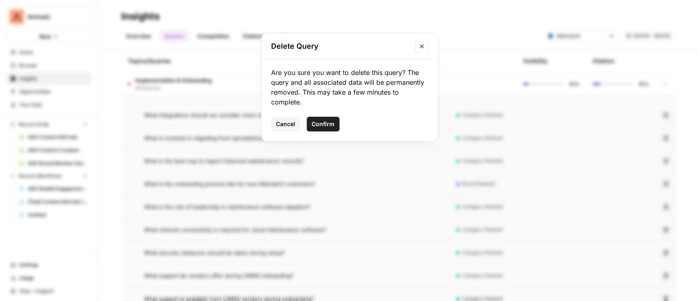
click at [313, 124] on span "Confirm" at bounding box center [323, 124] width 23 height 8
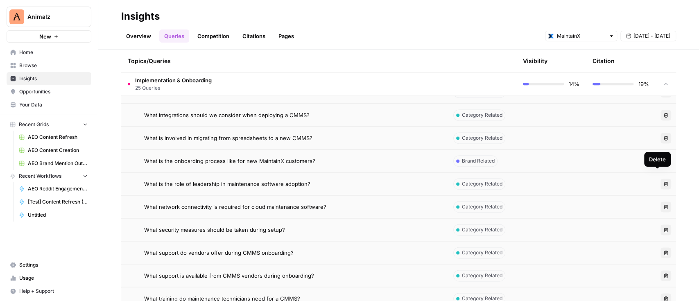
scroll to position [788, 0]
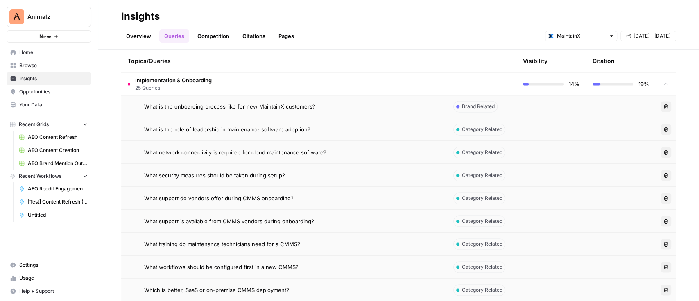
click at [663, 174] on icon "button" at bounding box center [665, 175] width 5 height 5
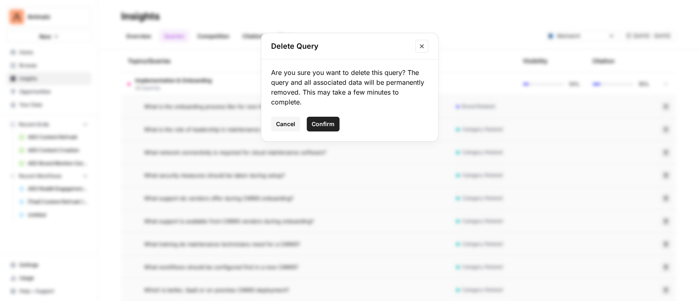
click at [321, 127] on span "Confirm" at bounding box center [323, 124] width 23 height 8
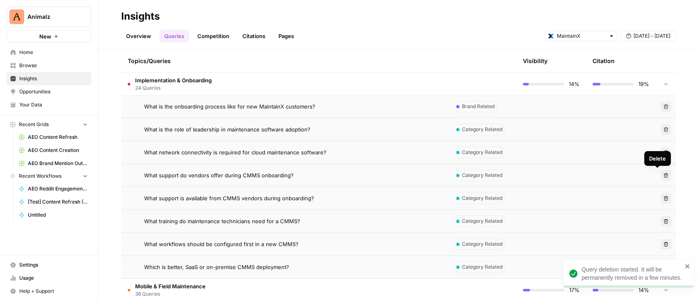
click at [660, 172] on button "Delete" at bounding box center [665, 175] width 11 height 11
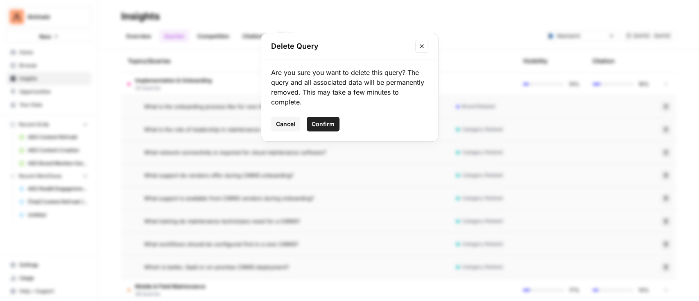
click at [327, 126] on span "Confirm" at bounding box center [323, 124] width 23 height 8
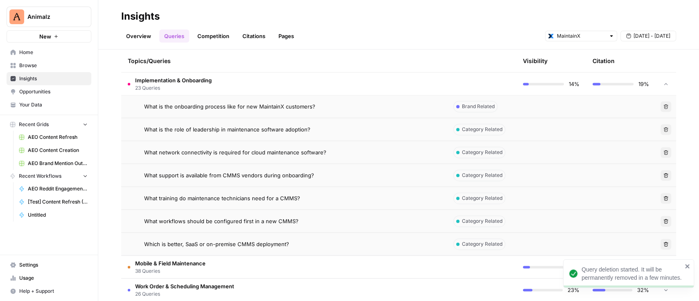
click at [663, 174] on icon "button" at bounding box center [665, 175] width 5 height 5
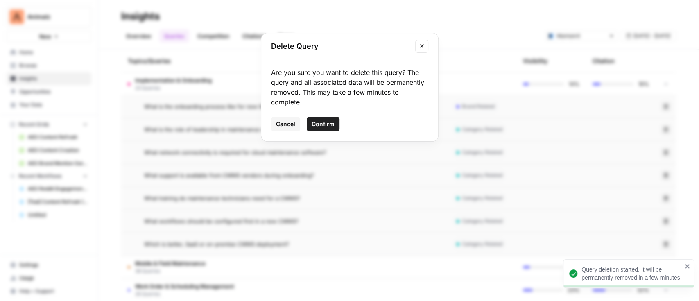
click at [323, 129] on button "Confirm" at bounding box center [323, 124] width 33 height 15
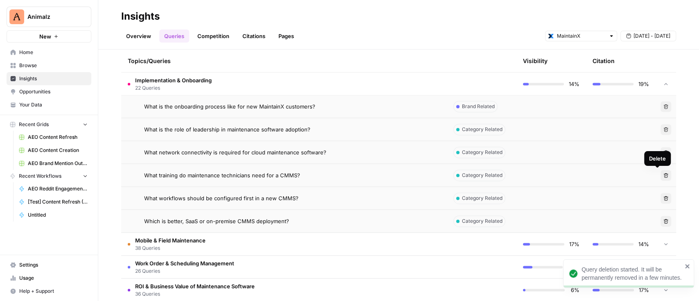
click at [660, 176] on button "Delete" at bounding box center [665, 175] width 11 height 11
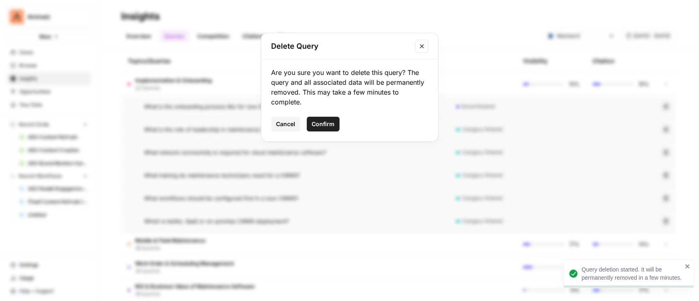
click at [324, 127] on span "Confirm" at bounding box center [323, 124] width 23 height 8
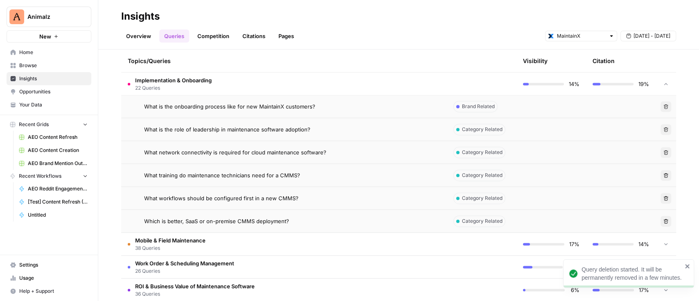
scroll to position [778, 0]
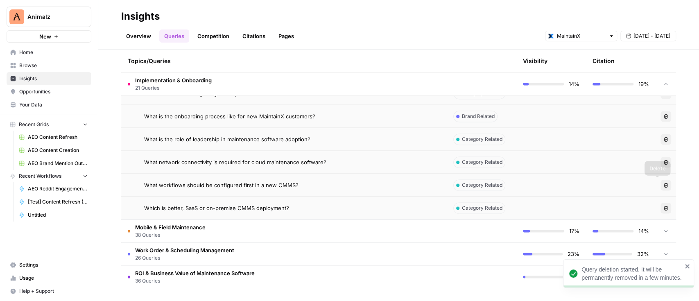
click at [663, 184] on icon "button" at bounding box center [665, 185] width 5 height 5
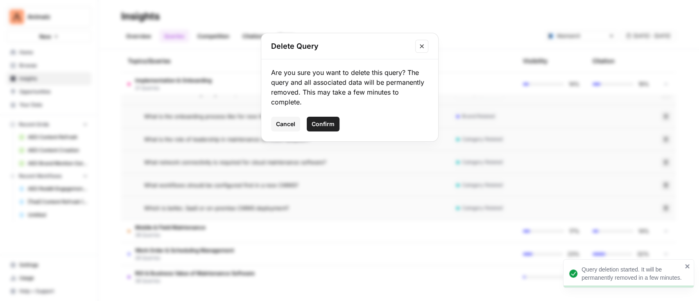
click at [314, 121] on span "Confirm" at bounding box center [323, 124] width 23 height 8
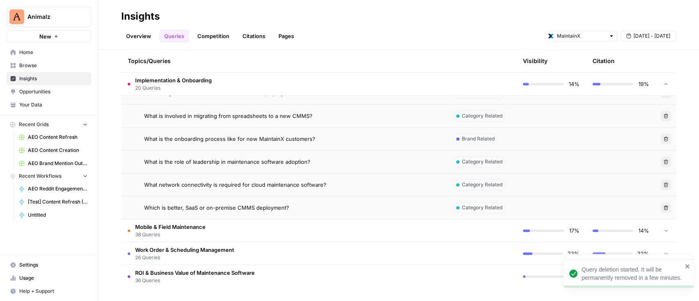
scroll to position [755, 0]
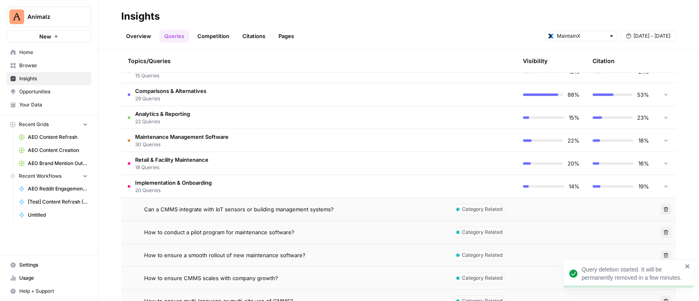
click at [197, 182] on span "Implementation & Onboarding" at bounding box center [173, 182] width 77 height 8
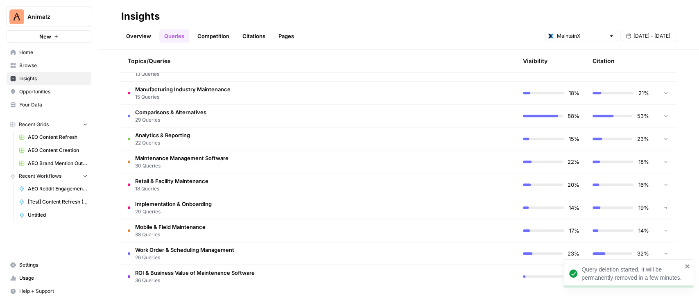
scroll to position [296, 0]
click at [189, 230] on span "Mobile & Field Maintenance" at bounding box center [170, 227] width 70 height 8
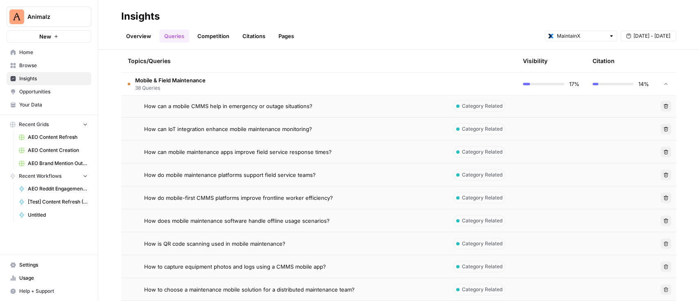
scroll to position [515, 0]
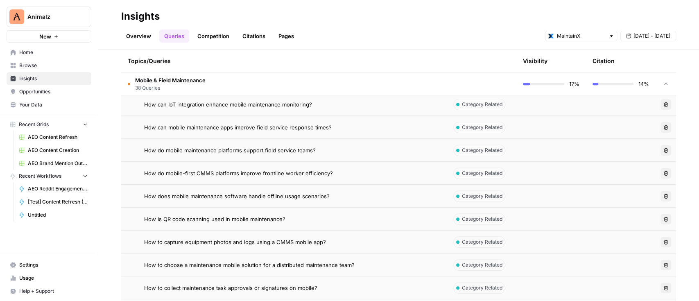
click at [660, 192] on button "Delete" at bounding box center [665, 196] width 11 height 11
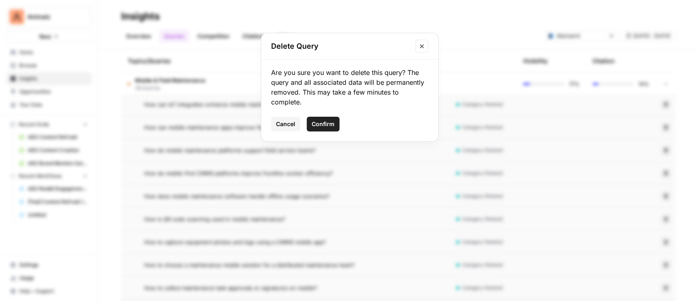
click at [311, 124] on button "Confirm" at bounding box center [323, 124] width 33 height 15
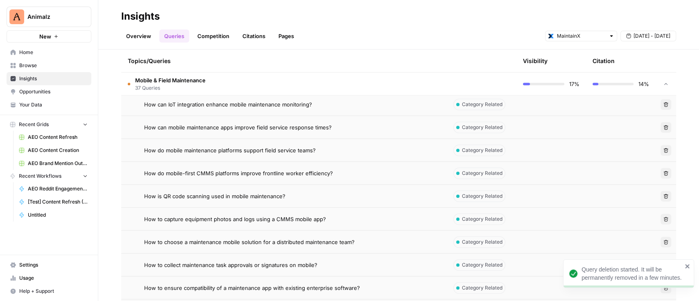
click at [660, 195] on button "Delete" at bounding box center [665, 196] width 11 height 11
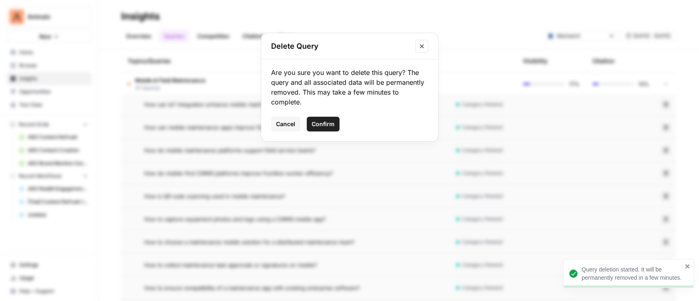
click at [318, 128] on button "Confirm" at bounding box center [323, 124] width 33 height 15
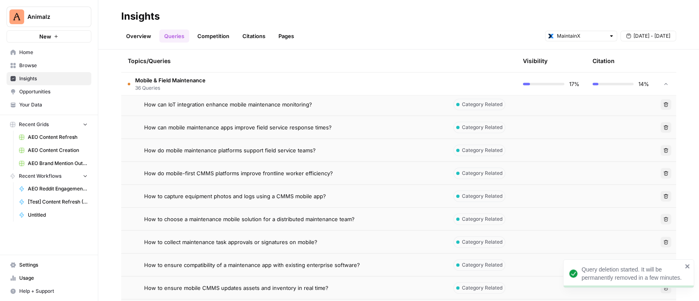
click at [660, 196] on button "Delete" at bounding box center [665, 196] width 11 height 11
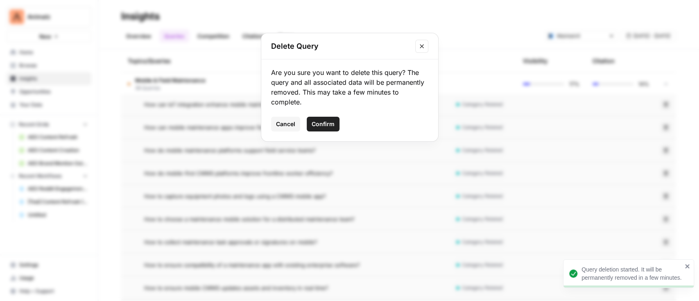
click at [332, 124] on span "Confirm" at bounding box center [323, 124] width 23 height 8
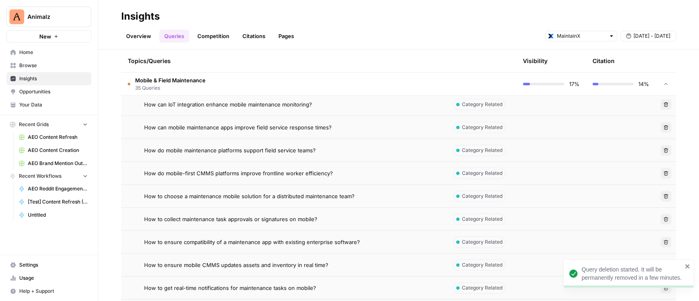
scroll to position [569, 0]
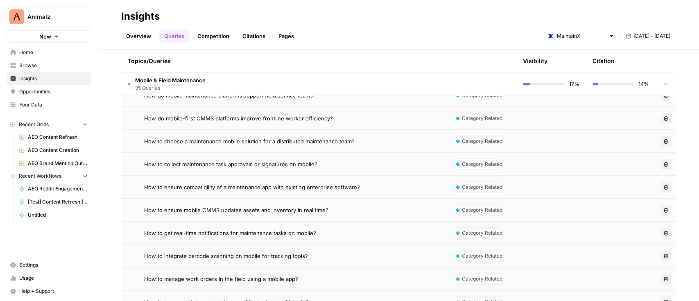
click at [663, 163] on icon "button" at bounding box center [665, 164] width 5 height 5
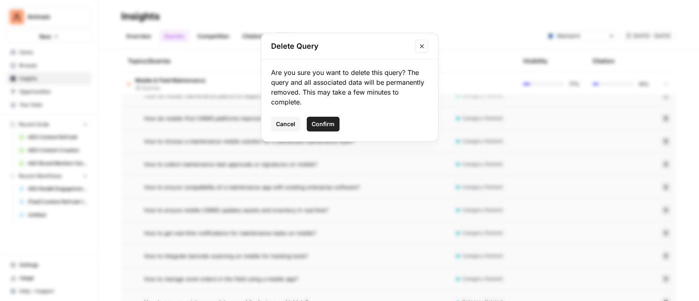
click at [313, 124] on span "Confirm" at bounding box center [323, 124] width 23 height 8
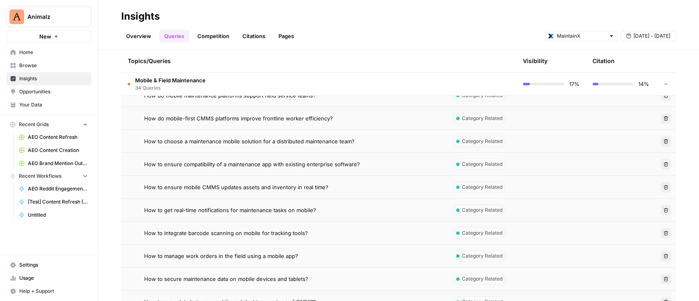
click at [663, 187] on icon "button" at bounding box center [665, 187] width 5 height 5
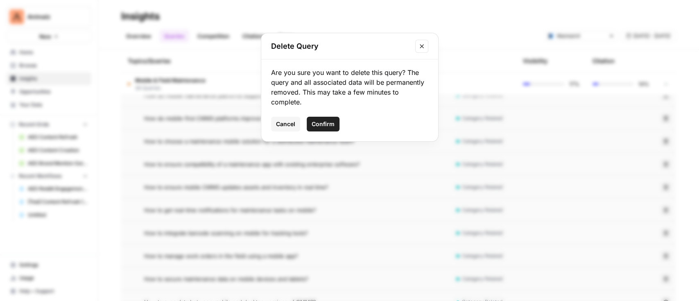
click at [333, 130] on button "Confirm" at bounding box center [323, 124] width 33 height 15
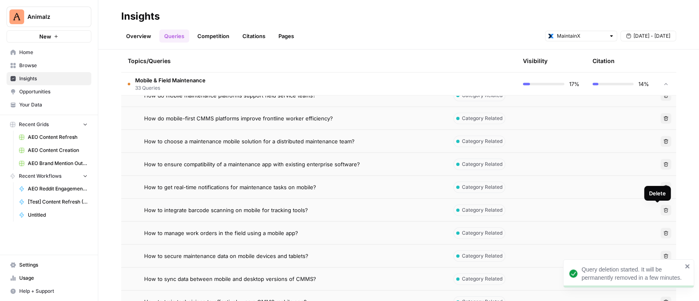
click at [660, 206] on button "Delete" at bounding box center [665, 210] width 11 height 11
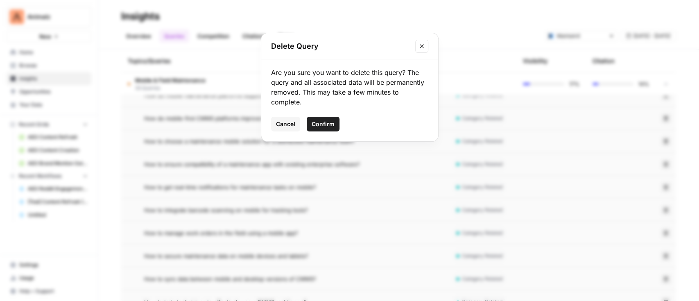
click at [332, 126] on span "Confirm" at bounding box center [323, 124] width 23 height 8
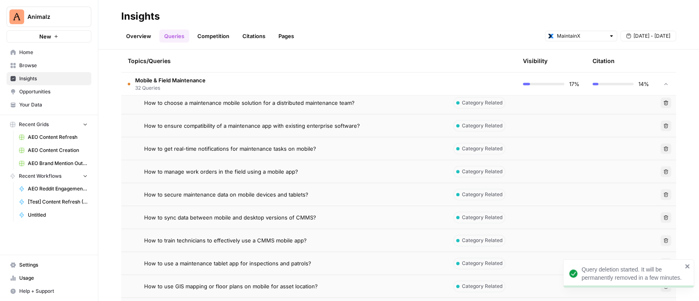
scroll to position [624, 0]
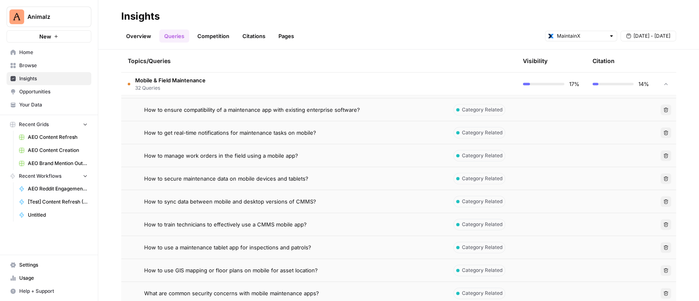
click at [660, 181] on button "Delete" at bounding box center [665, 178] width 11 height 11
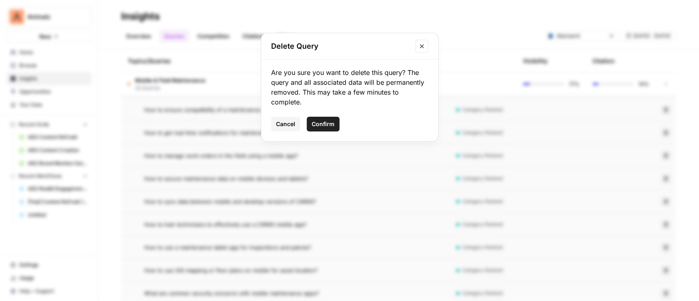
click at [321, 121] on span "Confirm" at bounding box center [323, 124] width 23 height 8
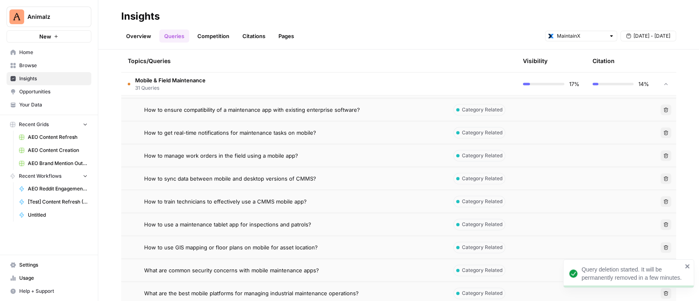
scroll to position [678, 0]
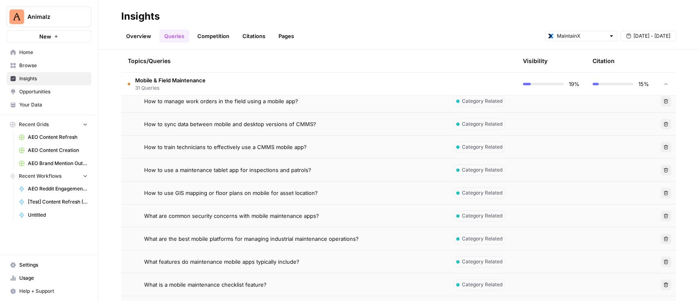
click at [660, 123] on button "Delete" at bounding box center [665, 124] width 11 height 11
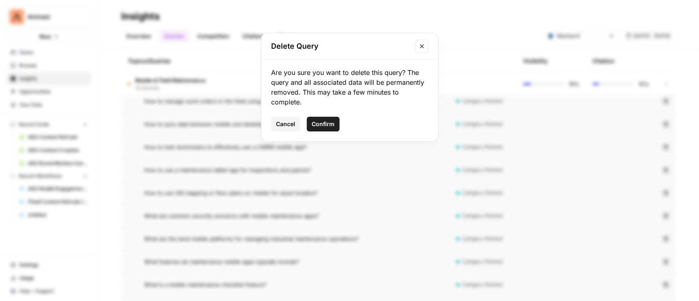
click at [323, 122] on span "Confirm" at bounding box center [323, 124] width 23 height 8
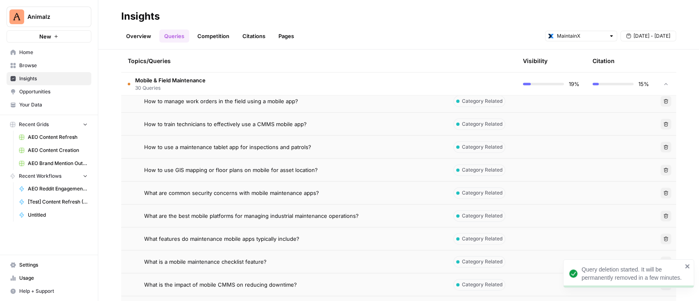
click at [663, 122] on icon "button" at bounding box center [665, 124] width 5 height 5
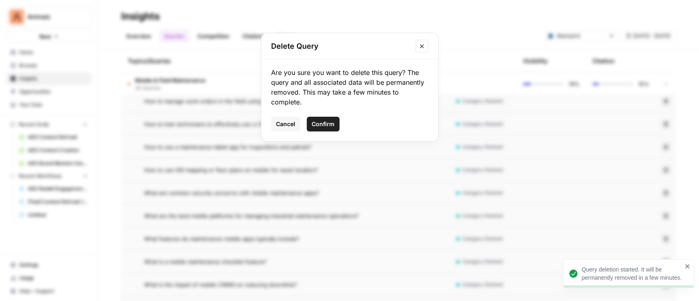
click at [327, 124] on span "Confirm" at bounding box center [323, 124] width 23 height 8
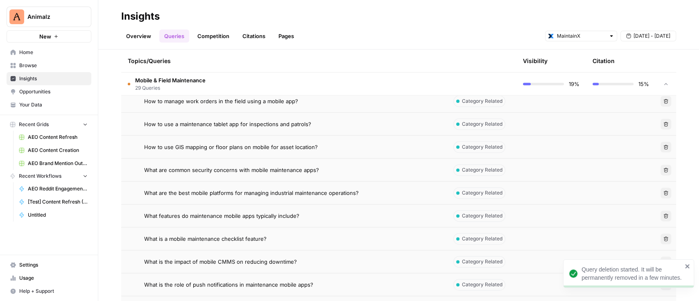
click at [663, 123] on icon "button" at bounding box center [665, 124] width 5 height 5
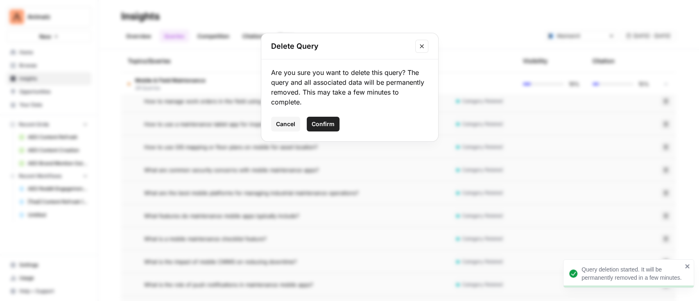
click at [318, 122] on span "Confirm" at bounding box center [323, 124] width 23 height 8
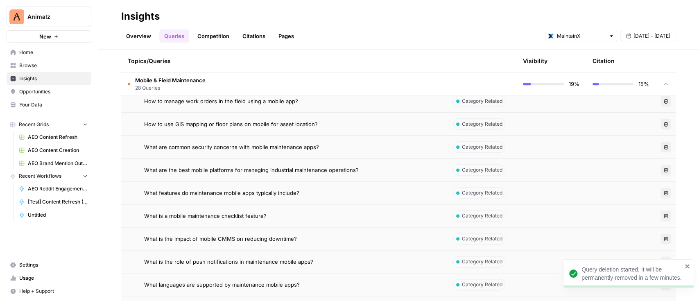
click at [660, 122] on button "Delete" at bounding box center [665, 124] width 11 height 11
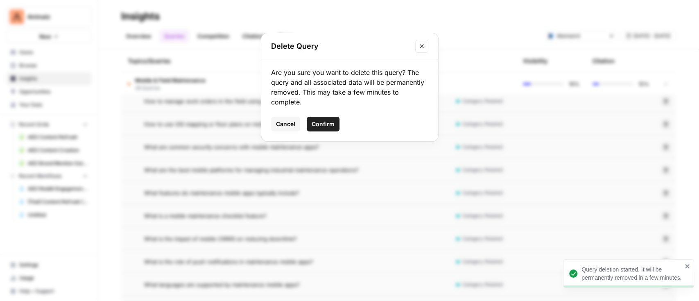
click at [311, 123] on button "Confirm" at bounding box center [323, 124] width 33 height 15
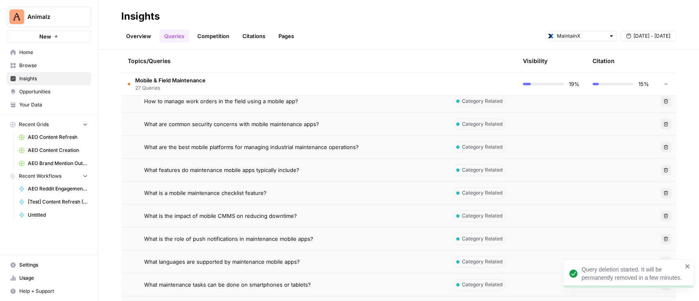
click at [663, 123] on icon "button" at bounding box center [665, 124] width 5 height 5
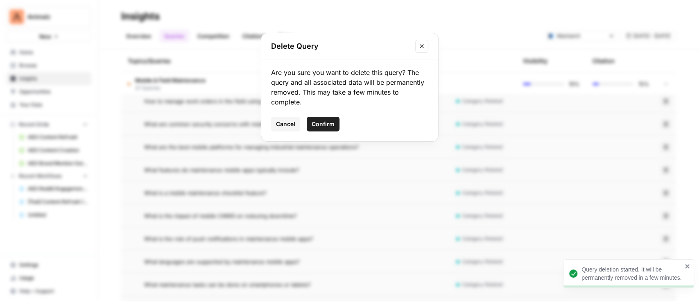
click at [335, 125] on button "Confirm" at bounding box center [323, 124] width 33 height 15
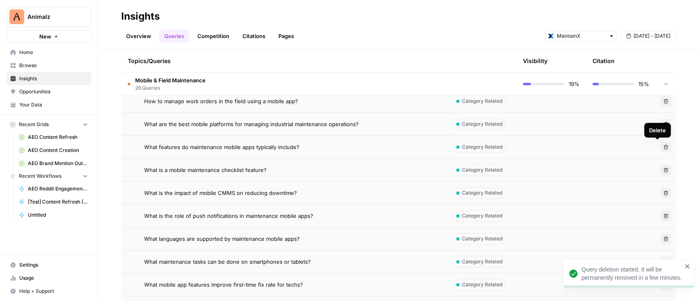
click at [663, 146] on icon "button" at bounding box center [665, 147] width 5 height 5
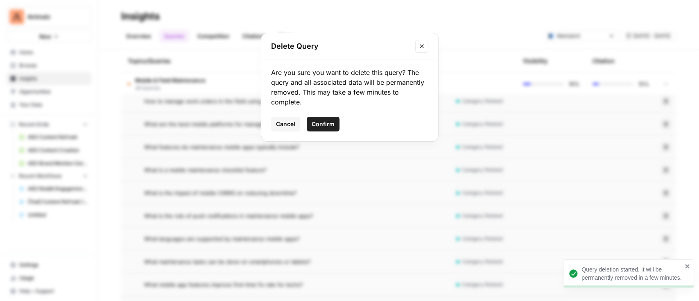
click at [490, 125] on div "Delete Query Are you sure you want to delete this query? The query and all asso…" at bounding box center [349, 150] width 699 height 301
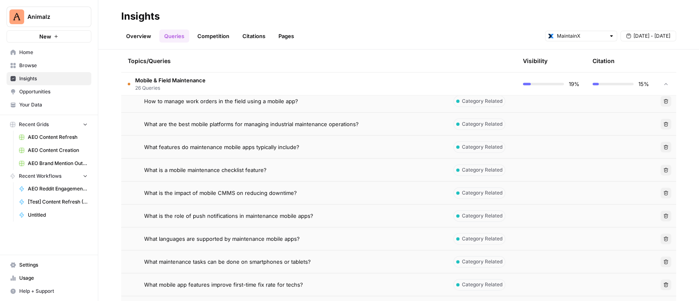
scroll to position [733, 0]
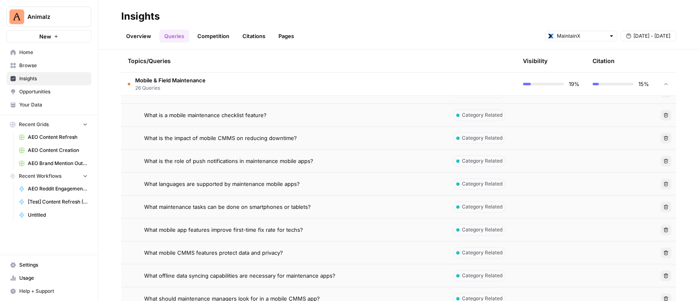
click at [664, 113] on icon "button" at bounding box center [666, 115] width 5 height 5
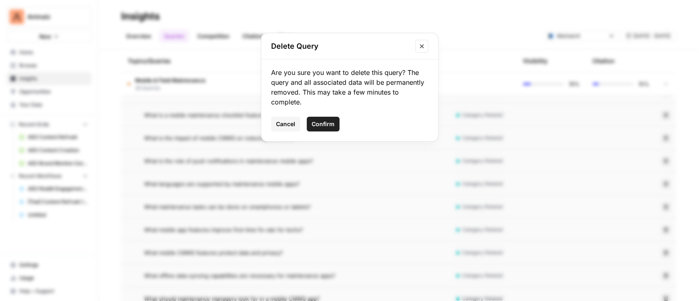
click at [329, 120] on span "Confirm" at bounding box center [323, 124] width 23 height 8
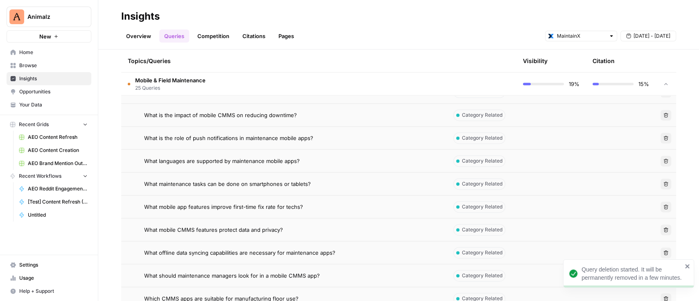
click at [664, 113] on td "Delete" at bounding box center [665, 115] width 20 height 23
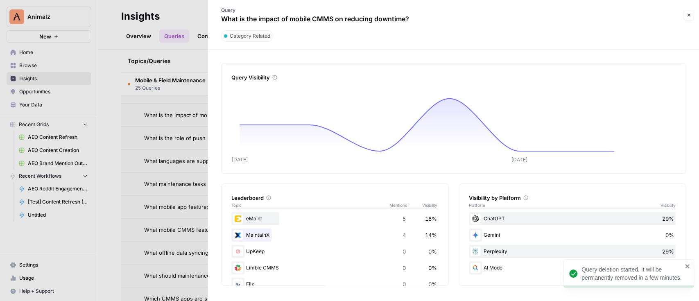
click at [689, 16] on icon "button" at bounding box center [688, 15] width 5 height 5
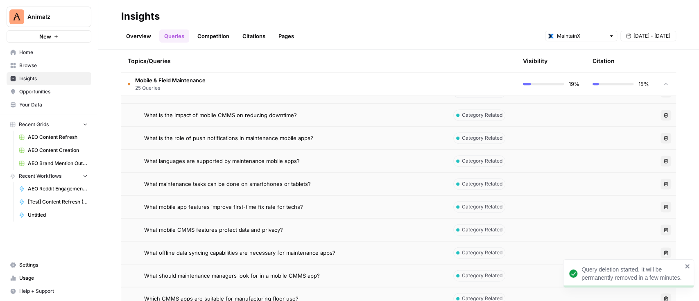
click at [664, 139] on icon "button" at bounding box center [666, 138] width 5 height 5
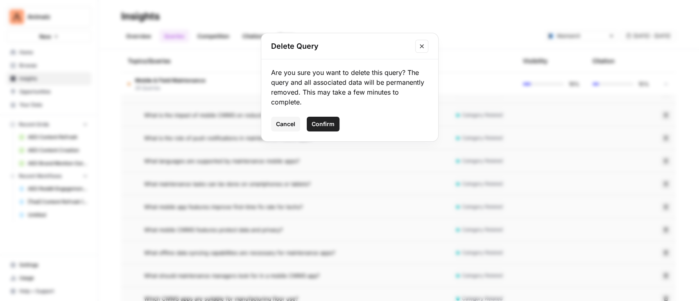
click at [328, 125] on span "Confirm" at bounding box center [323, 124] width 23 height 8
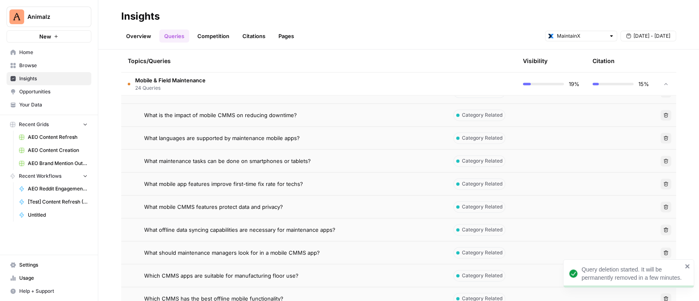
click at [660, 136] on button "Delete" at bounding box center [665, 138] width 11 height 11
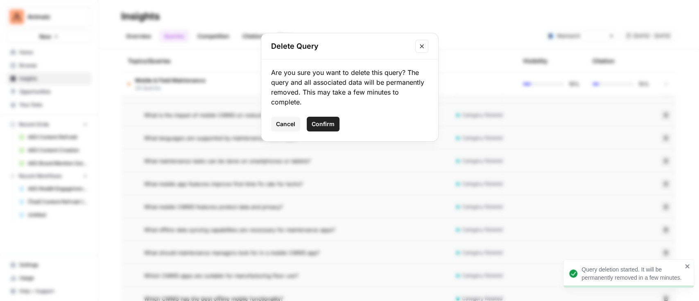
click at [325, 124] on span "Confirm" at bounding box center [323, 124] width 23 height 8
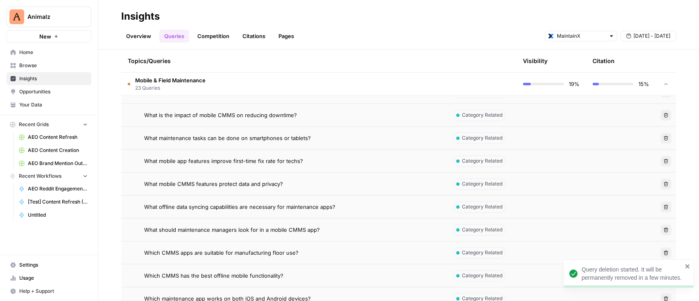
click at [663, 138] on icon "button" at bounding box center [665, 138] width 5 height 5
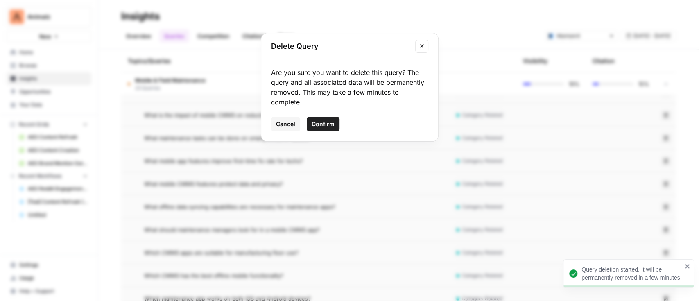
click at [328, 123] on span "Confirm" at bounding box center [323, 124] width 23 height 8
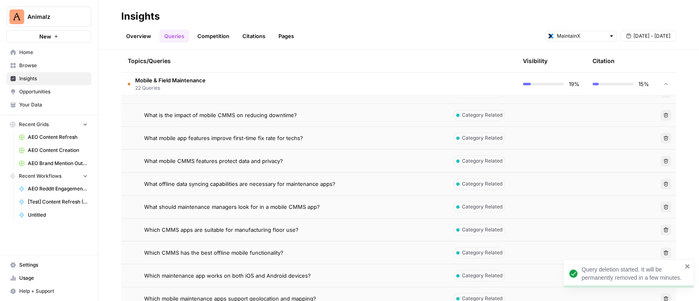
click at [664, 136] on icon "button" at bounding box center [666, 138] width 5 height 5
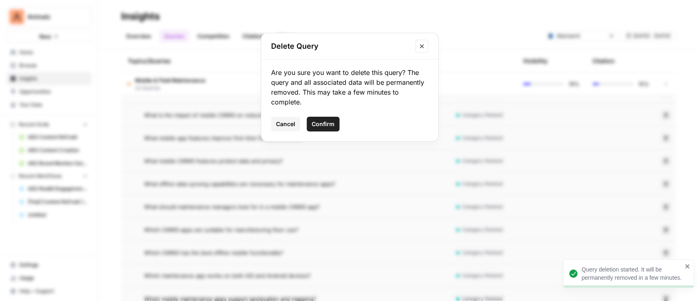
click at [324, 123] on span "Confirm" at bounding box center [323, 124] width 23 height 8
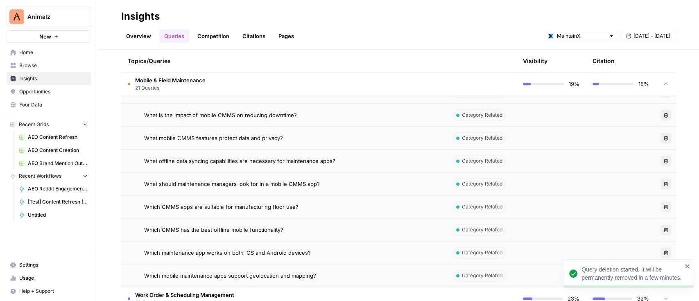
click at [664, 139] on icon "button" at bounding box center [666, 138] width 5 height 5
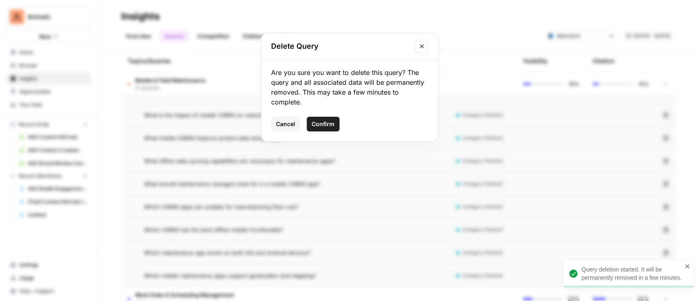
click at [321, 126] on span "Confirm" at bounding box center [323, 124] width 23 height 8
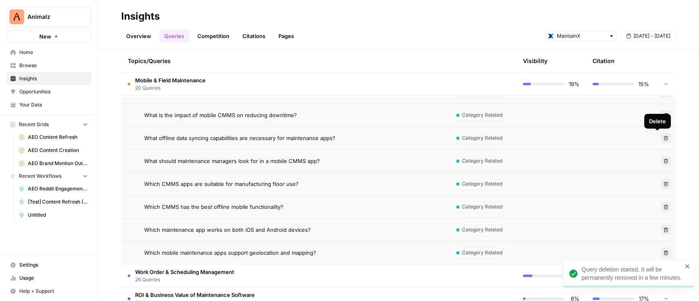
click at [663, 137] on icon "button" at bounding box center [665, 138] width 5 height 5
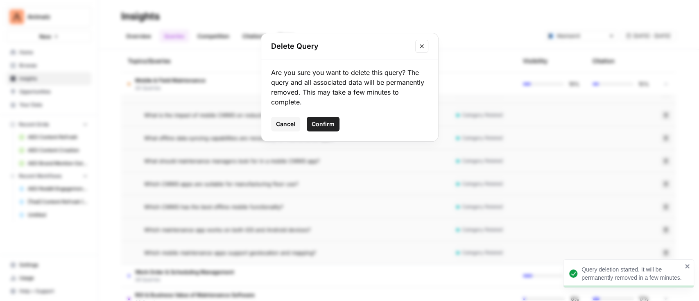
click at [324, 123] on span "Confirm" at bounding box center [323, 124] width 23 height 8
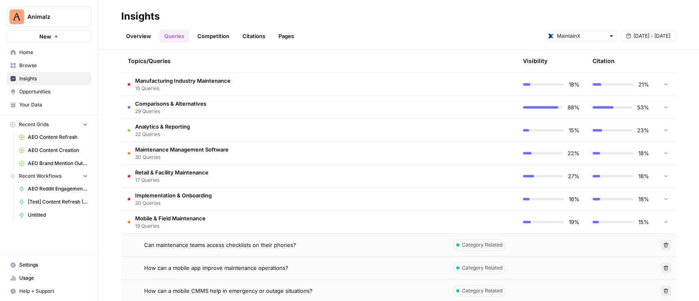
scroll to position [241, 0]
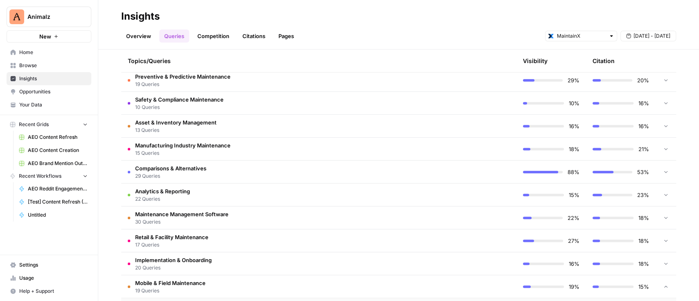
click at [192, 284] on span "Mobile & Field Maintenance" at bounding box center [170, 283] width 70 height 8
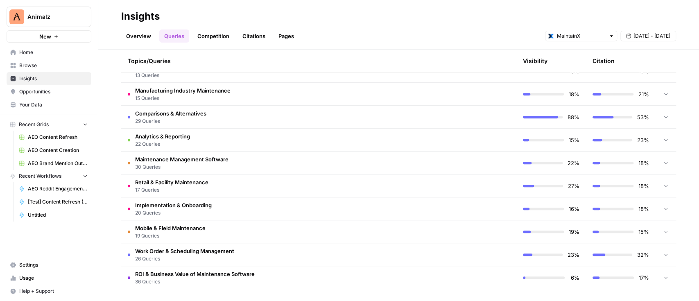
scroll to position [296, 0]
click at [183, 254] on span "26 Queries" at bounding box center [184, 257] width 99 height 7
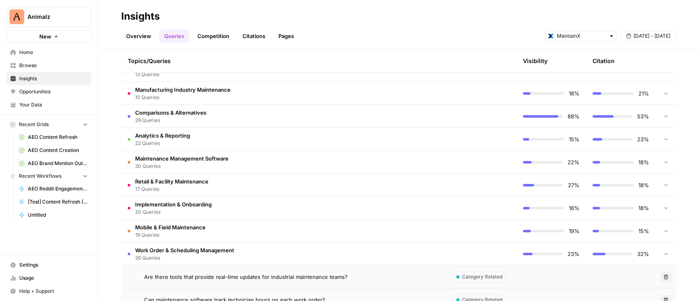
scroll to position [406, 0]
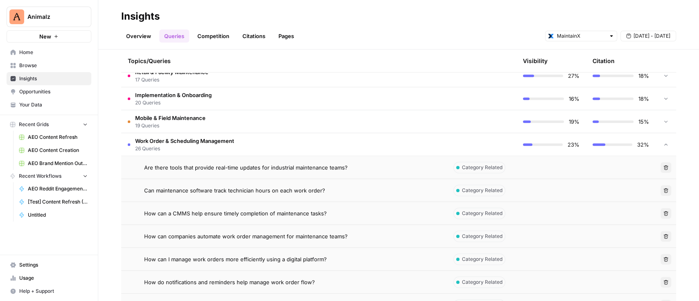
click at [664, 212] on icon "button" at bounding box center [666, 213] width 5 height 5
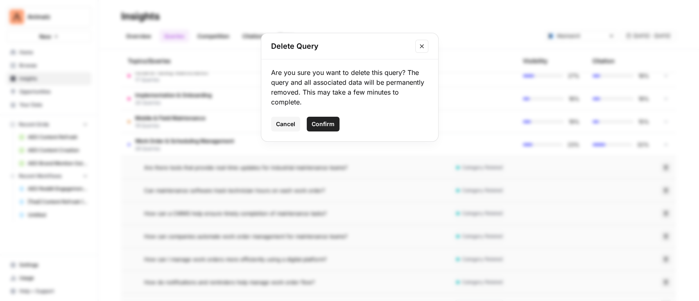
click at [318, 122] on span "Confirm" at bounding box center [323, 124] width 23 height 8
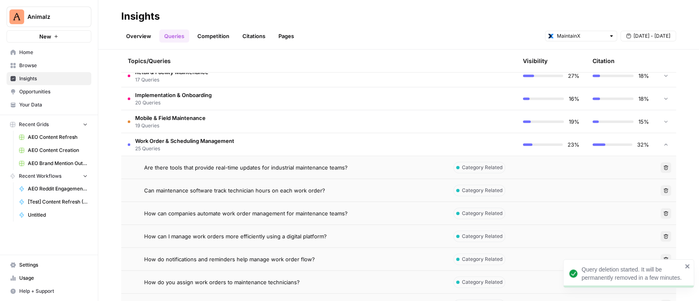
scroll to position [460, 0]
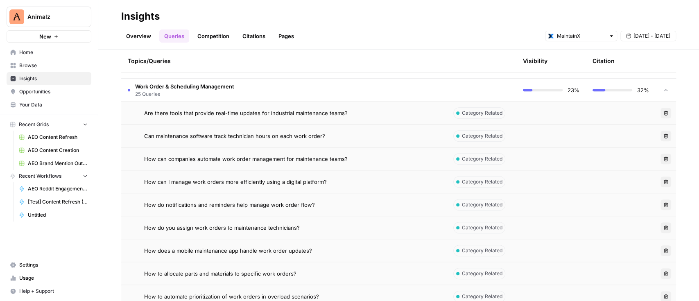
click at [660, 208] on button "Delete" at bounding box center [665, 204] width 11 height 11
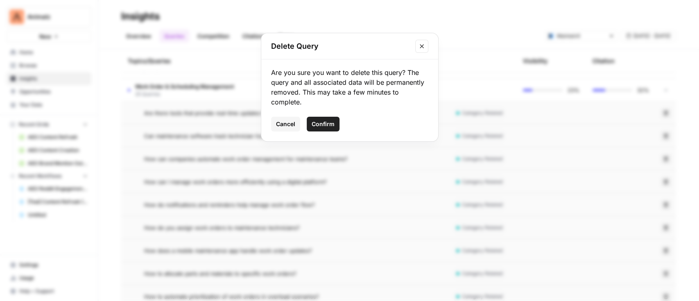
click at [327, 120] on button "Confirm" at bounding box center [323, 124] width 33 height 15
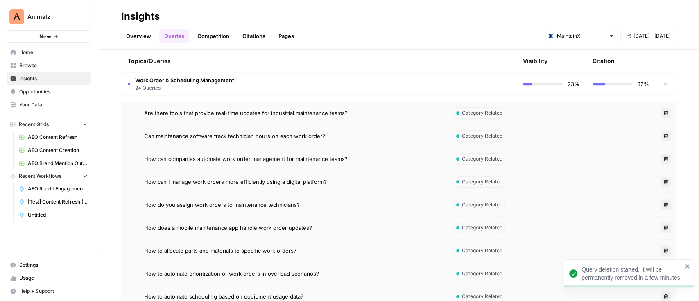
scroll to position [515, 0]
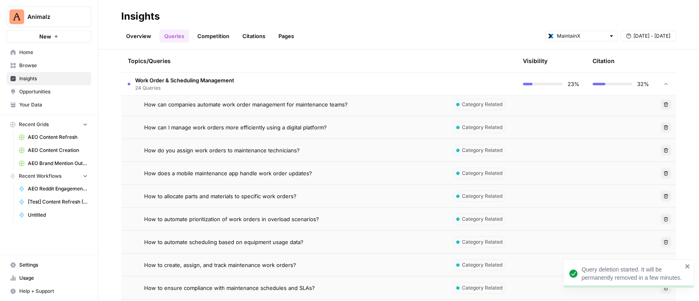
click at [661, 149] on button "Delete" at bounding box center [665, 150] width 11 height 11
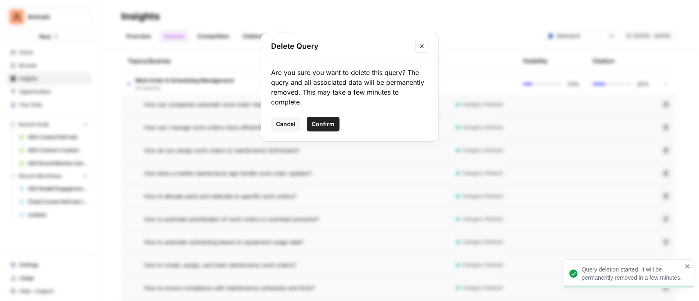
click at [332, 124] on span "Confirm" at bounding box center [323, 124] width 23 height 8
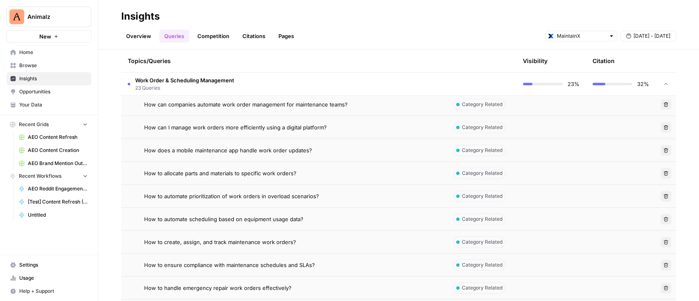
click at [660, 170] on button "Delete" at bounding box center [665, 173] width 11 height 11
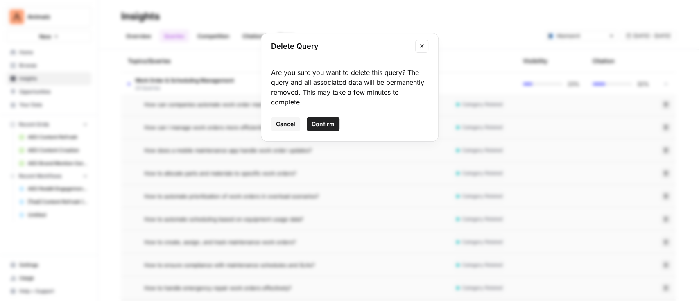
click at [327, 126] on span "Confirm" at bounding box center [323, 124] width 23 height 8
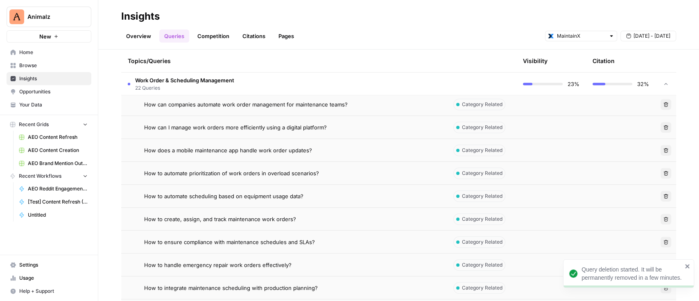
click at [663, 173] on icon "button" at bounding box center [665, 173] width 5 height 5
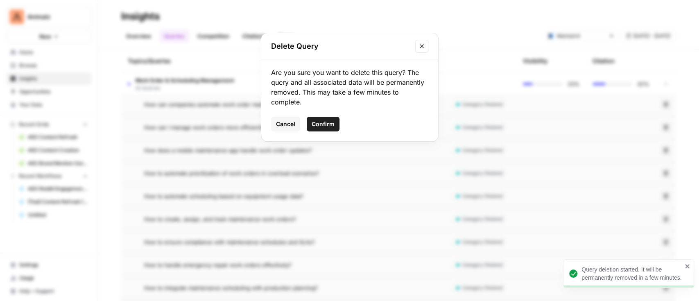
click at [326, 129] on button "Confirm" at bounding box center [323, 124] width 33 height 15
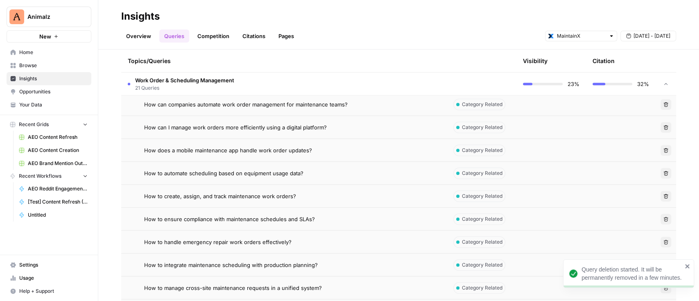
click at [660, 172] on button "Delete" at bounding box center [665, 173] width 11 height 11
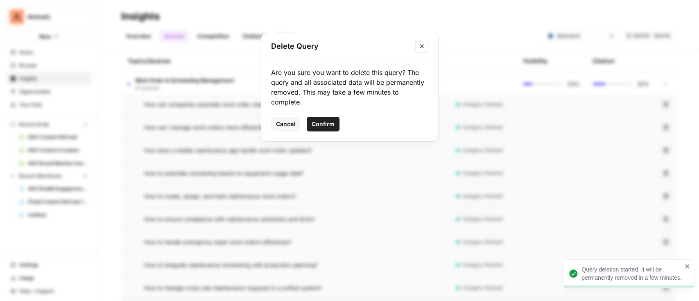
click at [327, 120] on span "Confirm" at bounding box center [323, 124] width 23 height 8
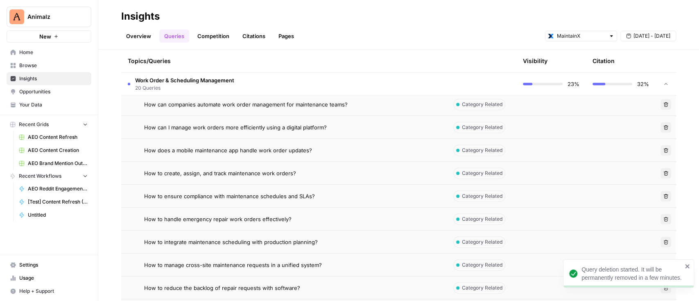
click at [660, 173] on button "Delete" at bounding box center [665, 173] width 11 height 11
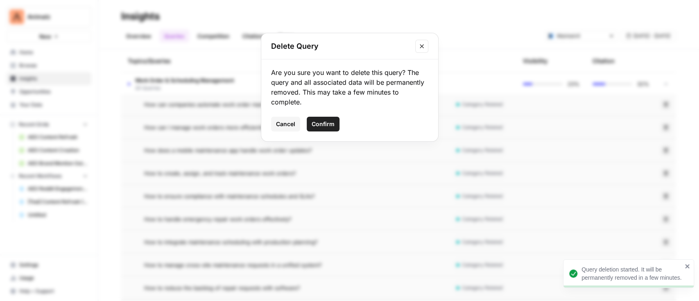
drag, startPoint x: 305, startPoint y: 127, endPoint x: 317, endPoint y: 124, distance: 12.2
click at [317, 124] on div "Cancel Confirm" at bounding box center [349, 124] width 157 height 15
click at [317, 124] on span "Confirm" at bounding box center [323, 124] width 23 height 8
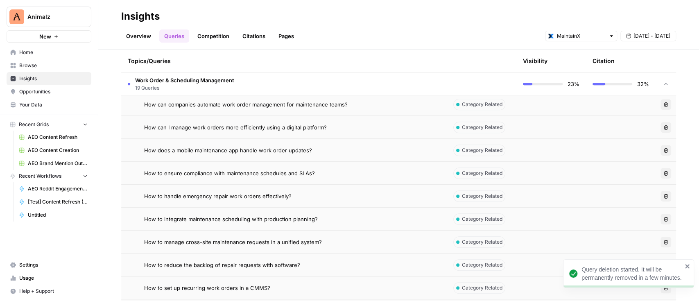
click at [663, 171] on icon "button" at bounding box center [665, 173] width 5 height 5
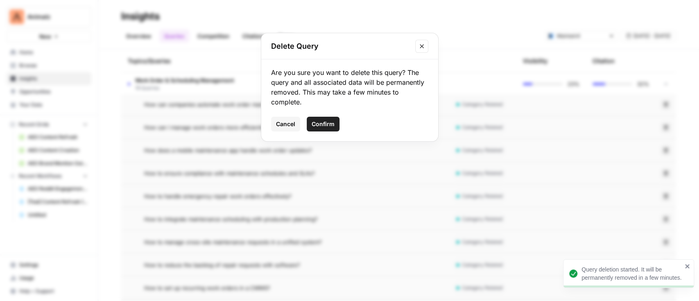
click at [324, 123] on span "Confirm" at bounding box center [323, 124] width 23 height 8
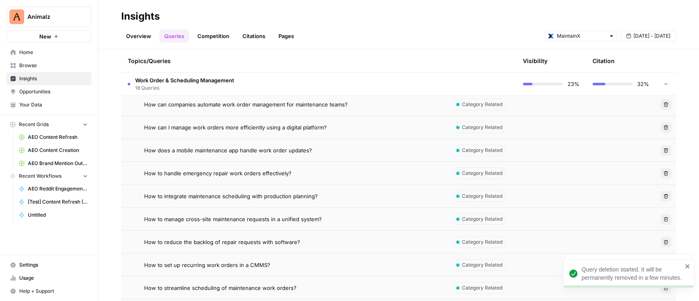
click at [663, 174] on icon "button" at bounding box center [665, 173] width 5 height 5
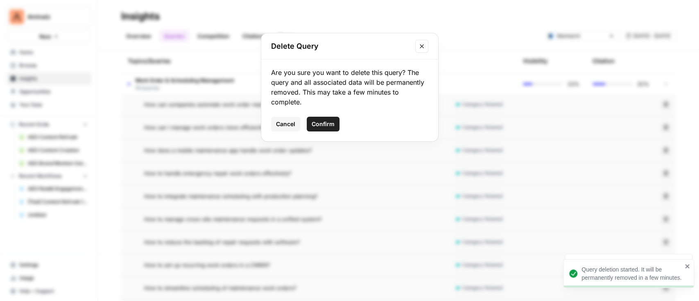
click at [324, 126] on span "Confirm" at bounding box center [323, 124] width 23 height 8
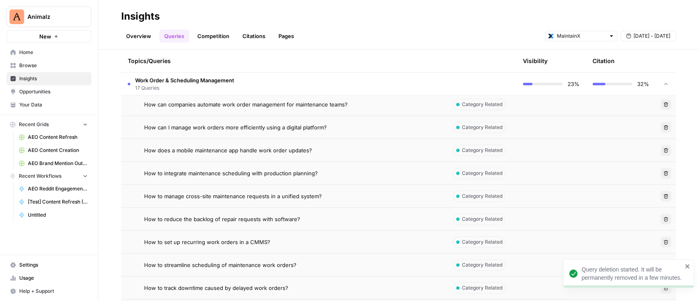
click at [660, 174] on button "Delete" at bounding box center [665, 173] width 11 height 11
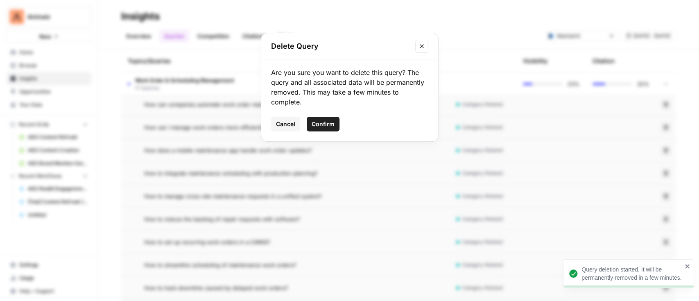
click at [324, 126] on span "Confirm" at bounding box center [323, 124] width 23 height 8
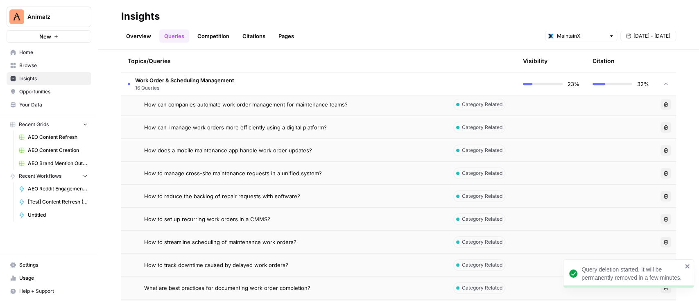
click at [664, 217] on icon "button" at bounding box center [666, 219] width 5 height 5
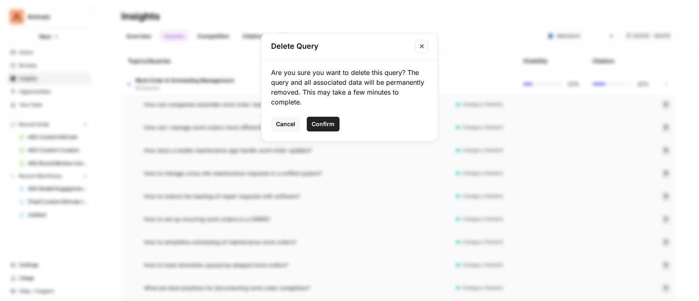
click at [322, 128] on button "Confirm" at bounding box center [323, 124] width 33 height 15
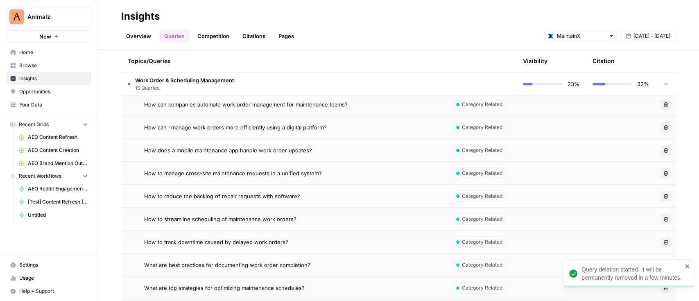
scroll to position [569, 0]
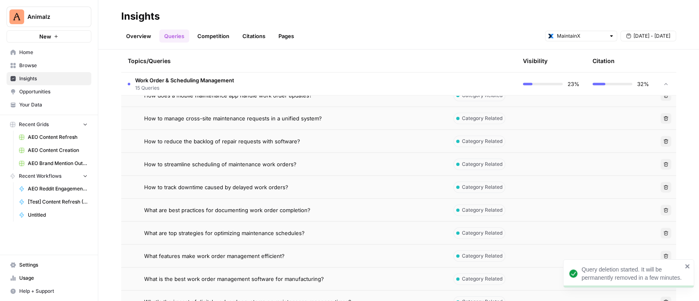
click at [663, 166] on icon "button" at bounding box center [665, 164] width 5 height 5
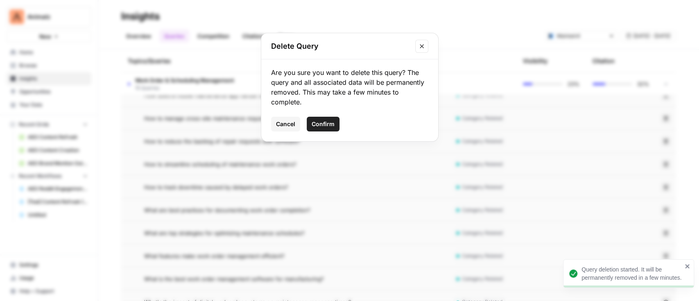
click at [321, 121] on span "Confirm" at bounding box center [323, 124] width 23 height 8
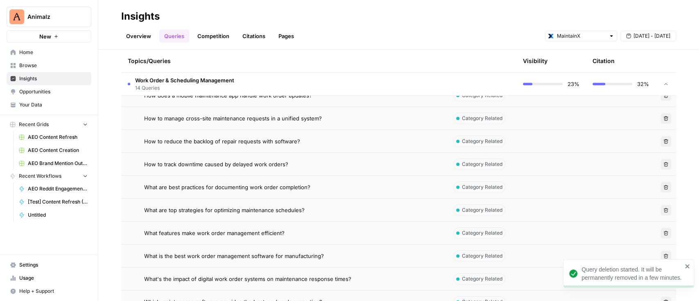
click at [660, 165] on button "Delete" at bounding box center [665, 164] width 11 height 11
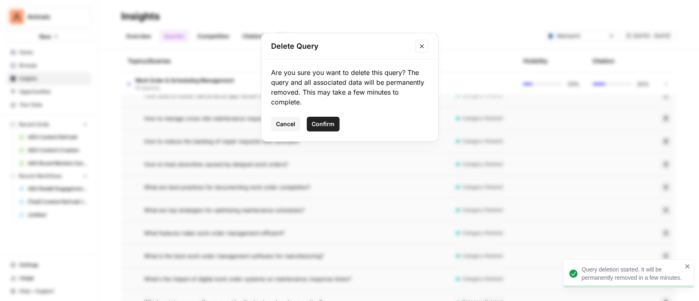
click at [329, 120] on span "Confirm" at bounding box center [323, 124] width 23 height 8
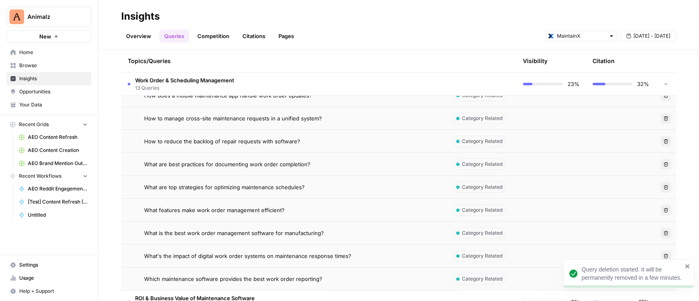
click at [663, 163] on icon "button" at bounding box center [665, 164] width 5 height 5
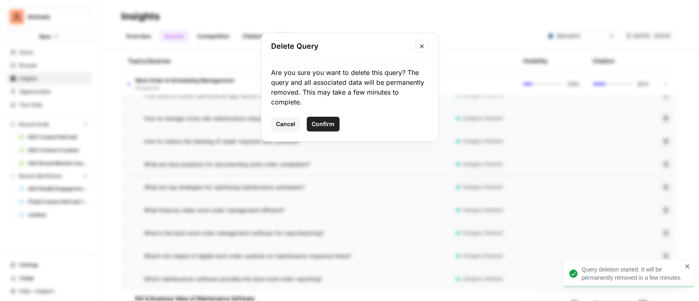
click at [321, 127] on span "Confirm" at bounding box center [323, 124] width 23 height 8
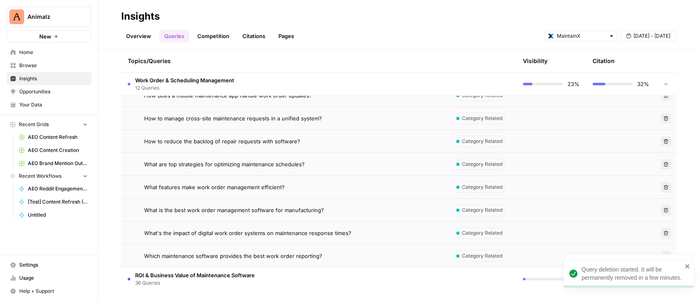
click at [663, 163] on icon "button" at bounding box center [665, 164] width 5 height 5
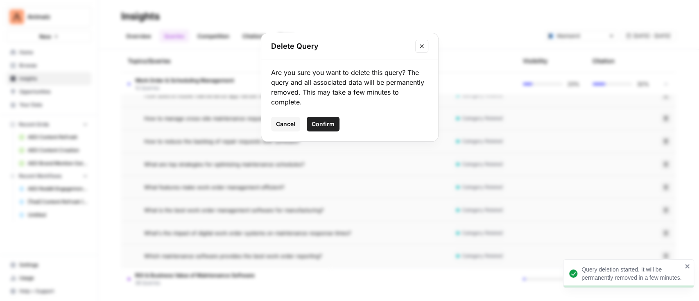
click at [334, 126] on button "Confirm" at bounding box center [323, 124] width 33 height 15
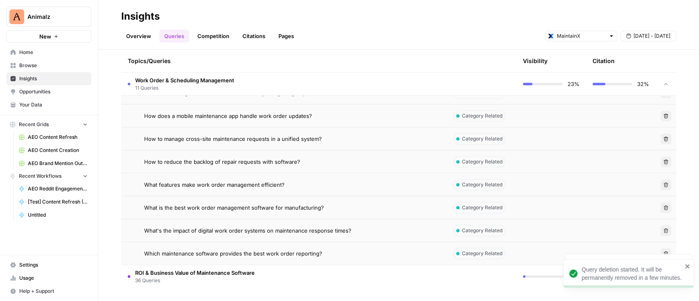
scroll to position [549, 0]
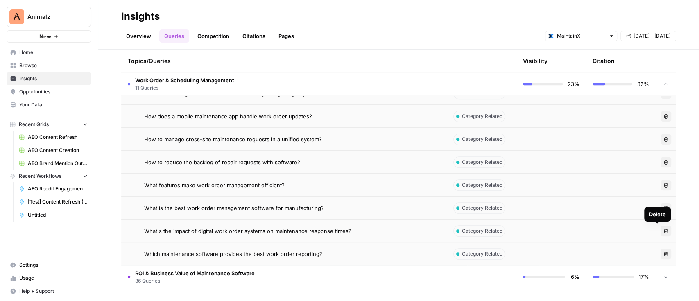
click at [663, 229] on icon "button" at bounding box center [665, 230] width 5 height 5
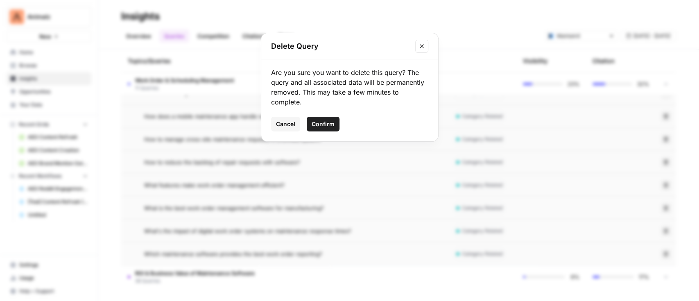
click at [334, 127] on button "Confirm" at bounding box center [323, 124] width 33 height 15
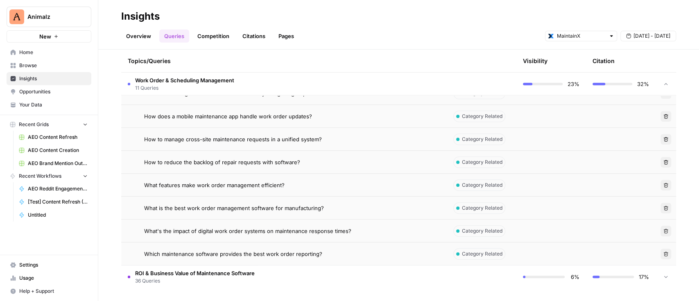
scroll to position [526, 0]
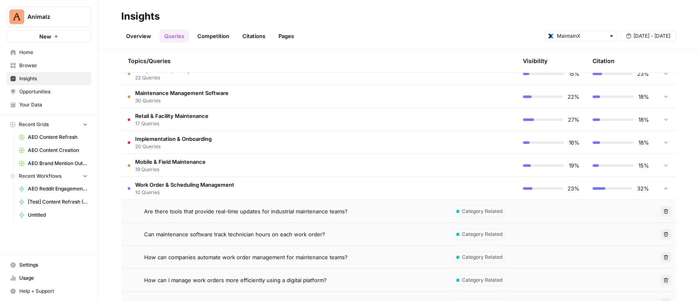
click at [193, 184] on span "Work Order & Scheduling Management" at bounding box center [184, 185] width 99 height 8
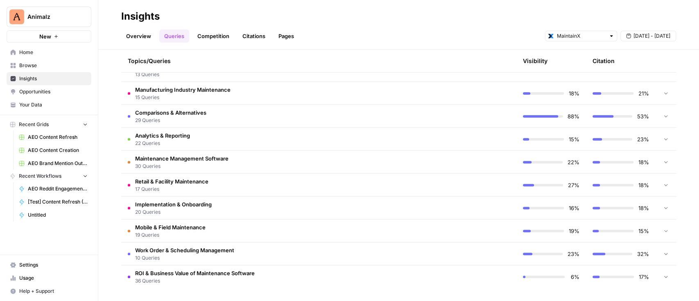
click at [189, 276] on span "ROI & Business Value of Maintenance Software" at bounding box center [195, 273] width 120 height 8
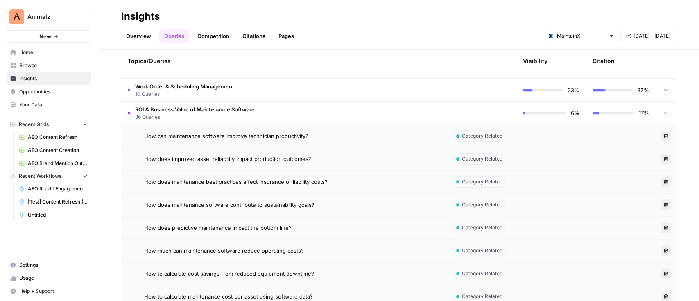
click at [660, 155] on button "Delete" at bounding box center [665, 159] width 11 height 11
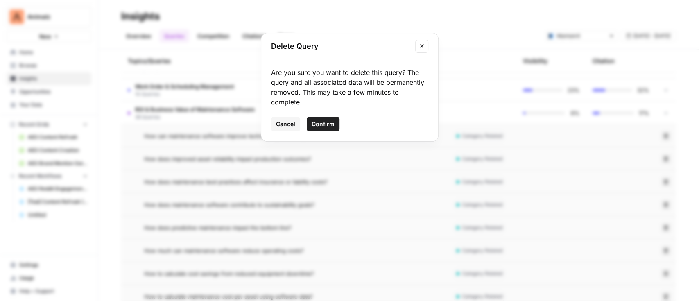
click at [316, 117] on button "Confirm" at bounding box center [323, 124] width 33 height 15
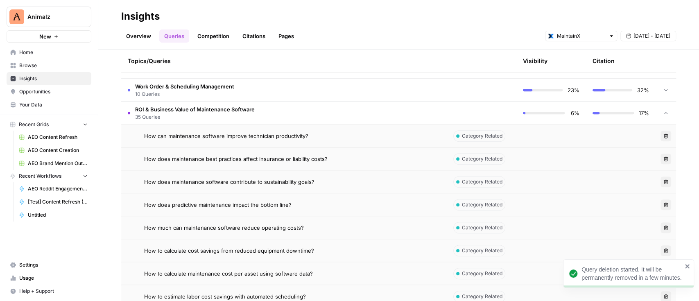
click at [660, 158] on button "Delete" at bounding box center [665, 159] width 11 height 11
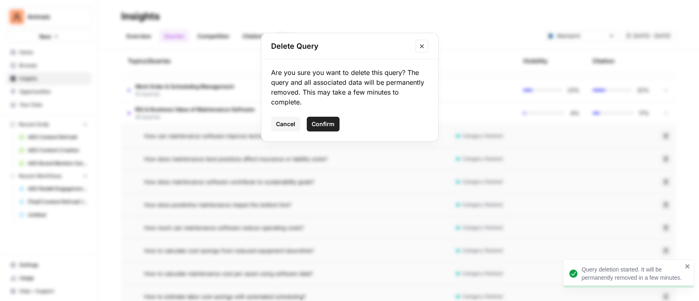
click at [331, 122] on span "Confirm" at bounding box center [323, 124] width 23 height 8
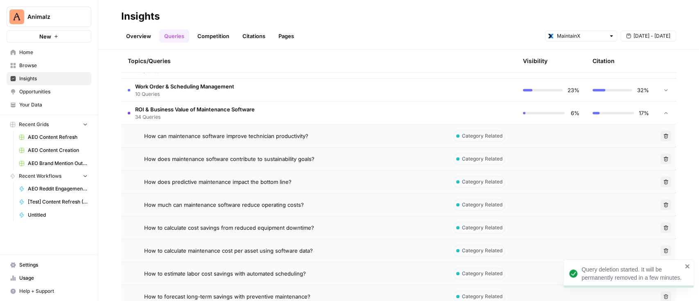
click at [663, 162] on td "Delete" at bounding box center [665, 158] width 20 height 23
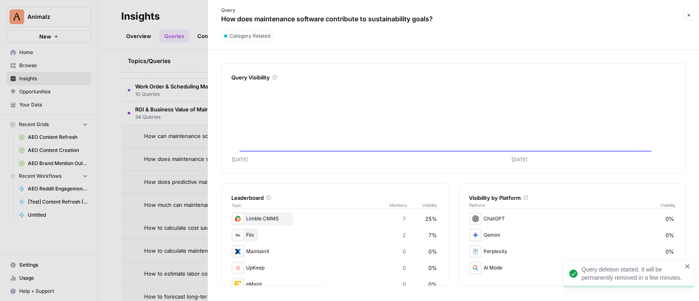
click at [689, 14] on icon "button" at bounding box center [688, 15] width 5 height 5
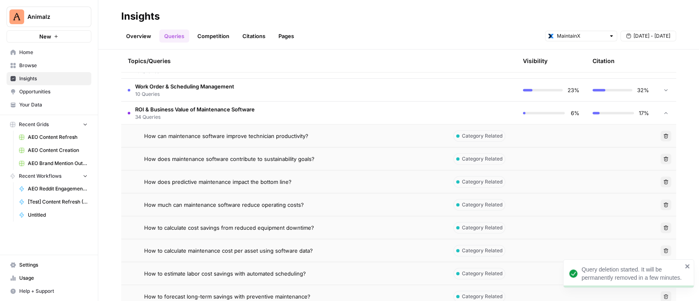
click at [663, 156] on icon "button" at bounding box center [665, 158] width 5 height 5
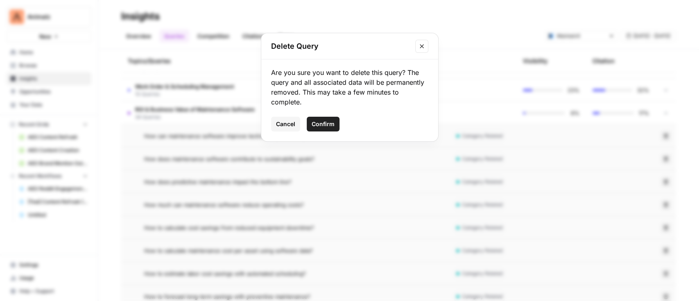
click at [326, 123] on span "Confirm" at bounding box center [323, 124] width 23 height 8
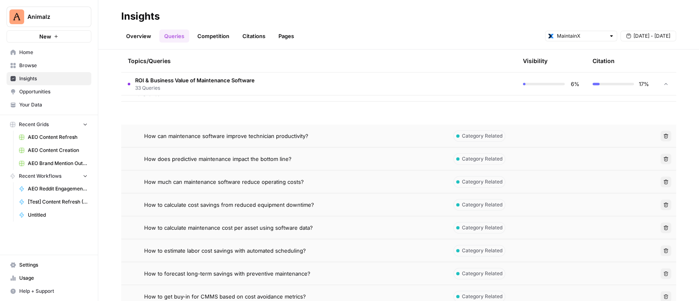
scroll to position [515, 0]
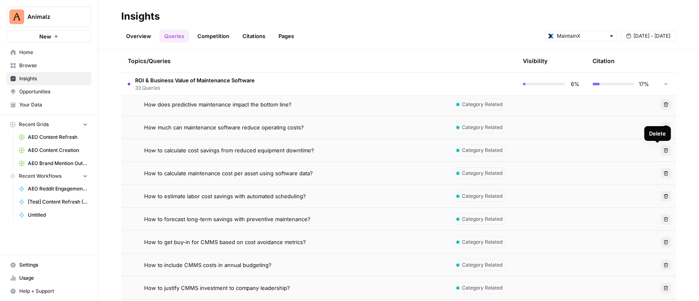
click at [660, 146] on button "Delete" at bounding box center [665, 150] width 11 height 11
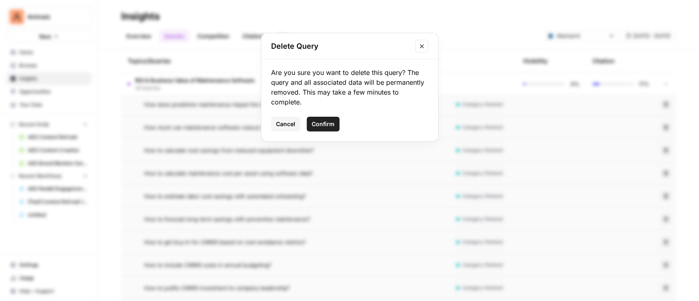
drag, startPoint x: 323, startPoint y: 122, endPoint x: 447, endPoint y: 115, distance: 123.4
click at [327, 120] on span "Confirm" at bounding box center [323, 124] width 23 height 8
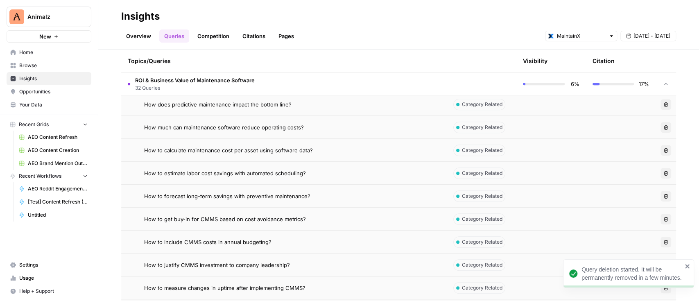
click at [660, 149] on button "Delete" at bounding box center [665, 150] width 11 height 11
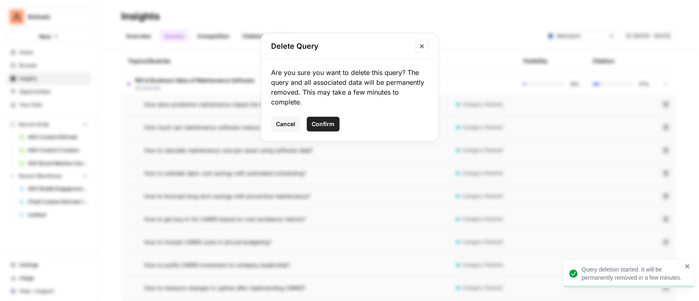
drag, startPoint x: 325, startPoint y: 123, endPoint x: 395, endPoint y: 117, distance: 69.5
click at [325, 123] on span "Confirm" at bounding box center [323, 124] width 23 height 8
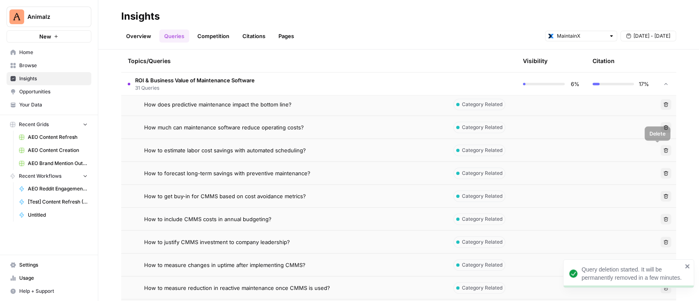
click at [664, 149] on icon "button" at bounding box center [666, 150] width 5 height 5
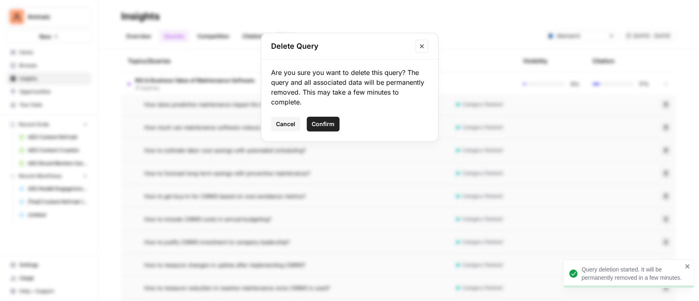
drag, startPoint x: 323, startPoint y: 124, endPoint x: 416, endPoint y: 125, distance: 92.9
click at [327, 124] on span "Confirm" at bounding box center [323, 124] width 23 height 8
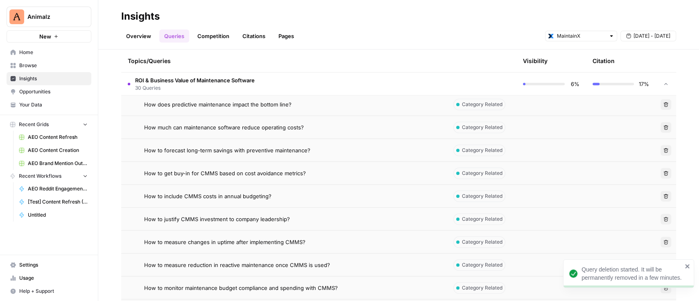
click at [663, 171] on icon "button" at bounding box center [665, 173] width 5 height 5
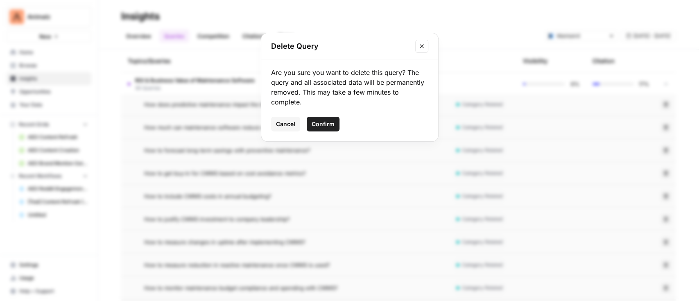
click at [316, 125] on span "Confirm" at bounding box center [323, 124] width 23 height 8
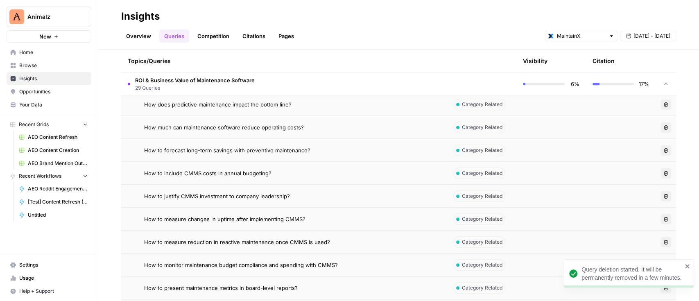
scroll to position [569, 0]
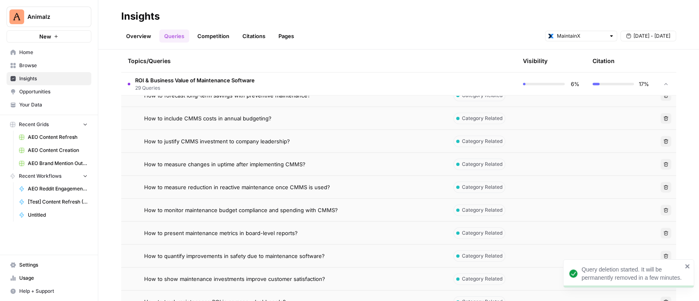
click at [663, 117] on icon "button" at bounding box center [665, 118] width 5 height 5
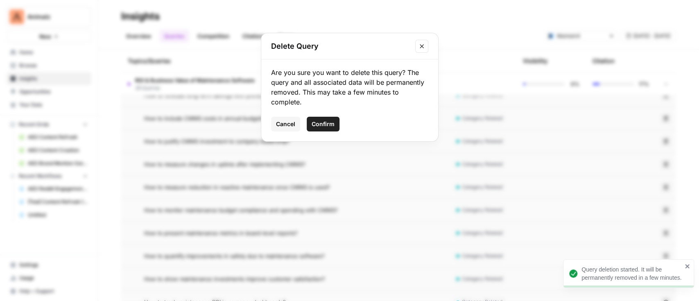
click at [331, 123] on span "Confirm" at bounding box center [323, 124] width 23 height 8
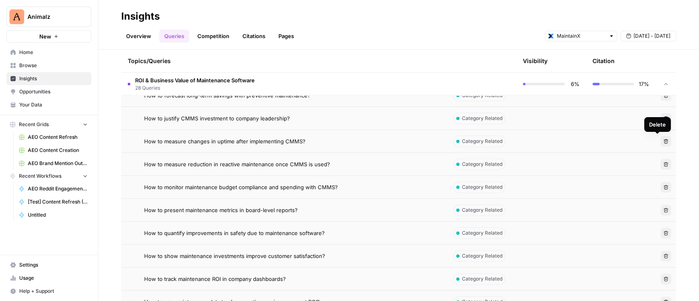
click at [663, 140] on icon "button" at bounding box center [665, 141] width 5 height 5
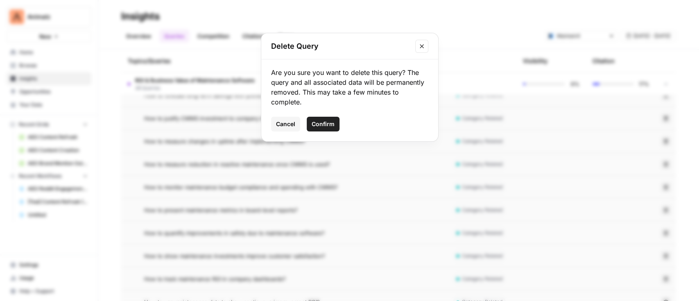
click at [332, 122] on span "Confirm" at bounding box center [323, 124] width 23 height 8
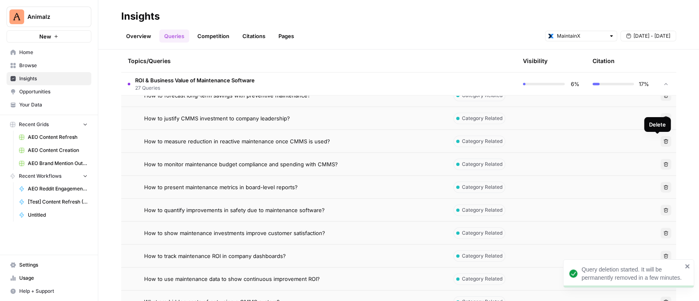
click at [663, 142] on icon "button" at bounding box center [665, 141] width 5 height 5
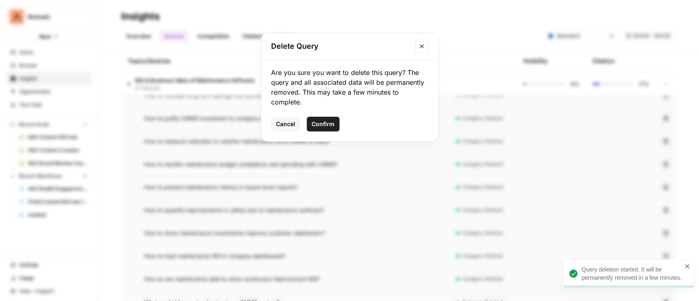
click at [327, 124] on span "Confirm" at bounding box center [323, 124] width 23 height 8
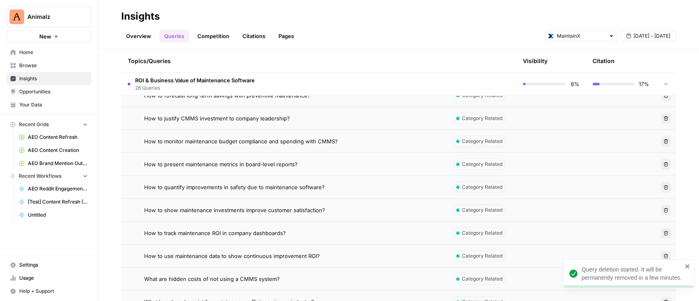
click at [660, 140] on button "Delete" at bounding box center [665, 141] width 11 height 11
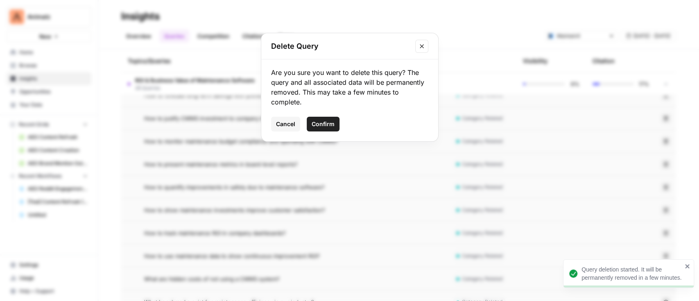
click at [317, 122] on span "Confirm" at bounding box center [323, 124] width 23 height 8
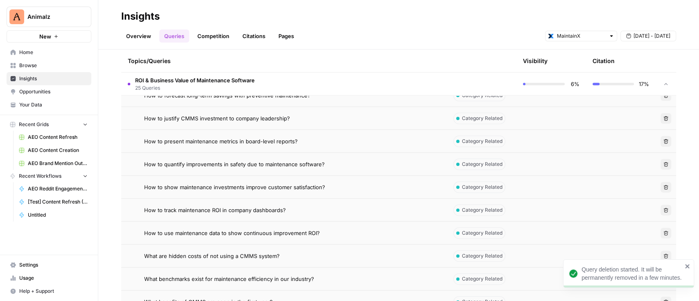
click at [660, 139] on button "Delete" at bounding box center [665, 141] width 11 height 11
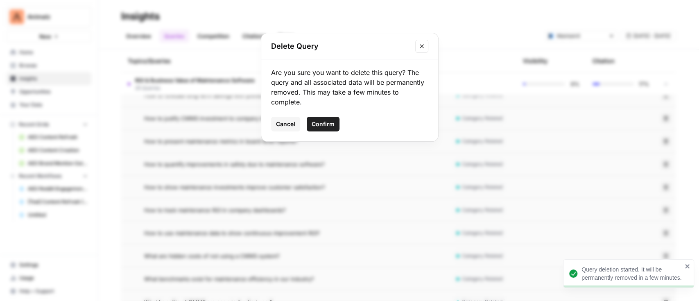
drag, startPoint x: 326, startPoint y: 121, endPoint x: 331, endPoint y: 120, distance: 4.6
click at [330, 120] on span "Confirm" at bounding box center [323, 124] width 23 height 8
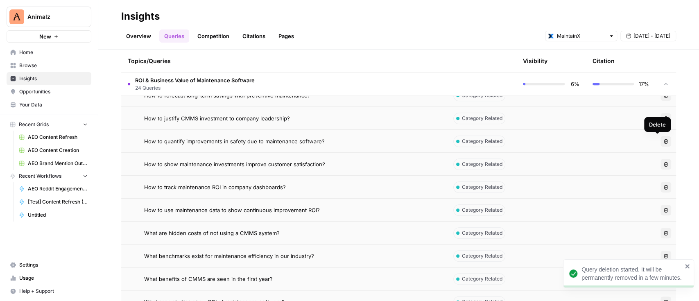
click at [663, 139] on icon "button" at bounding box center [665, 141] width 5 height 5
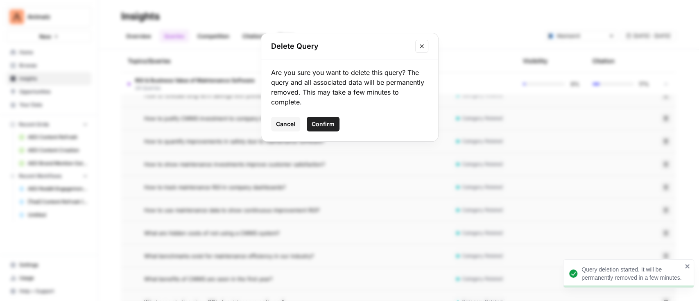
click at [316, 122] on span "Confirm" at bounding box center [323, 124] width 23 height 8
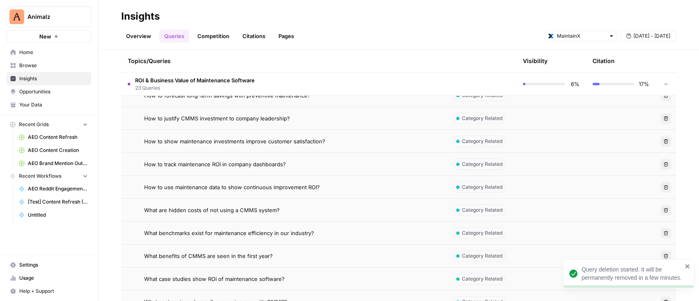
click at [663, 140] on icon "button" at bounding box center [665, 141] width 5 height 5
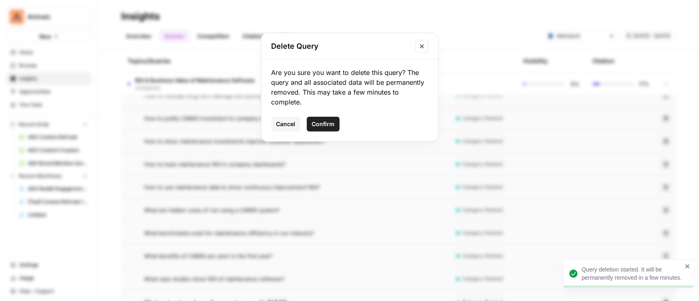
click at [327, 124] on span "Confirm" at bounding box center [323, 124] width 23 height 8
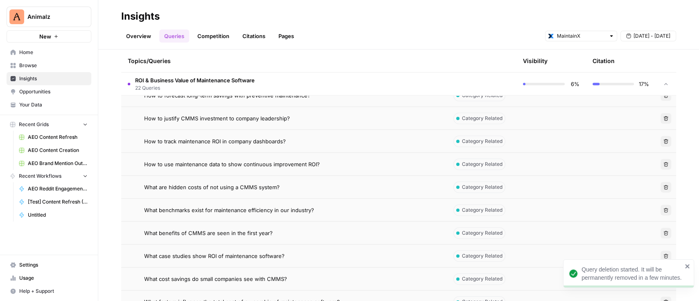
click at [663, 140] on icon "button" at bounding box center [665, 141] width 5 height 5
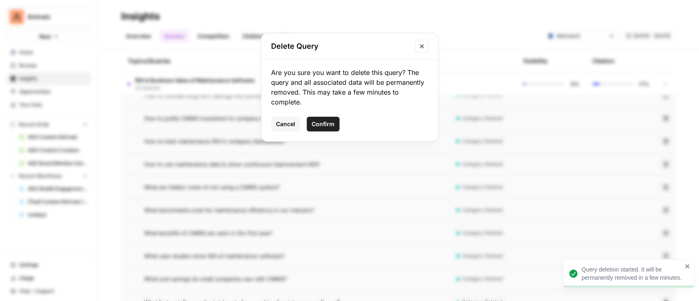
click at [327, 123] on span "Confirm" at bounding box center [323, 124] width 23 height 8
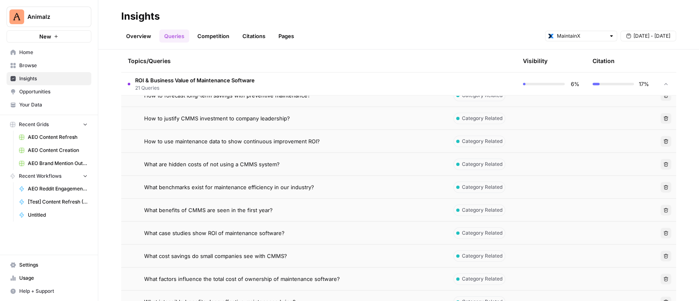
click at [660, 141] on button "Delete" at bounding box center [665, 141] width 11 height 11
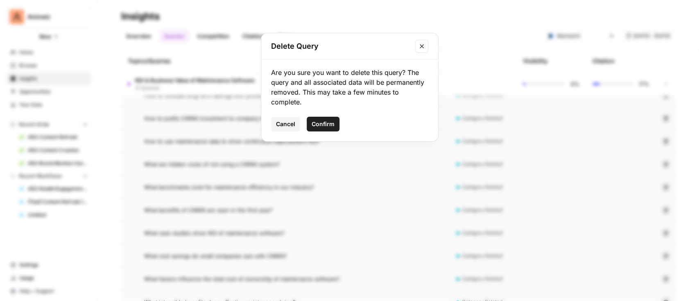
click at [326, 122] on span "Confirm" at bounding box center [323, 124] width 23 height 8
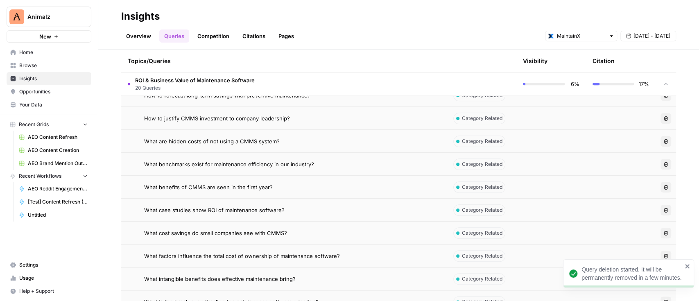
click at [660, 166] on button "Delete" at bounding box center [665, 164] width 11 height 11
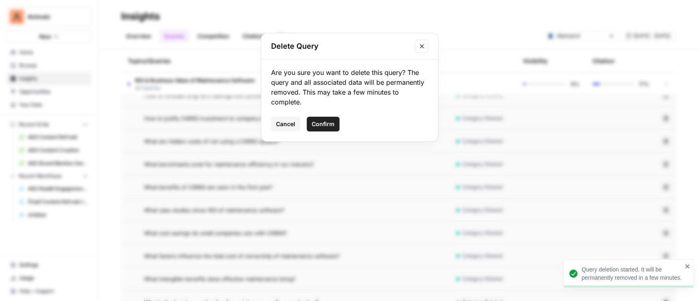
click at [317, 122] on span "Confirm" at bounding box center [323, 124] width 23 height 8
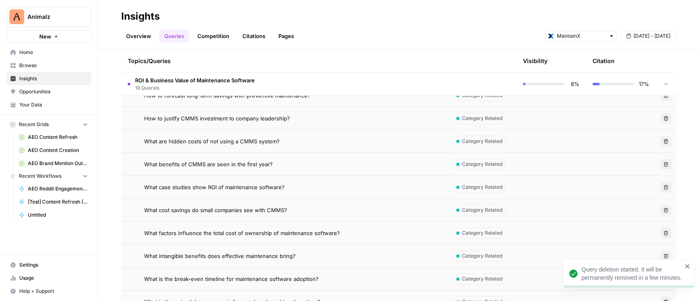
click at [660, 161] on button "Delete" at bounding box center [665, 164] width 11 height 11
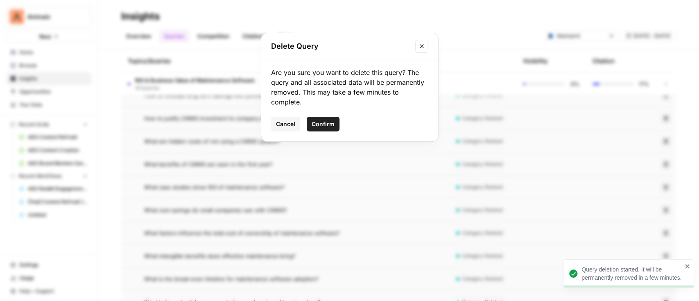
click at [327, 127] on span "Confirm" at bounding box center [323, 124] width 23 height 8
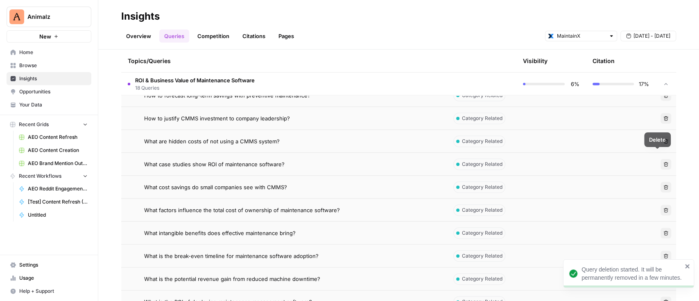
scroll to position [624, 0]
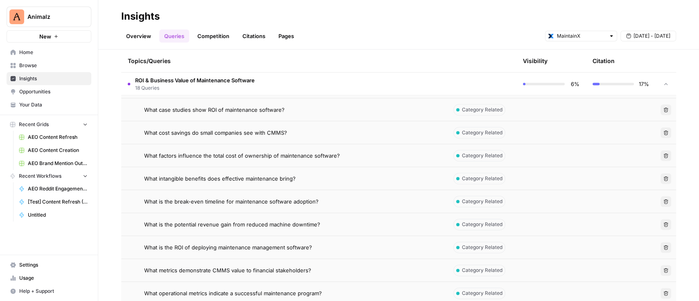
click at [661, 154] on button "Delete" at bounding box center [665, 155] width 11 height 11
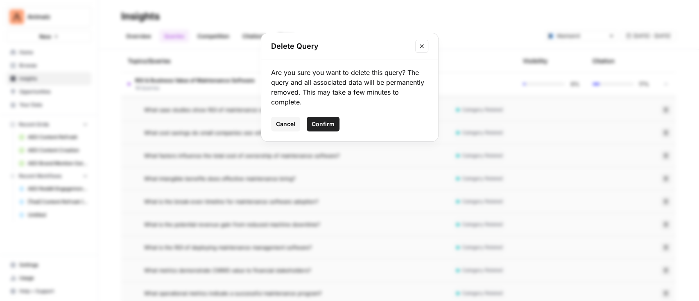
click at [324, 129] on button "Confirm" at bounding box center [323, 124] width 33 height 15
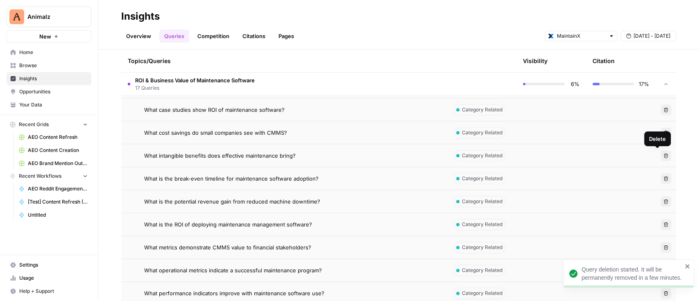
click at [663, 154] on icon "button" at bounding box center [665, 155] width 5 height 5
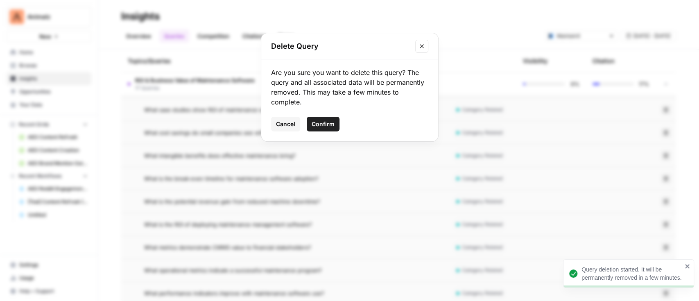
click at [325, 123] on span "Confirm" at bounding box center [323, 124] width 23 height 8
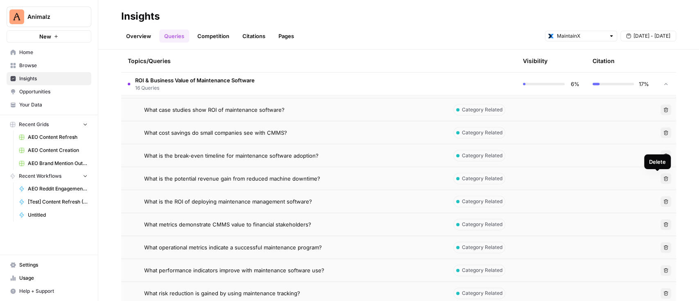
click at [664, 179] on icon "button" at bounding box center [666, 178] width 5 height 5
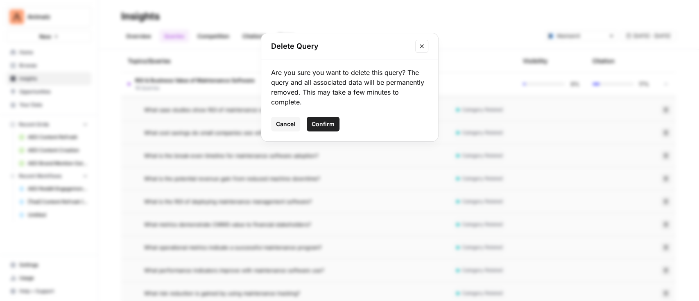
click at [331, 125] on span "Confirm" at bounding box center [323, 124] width 23 height 8
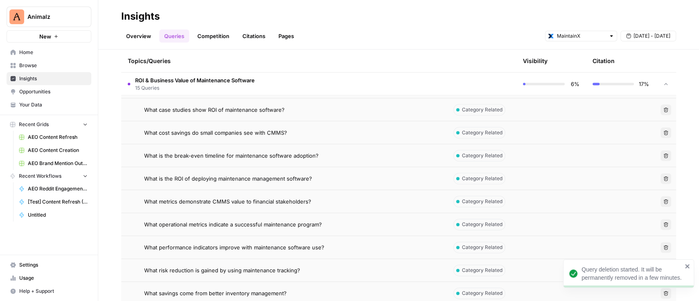
scroll to position [640, 0]
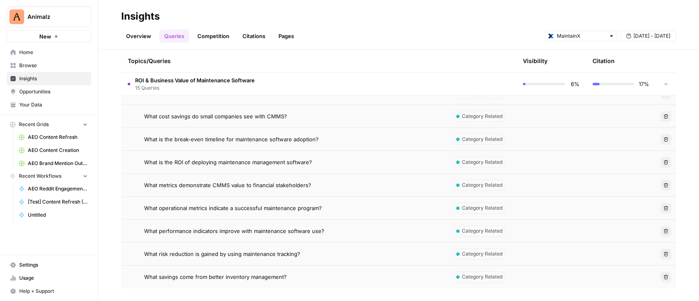
click at [660, 228] on button "Delete" at bounding box center [665, 231] width 11 height 11
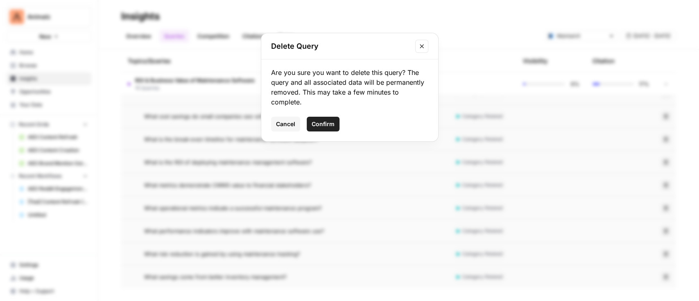
click at [329, 119] on button "Confirm" at bounding box center [323, 124] width 33 height 15
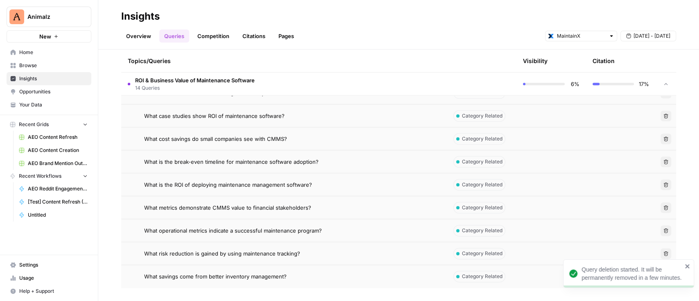
scroll to position [617, 0]
click at [663, 253] on icon "button" at bounding box center [665, 253] width 5 height 5
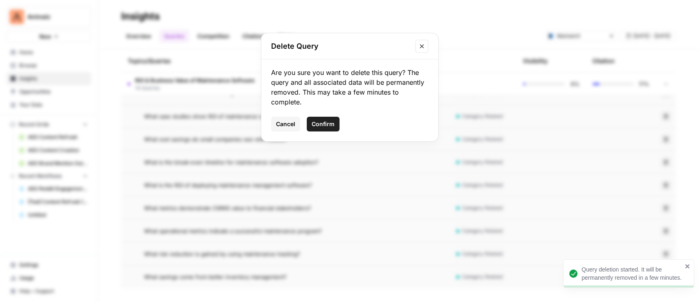
click at [326, 123] on span "Confirm" at bounding box center [323, 124] width 23 height 8
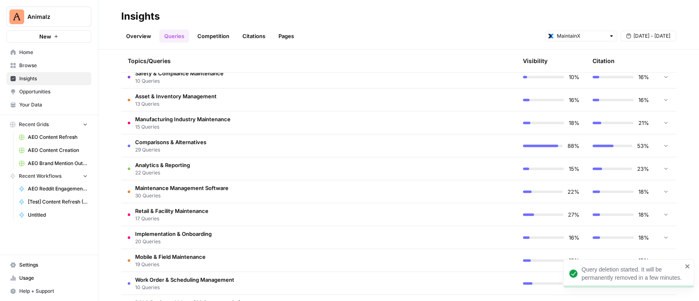
scroll to position [376, 0]
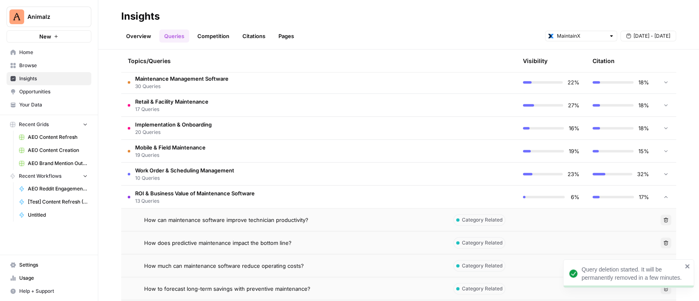
click at [314, 194] on td "ROI & Business Value of Maintenance Software 13 Queries" at bounding box center [283, 196] width 325 height 23
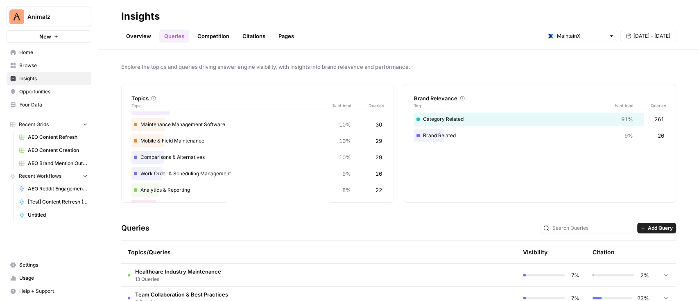
scroll to position [0, 0]
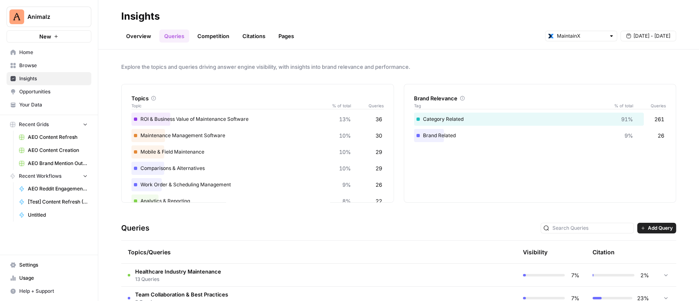
click at [307, 69] on span "Explore the topics and queries driving answer engine visibility, with insights …" at bounding box center [398, 67] width 555 height 8
